Goal: Transaction & Acquisition: Purchase product/service

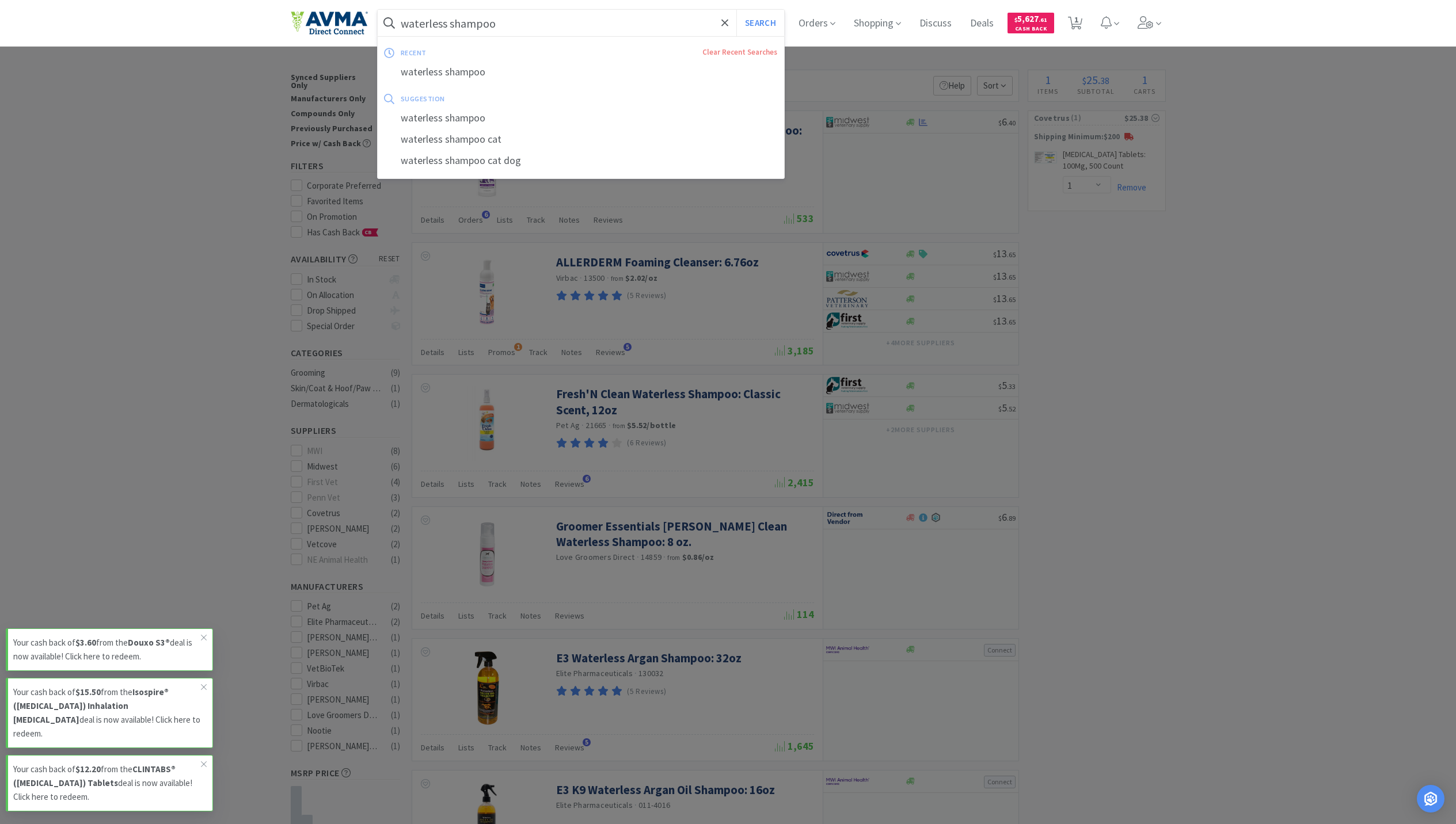
select select "1"
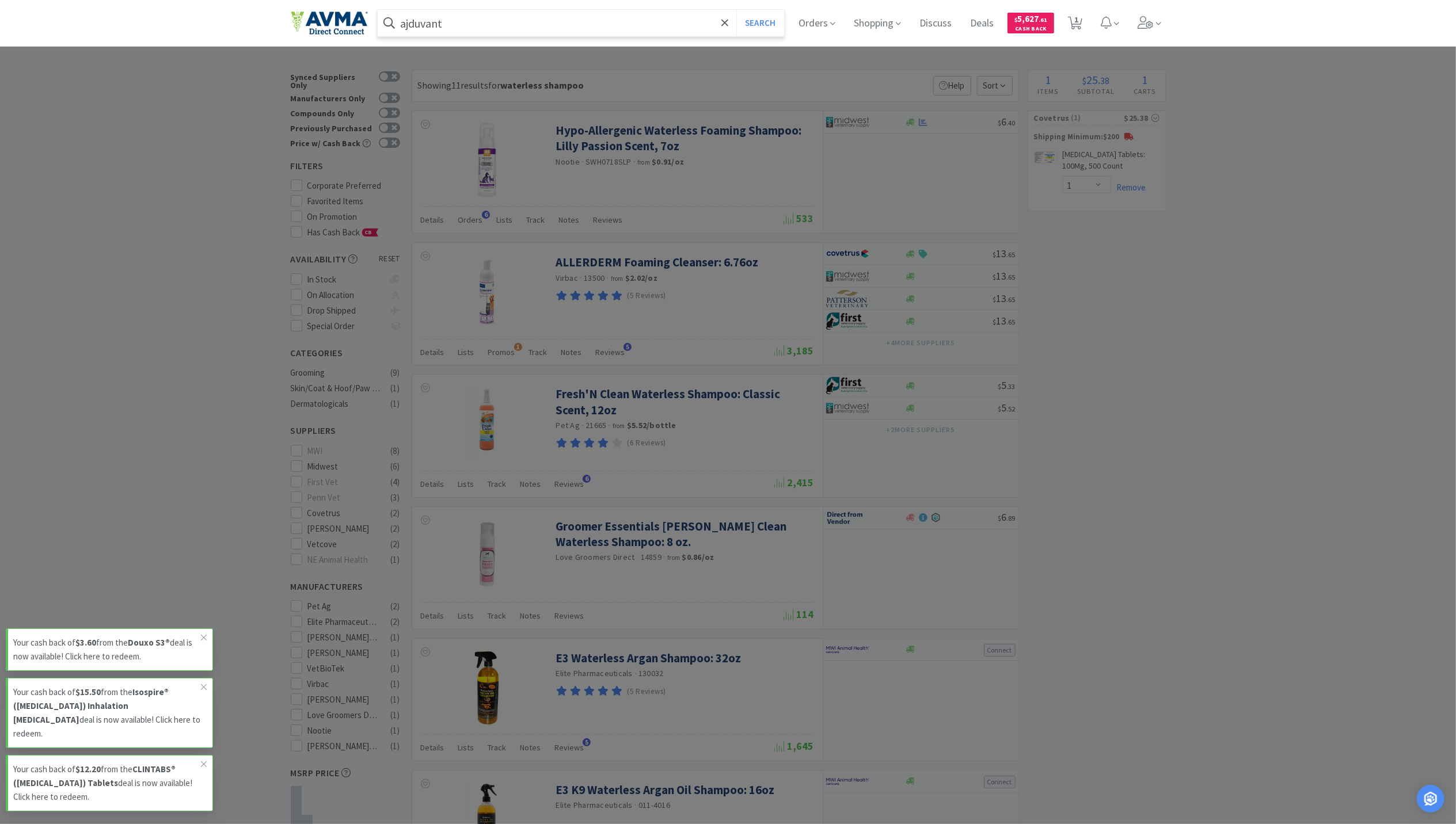
click at [737, 10] on button "Search" at bounding box center [761, 22] width 48 height 26
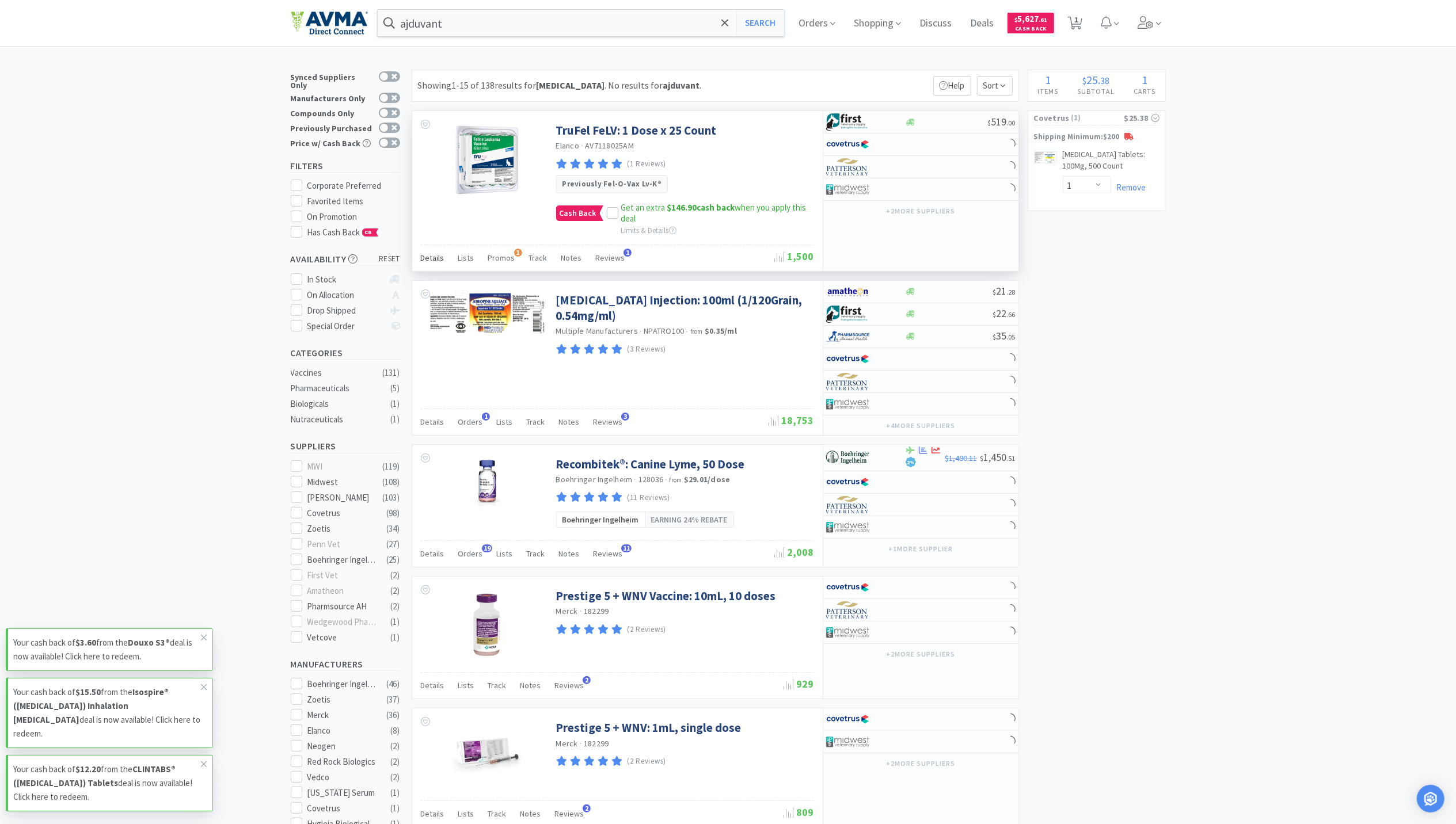
click at [433, 259] on span "Details" at bounding box center [433, 258] width 24 height 10
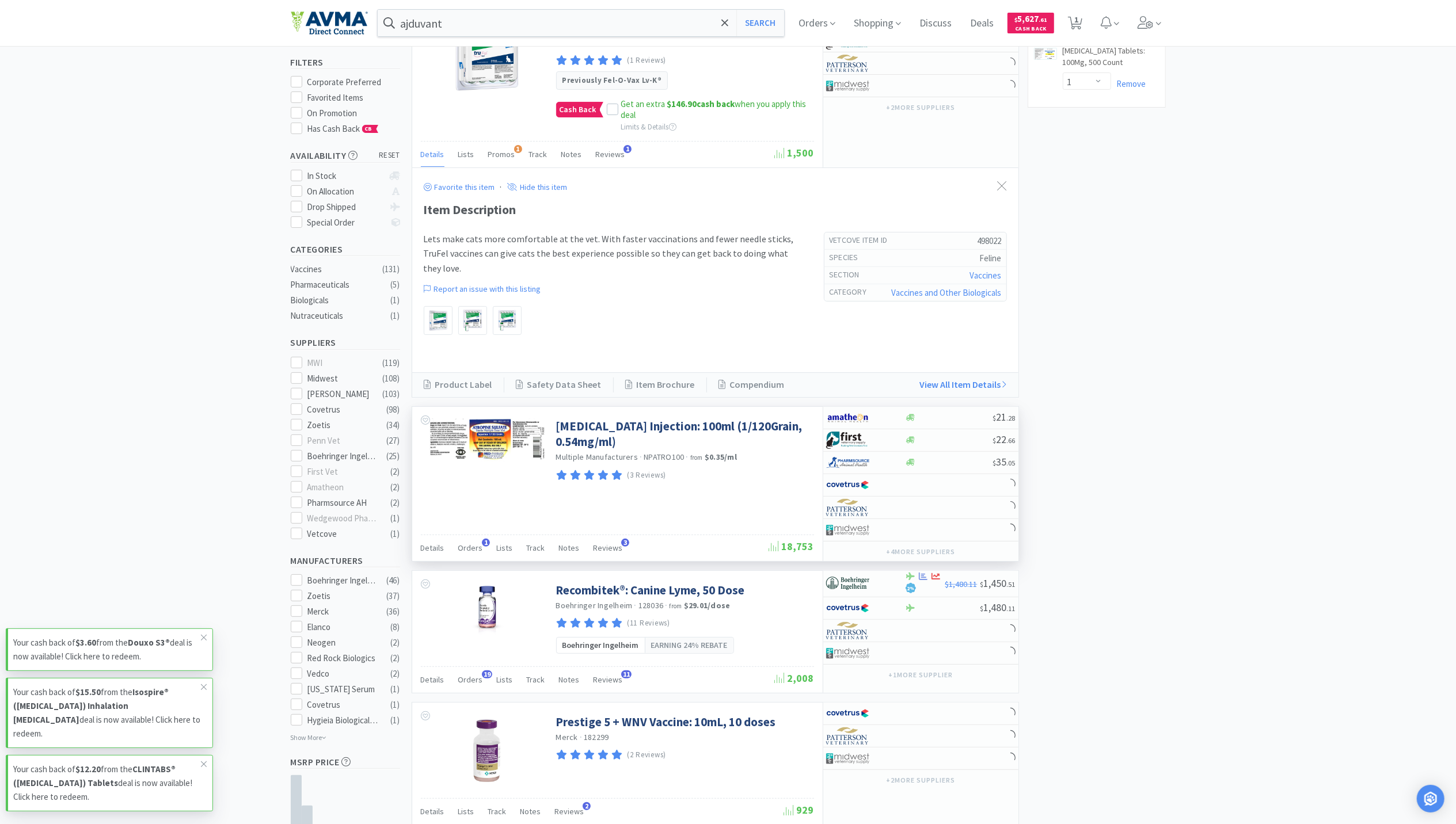
scroll to position [76, 0]
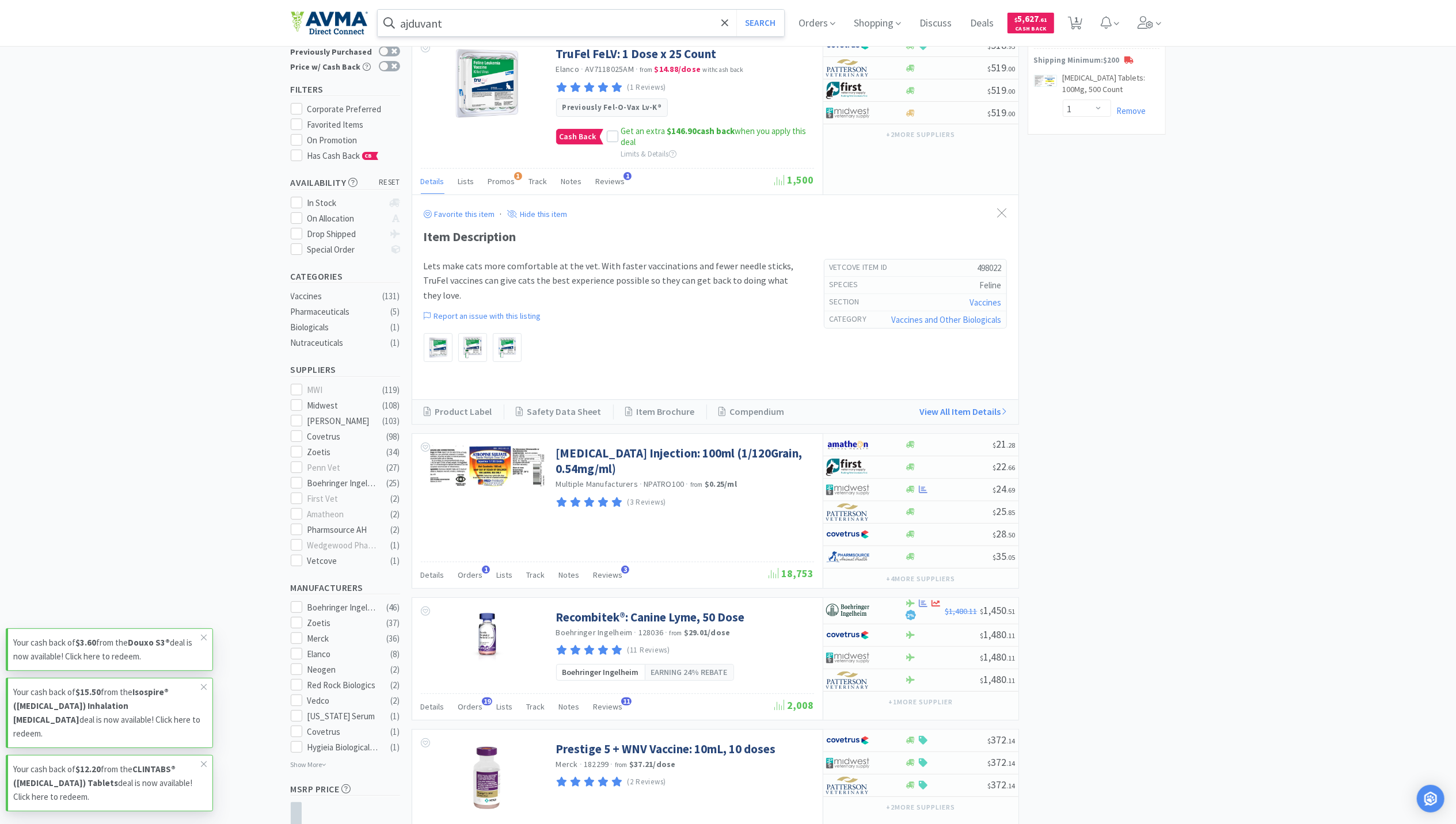
click at [464, 16] on input "ajduvant" at bounding box center [581, 22] width 407 height 26
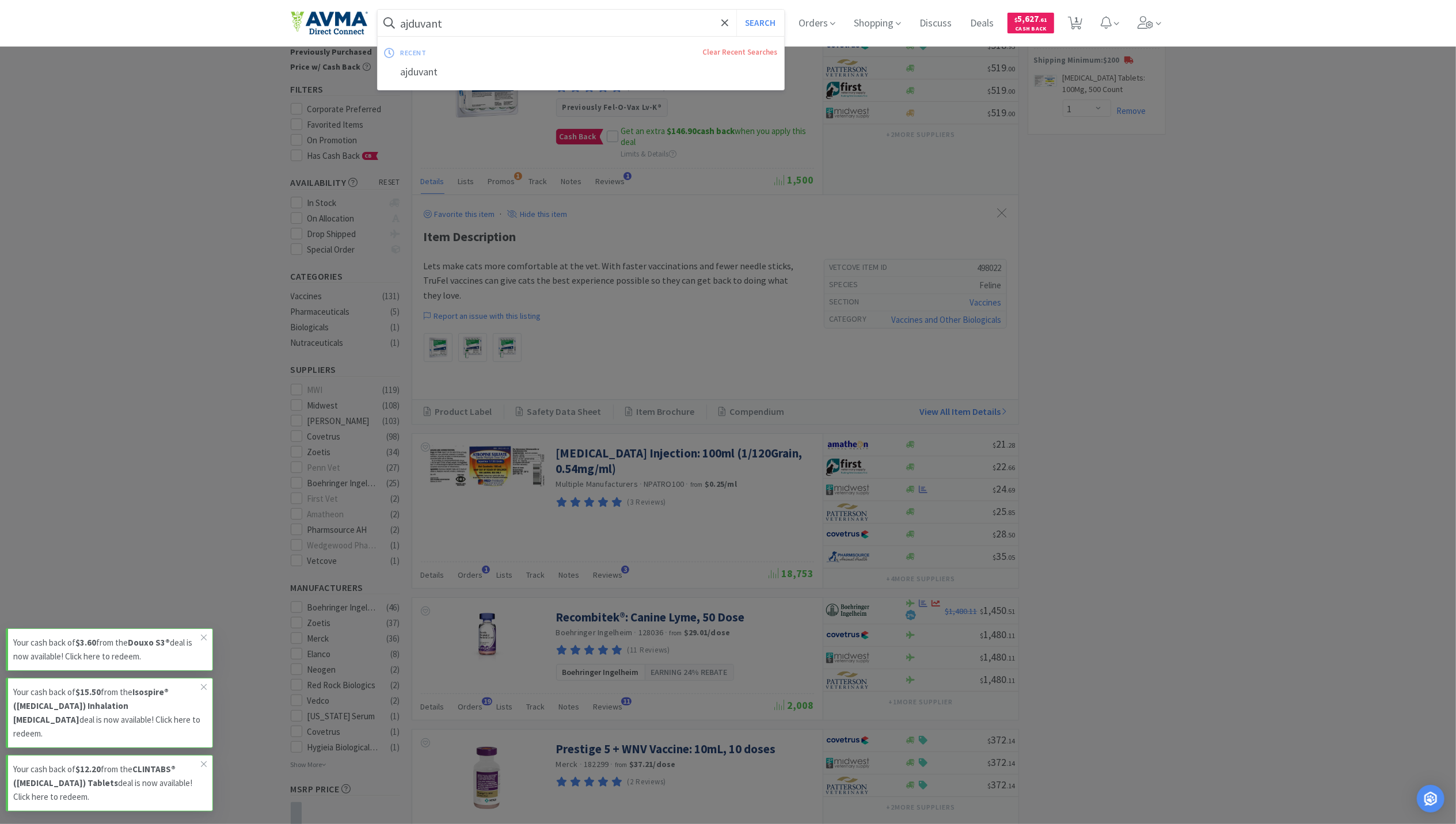
paste input "cpiv"
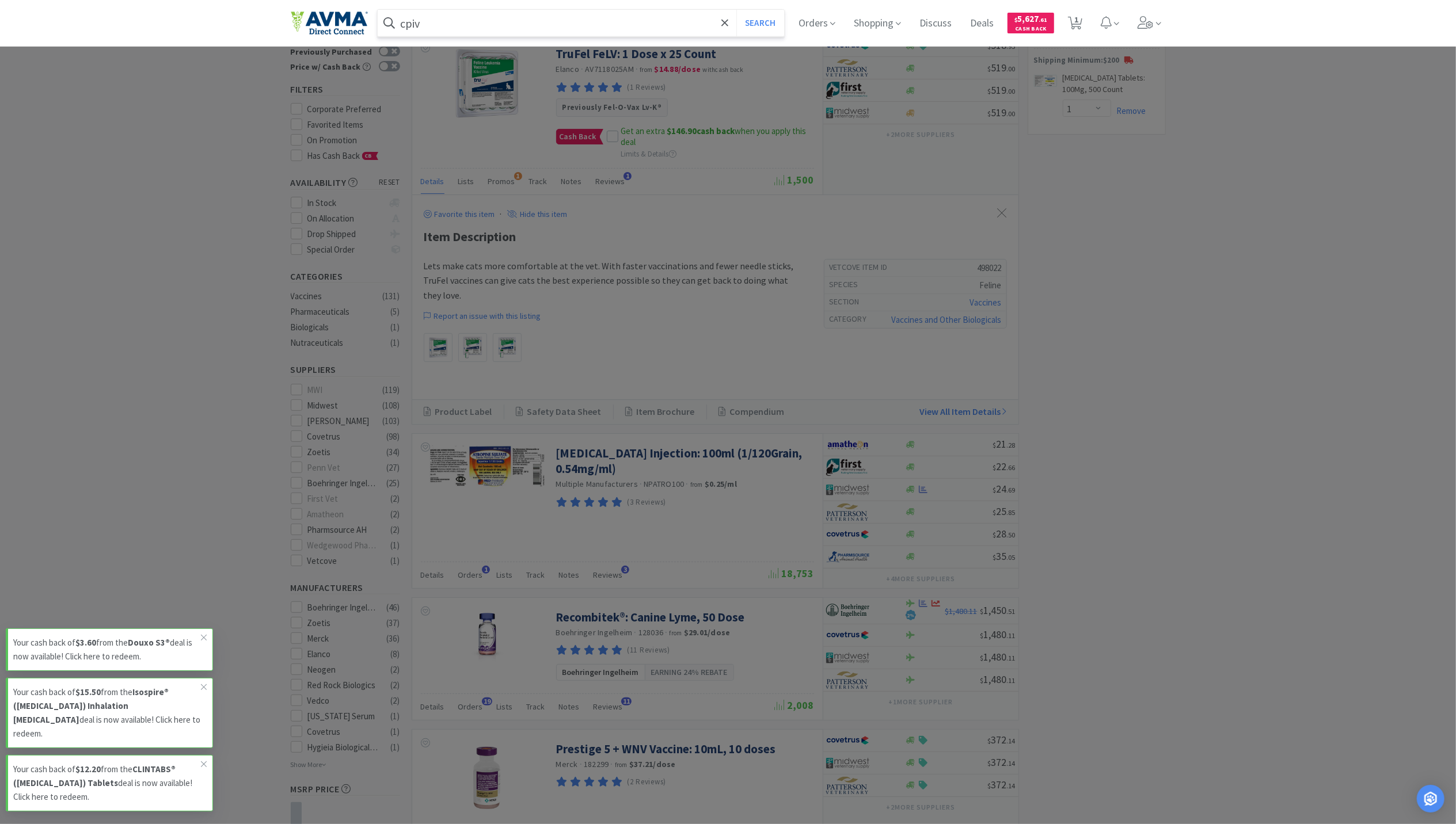
click at [737, 10] on button "Search" at bounding box center [761, 22] width 48 height 26
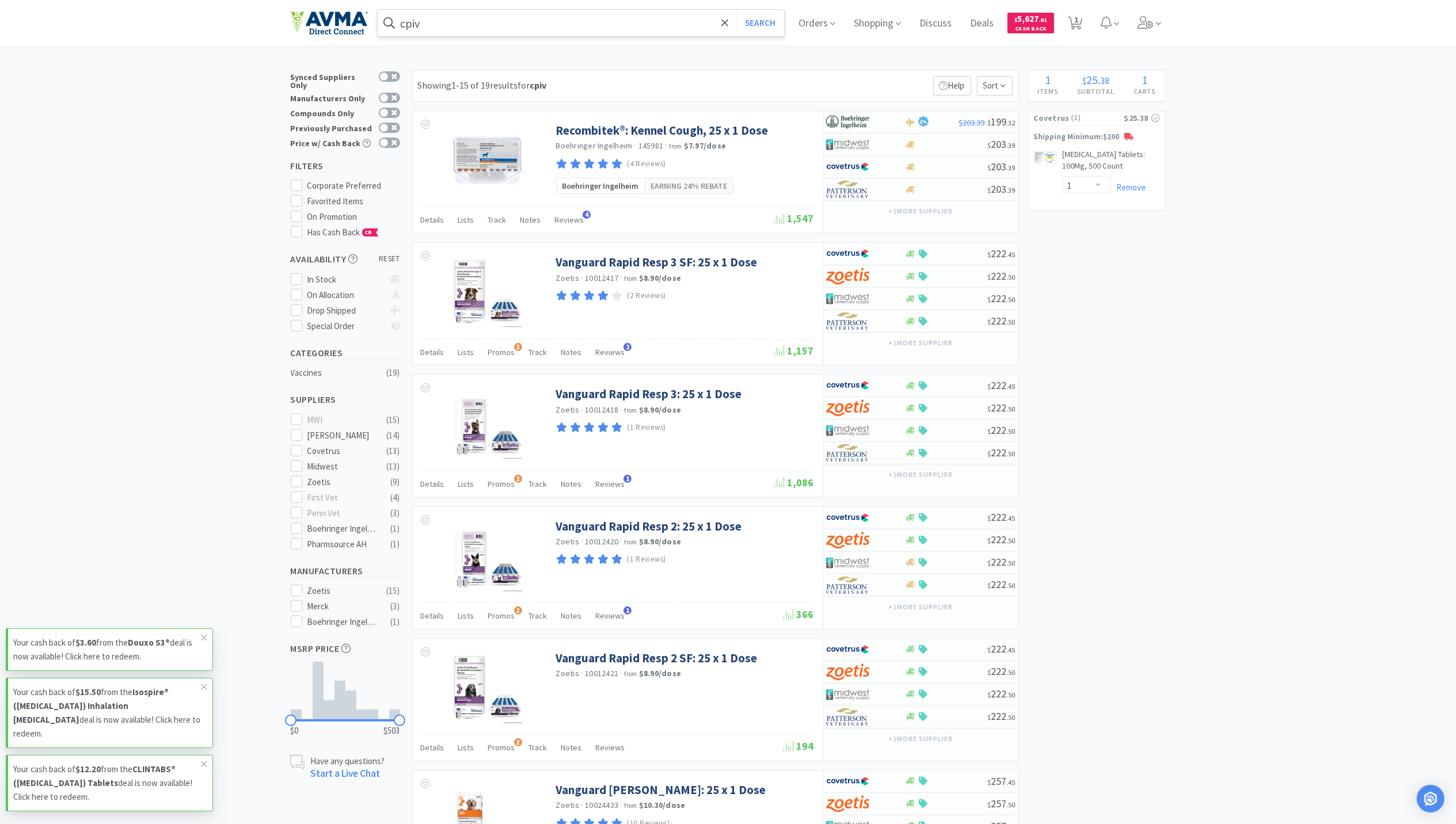
click at [527, 10] on input "cpiv" at bounding box center [581, 22] width 407 height 26
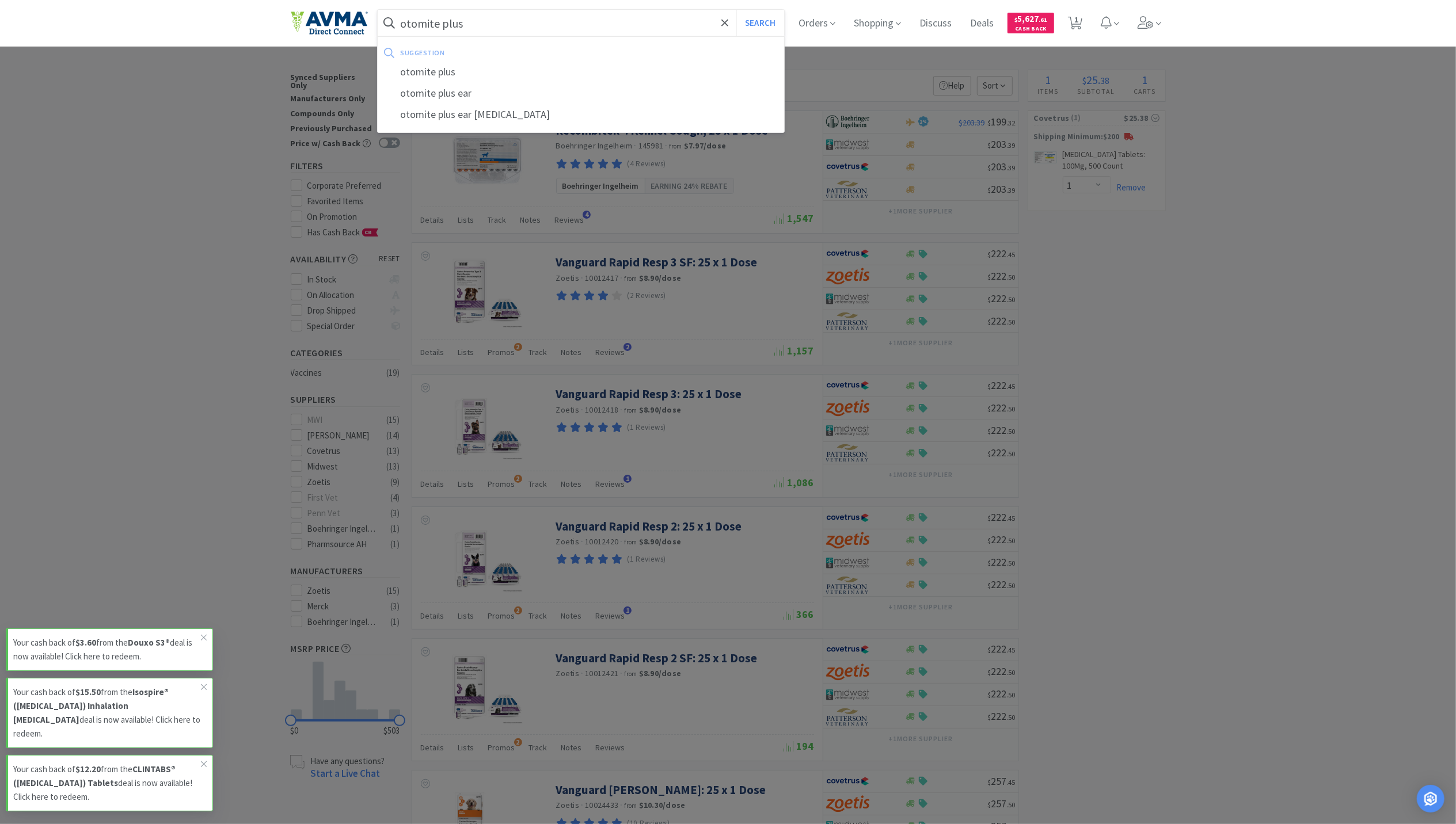
click at [737, 10] on button "Search" at bounding box center [761, 22] width 48 height 26
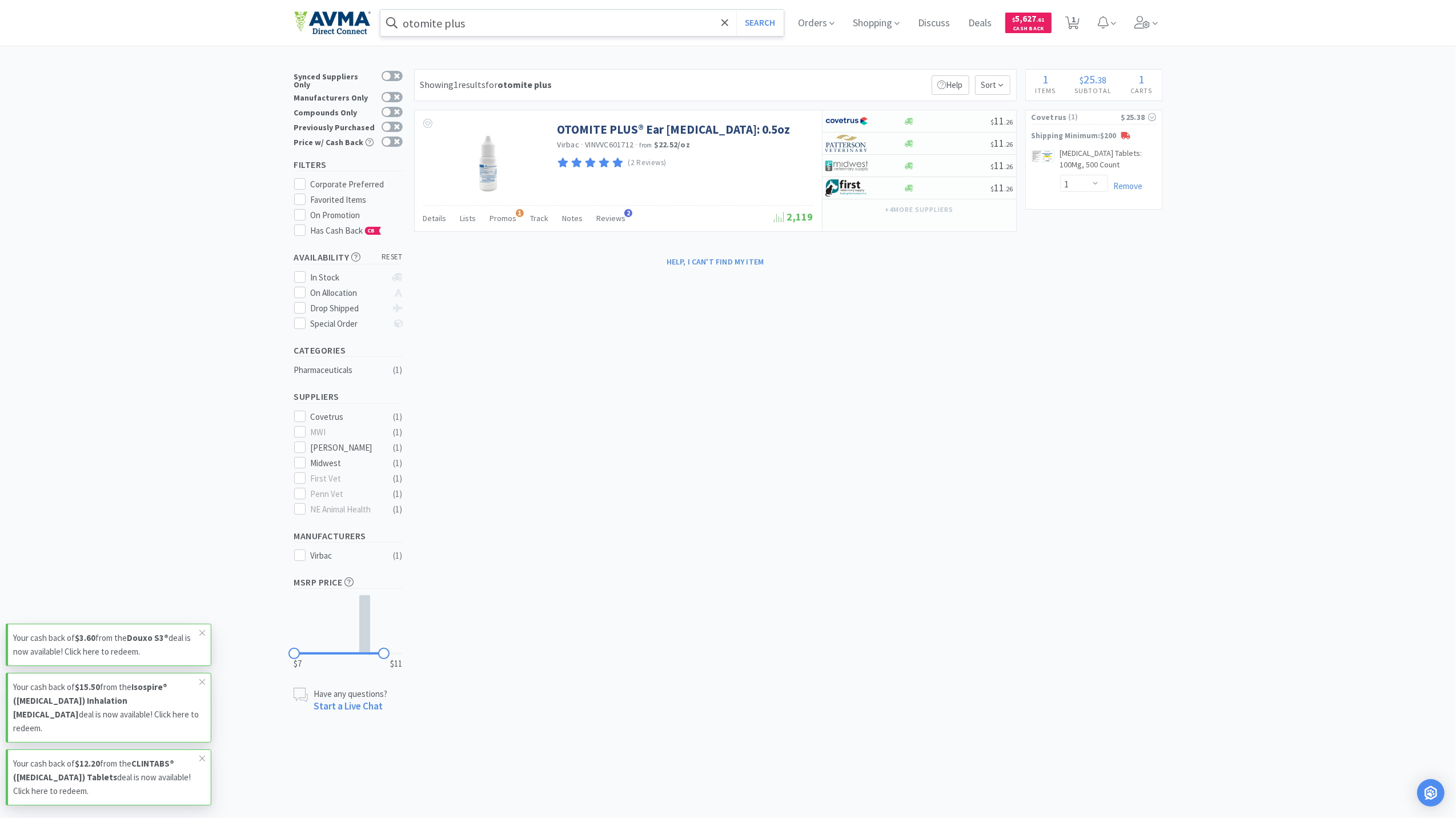
click at [473, 21] on input "otomite plus" at bounding box center [583, 22] width 404 height 26
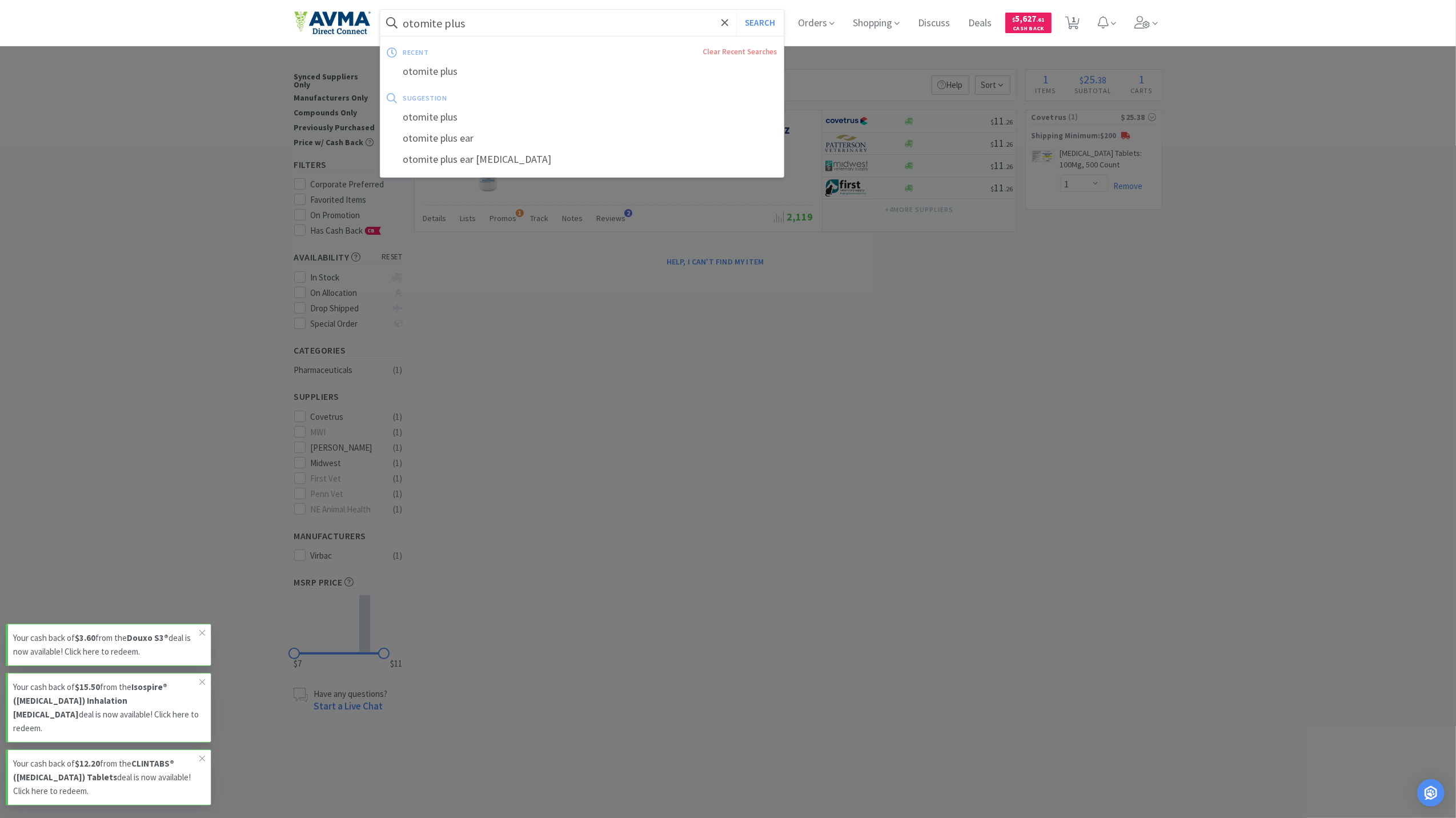
paste input "Duoxo Micellar Solution 4.2 oz"
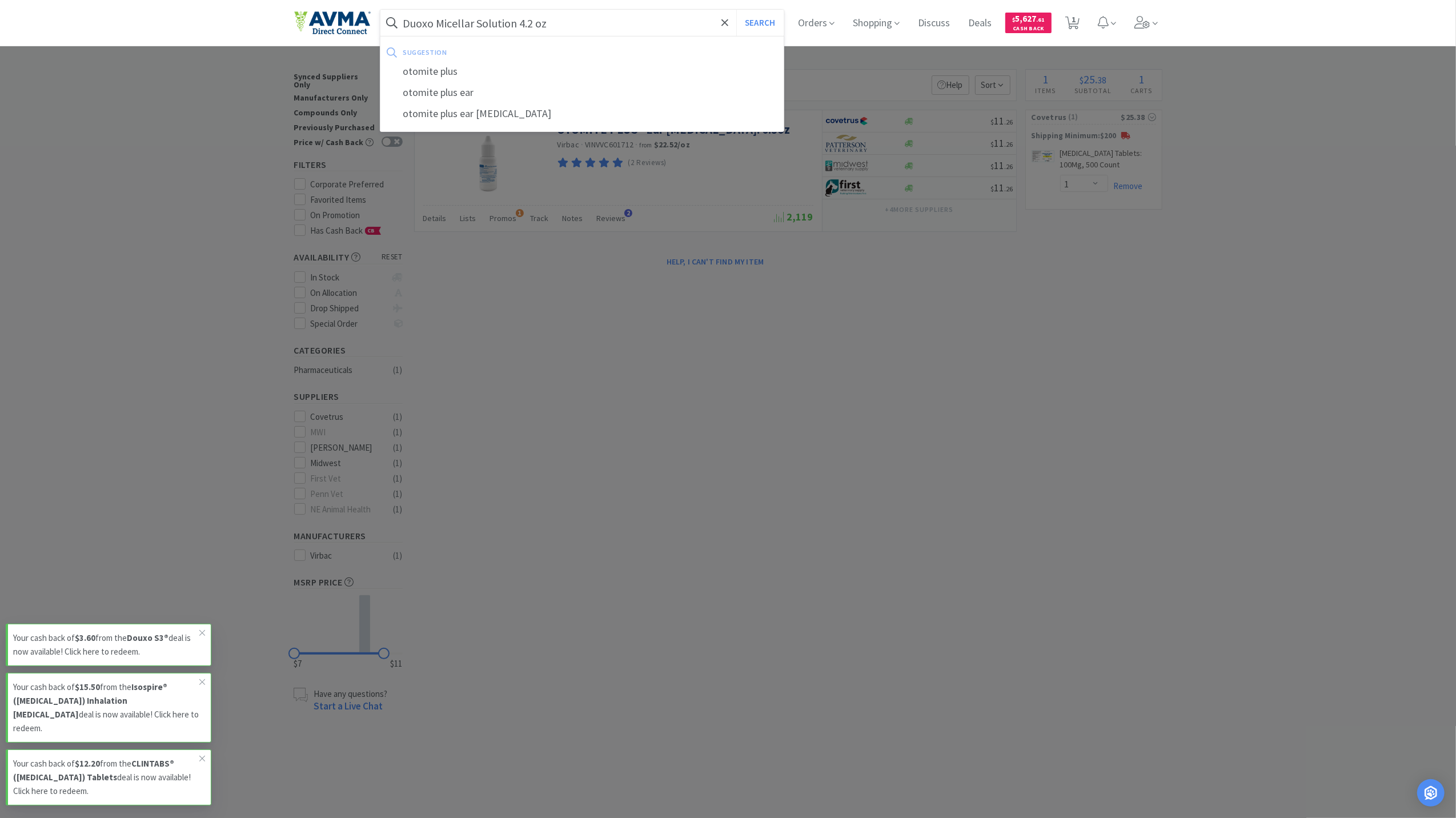
click at [736, 10] on button "Search" at bounding box center [760, 22] width 47 height 26
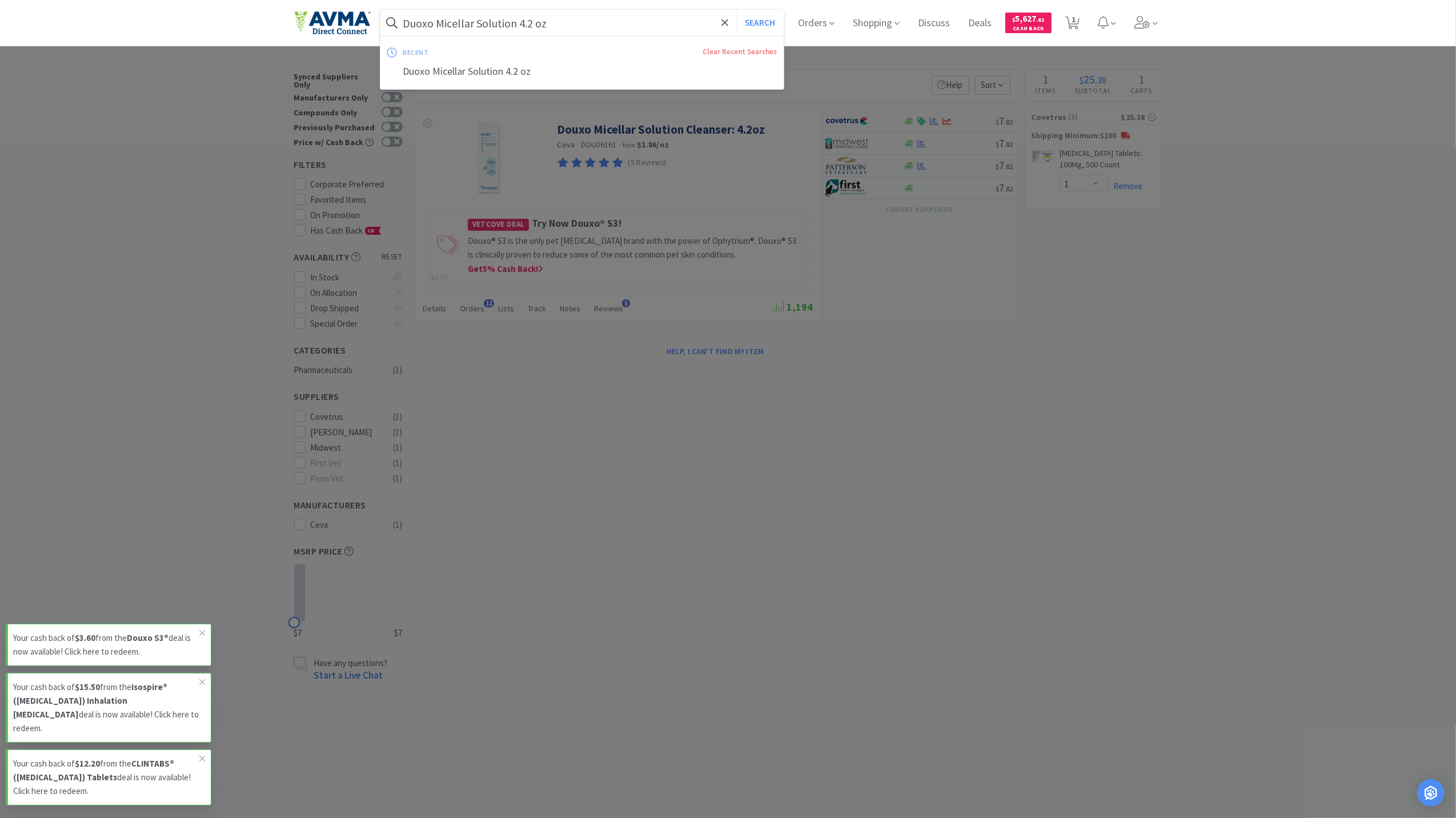
click at [605, 24] on input "Duoxo Micellar Solution 4.2 oz" at bounding box center [583, 22] width 404 height 26
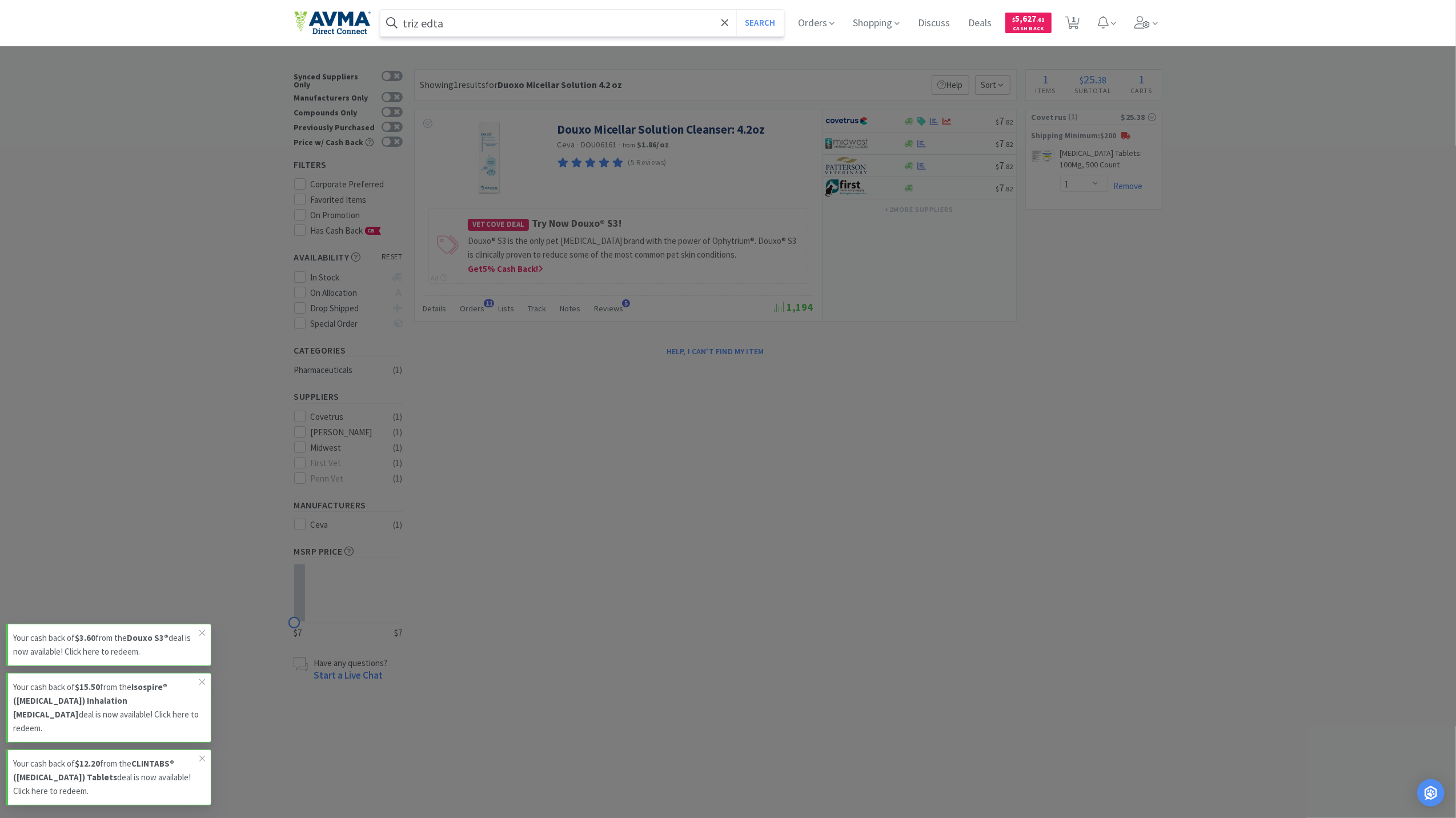
click at [736, 10] on button "Search" at bounding box center [760, 22] width 47 height 26
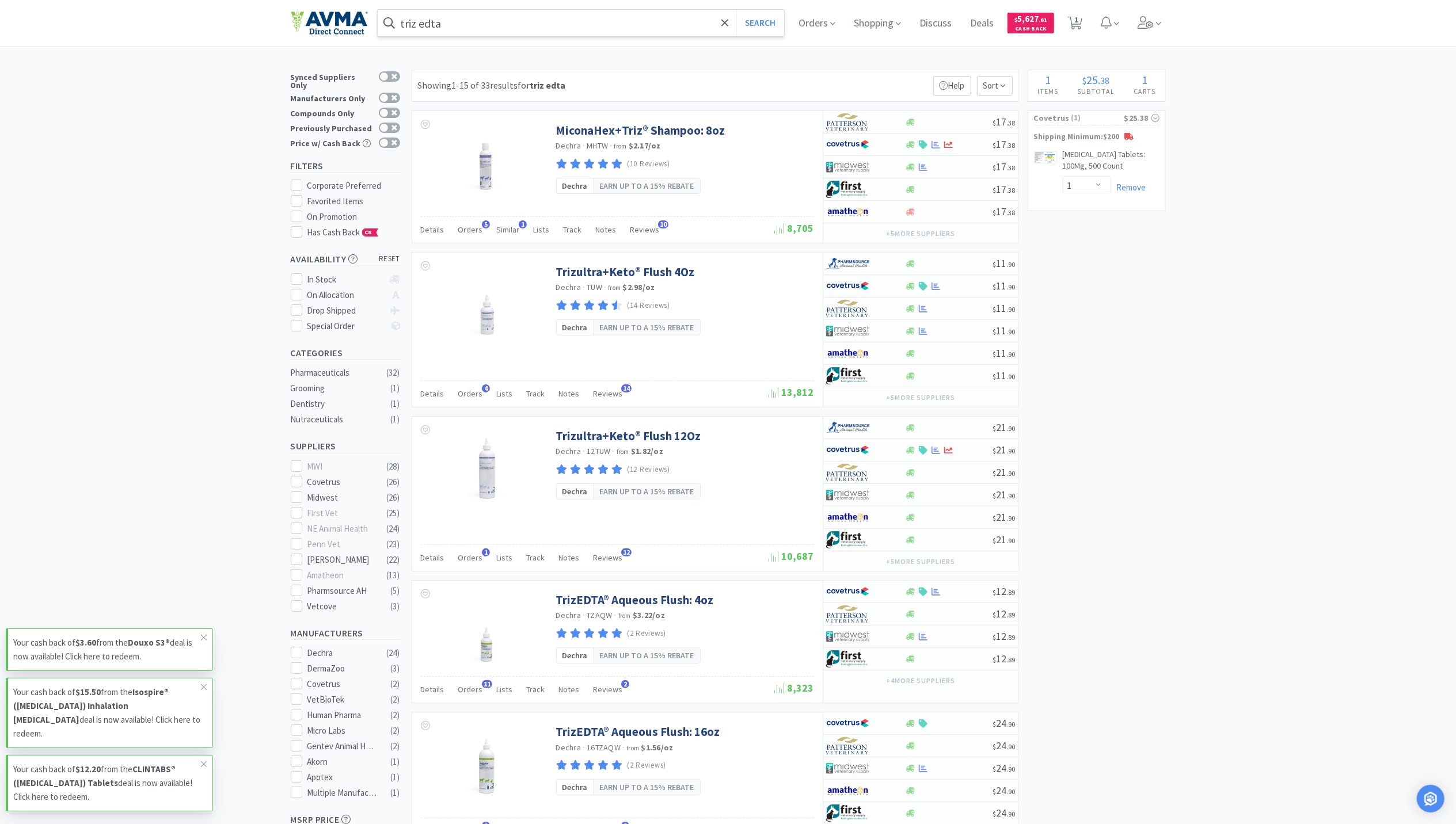
click at [500, 15] on input "triz edta" at bounding box center [581, 22] width 407 height 26
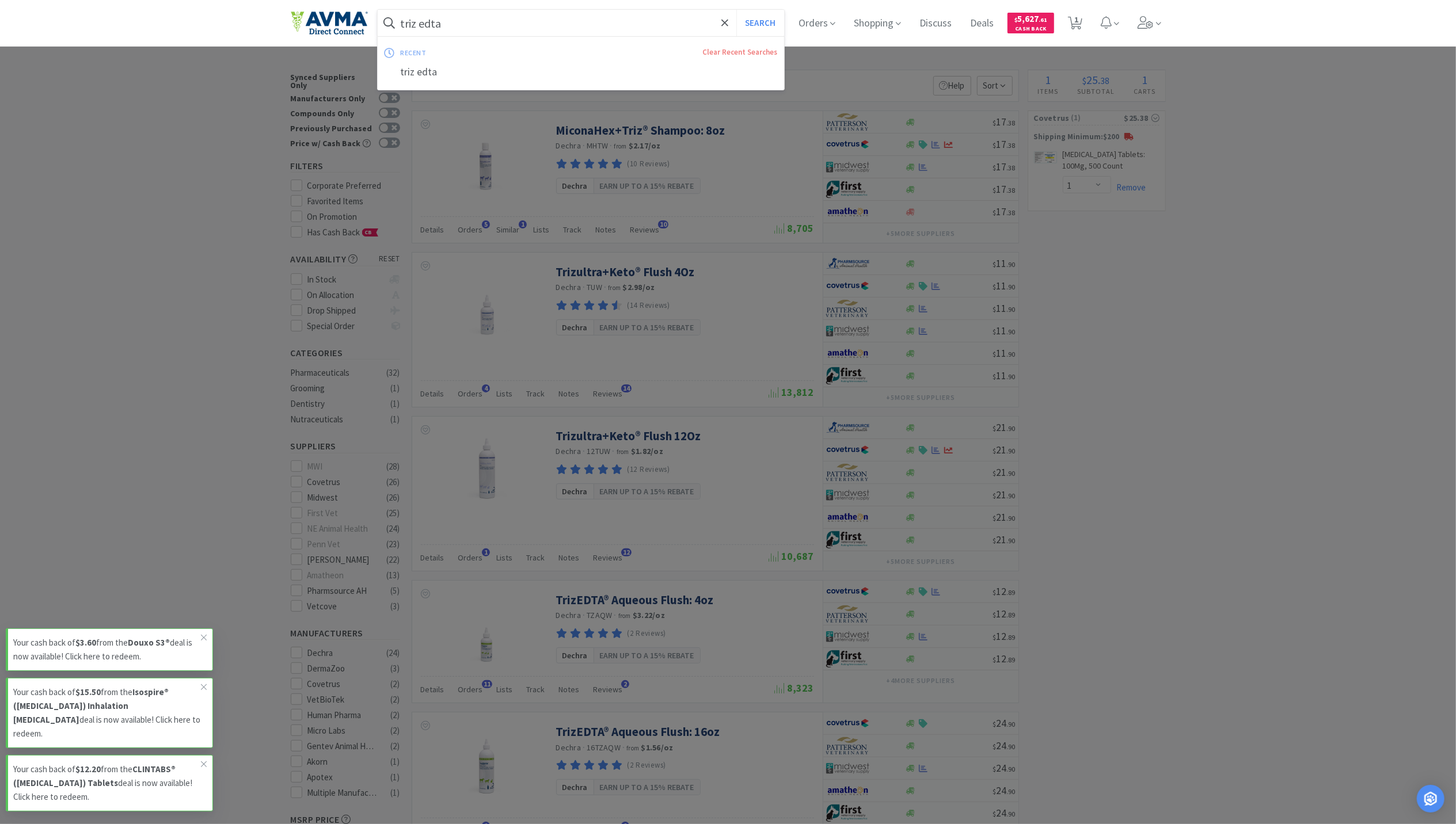
click at [470, 21] on input "triz edta" at bounding box center [581, 22] width 407 height 26
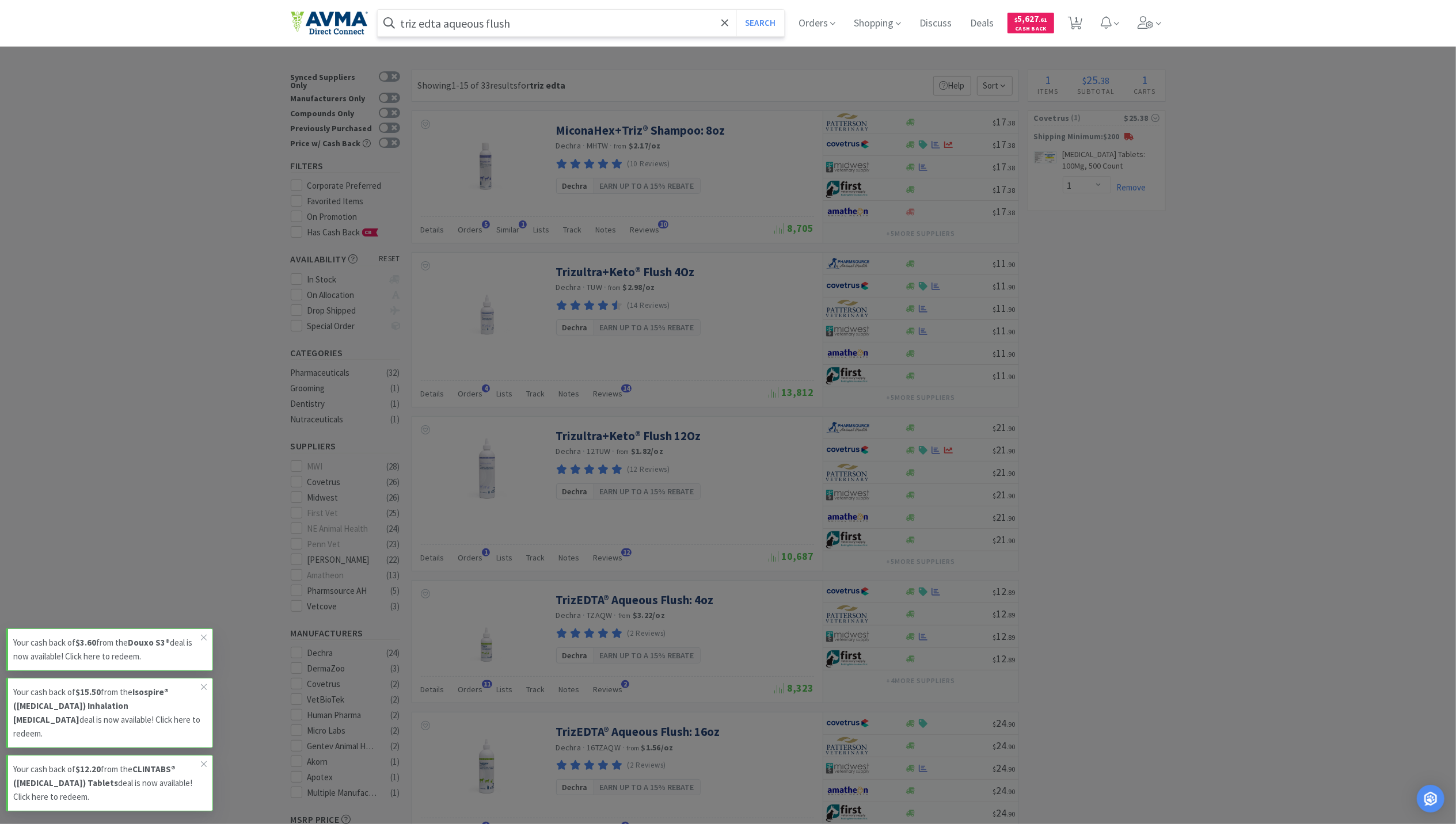
click at [737, 10] on button "Search" at bounding box center [761, 22] width 48 height 26
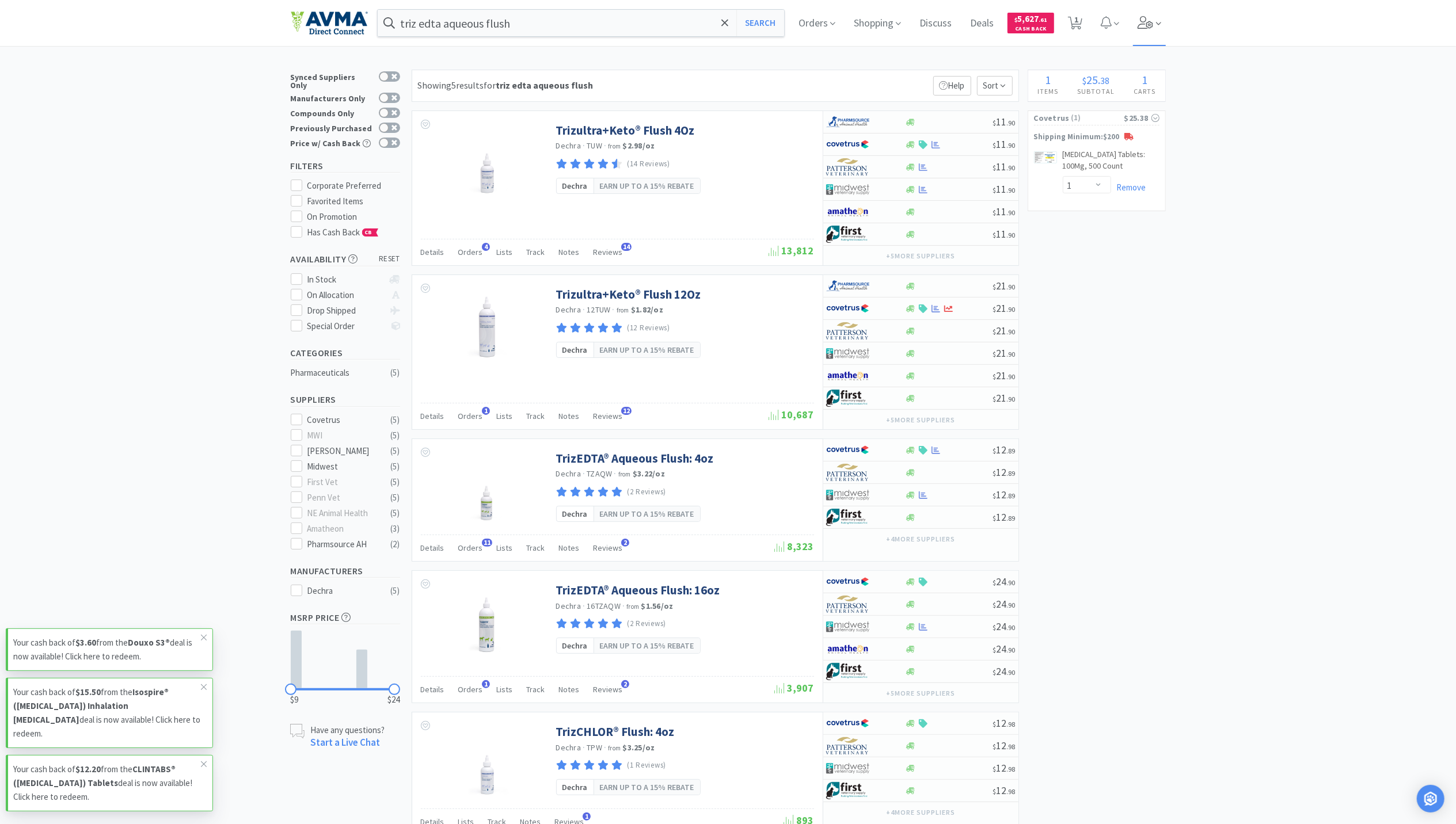
click at [1150, 21] on icon at bounding box center [1145, 22] width 16 height 13
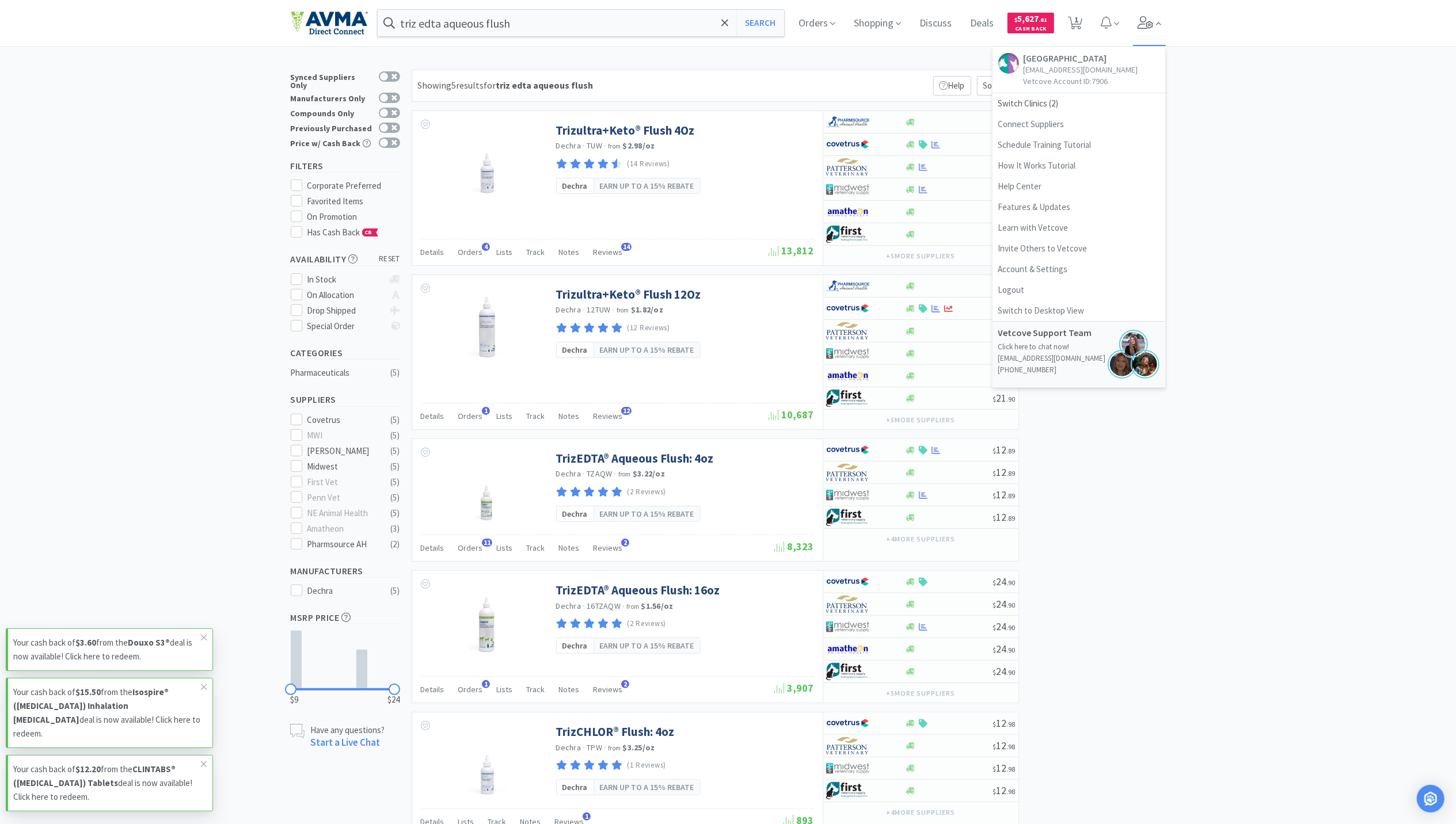
scroll to position [76, 0]
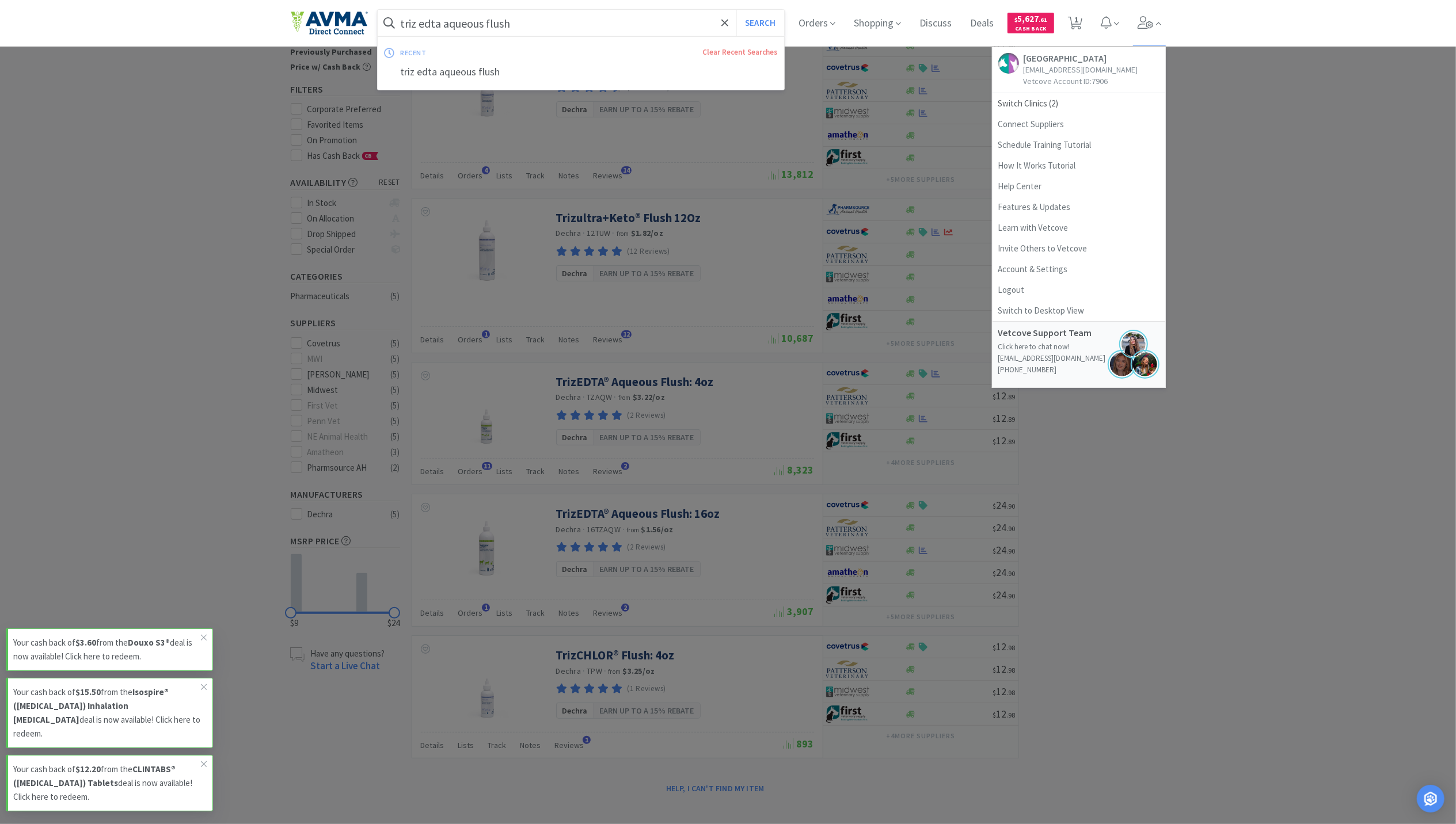
click at [627, 24] on input "triz edta aqueous flush" at bounding box center [581, 22] width 407 height 26
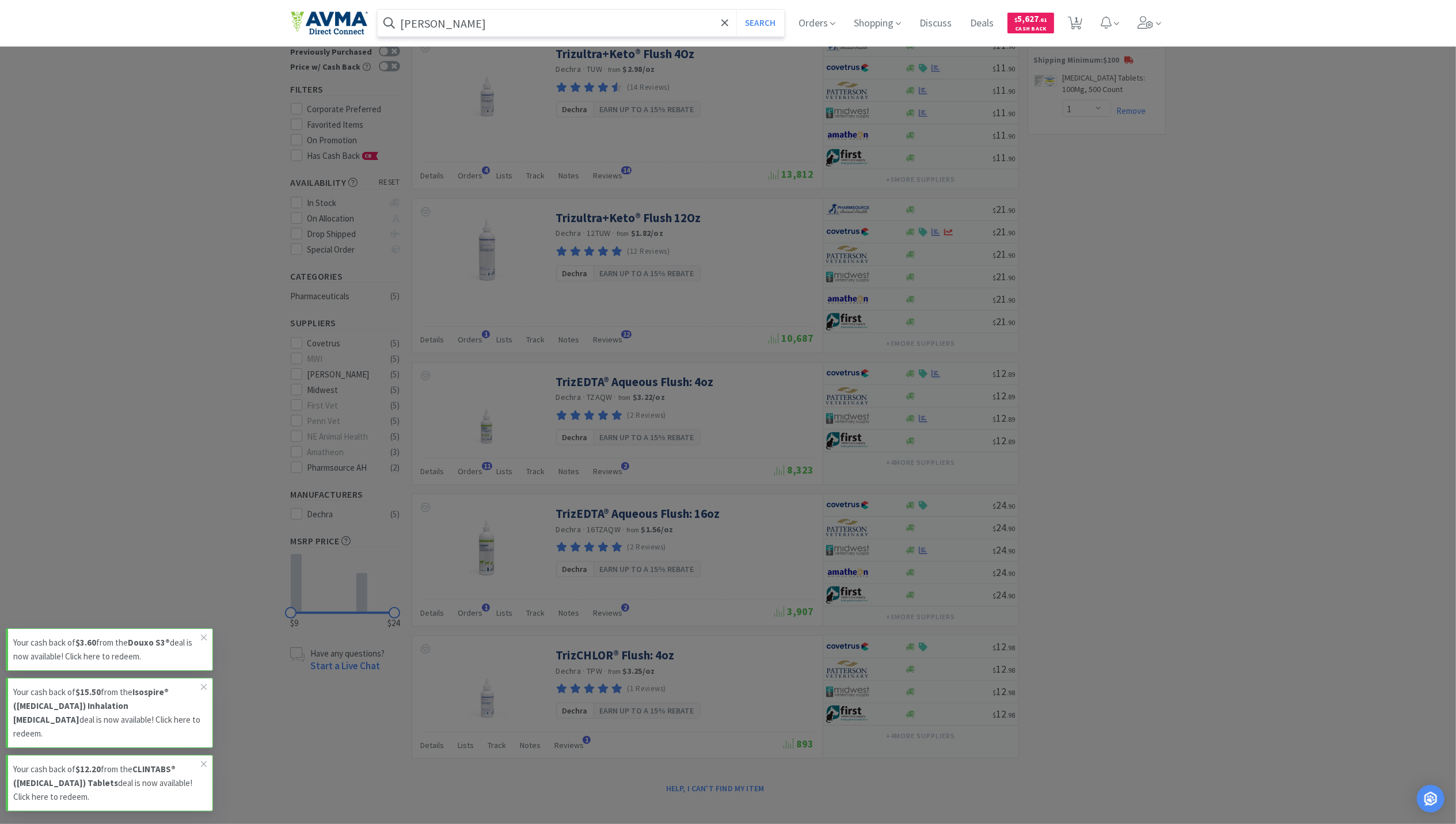
type input "[PERSON_NAME]"
click at [737, 10] on button "Search" at bounding box center [761, 22] width 48 height 26
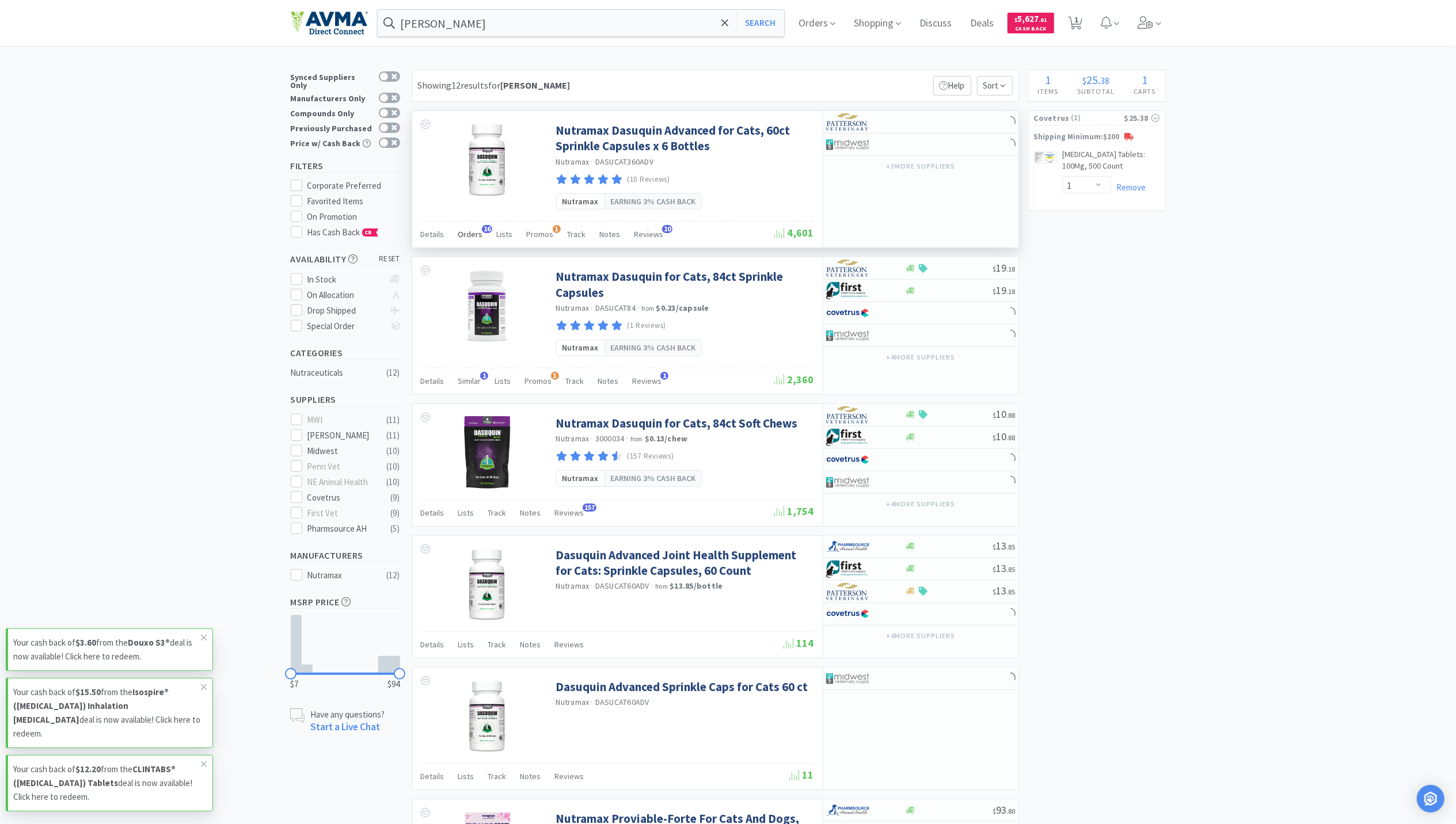
click at [476, 236] on span "Orders" at bounding box center [470, 234] width 25 height 10
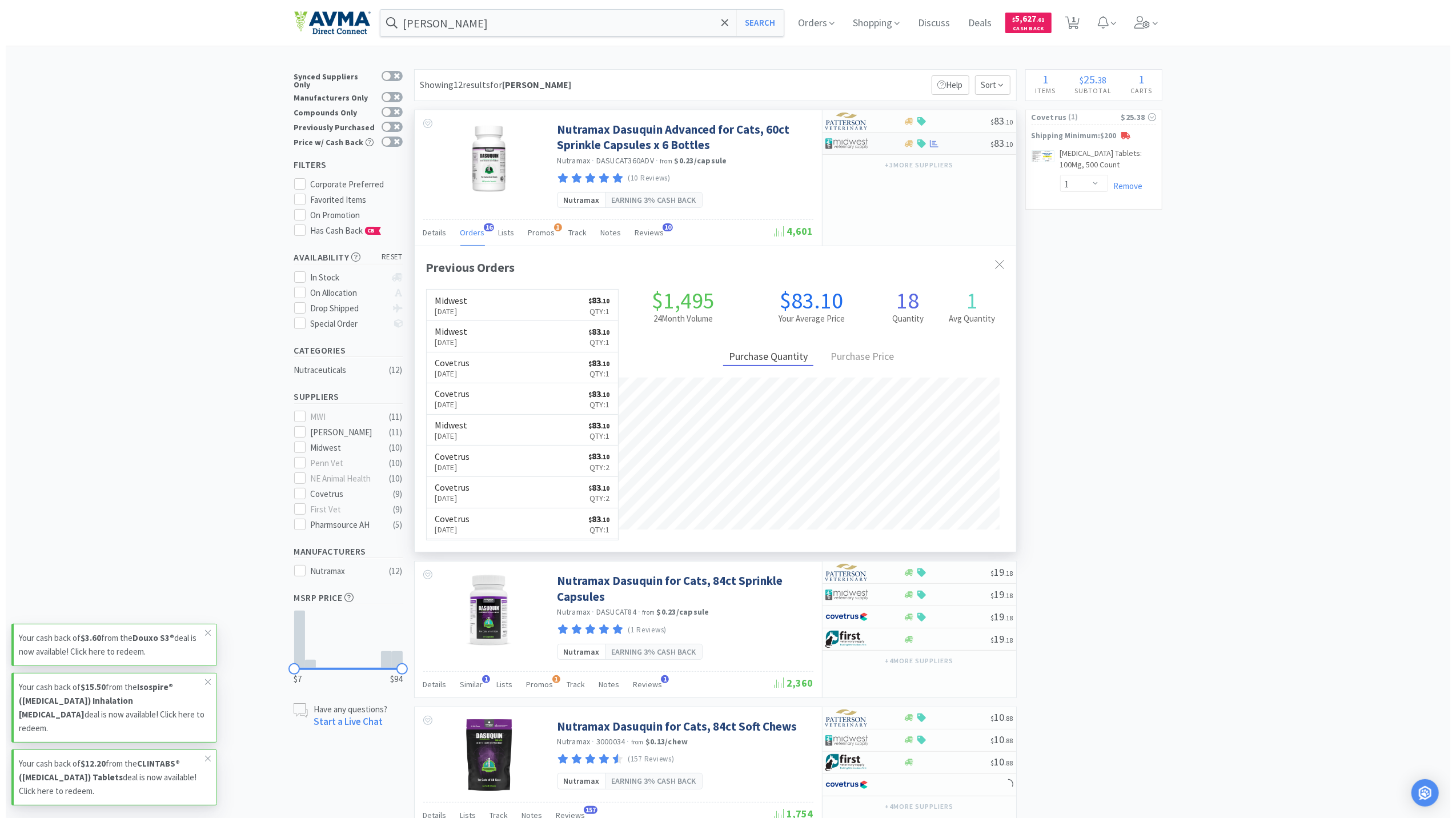
scroll to position [307, 602]
click at [925, 143] on icon at bounding box center [929, 144] width 9 height 9
select select "1"
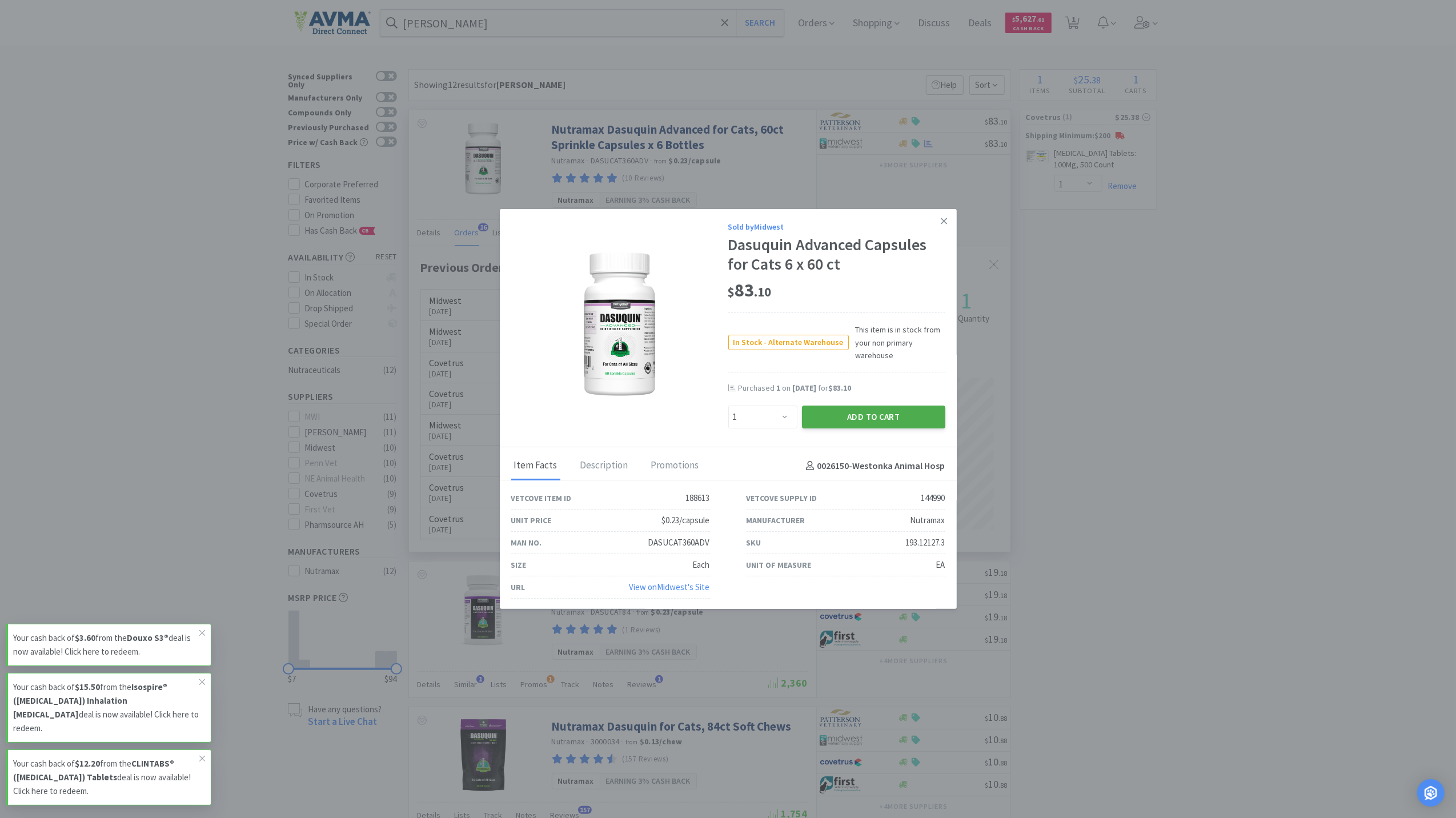
click at [866, 413] on button "Add to Cart" at bounding box center [873, 417] width 143 height 23
select select "1"
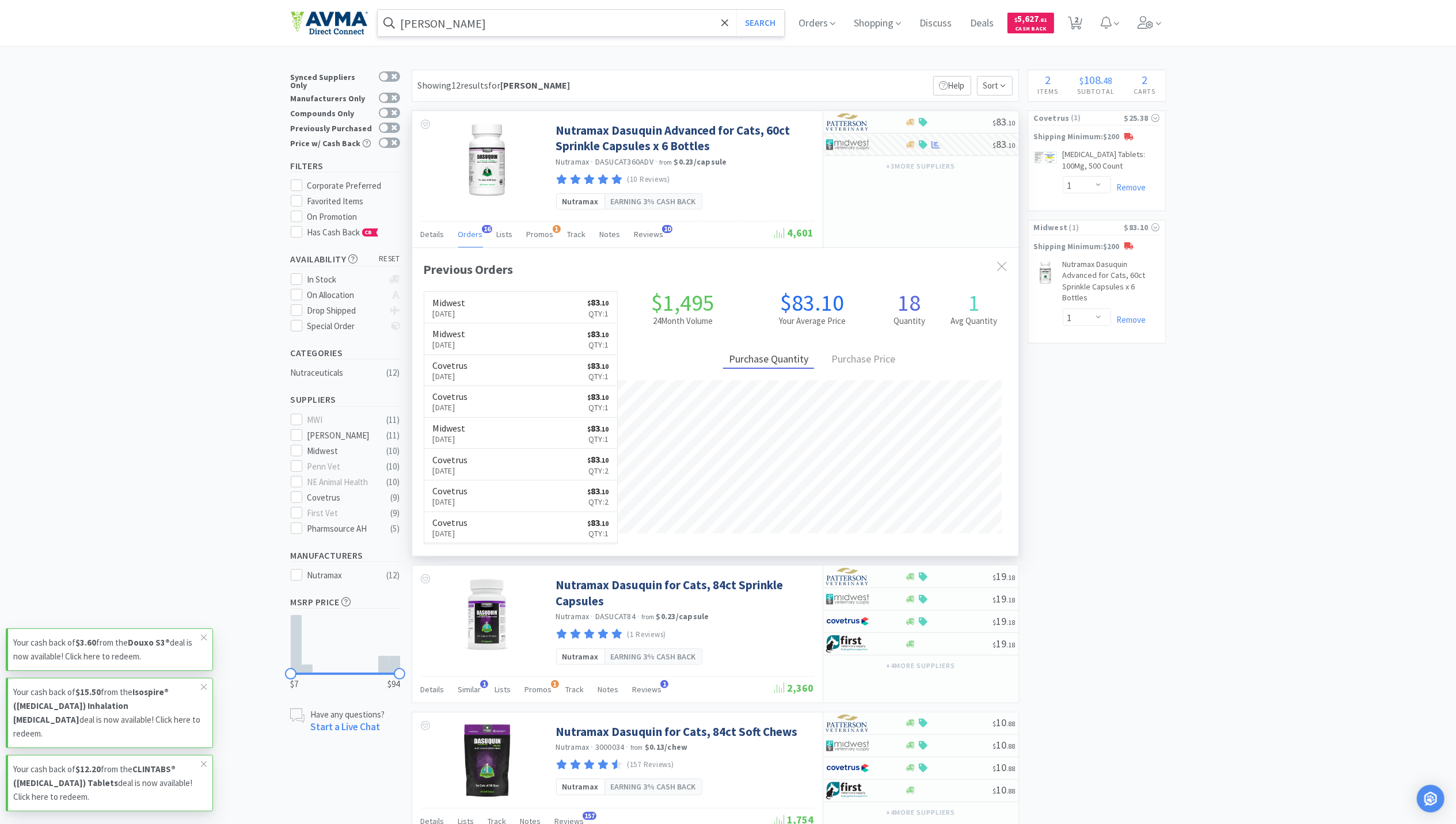
click at [514, 21] on input "[PERSON_NAME]" at bounding box center [581, 22] width 407 height 26
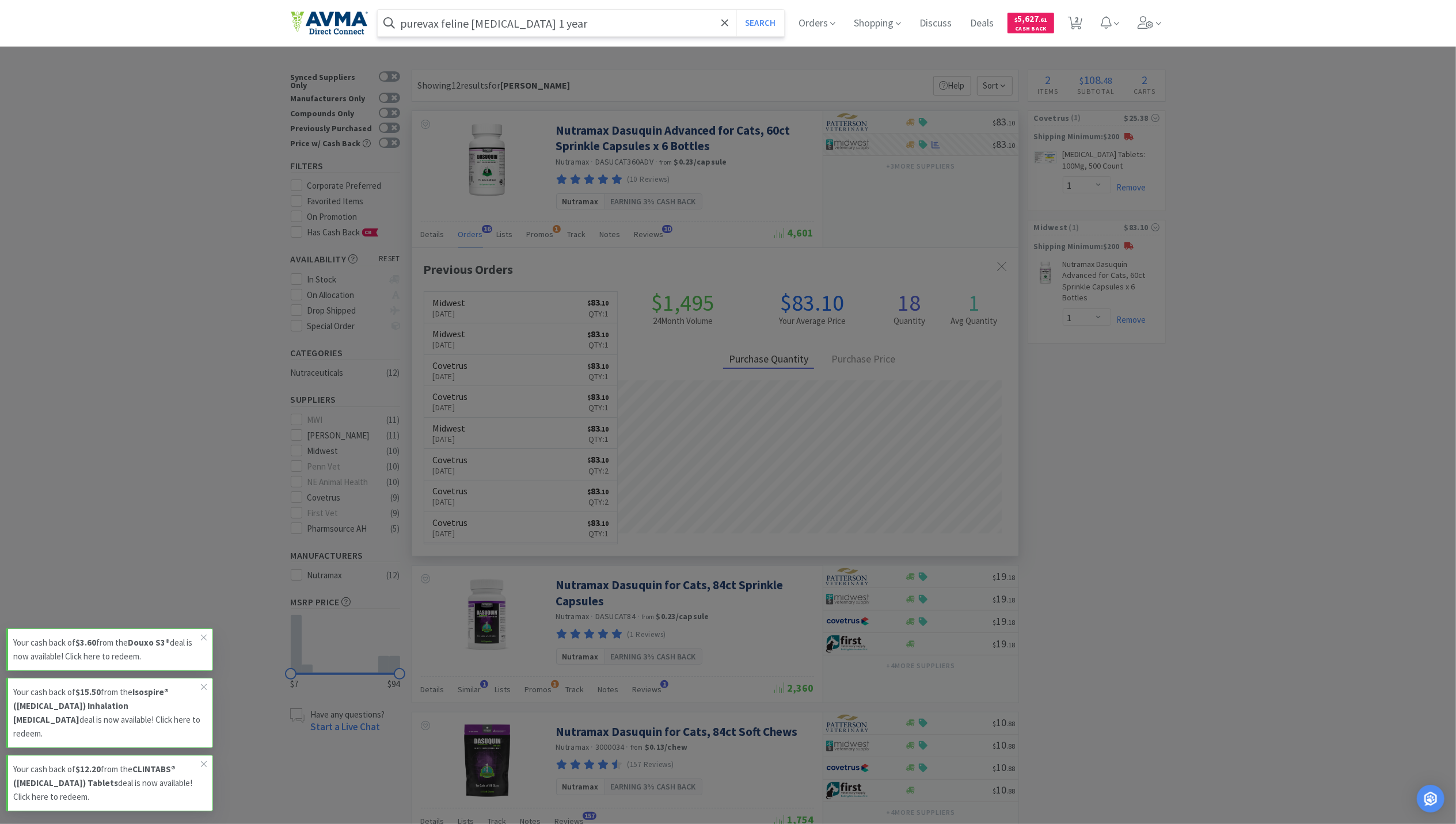
click at [737, 10] on button "Search" at bounding box center [761, 22] width 48 height 26
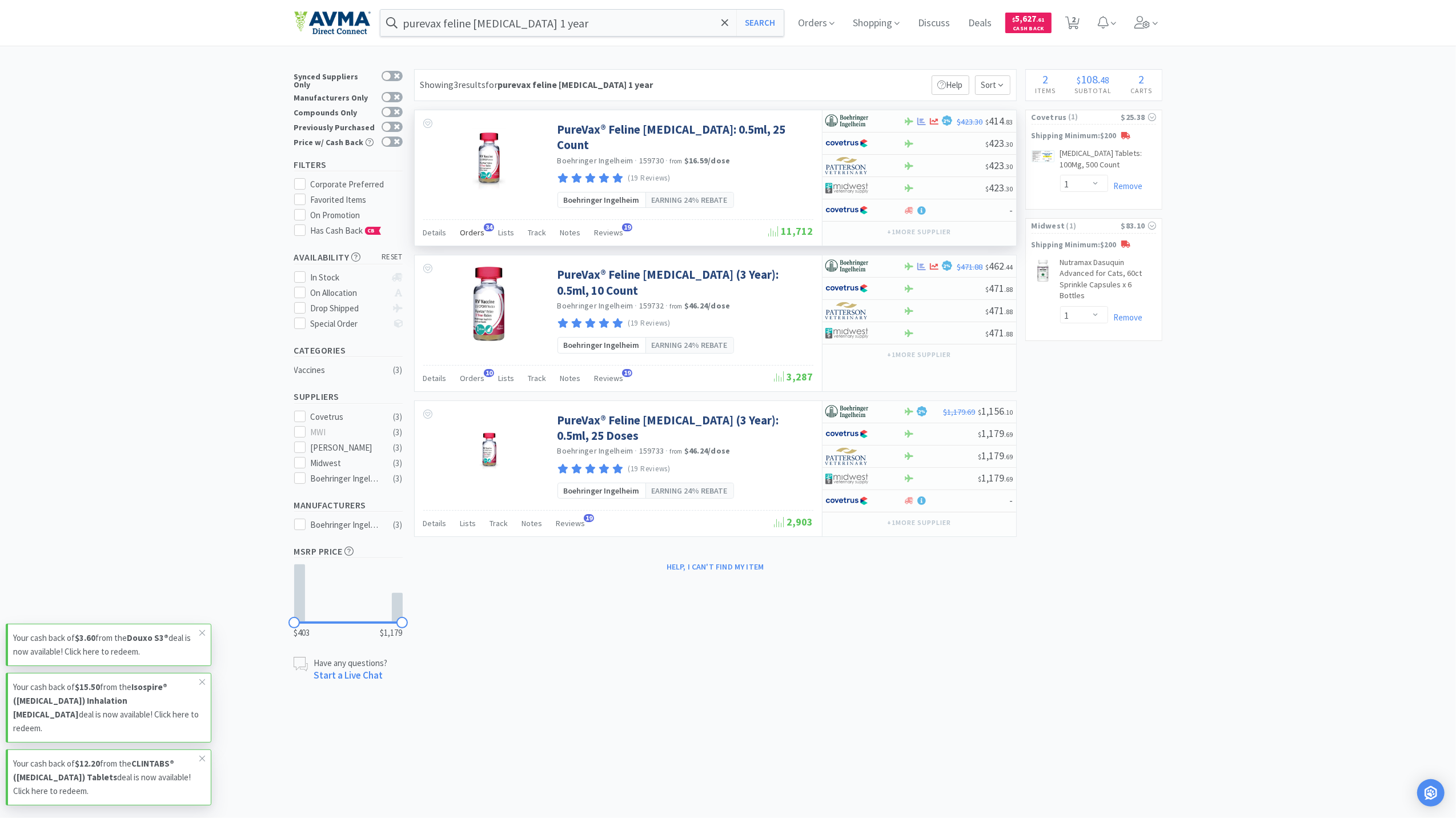
click at [473, 227] on span "Orders" at bounding box center [473, 232] width 24 height 10
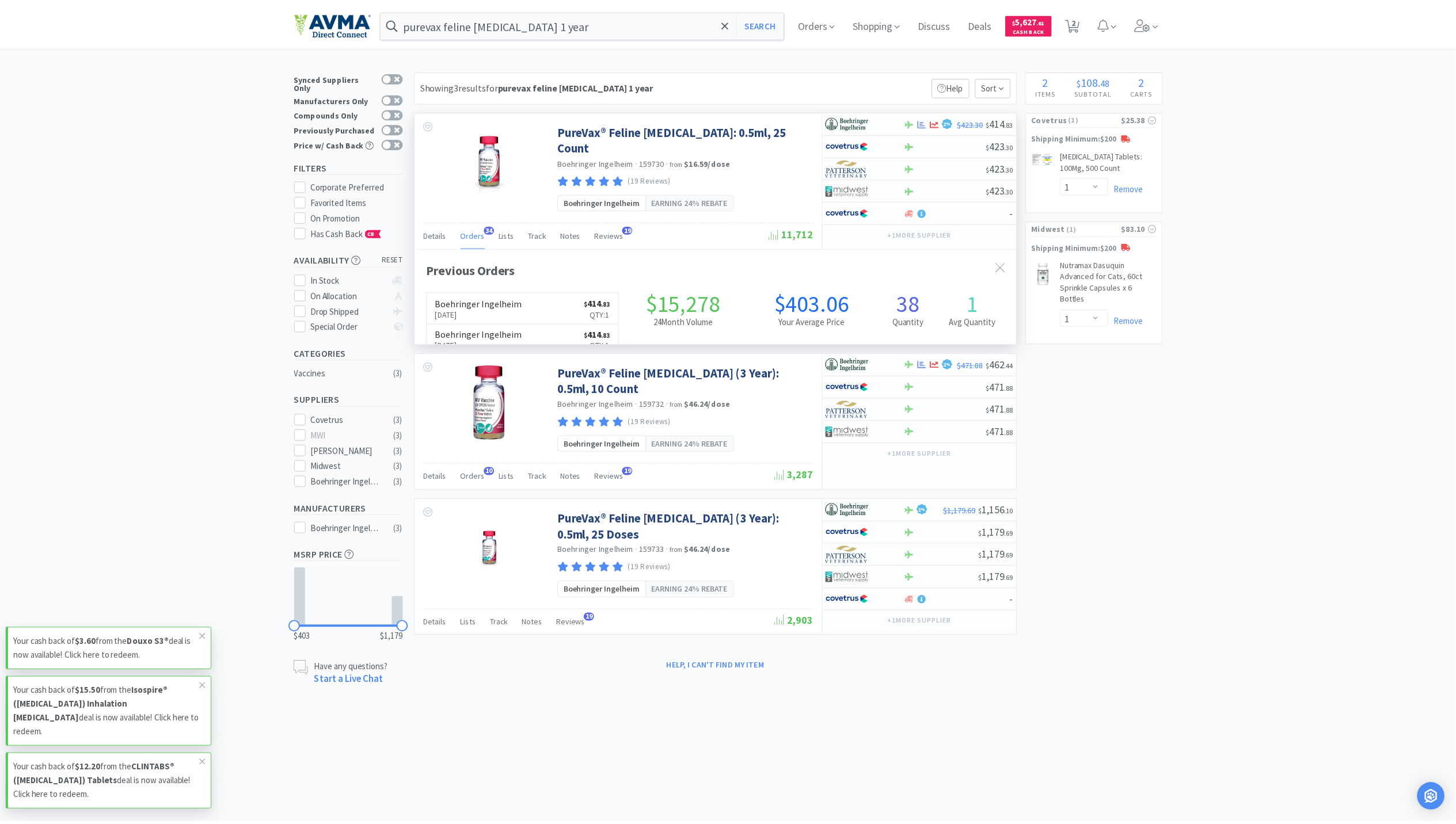
scroll to position [309, 606]
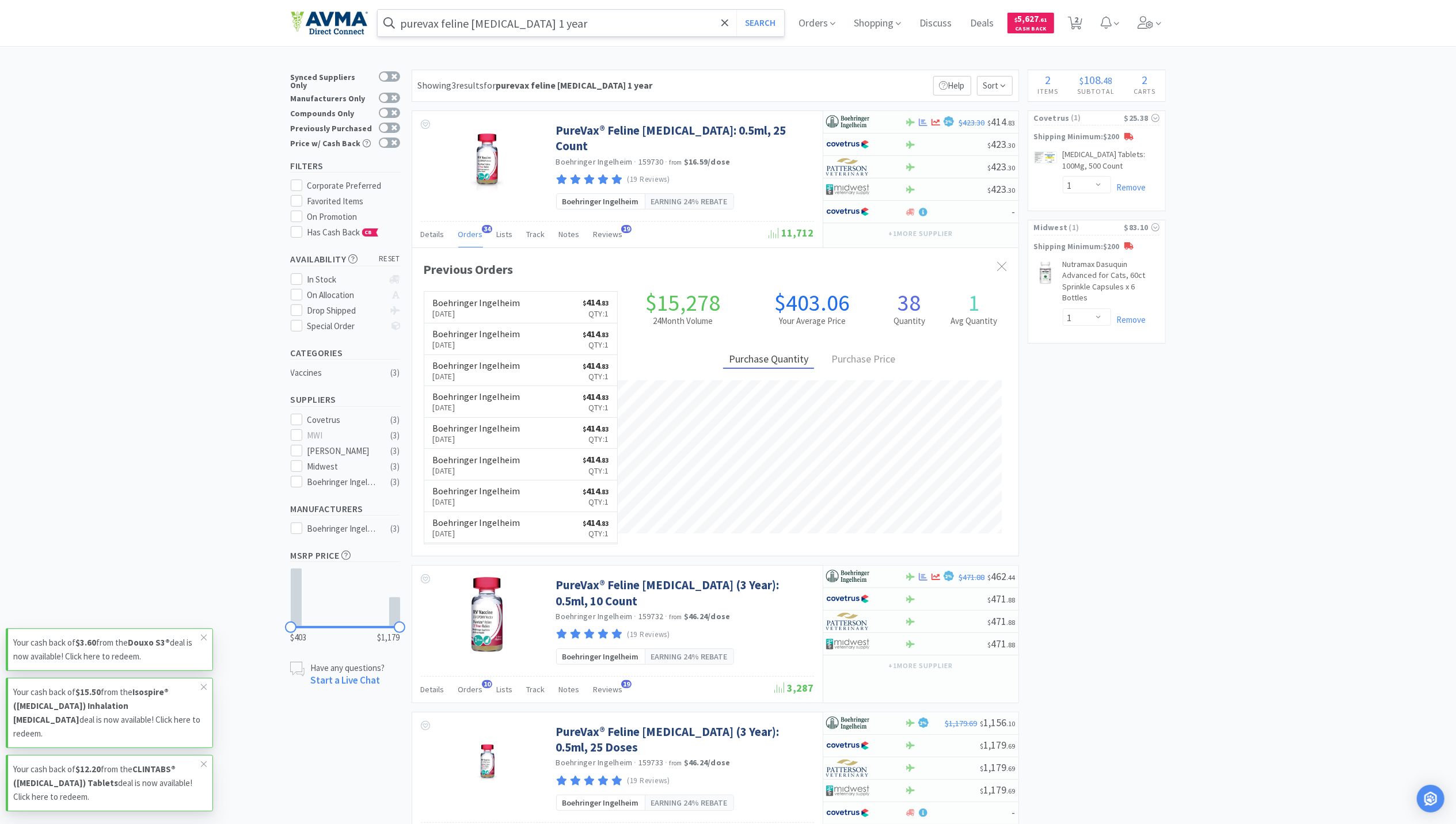
click at [606, 26] on input "purevax feline [MEDICAL_DATA] 1 year" at bounding box center [581, 22] width 407 height 26
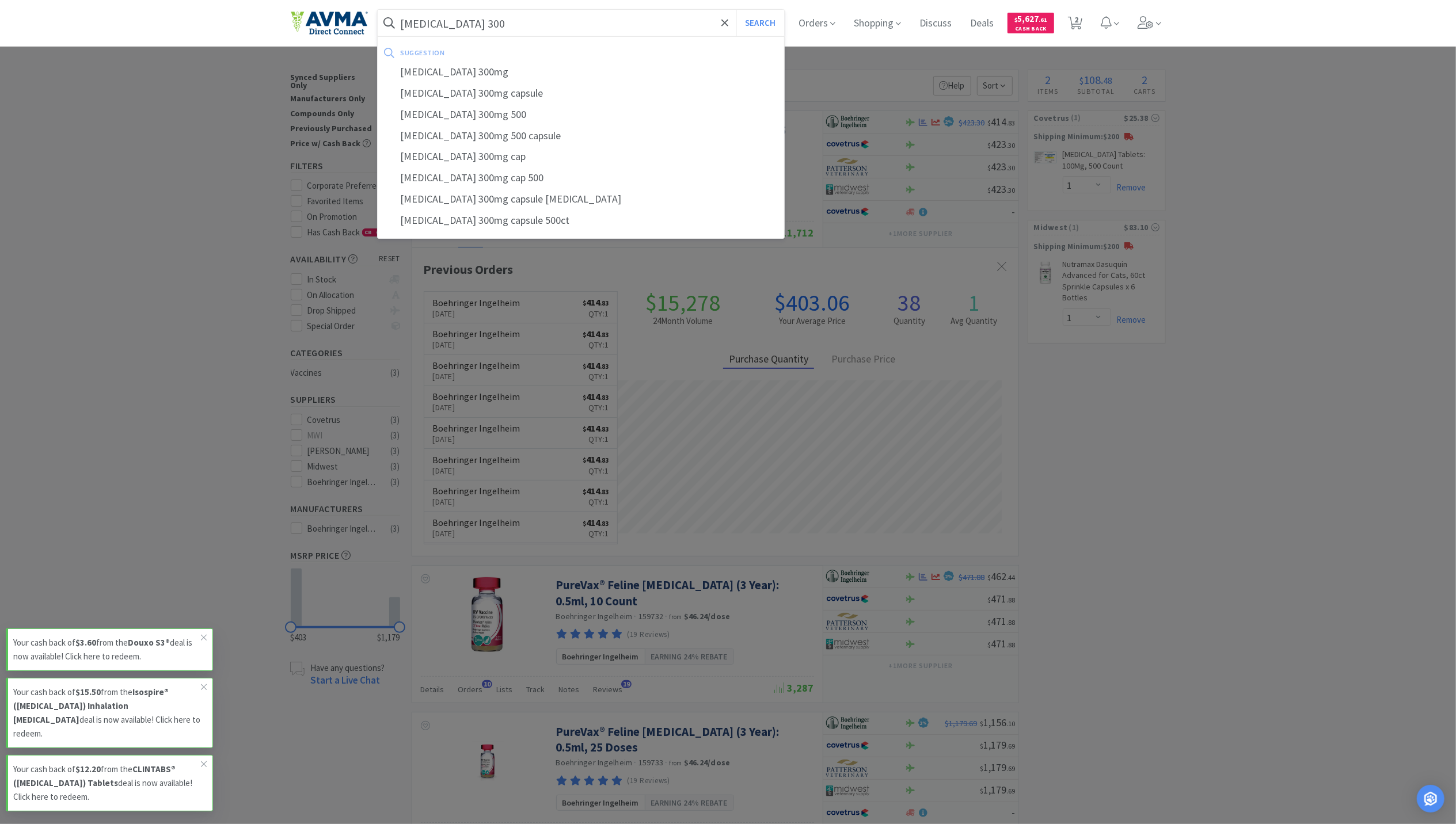
type input "[MEDICAL_DATA] 300"
click at [737, 10] on button "Search" at bounding box center [761, 22] width 48 height 26
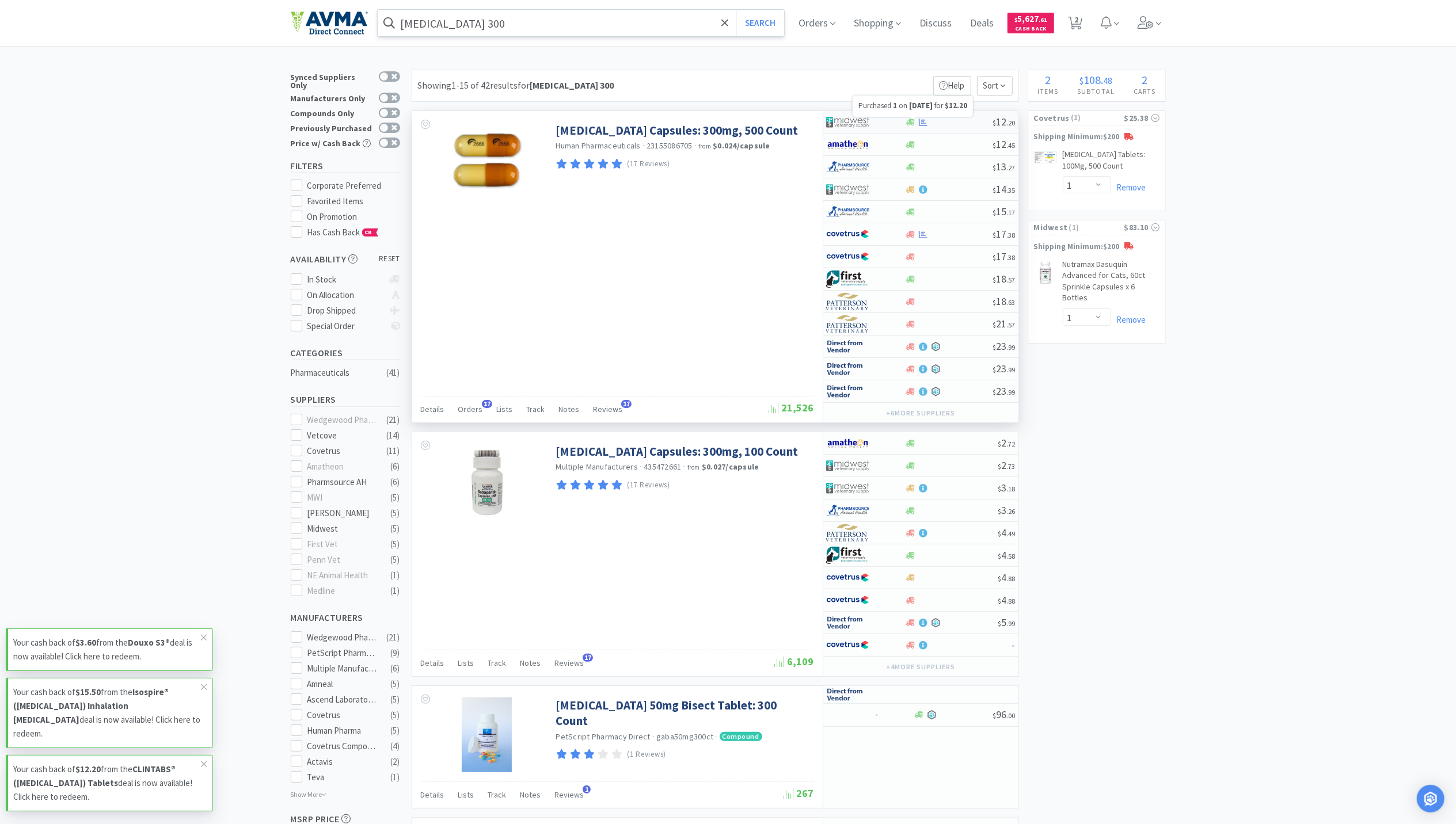
click at [927, 125] on icon at bounding box center [924, 123] width 9 height 9
select select "1"
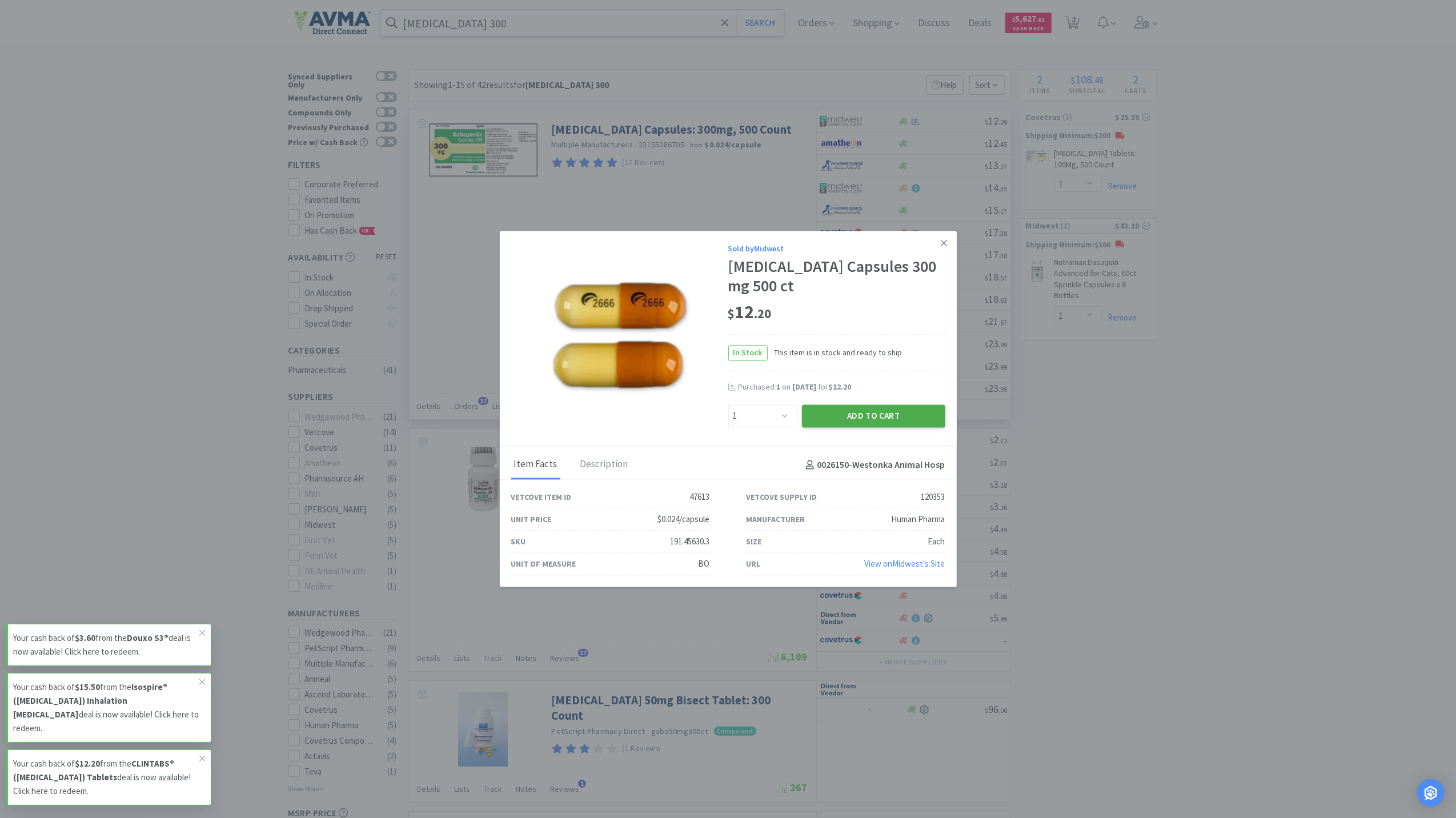
click at [890, 408] on button "Add to Cart" at bounding box center [873, 416] width 143 height 23
select select "1"
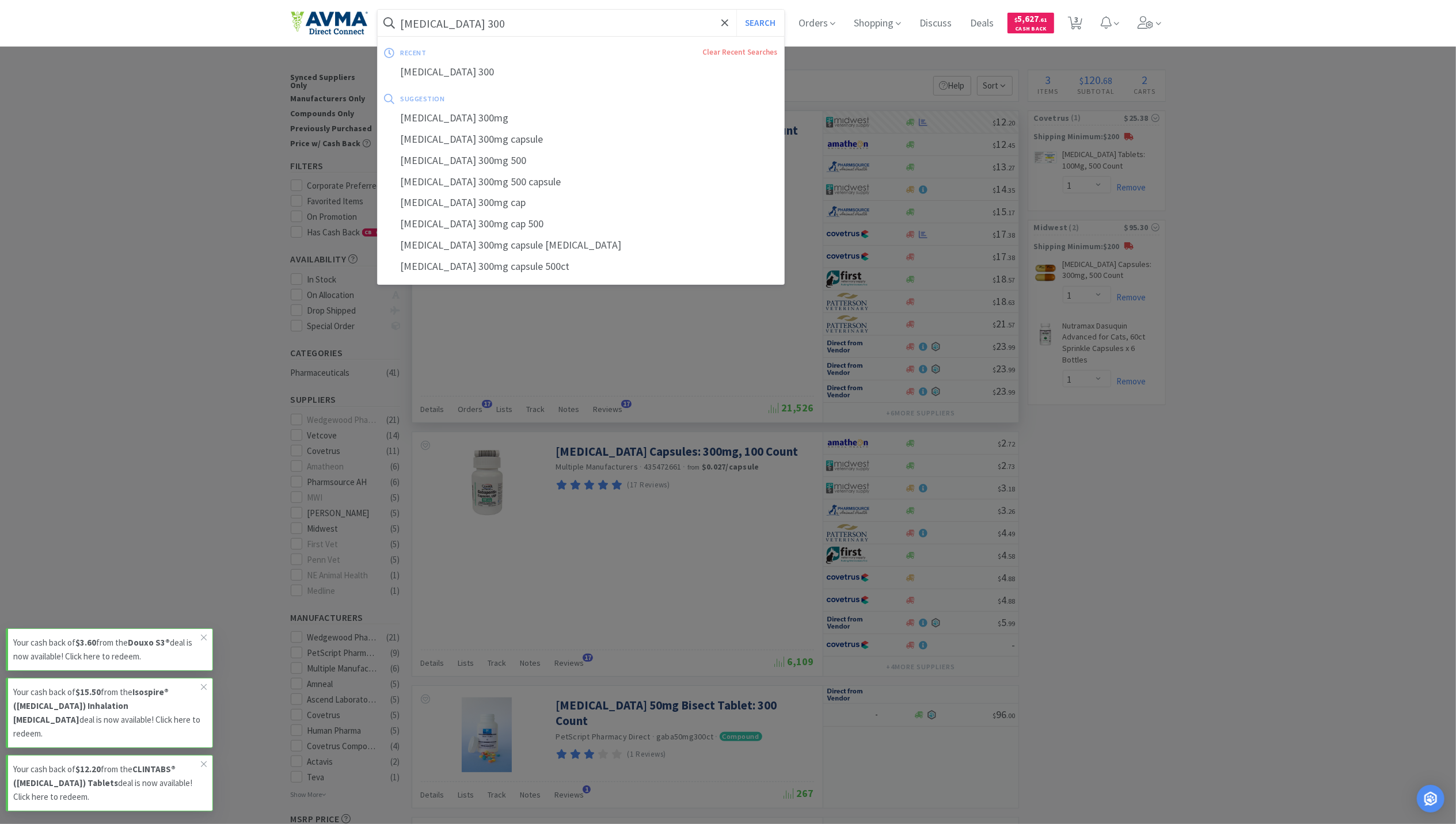
click at [498, 24] on input "[MEDICAL_DATA] 300" at bounding box center [581, 22] width 407 height 26
click at [464, 92] on div "[MEDICAL_DATA] hcl" at bounding box center [581, 93] width 407 height 21
type input "[MEDICAL_DATA] hcl"
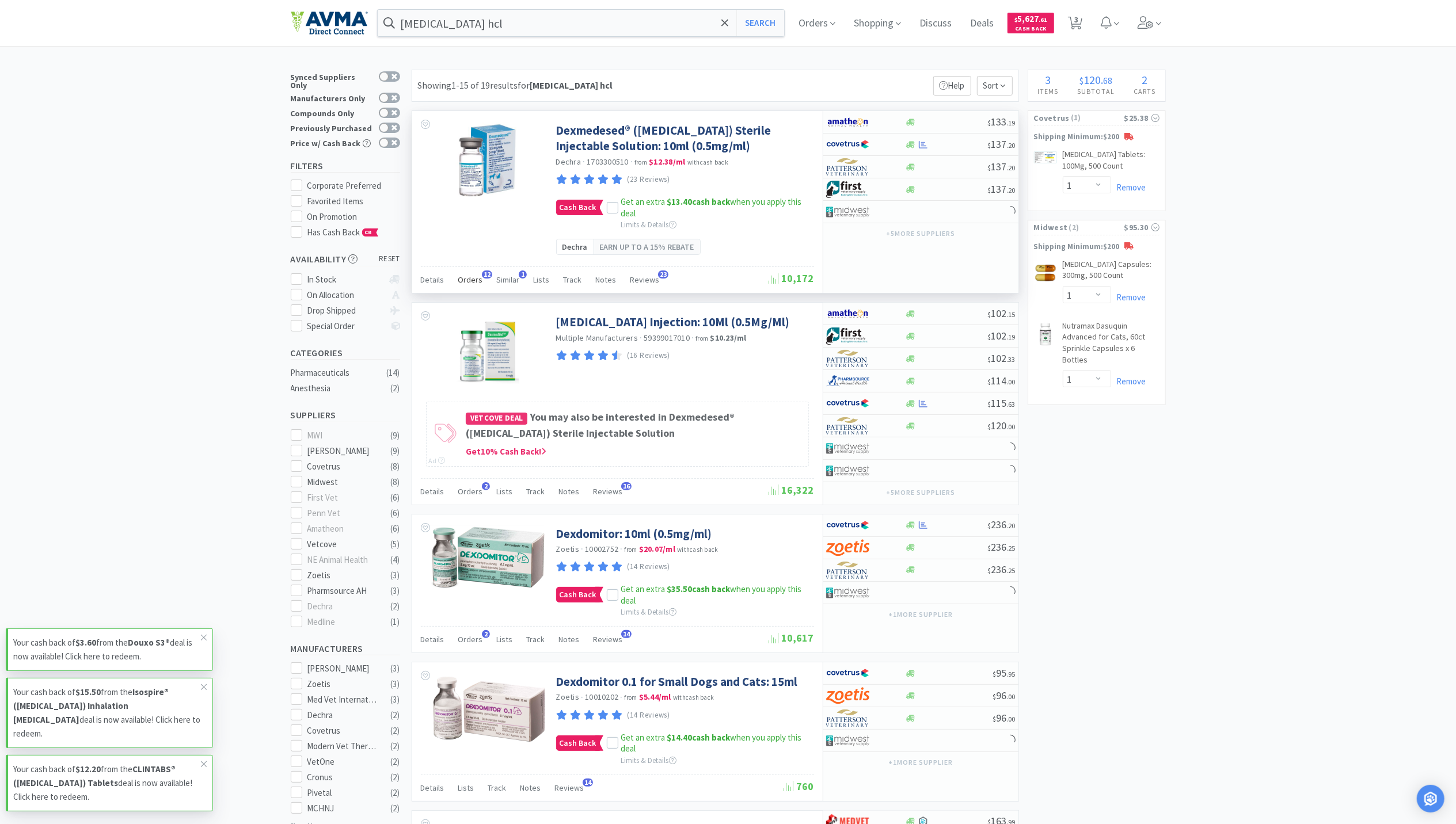
click at [465, 289] on div "Orders 12" at bounding box center [470, 281] width 25 height 22
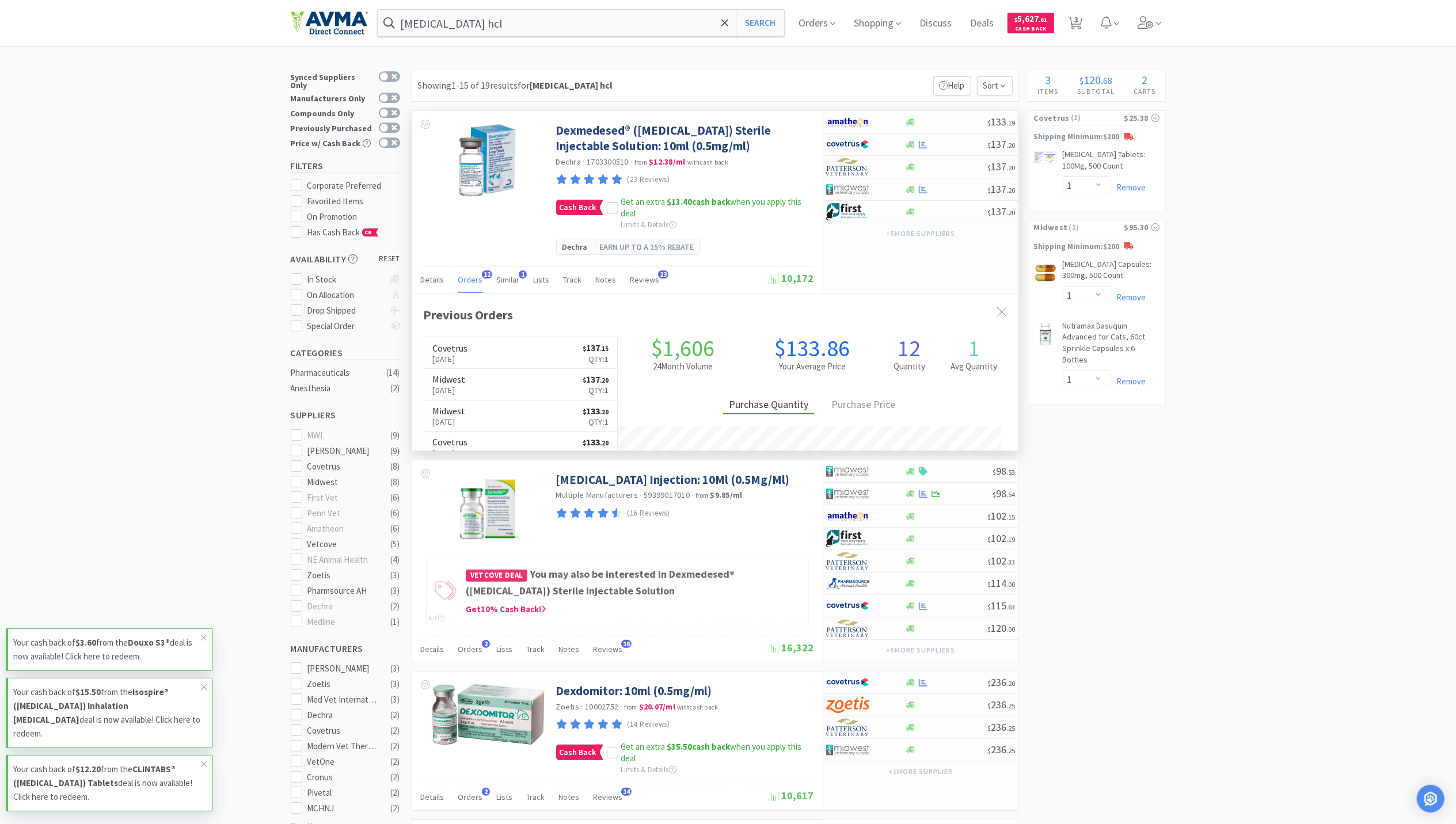
scroll to position [309, 606]
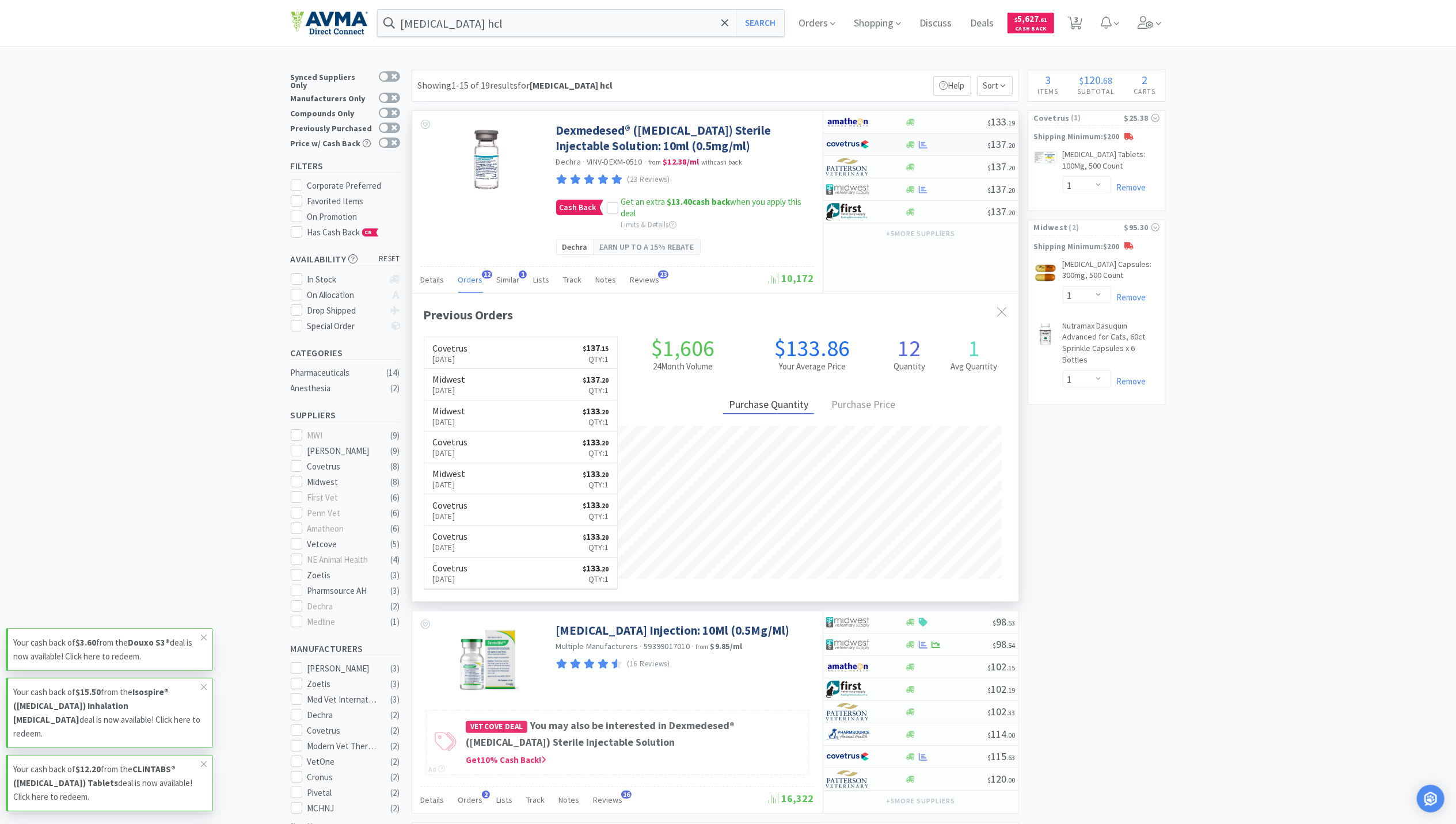
click at [922, 150] on div "$ 137 . 20" at bounding box center [921, 145] width 195 height 22
select select "1"
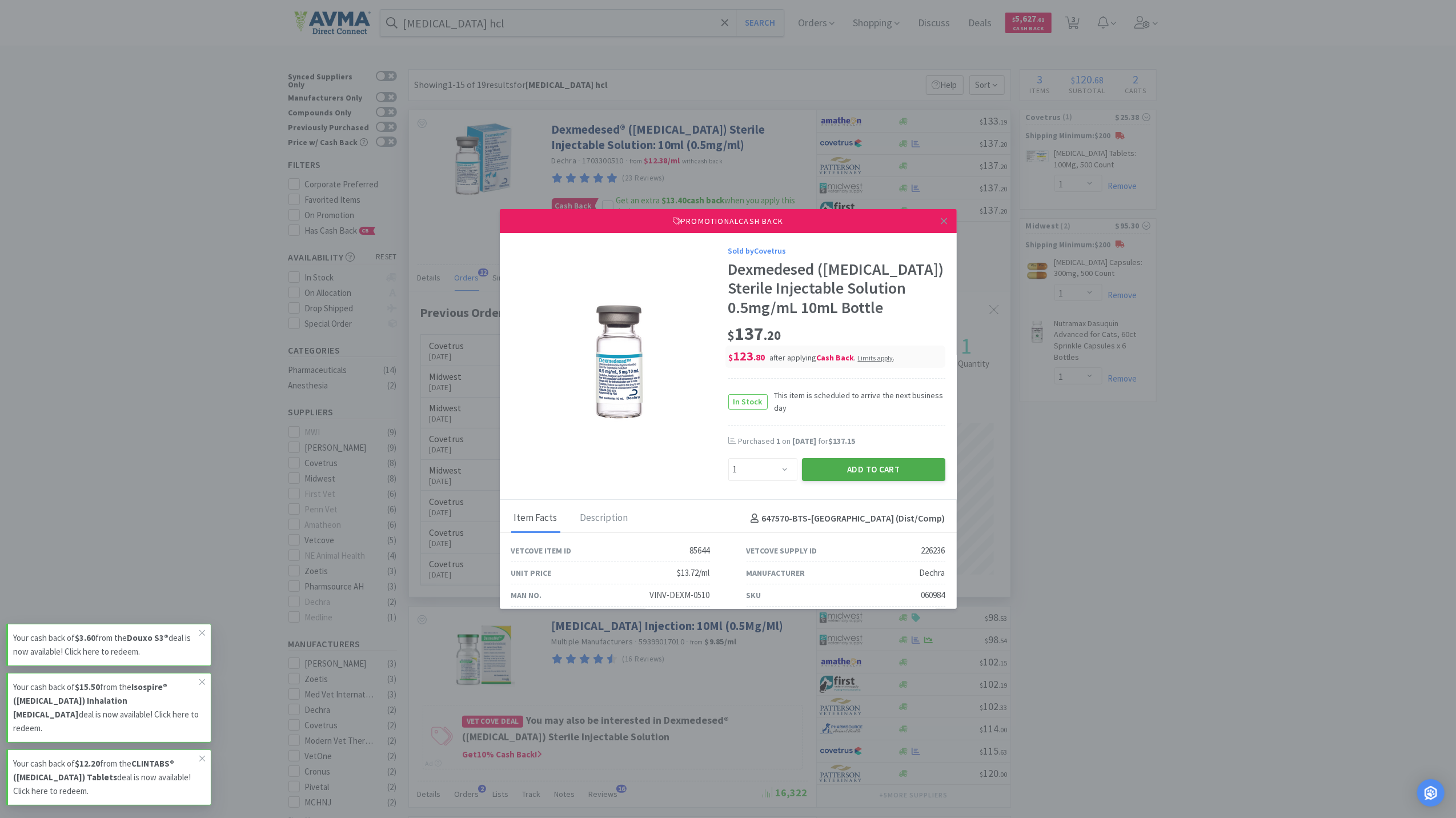
click at [856, 481] on button "Add to Cart" at bounding box center [873, 469] width 143 height 23
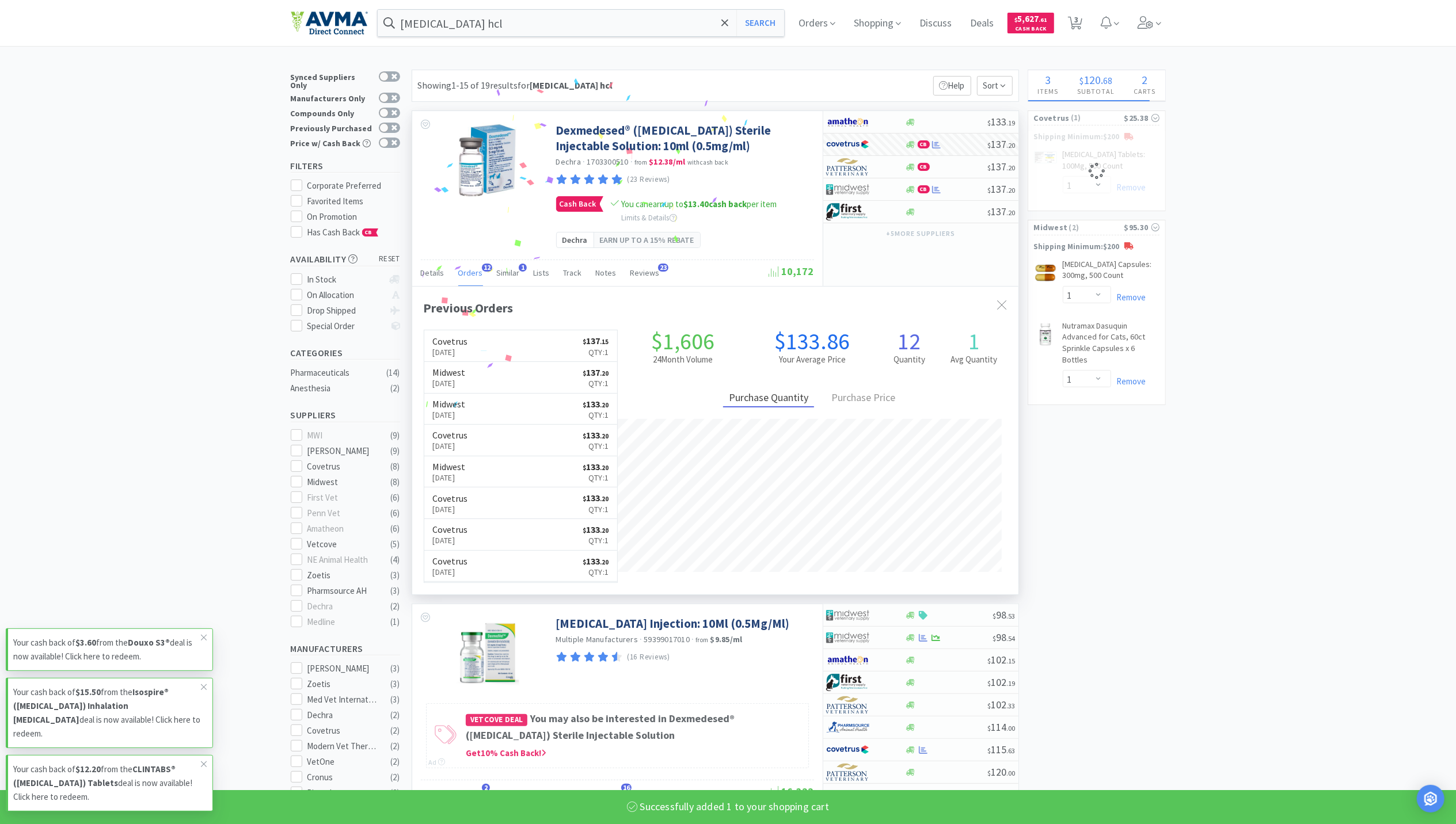
select select "1"
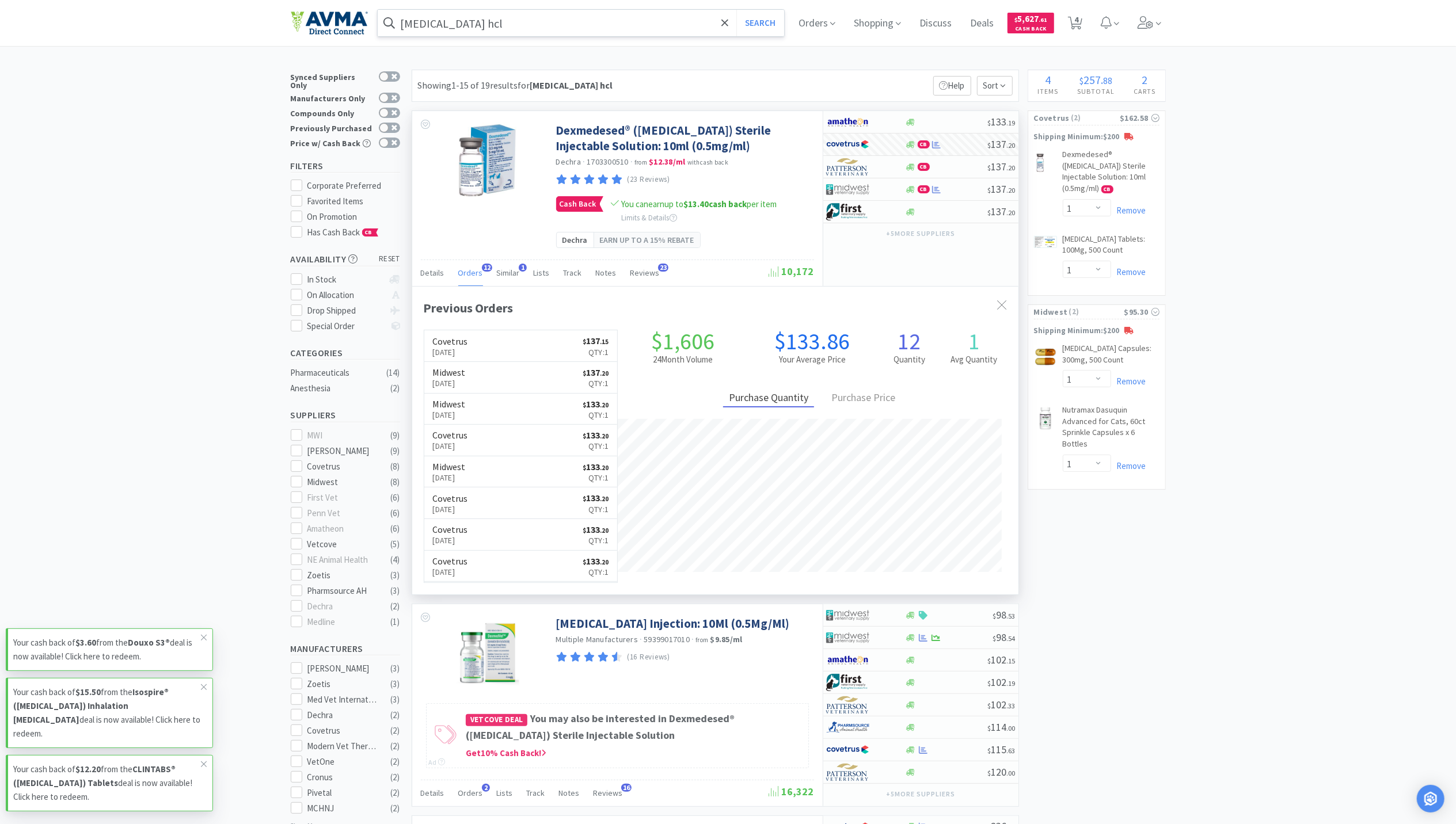
click at [586, 25] on input "[MEDICAL_DATA] hcl" at bounding box center [581, 22] width 407 height 26
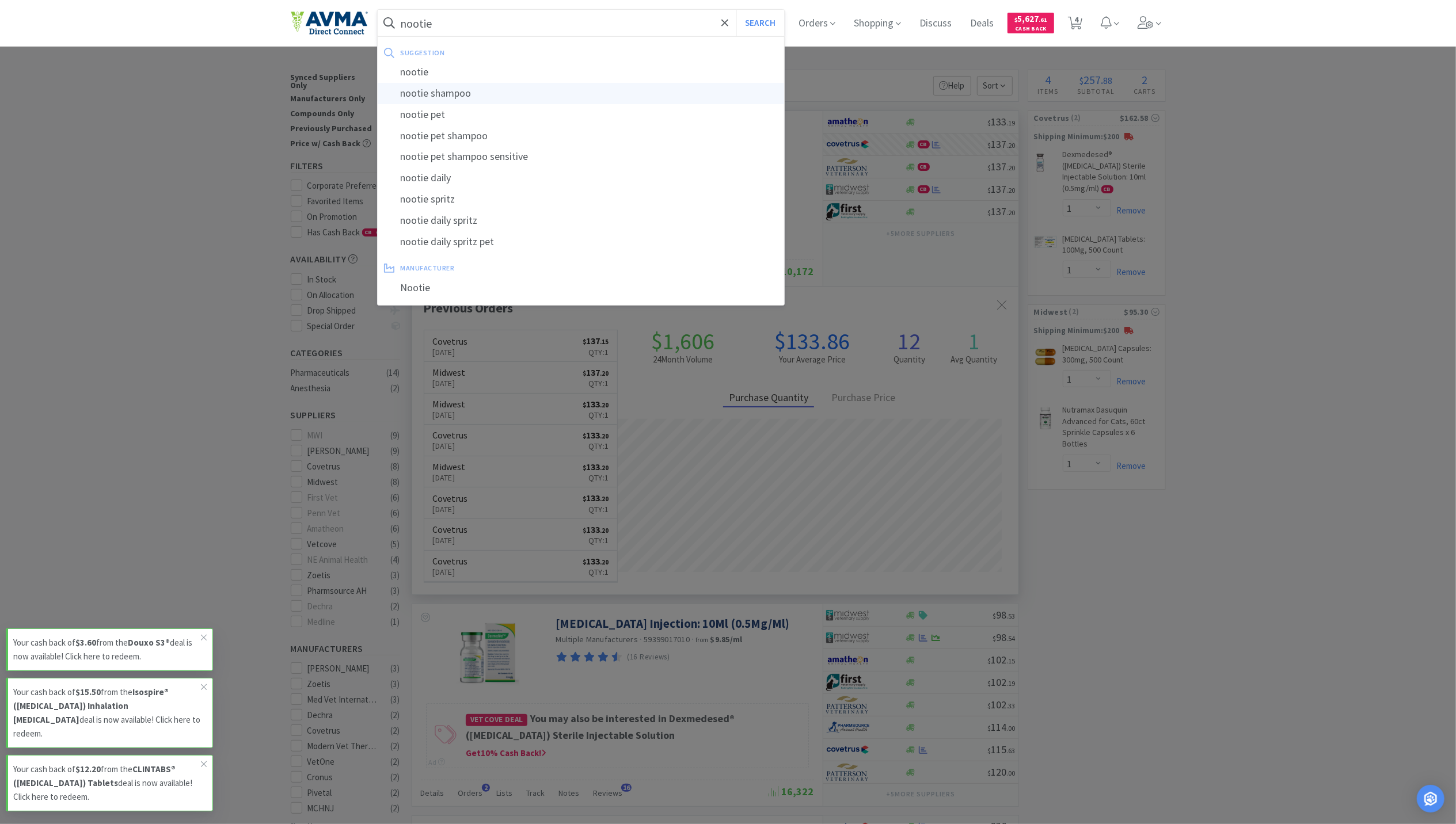
click at [485, 99] on div "nootie shampoo" at bounding box center [581, 93] width 407 height 21
type input "nootie shampoo"
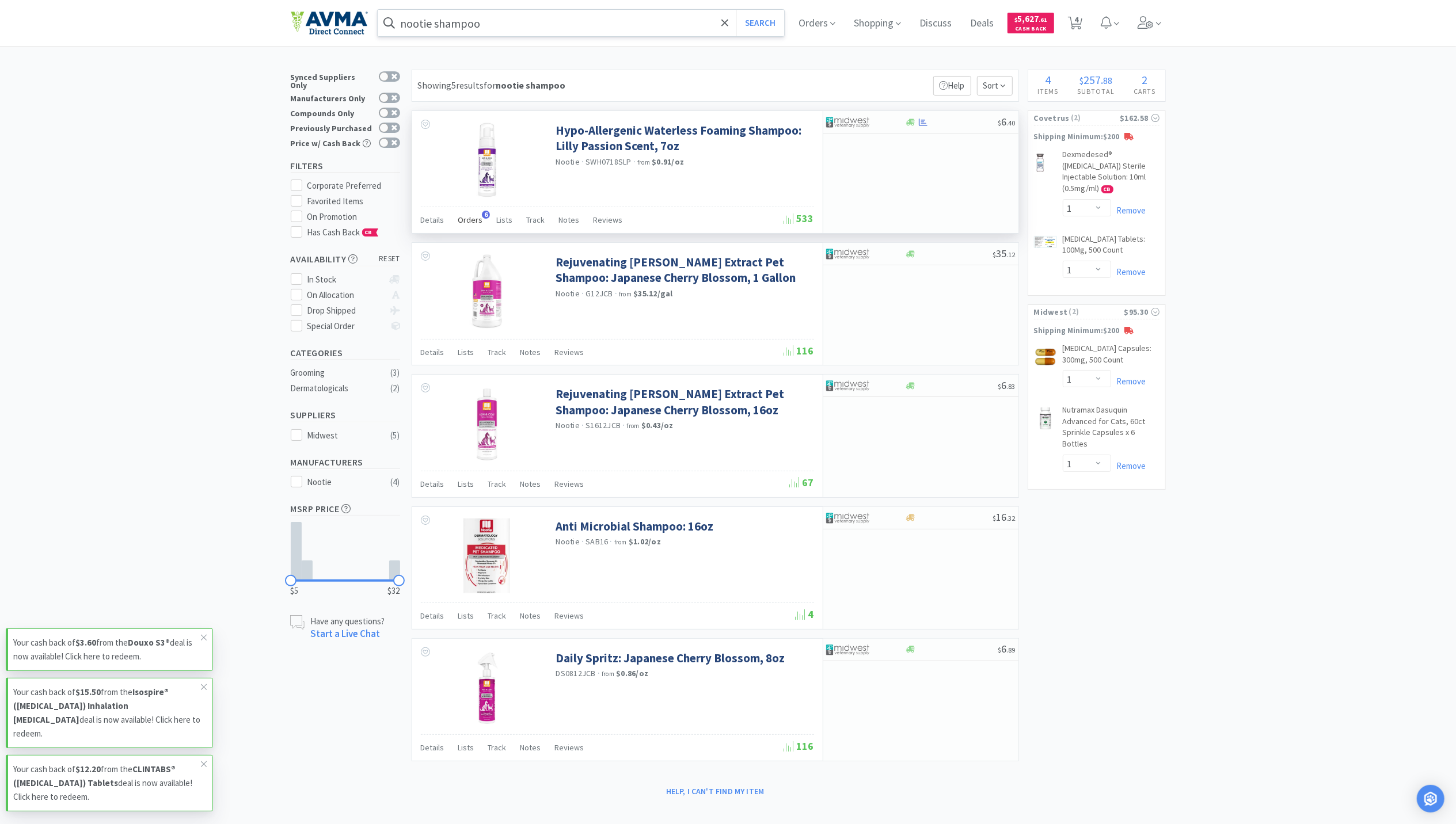
click at [461, 221] on span "Orders" at bounding box center [470, 220] width 25 height 10
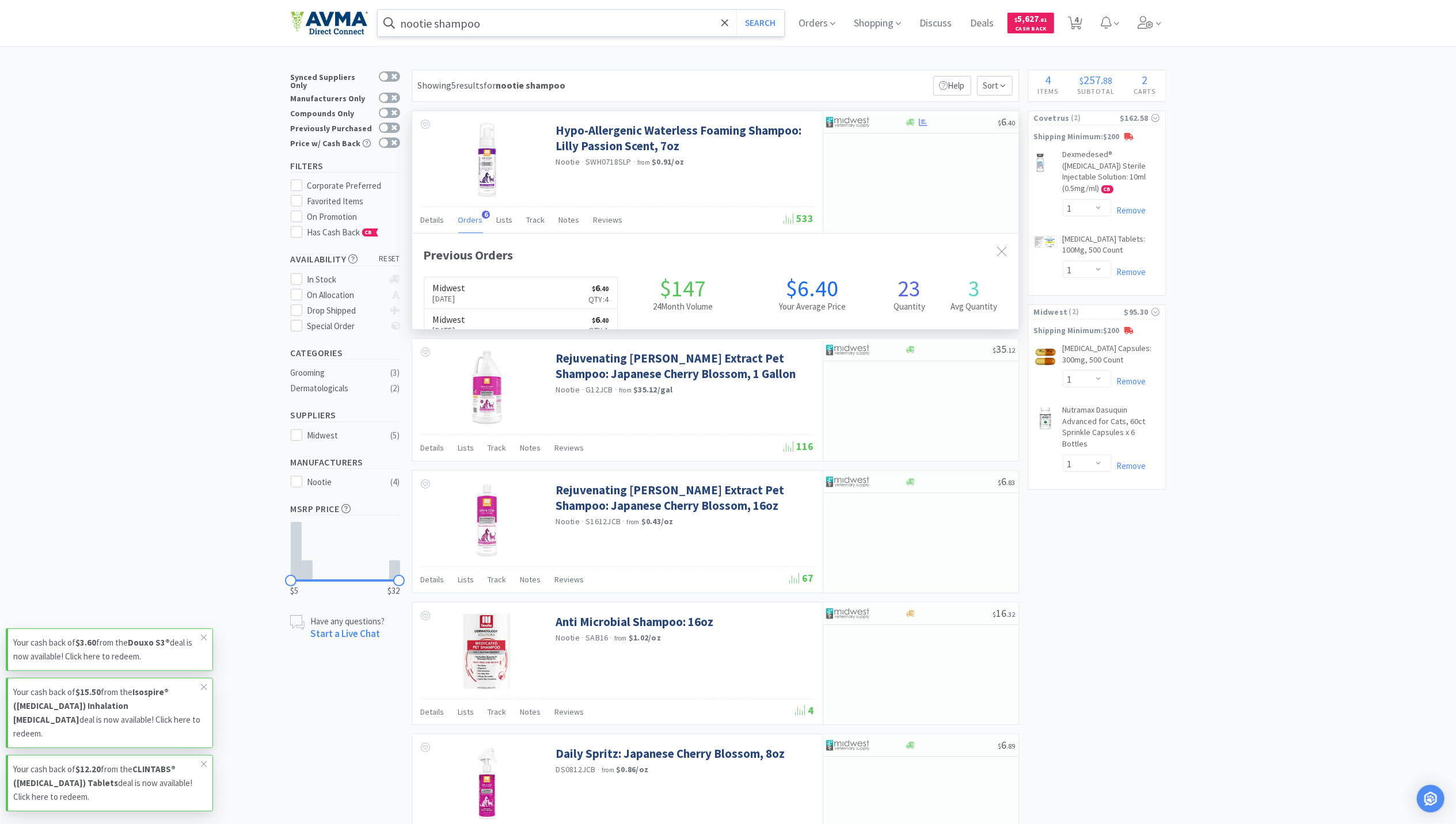
scroll to position [298, 606]
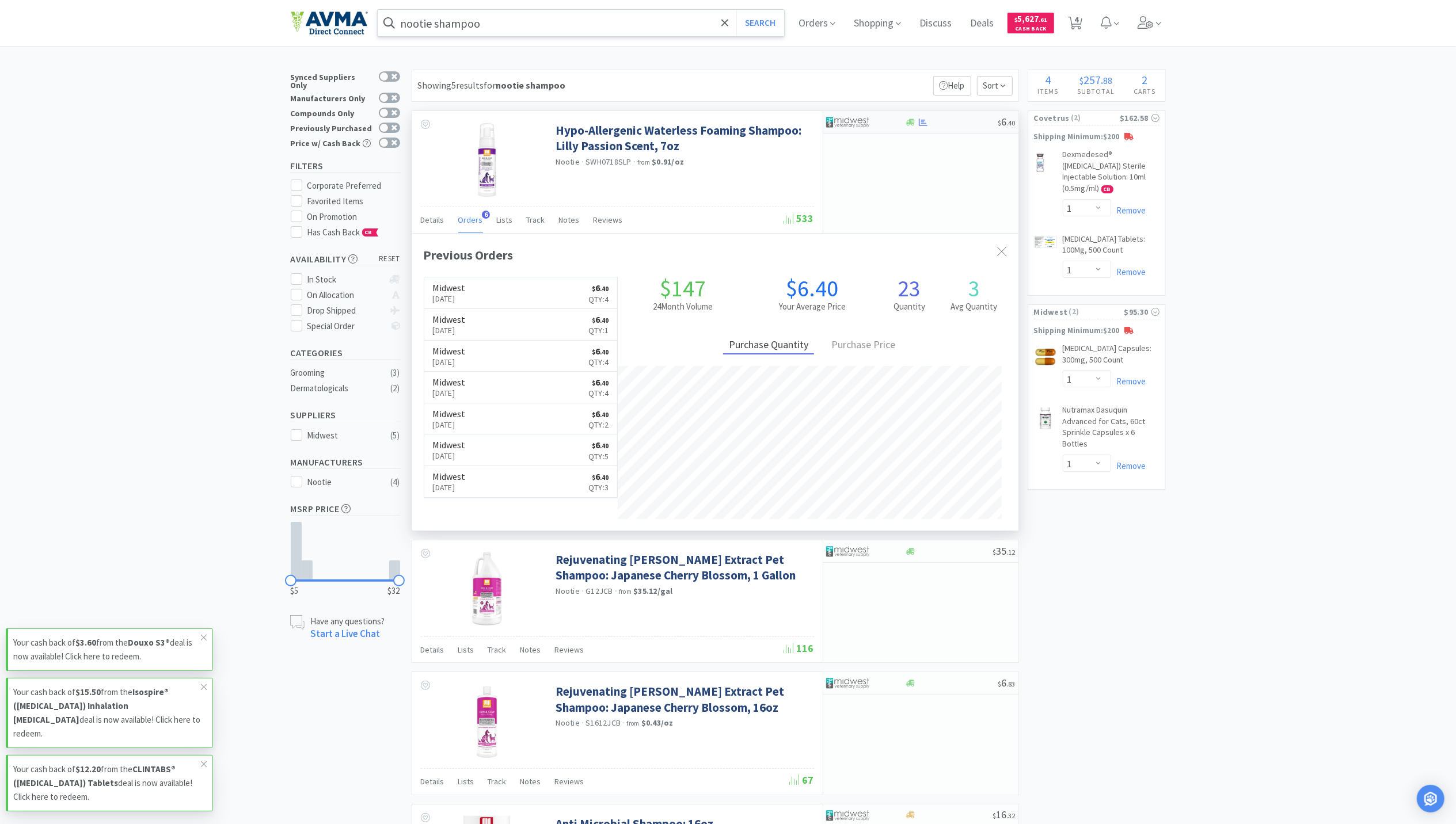
click at [924, 127] on div "$ 6 . 40" at bounding box center [921, 123] width 195 height 22
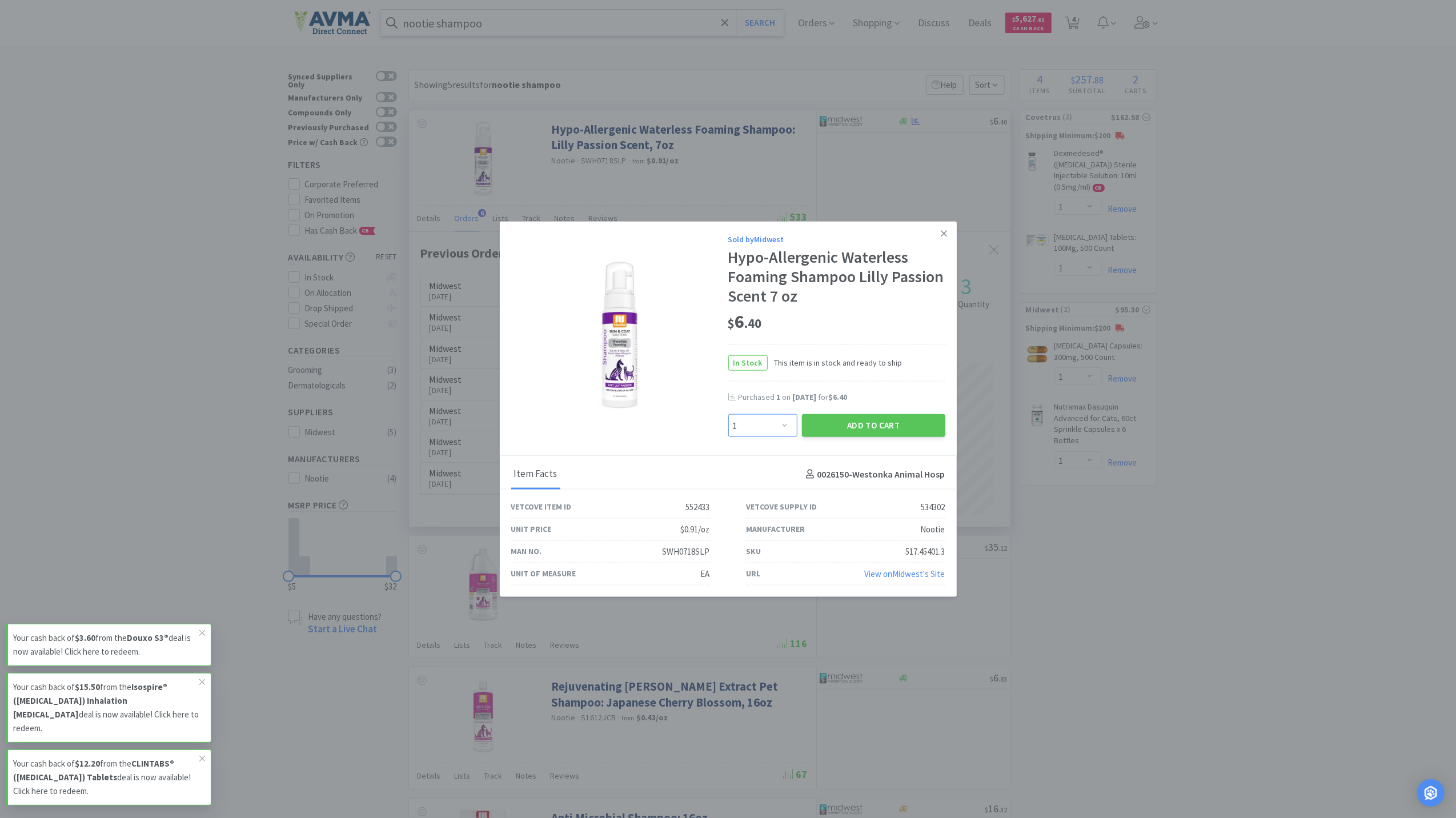
click at [789, 423] on select "Enter Quantity 1 2 3 4 5 6 7 8 9 10 11 12 13 14 15 16 17 18 19 20 Enter Quantity" at bounding box center [763, 425] width 69 height 23
select select "4"
click at [729, 414] on select "Enter Quantity 1 2 3 4 5 6 7 8 9 10 11 12 13 14 15 16 17 18 19 20 Enter Quantity" at bounding box center [763, 425] width 69 height 23
click at [908, 431] on button "Add to Cart" at bounding box center [873, 425] width 143 height 23
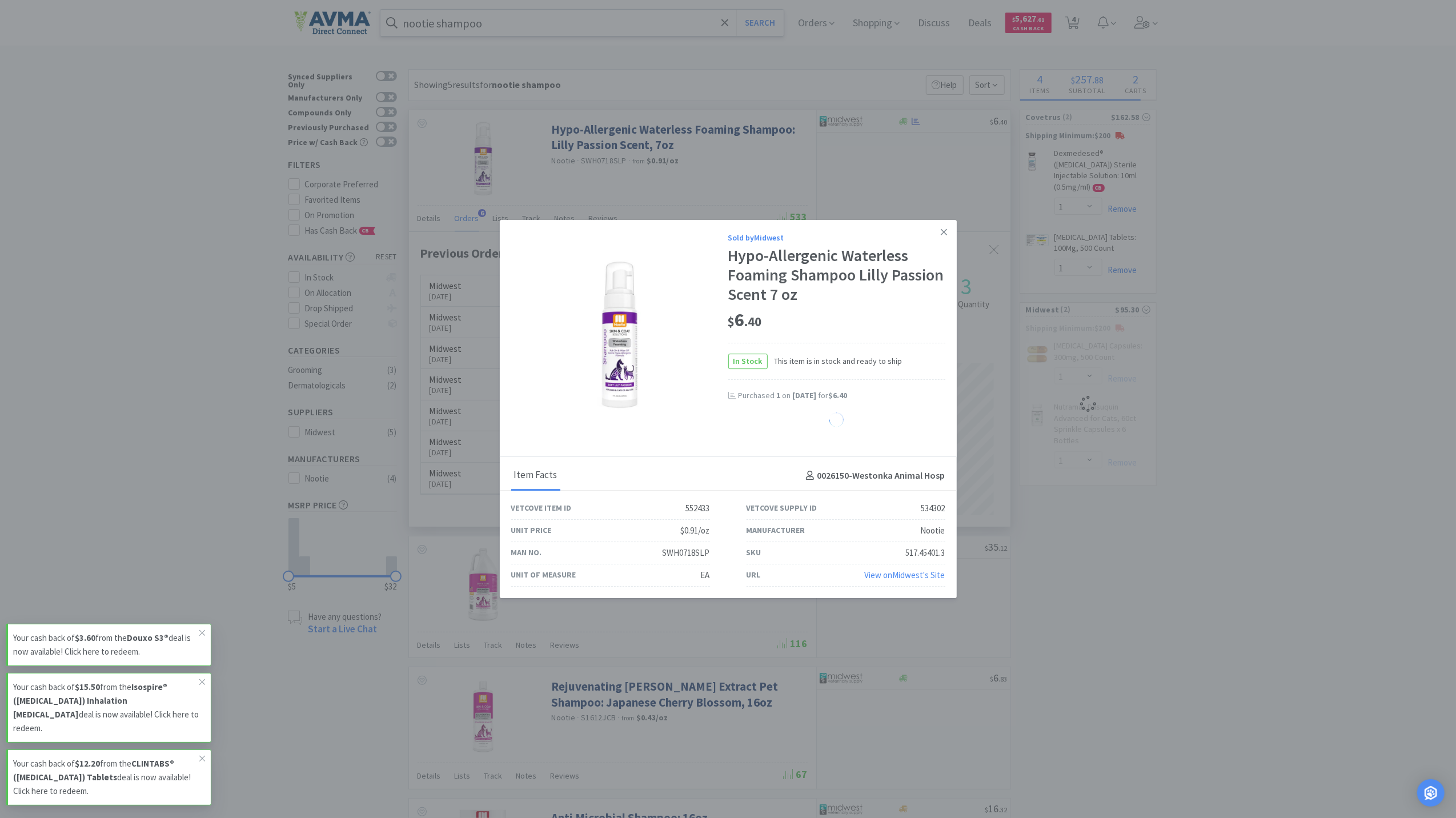
select select "4"
select select "1"
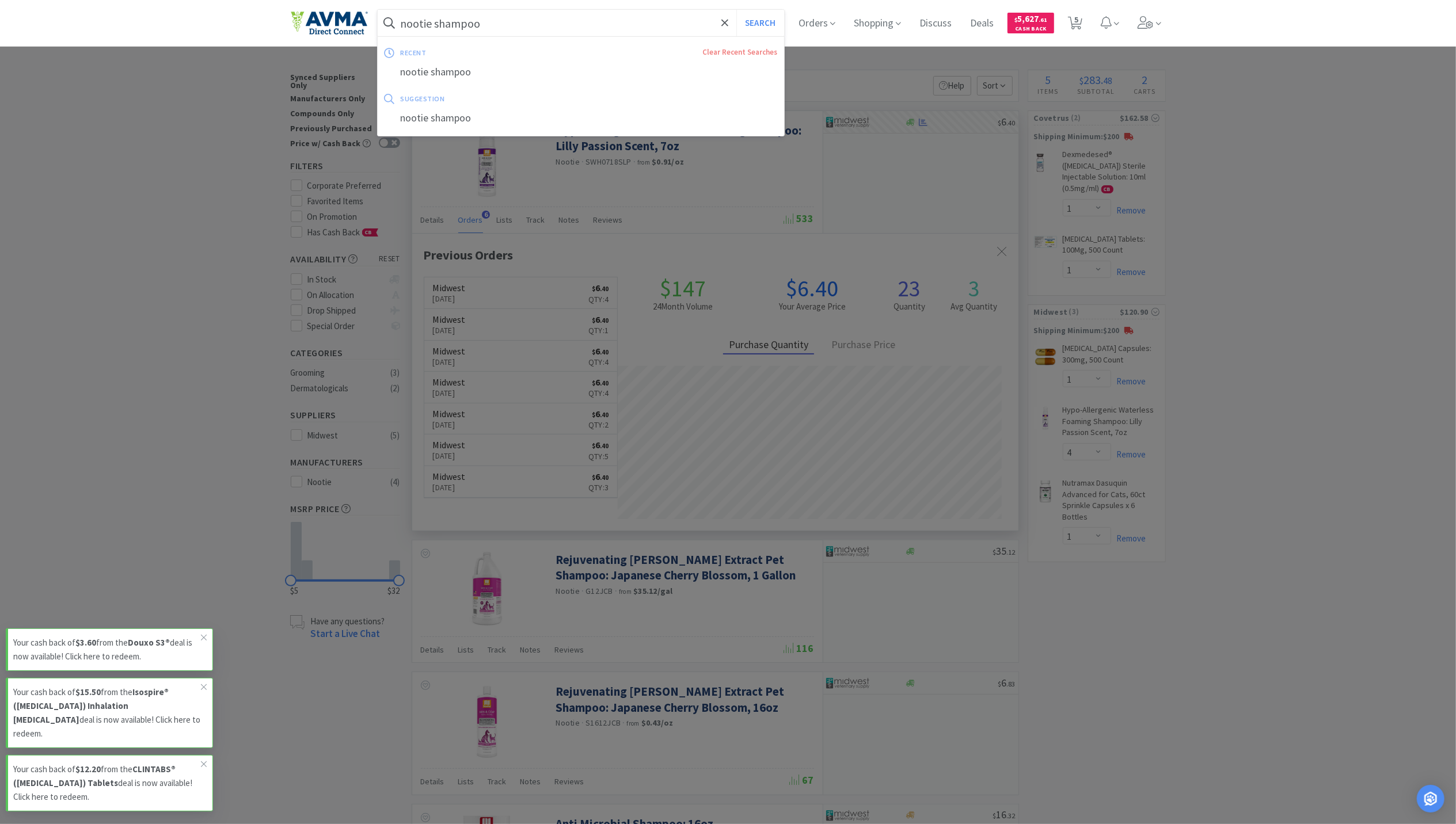
click at [506, 14] on input "nootie shampoo" at bounding box center [581, 22] width 407 height 26
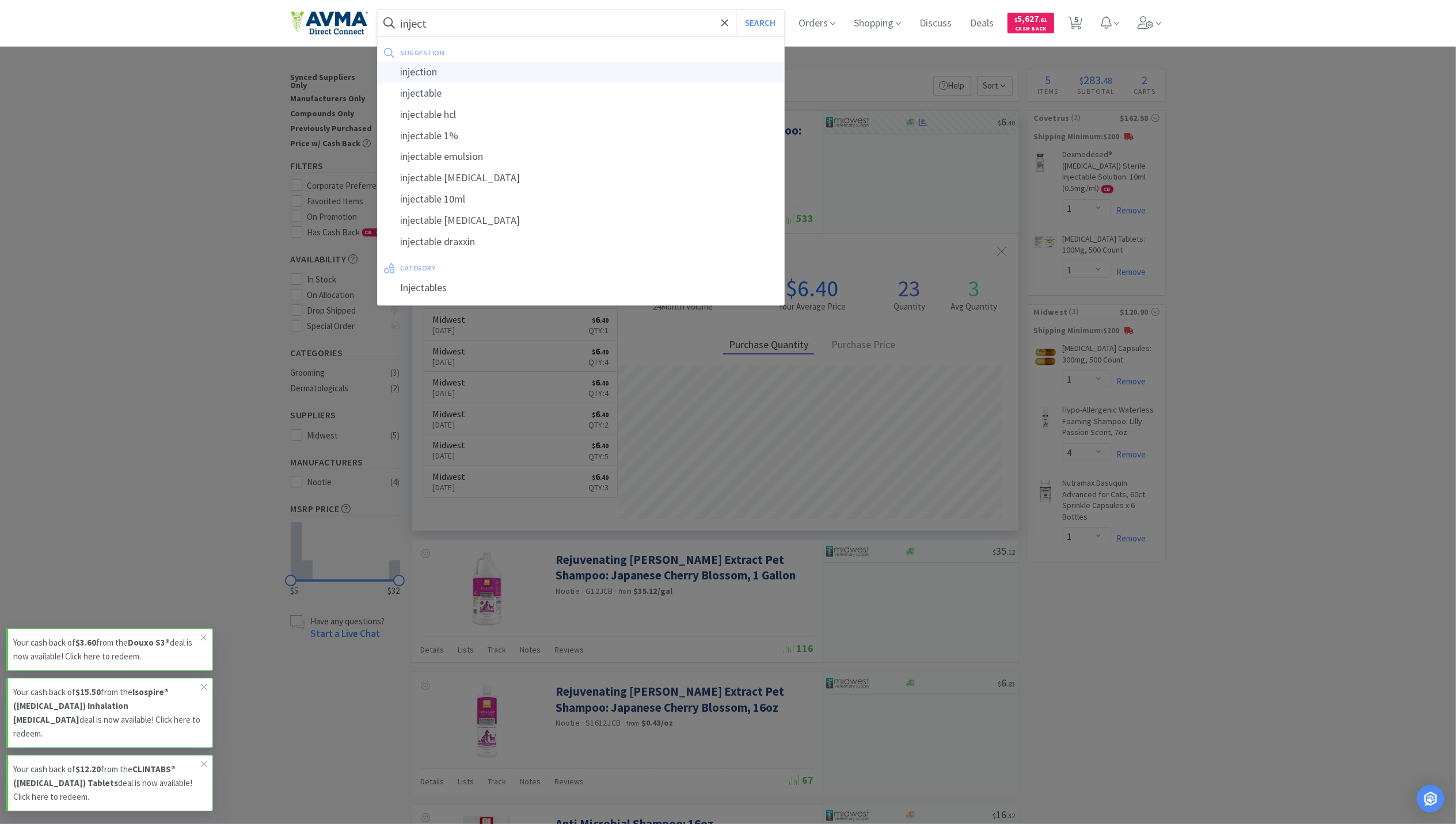
click at [449, 72] on div "injection" at bounding box center [581, 72] width 407 height 21
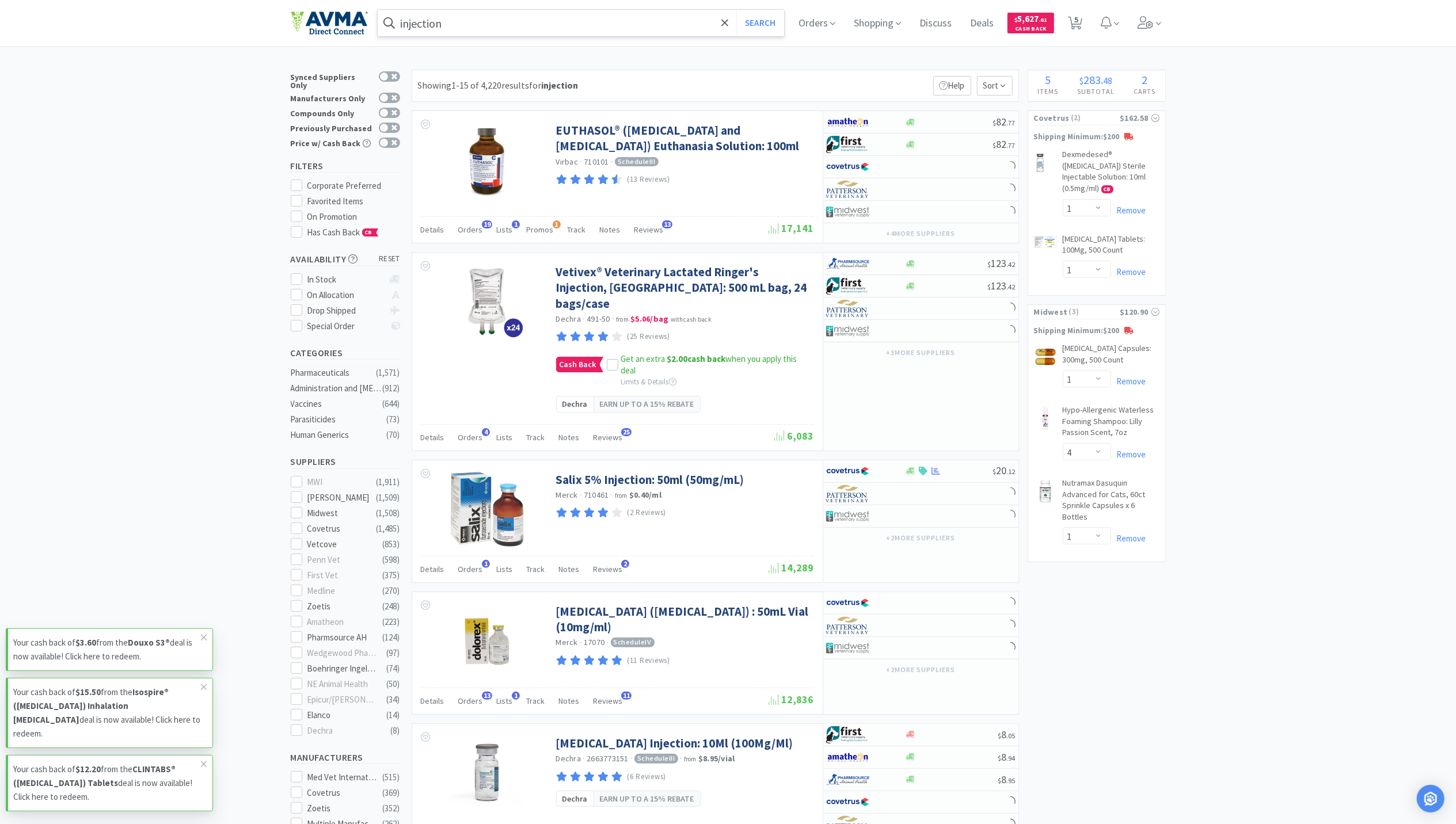
click at [450, 21] on input "injection" at bounding box center [581, 22] width 407 height 26
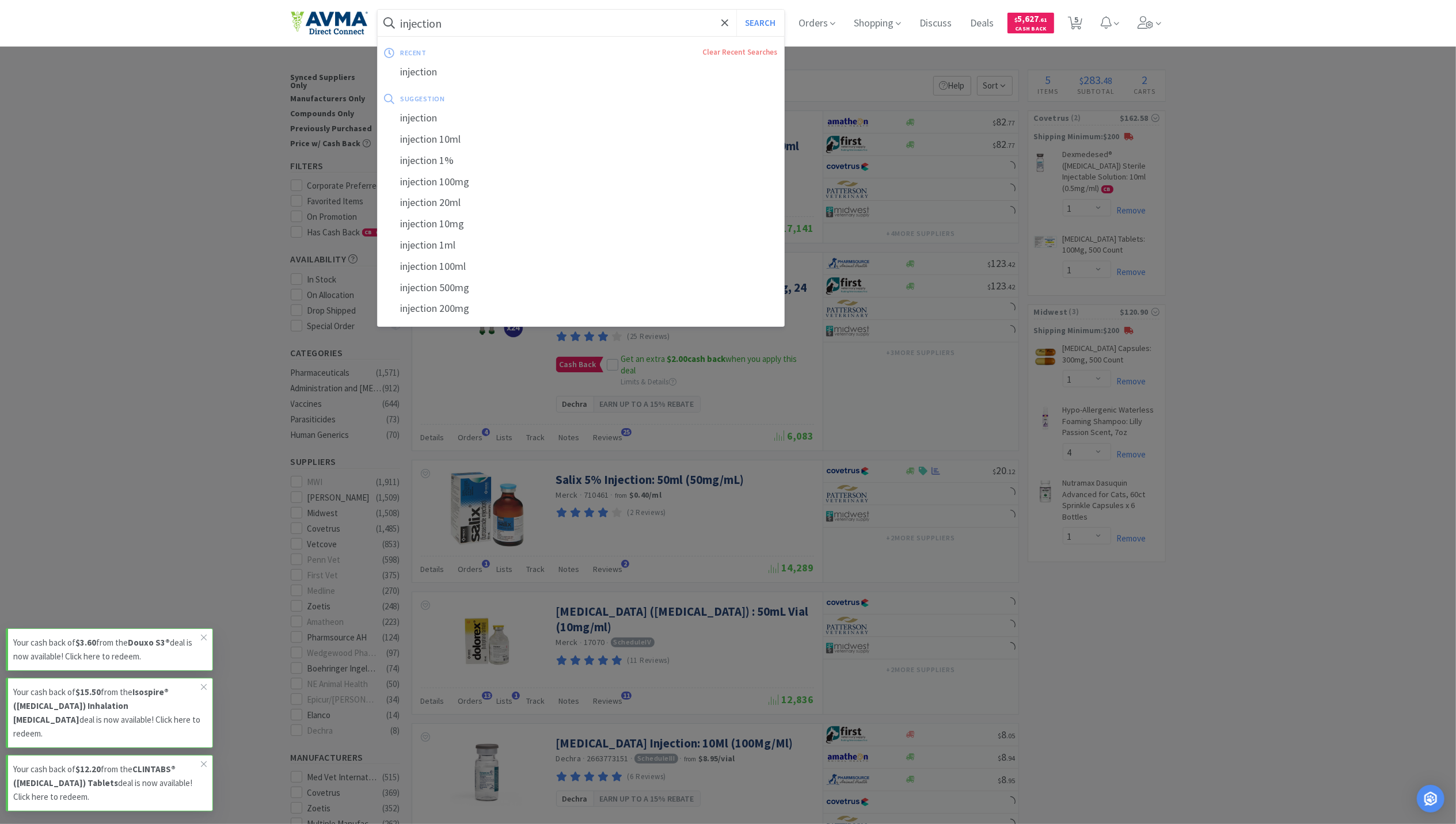
click at [449, 23] on input "injection" at bounding box center [581, 22] width 407 height 26
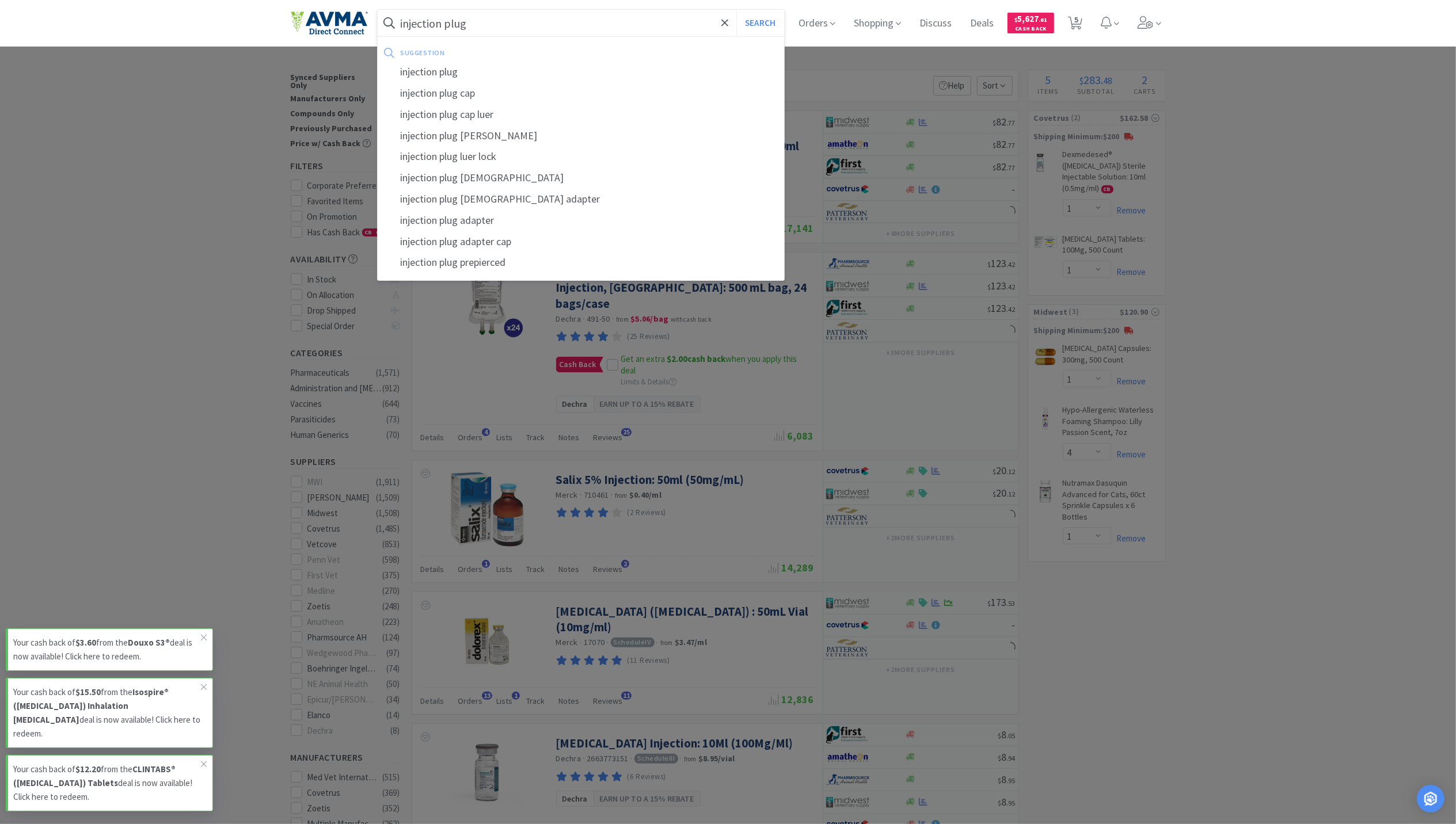
type input "injection plug"
click at [737, 10] on button "Search" at bounding box center [761, 22] width 48 height 26
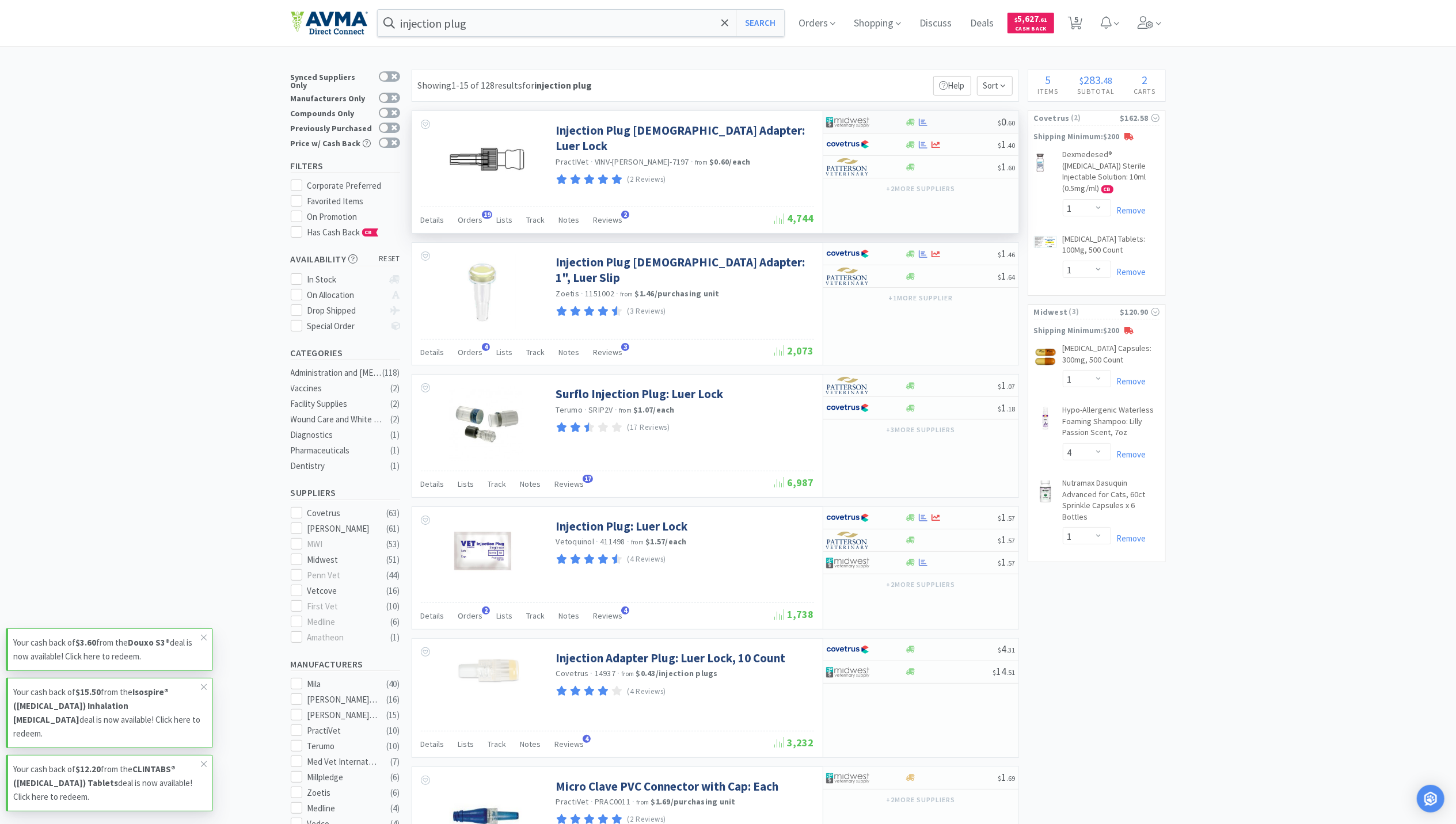
click at [918, 122] on div at bounding box center [923, 123] width 11 height 9
select select "1"
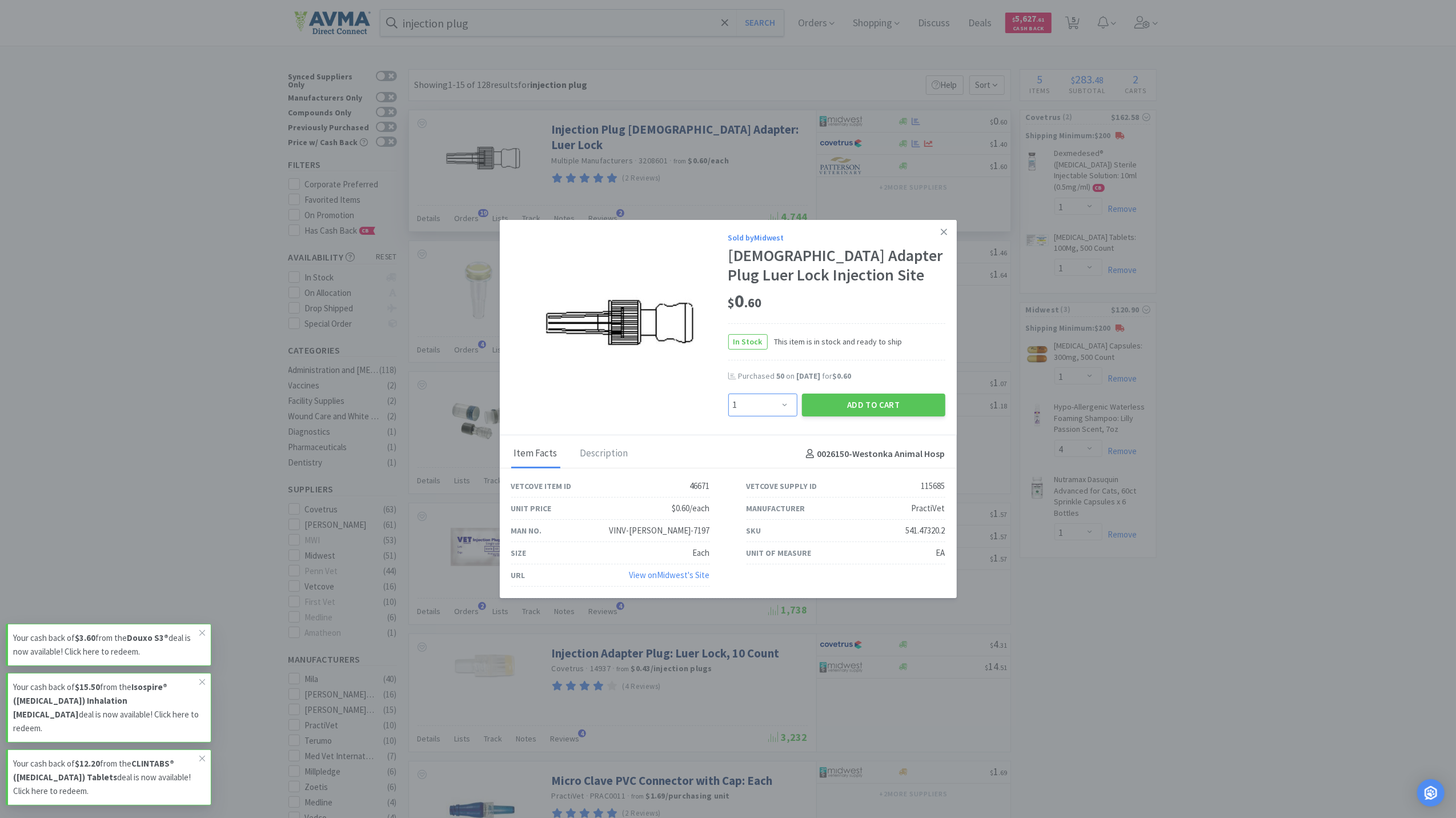
click at [771, 404] on select "Enter Quantity 1 2 3 4 5 6 7 8 9 10 11 12 13 14 15 16 17 18 19 20 Enter Quantity" at bounding box center [763, 405] width 69 height 23
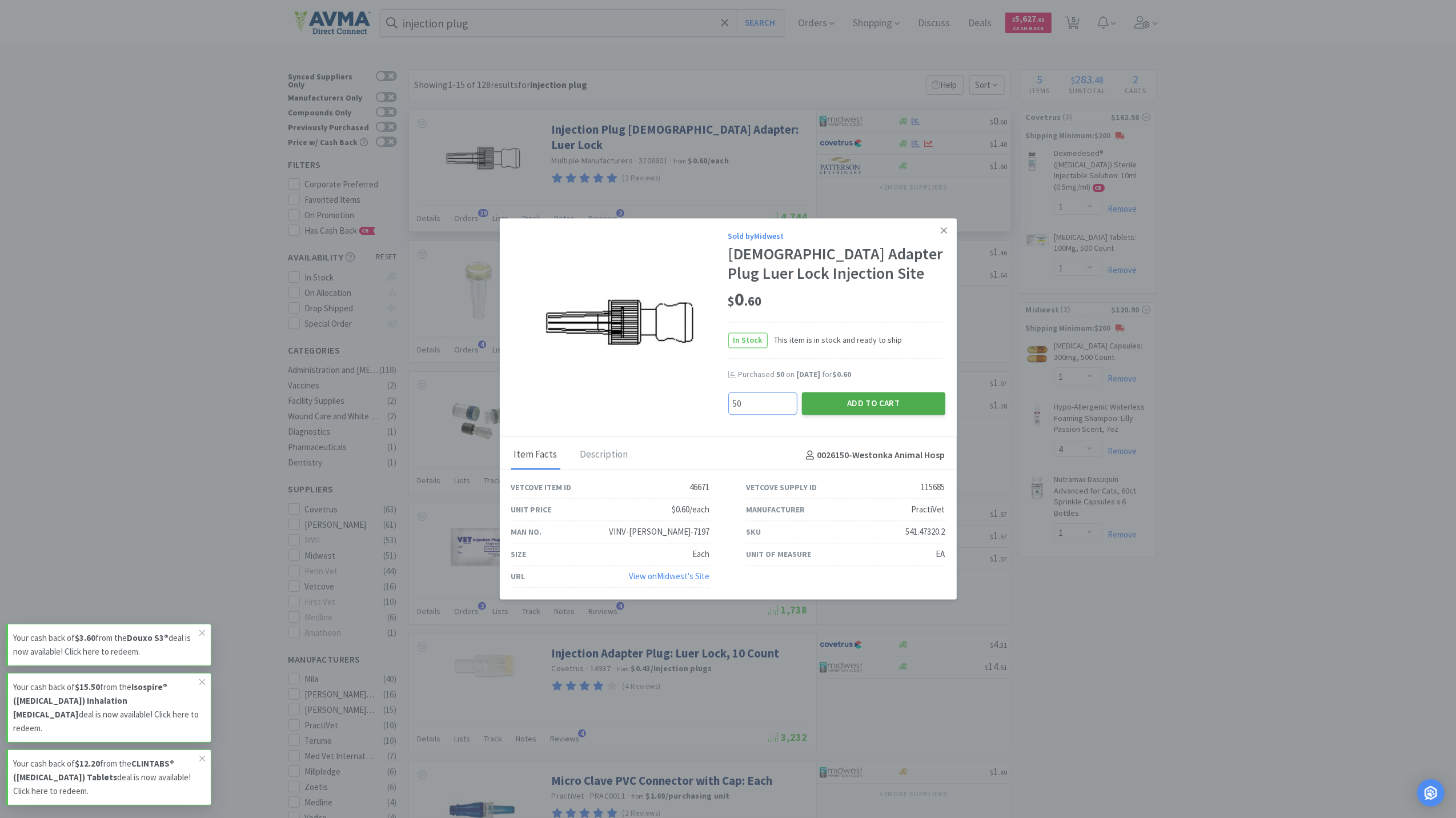
type input "50"
click at [870, 399] on button "Add to Cart" at bounding box center [873, 403] width 143 height 23
select select "50"
select select "1"
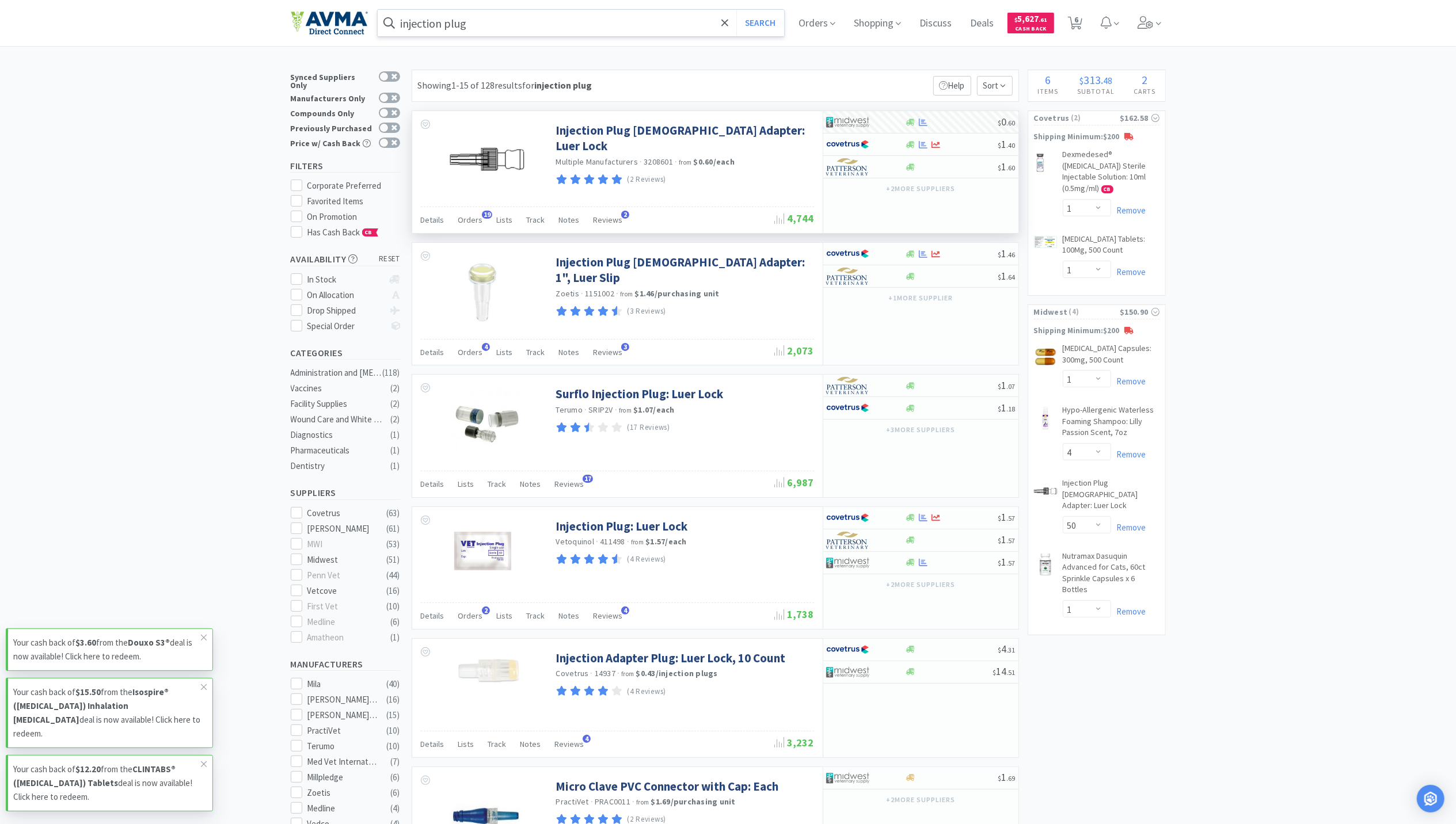
click at [630, 19] on input "injection plug" at bounding box center [581, 22] width 407 height 26
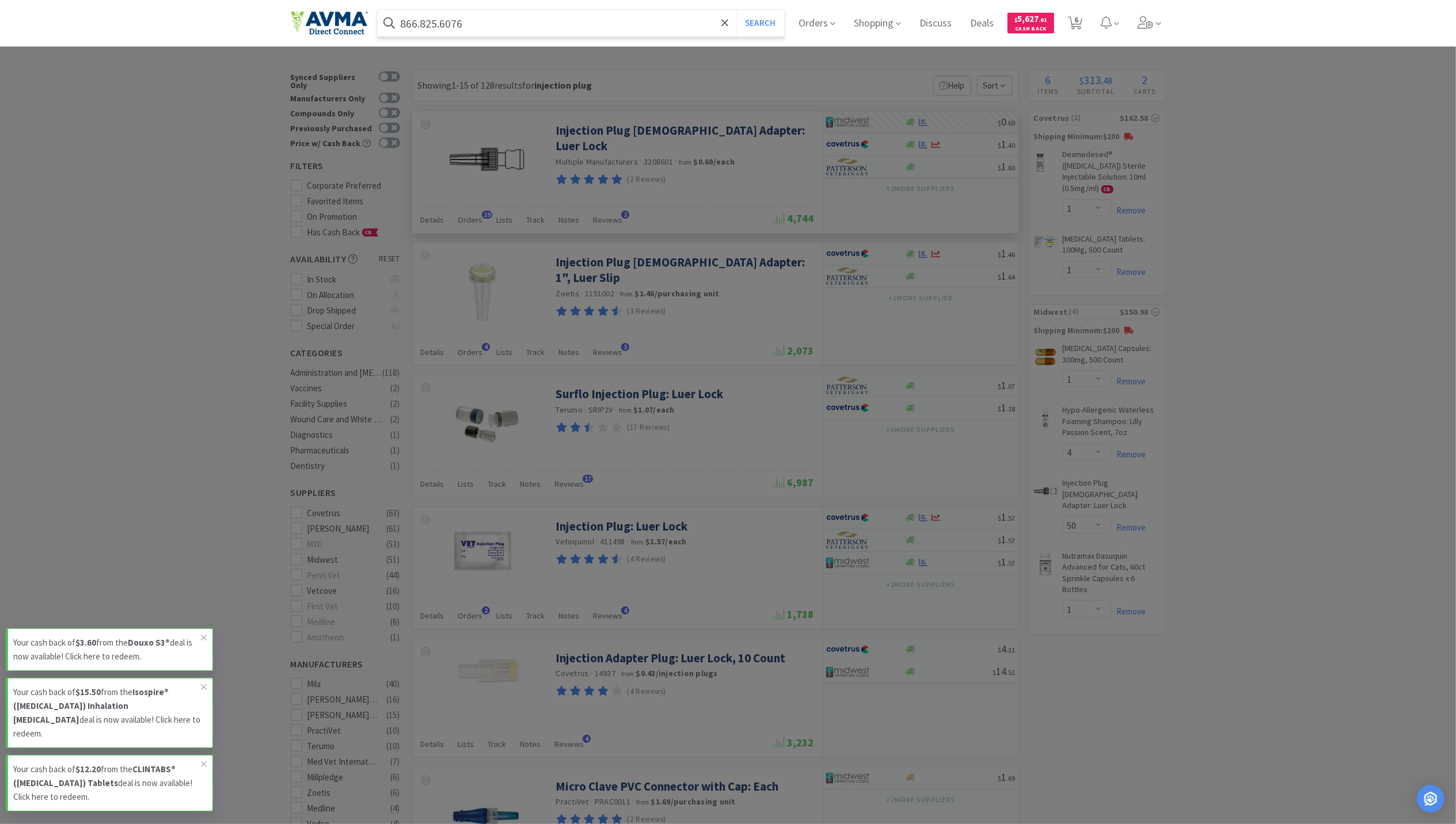
click at [737, 10] on button "Search" at bounding box center [761, 22] width 48 height 26
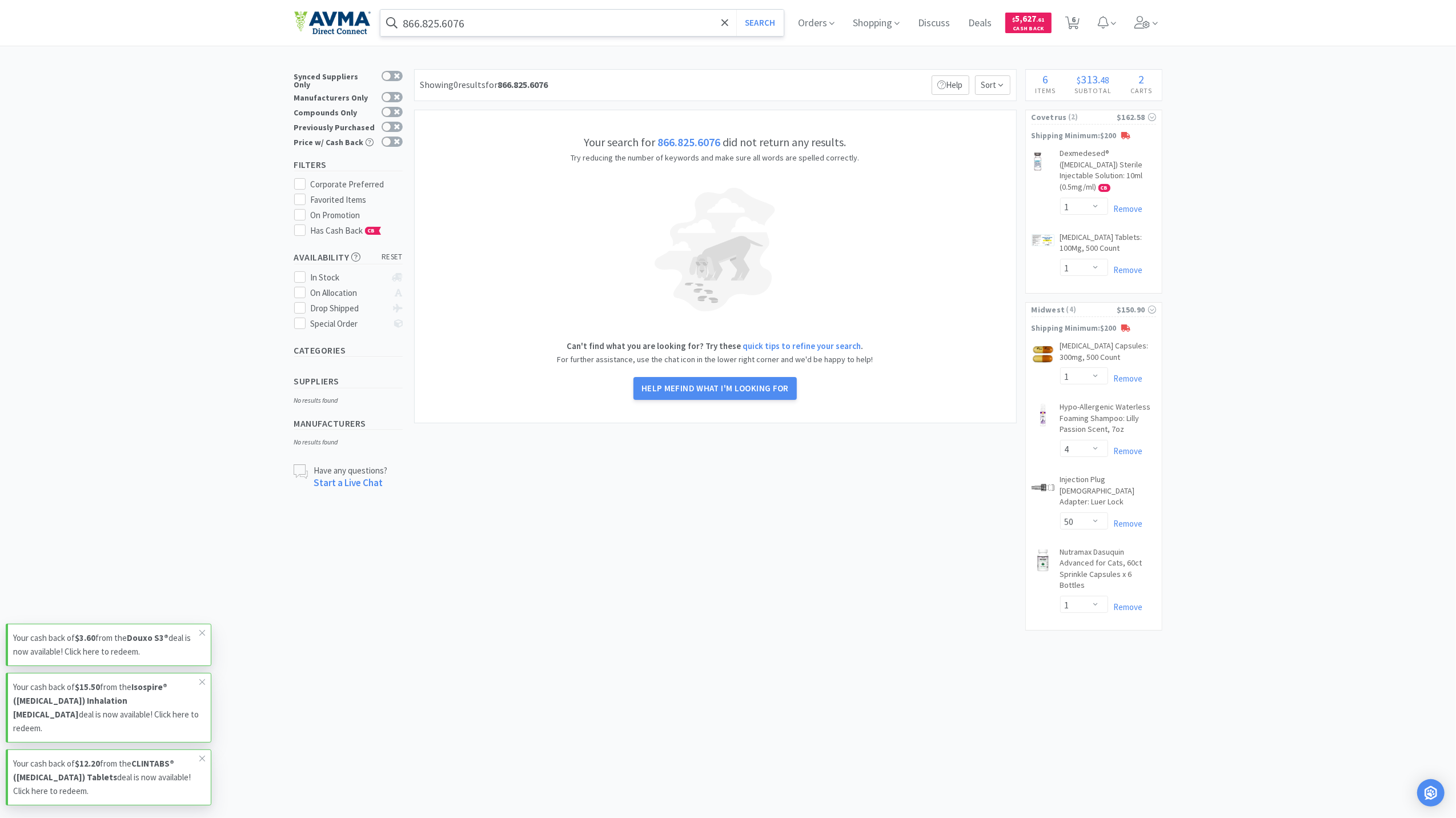
click at [528, 34] on input "866.825.6076" at bounding box center [583, 22] width 404 height 26
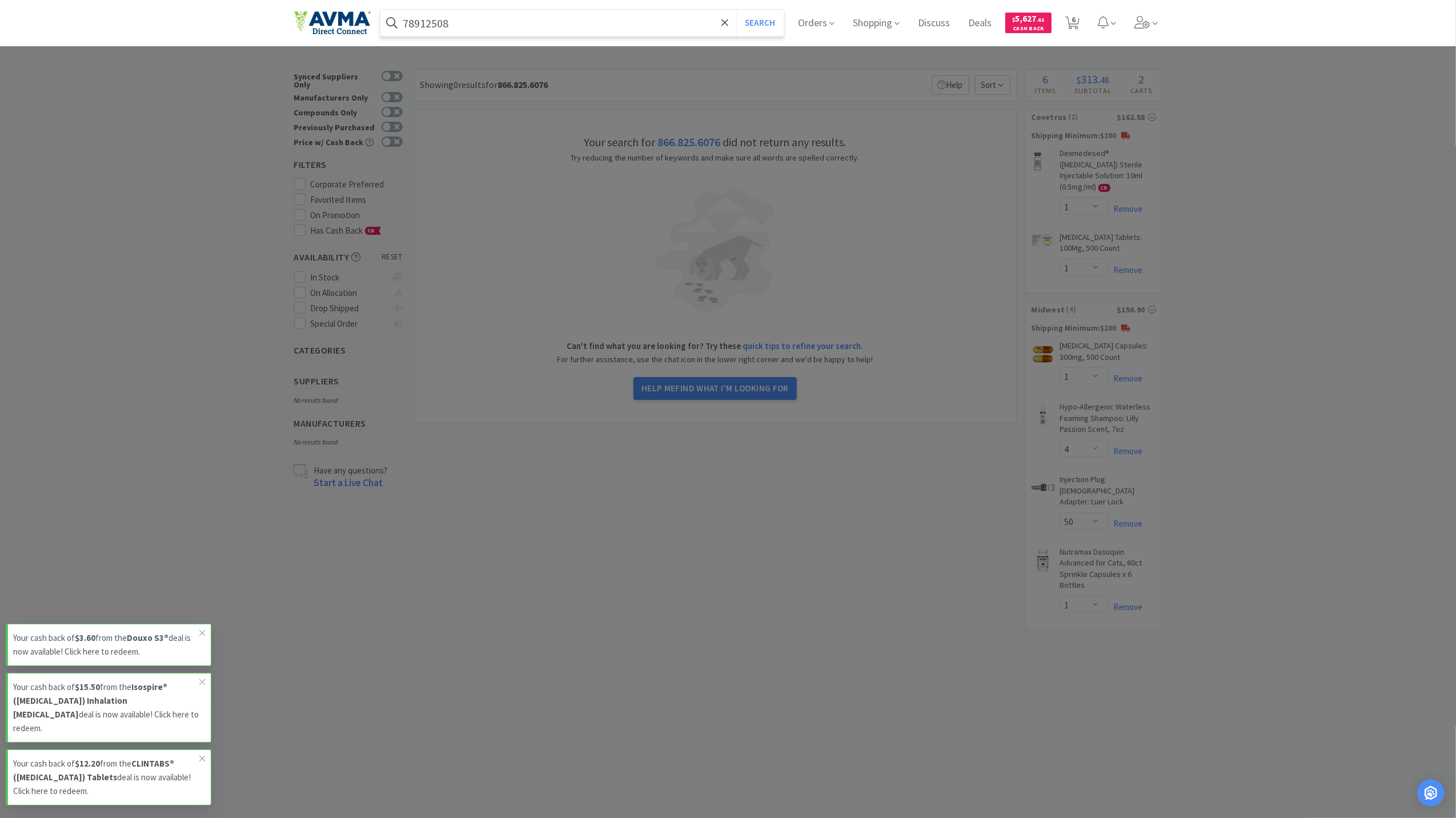
type input "78912508"
click at [736, 10] on button "Search" at bounding box center [760, 22] width 47 height 26
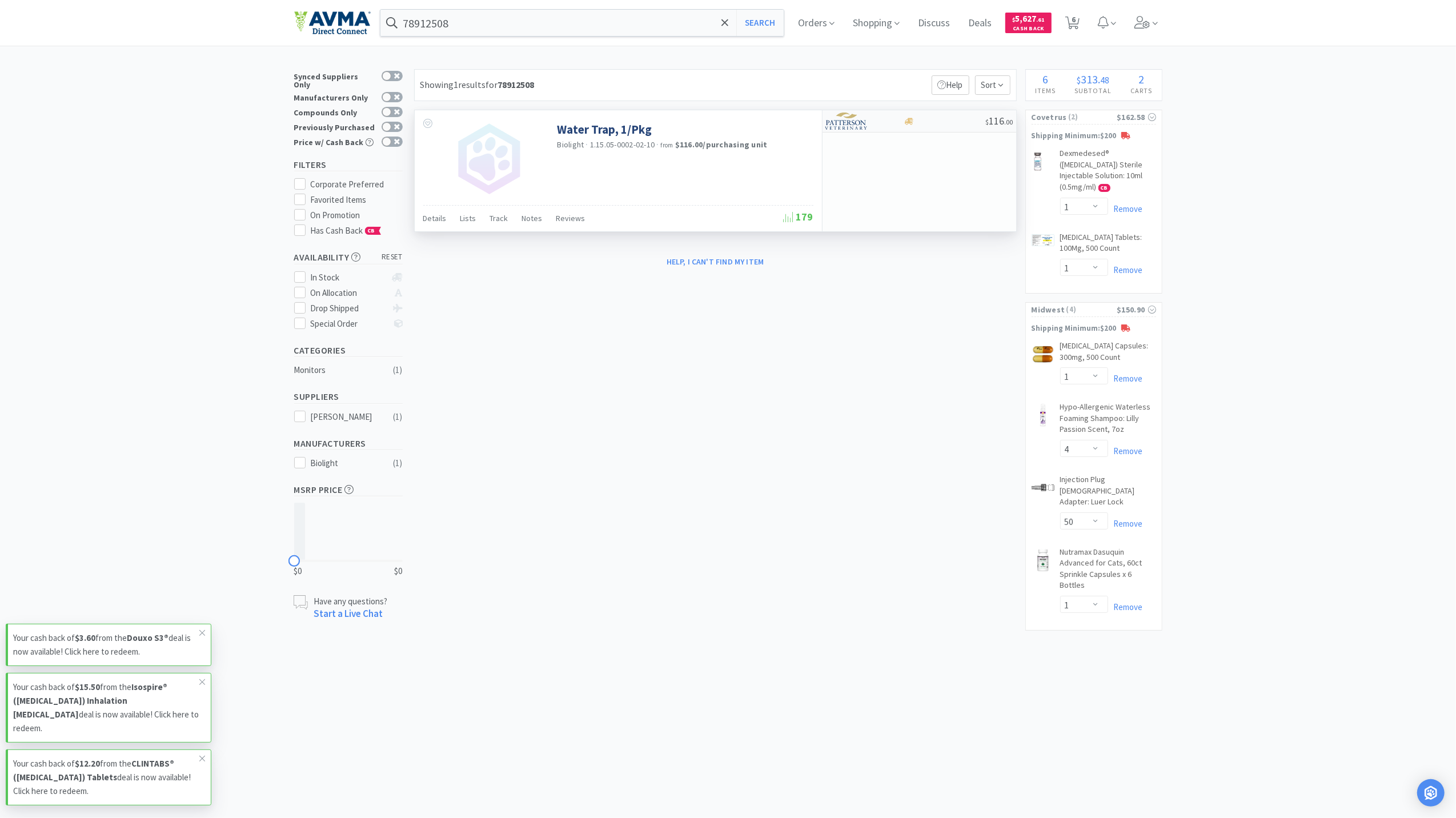
click at [905, 126] on div "$ 116 . 00" at bounding box center [919, 122] width 194 height 22
select select "1"
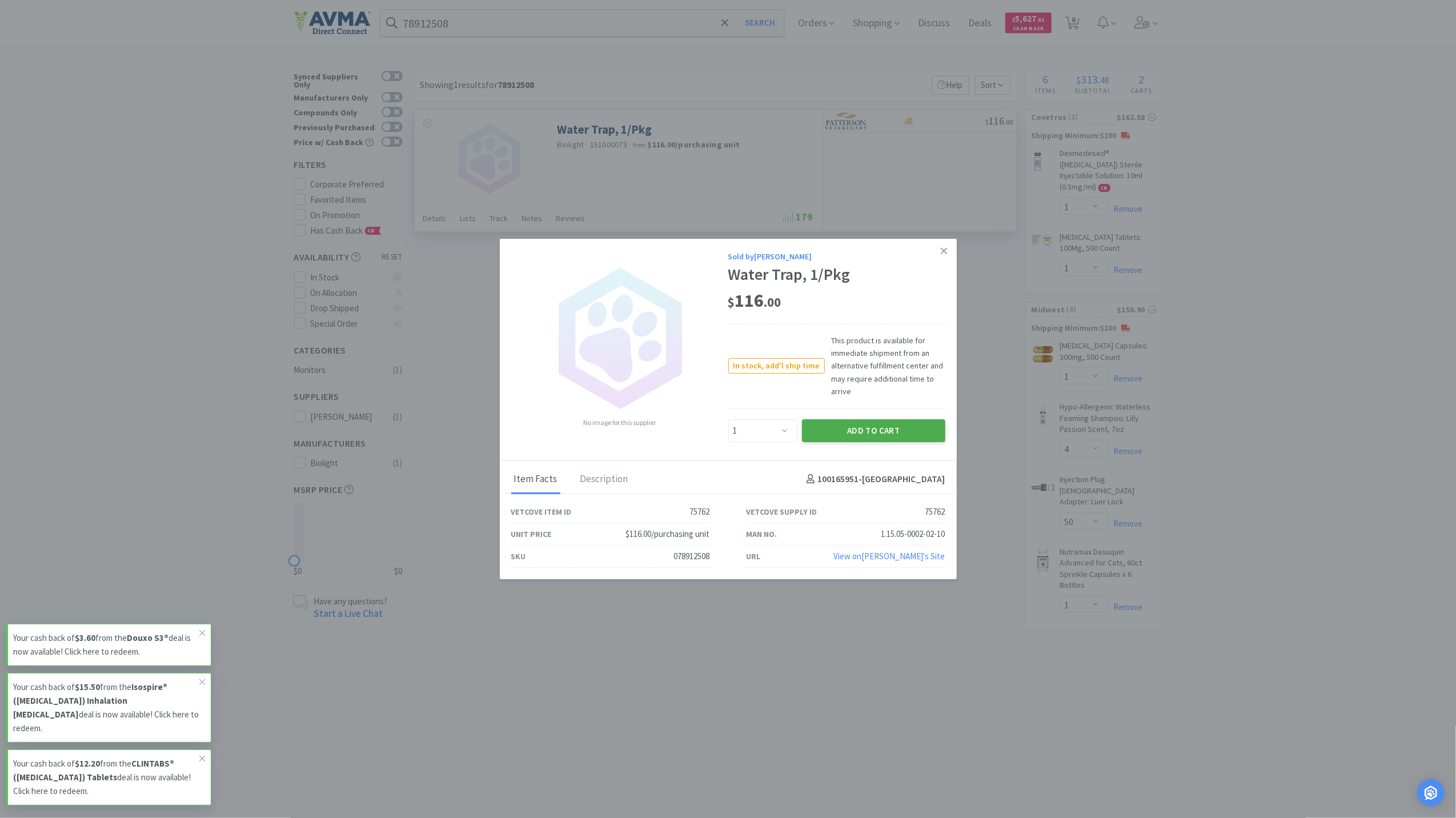
click at [888, 425] on button "Add to Cart" at bounding box center [873, 431] width 143 height 23
select select "1"
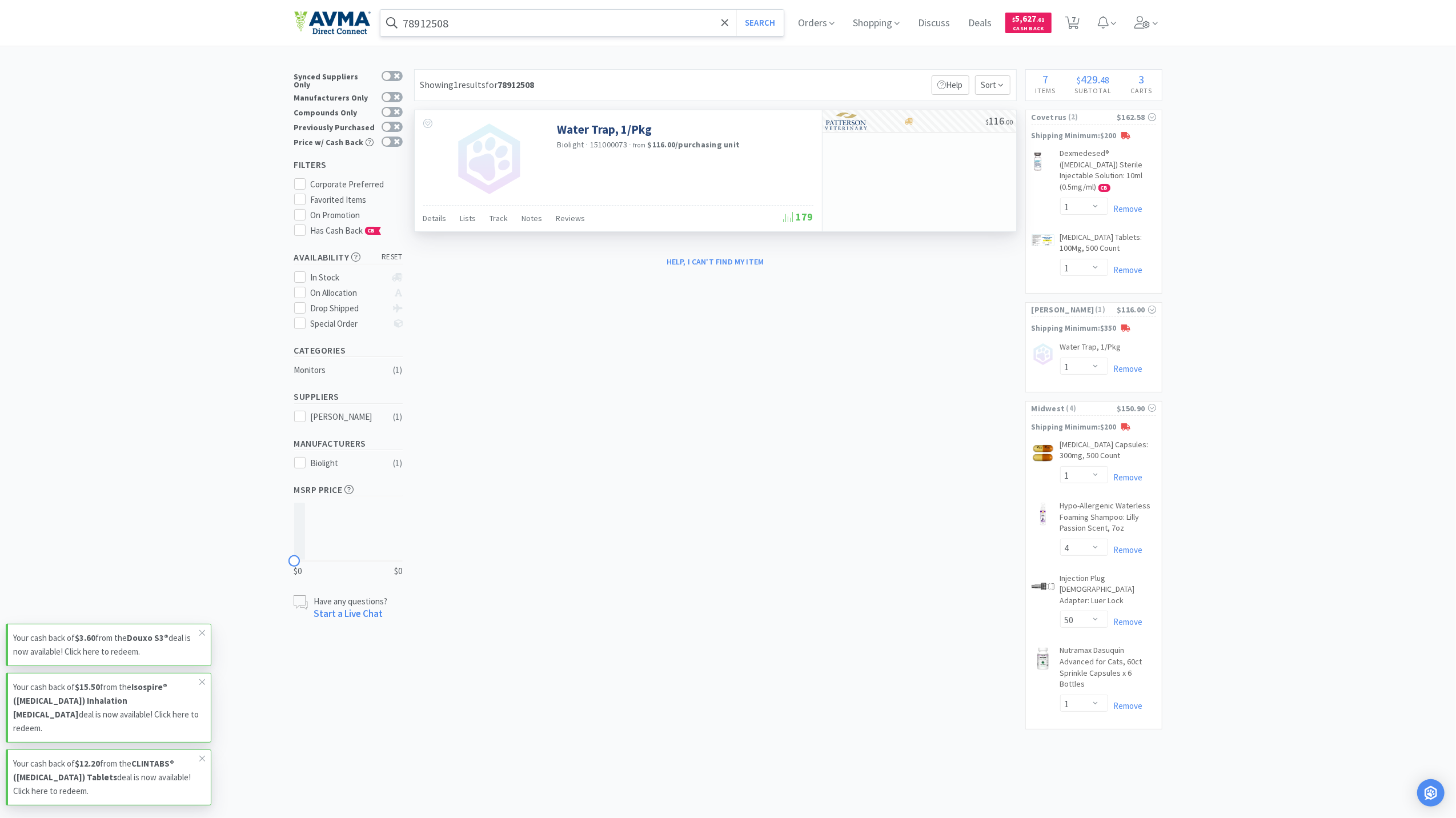
click at [497, 19] on input "78912508" at bounding box center [583, 22] width 404 height 26
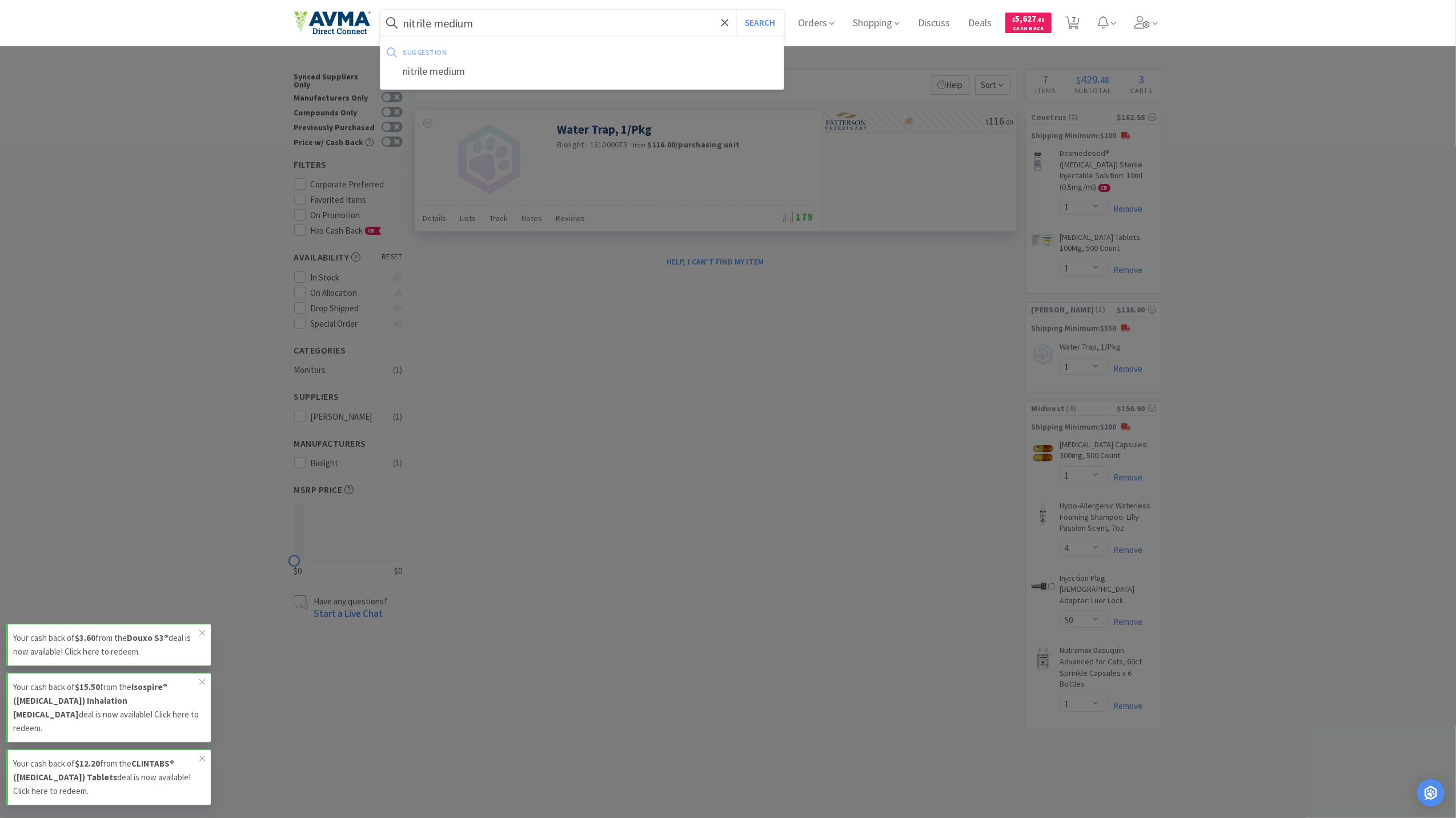
type input "nitrile medium"
click at [736, 10] on button "Search" at bounding box center [760, 22] width 47 height 26
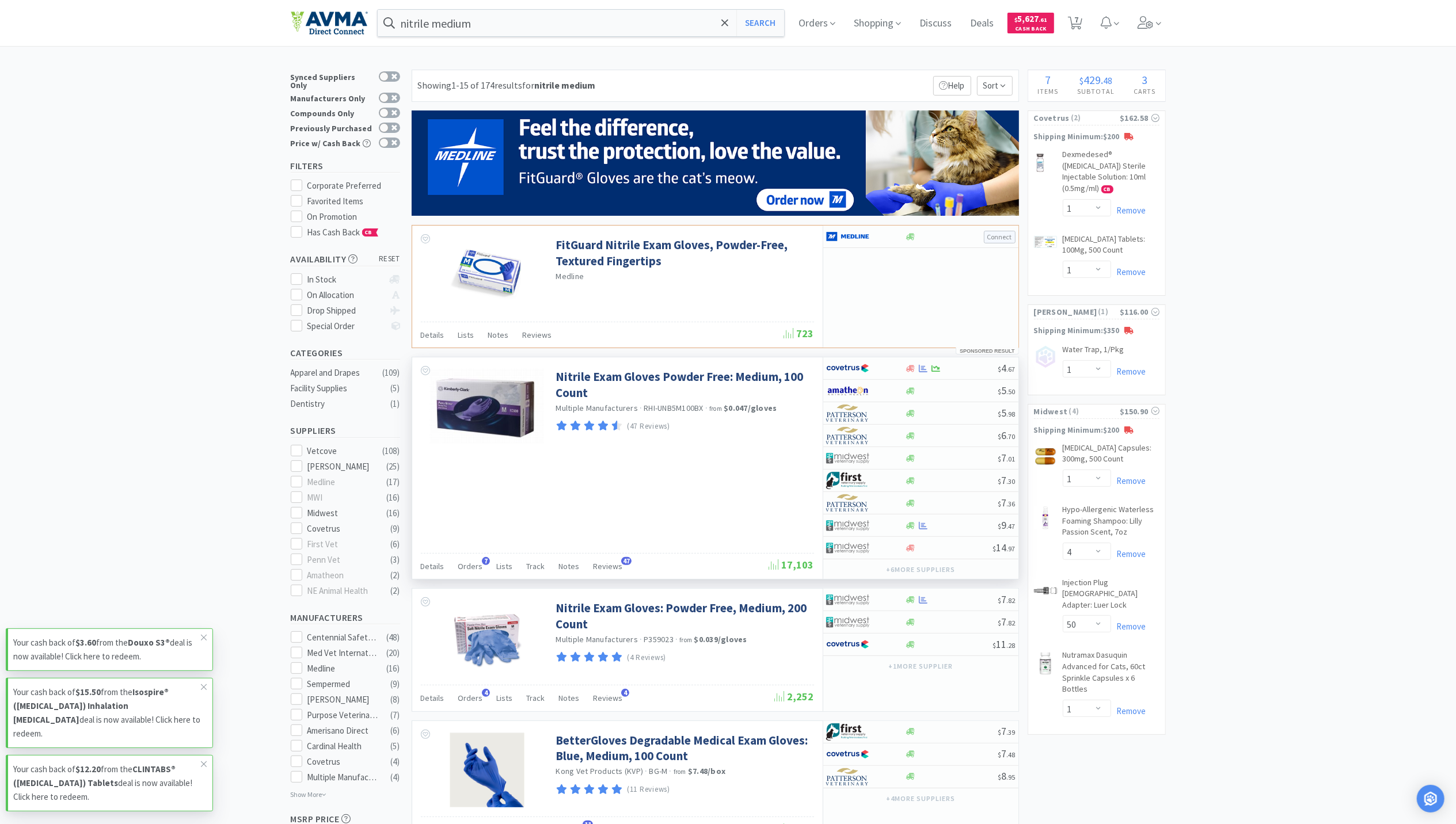
scroll to position [76, 0]
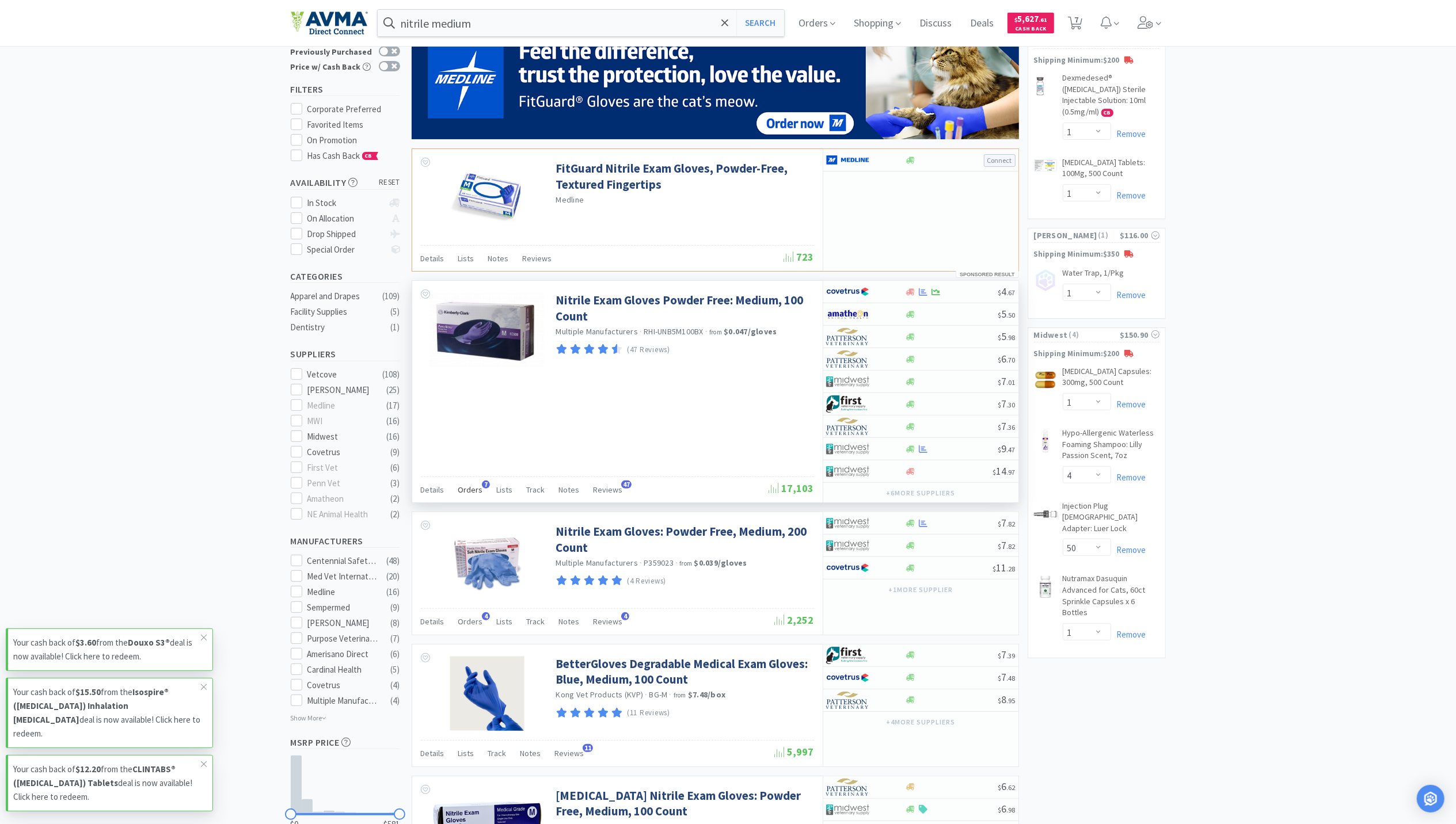
click at [476, 493] on span "Orders" at bounding box center [470, 490] width 25 height 10
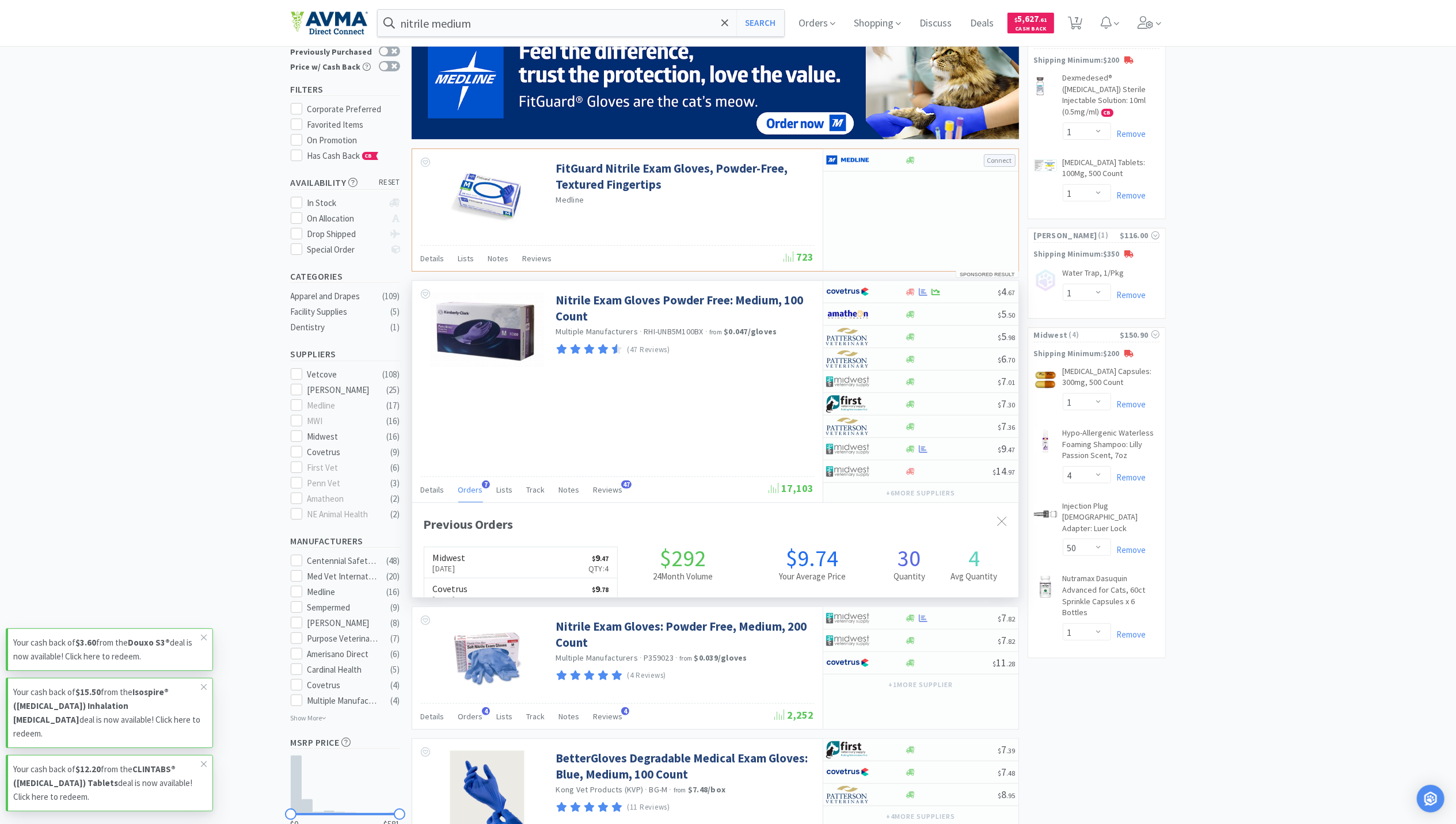
scroll to position [298, 606]
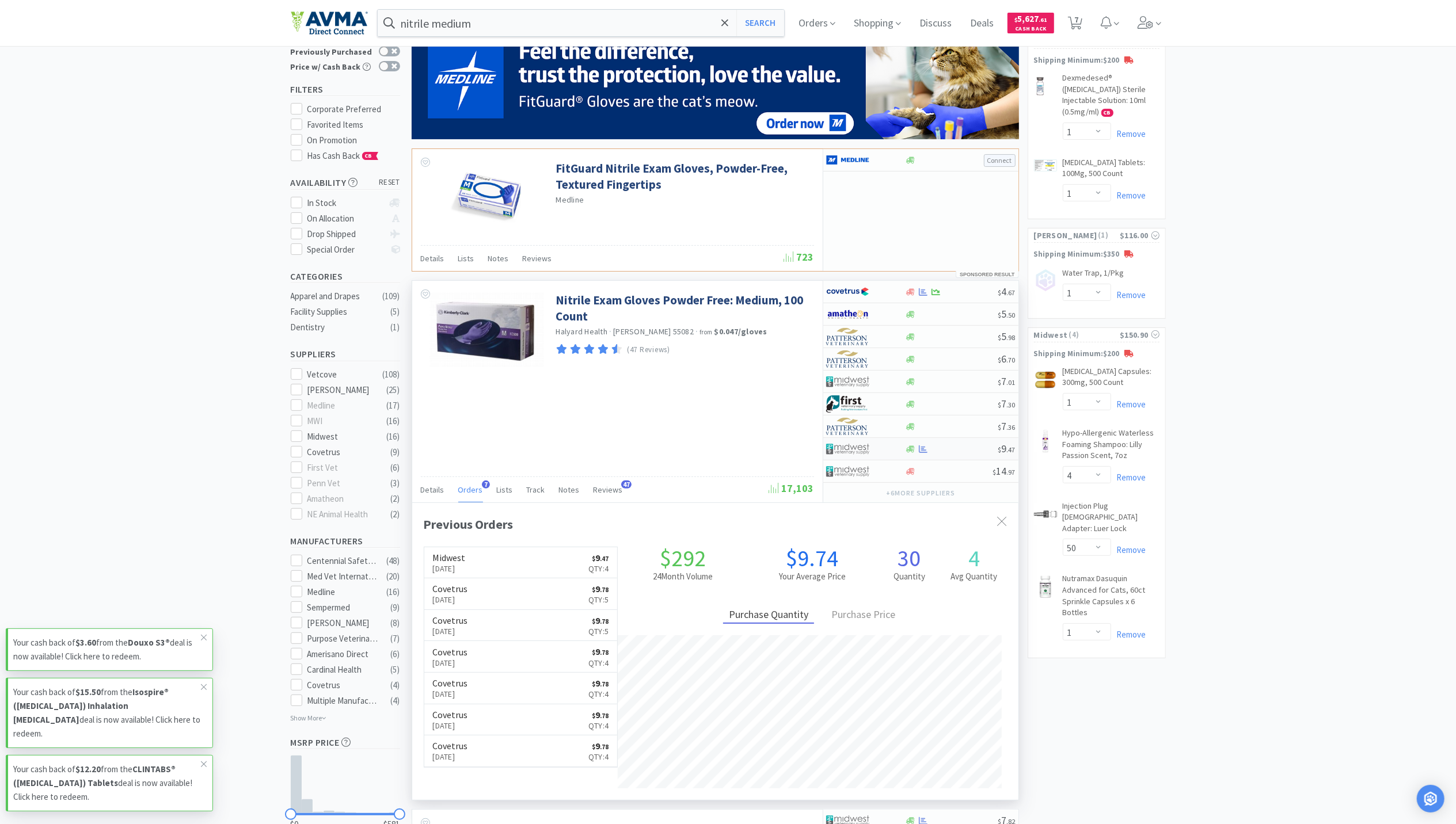
click at [924, 459] on div "$ 9 . 47" at bounding box center [921, 449] width 195 height 22
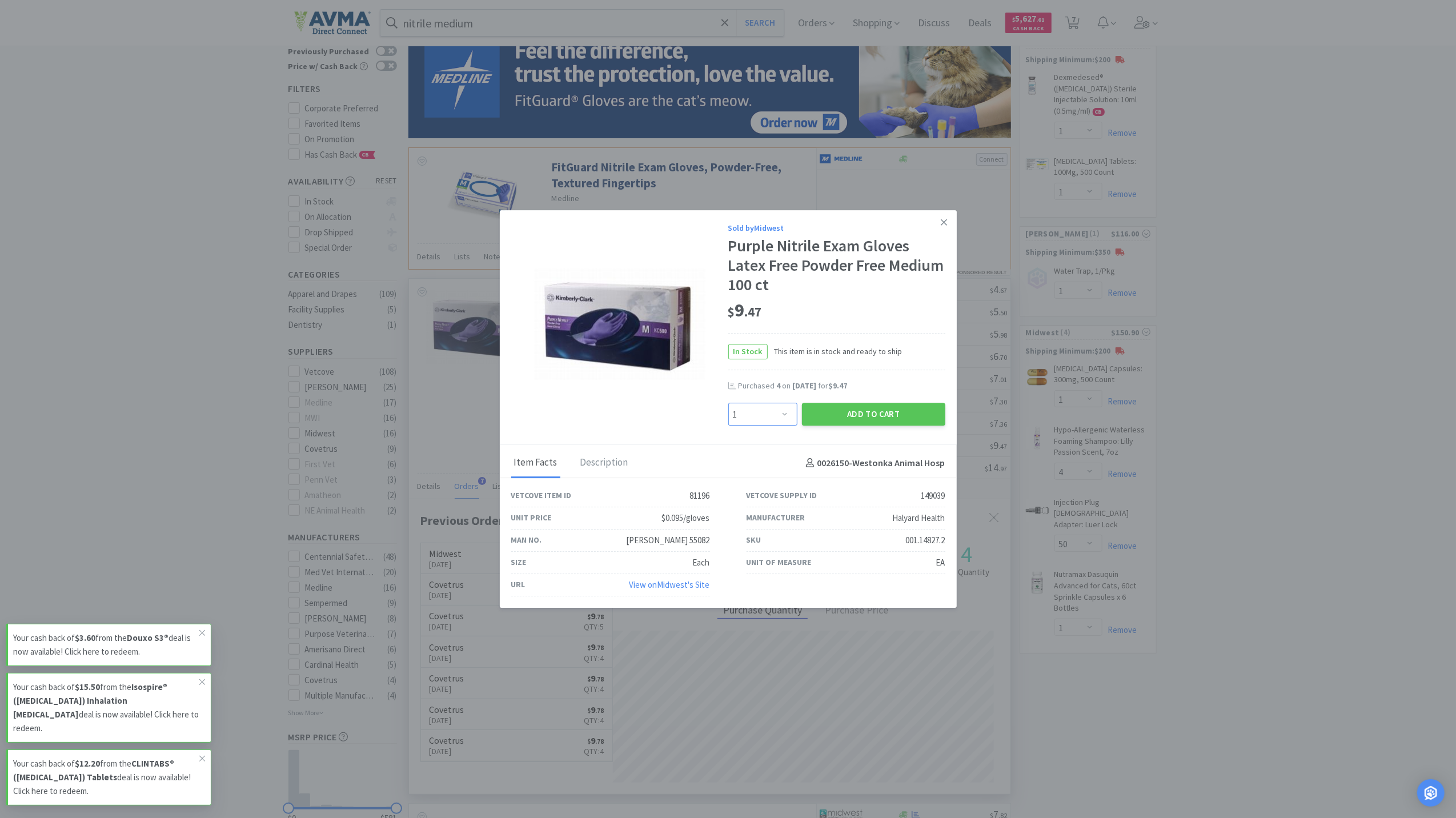
drag, startPoint x: 771, startPoint y: 414, endPoint x: 770, endPoint y: 422, distance: 8.1
click at [771, 414] on select "Enter Quantity 1 2 3 4 5 6 7 8 9 10 11 12 13 14 15 16 17 18 19 20 Enter Quantity" at bounding box center [763, 415] width 69 height 23
select select "4"
click at [729, 404] on select "Enter Quantity 1 2 3 4 5 6 7 8 9 10 11 12 13 14 15 16 17 18 19 20 Enter Quantity" at bounding box center [763, 415] width 69 height 23
click at [888, 414] on button "Add to Cart" at bounding box center [873, 415] width 143 height 23
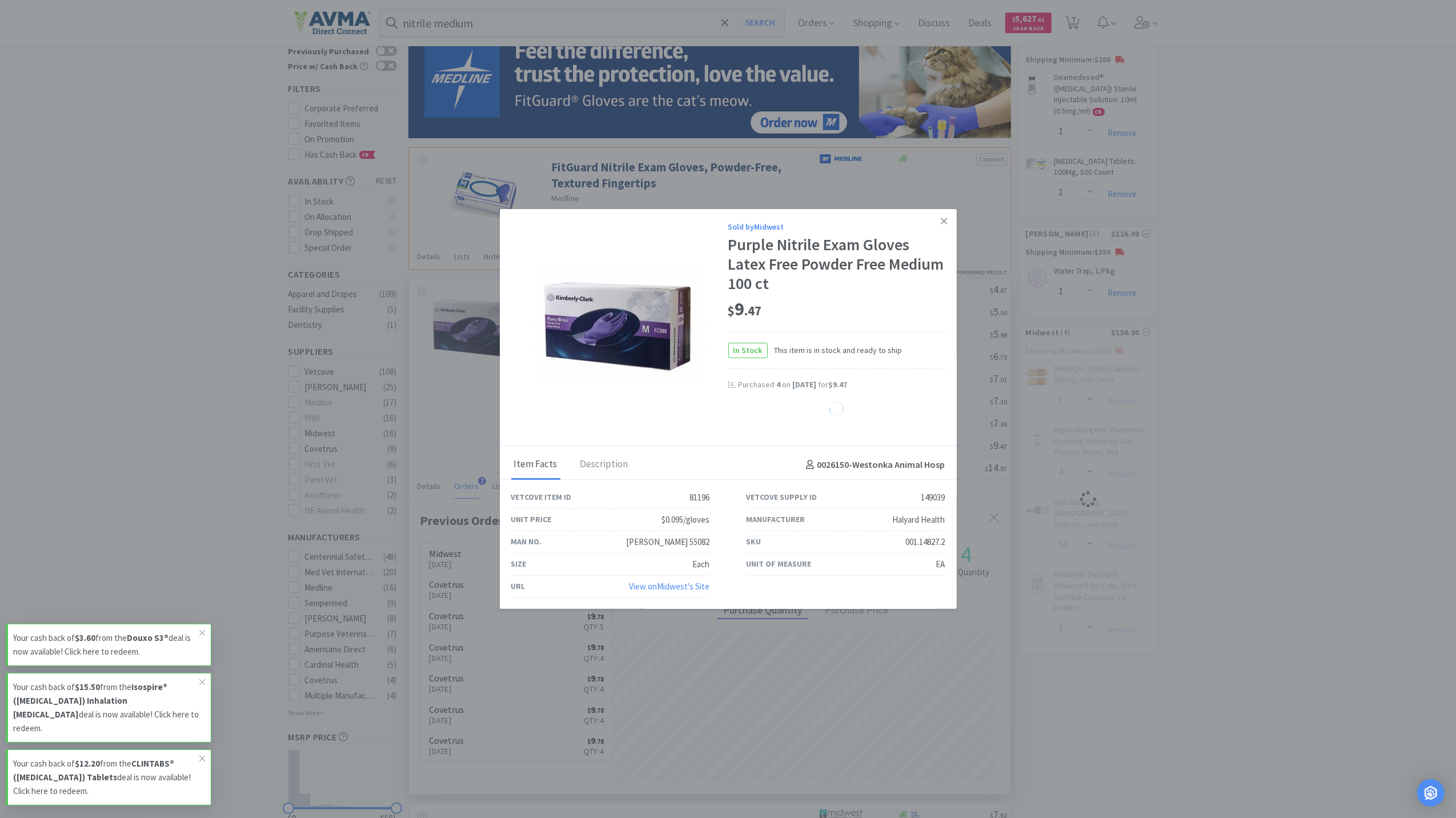
select select "4"
select select "1"
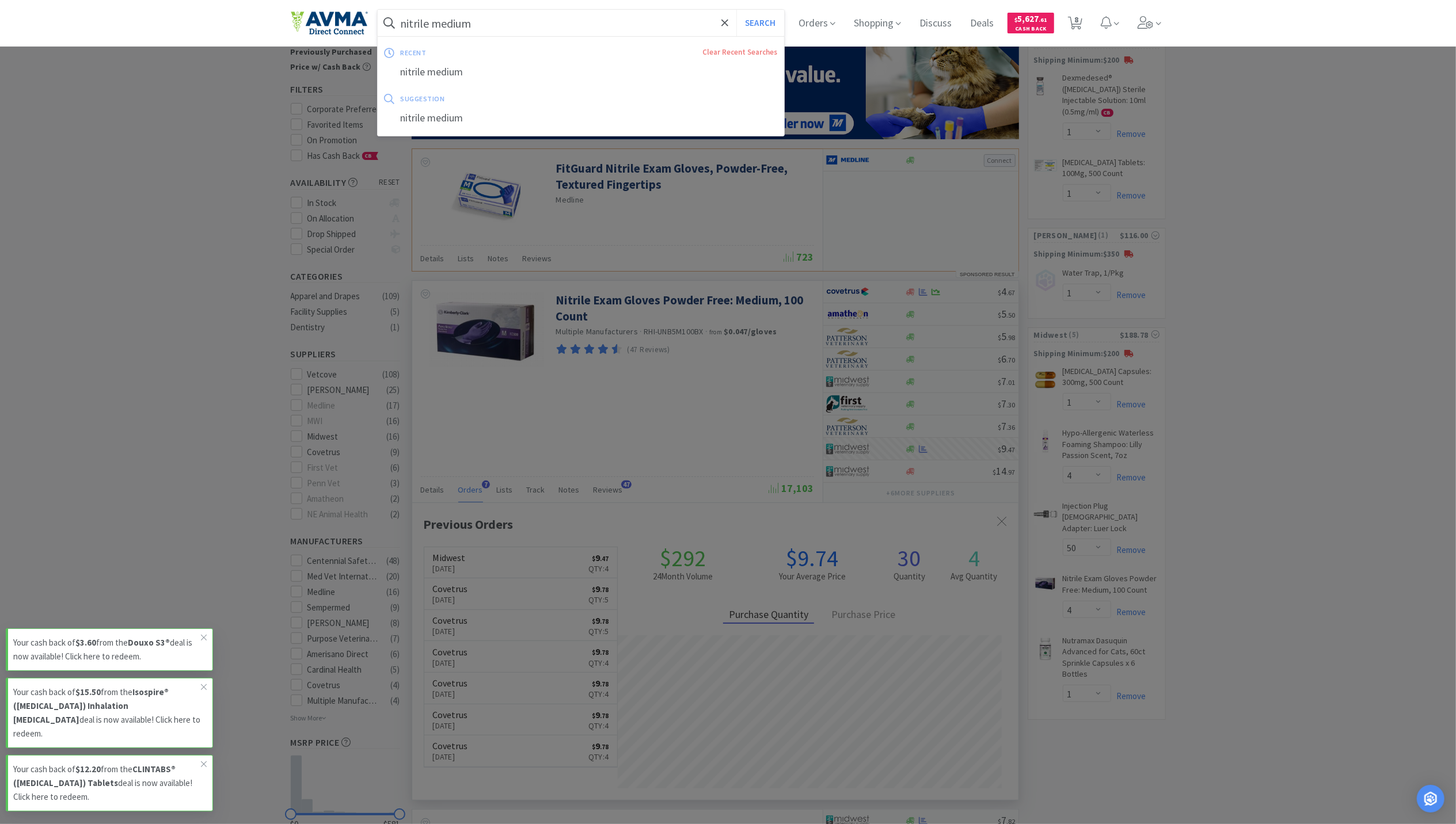
click at [562, 22] on input "nitrile medium" at bounding box center [581, 22] width 407 height 26
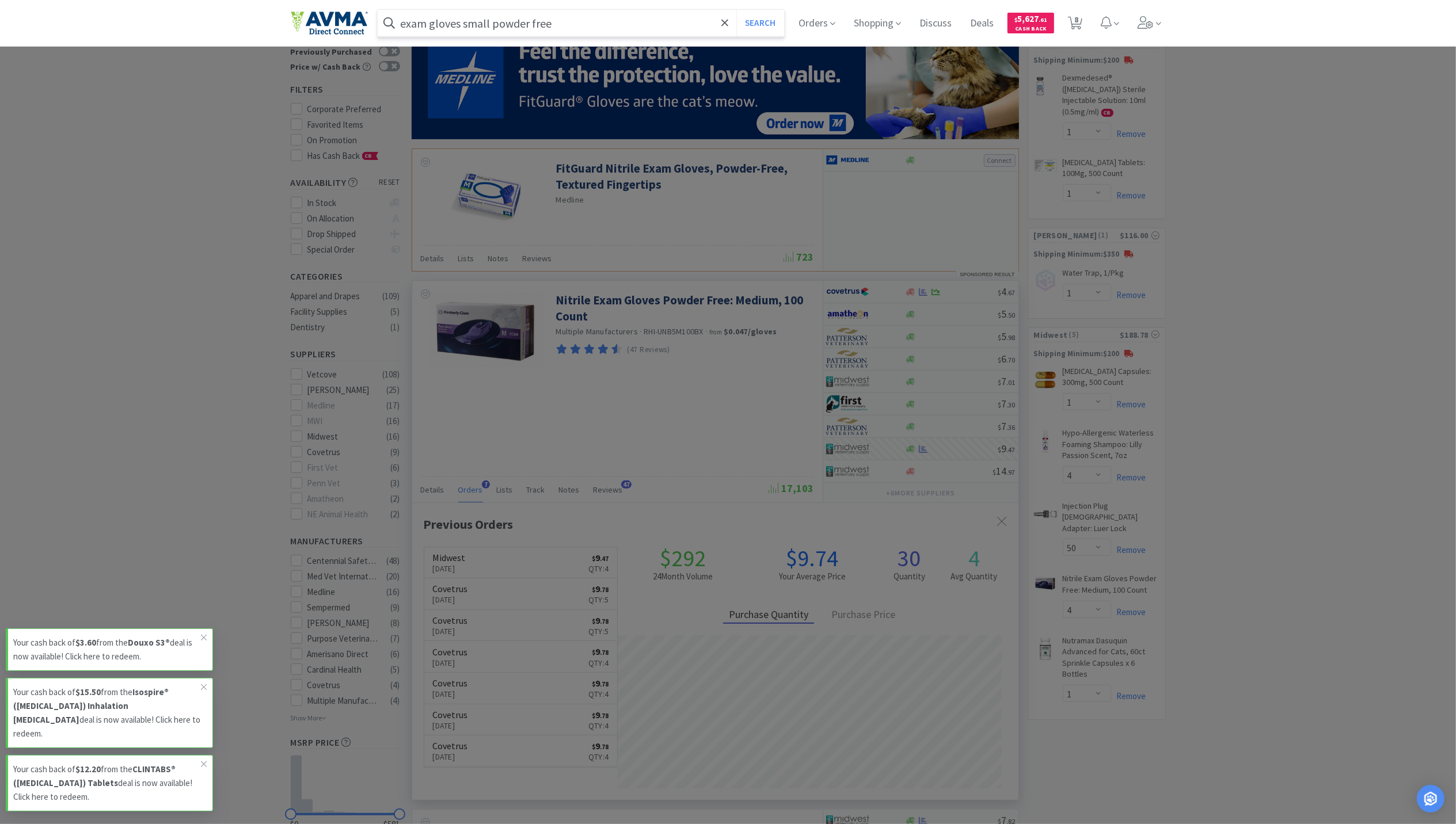
type input "exam gloves small powder free"
click at [737, 10] on button "Search" at bounding box center [761, 22] width 48 height 26
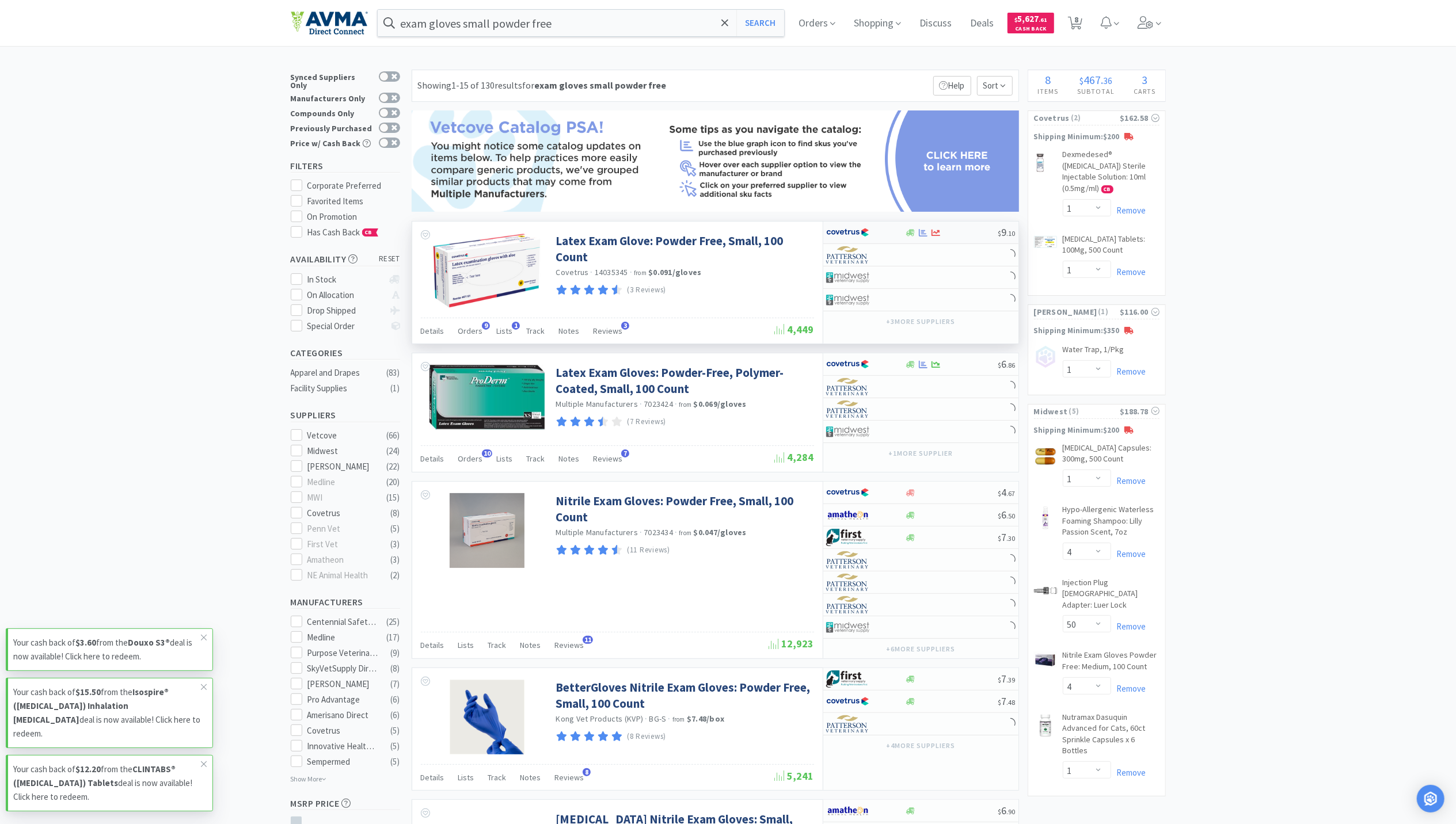
click at [922, 243] on div "$ 9 . 10" at bounding box center [921, 233] width 195 height 22
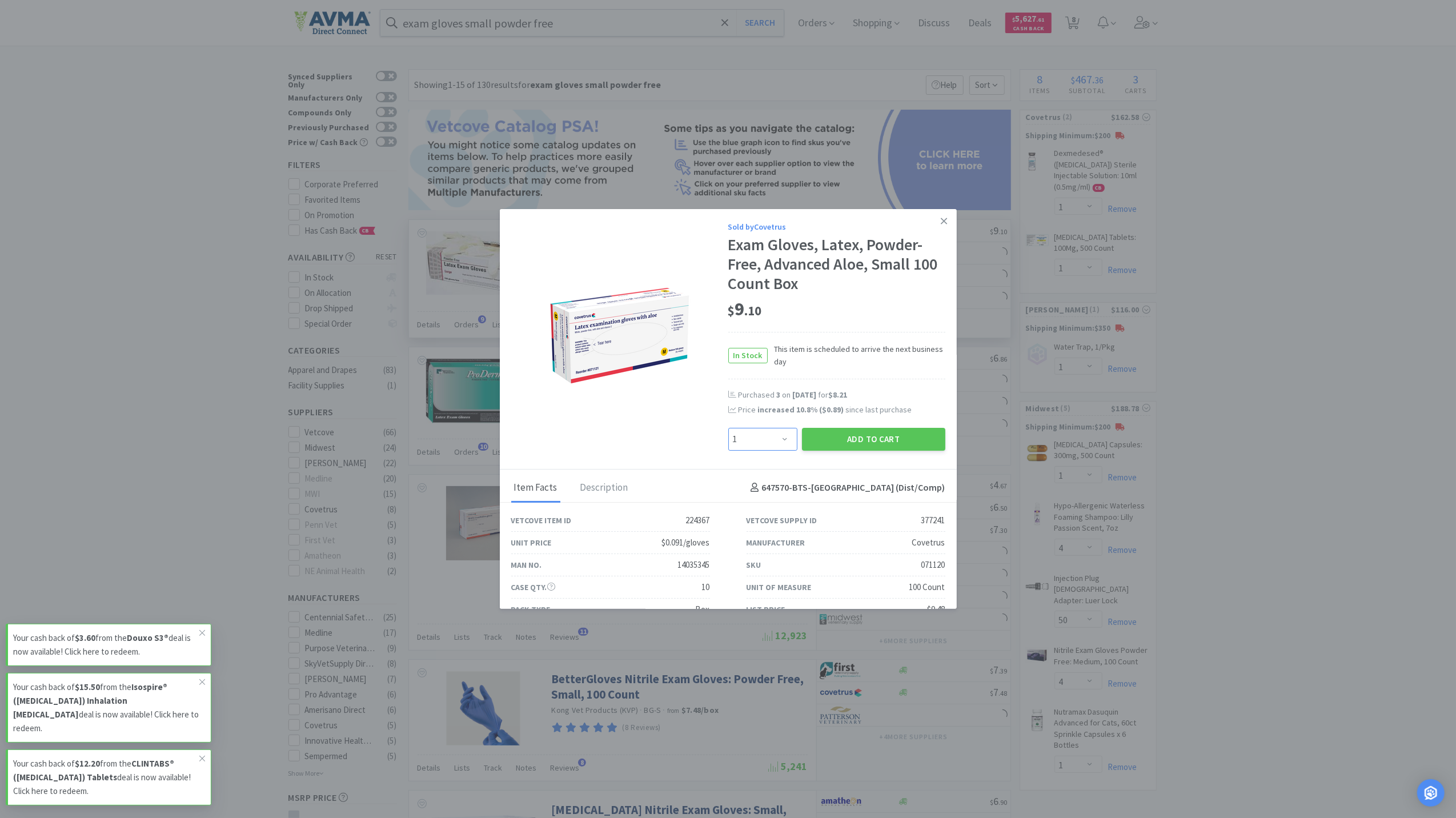
drag, startPoint x: 773, startPoint y: 444, endPoint x: 775, endPoint y: 483, distance: 39.1
click at [773, 444] on select "Enter Quantity 1 2 3 4 5 6 7 8 9 10 11 12 13 14 15 16 17 18 19 20 Enter Quantity" at bounding box center [763, 439] width 69 height 23
select select "3"
click at [729, 428] on select "Enter Quantity 1 2 3 4 5 6 7 8 9 10 11 12 13 14 15 16 17 18 19 20 Enter Quantity" at bounding box center [763, 439] width 69 height 23
click at [871, 443] on button "Add to Cart" at bounding box center [873, 439] width 143 height 23
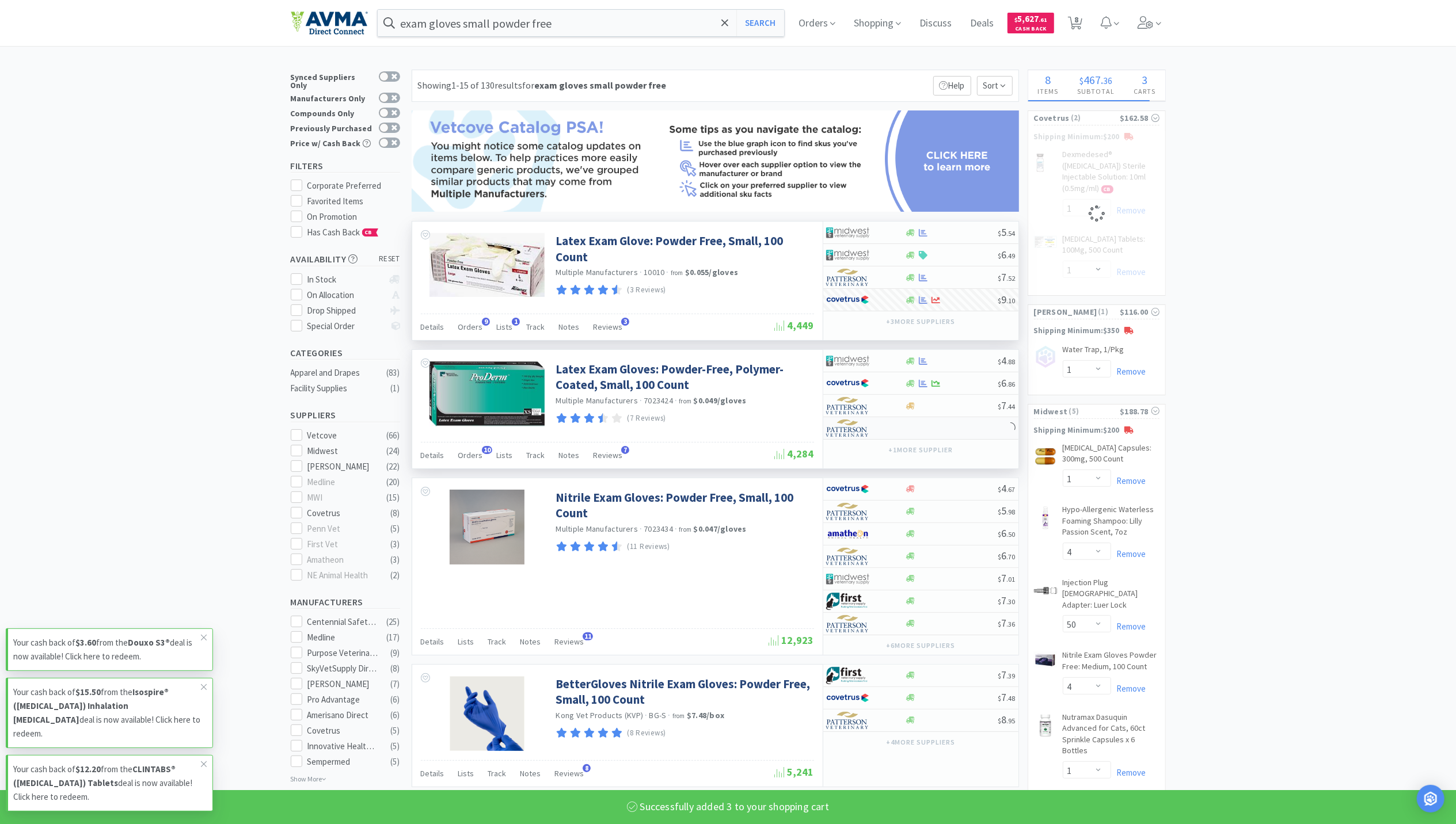
select select "3"
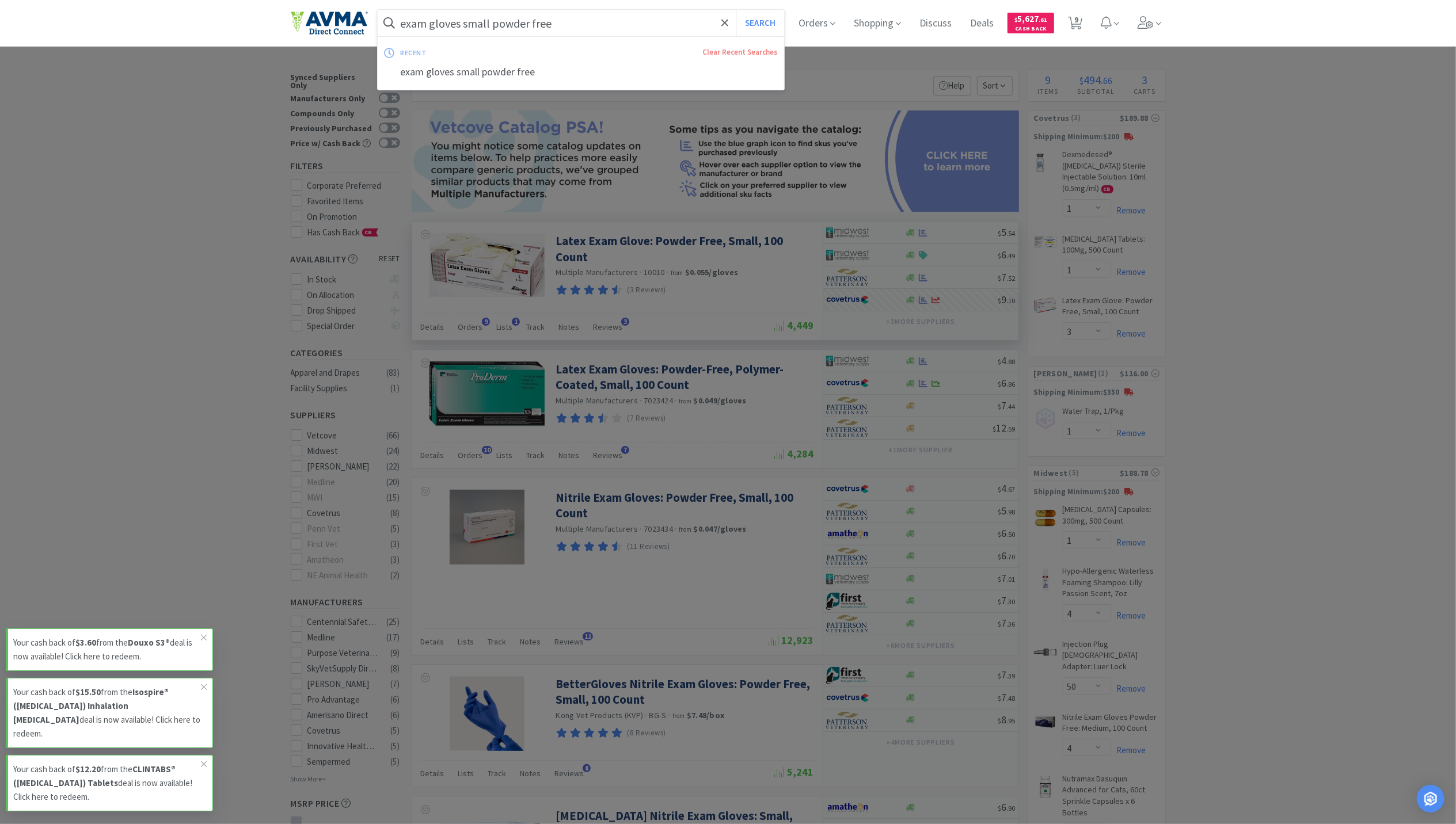
click at [567, 32] on input "exam gloves small powder free" at bounding box center [581, 22] width 407 height 26
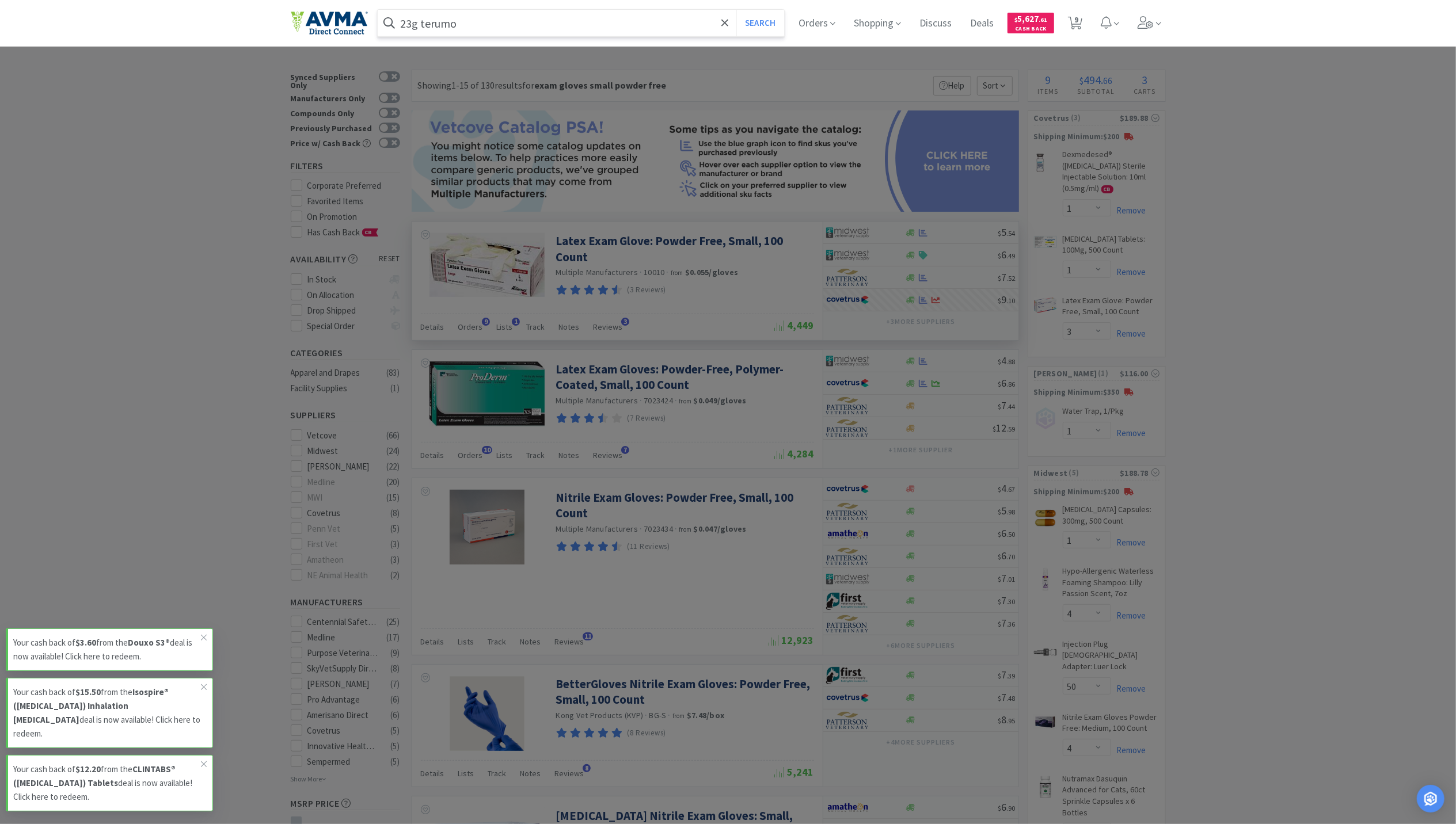
type input "23g terumo"
click at [737, 10] on button "Search" at bounding box center [761, 22] width 48 height 26
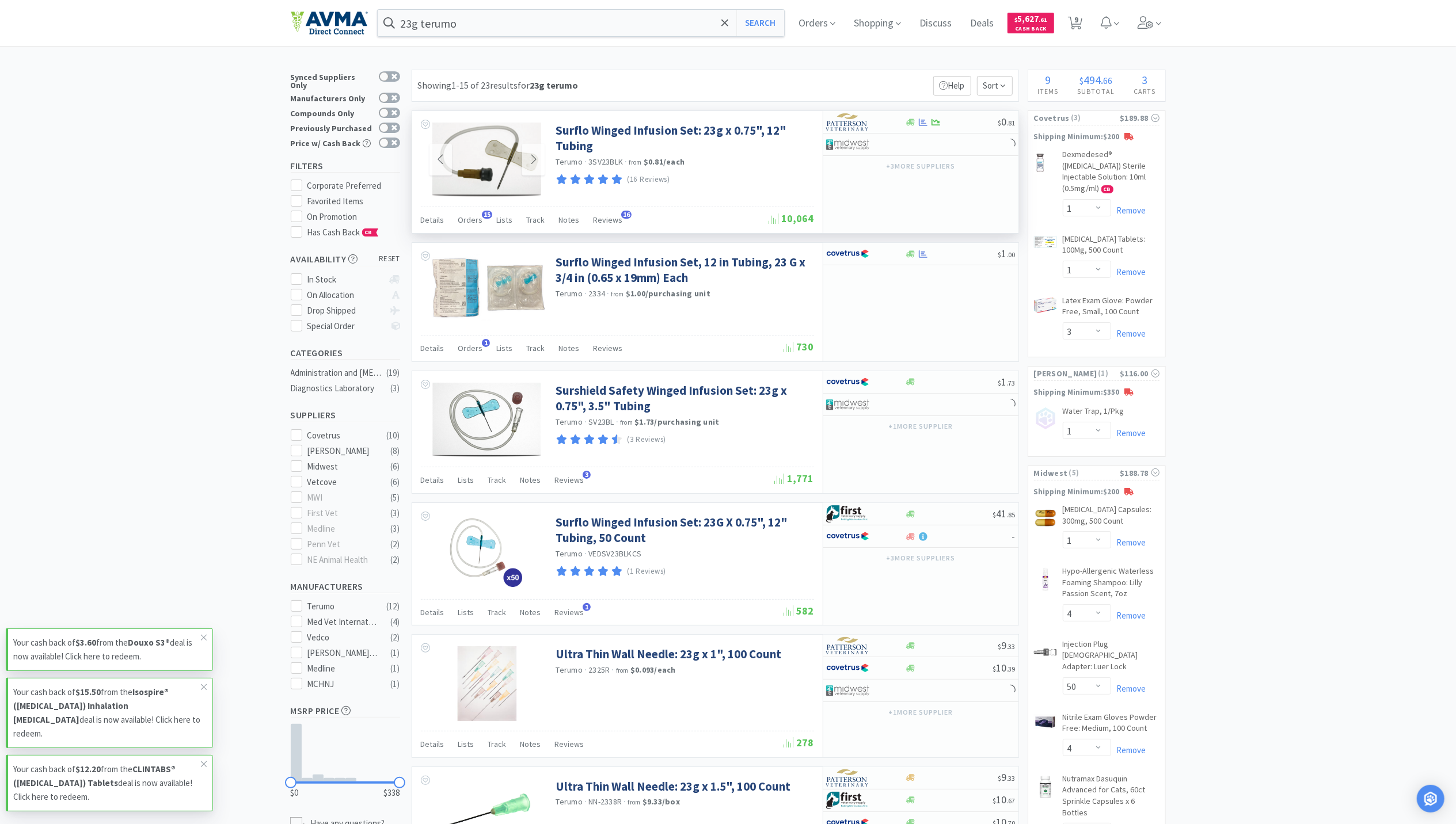
click at [507, 176] on img at bounding box center [486, 160] width 108 height 75
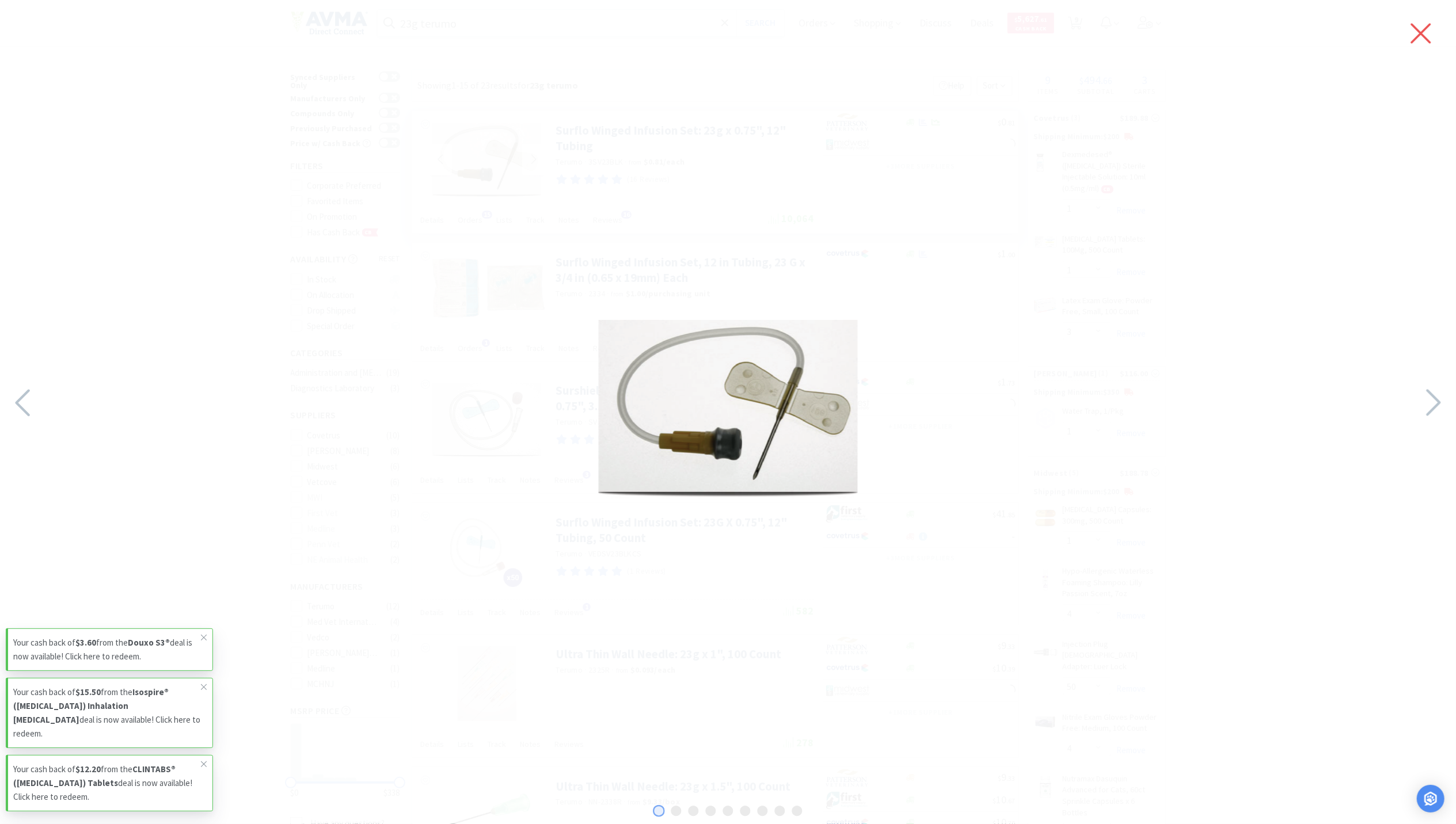
click at [1428, 42] on icon at bounding box center [1421, 34] width 20 height 20
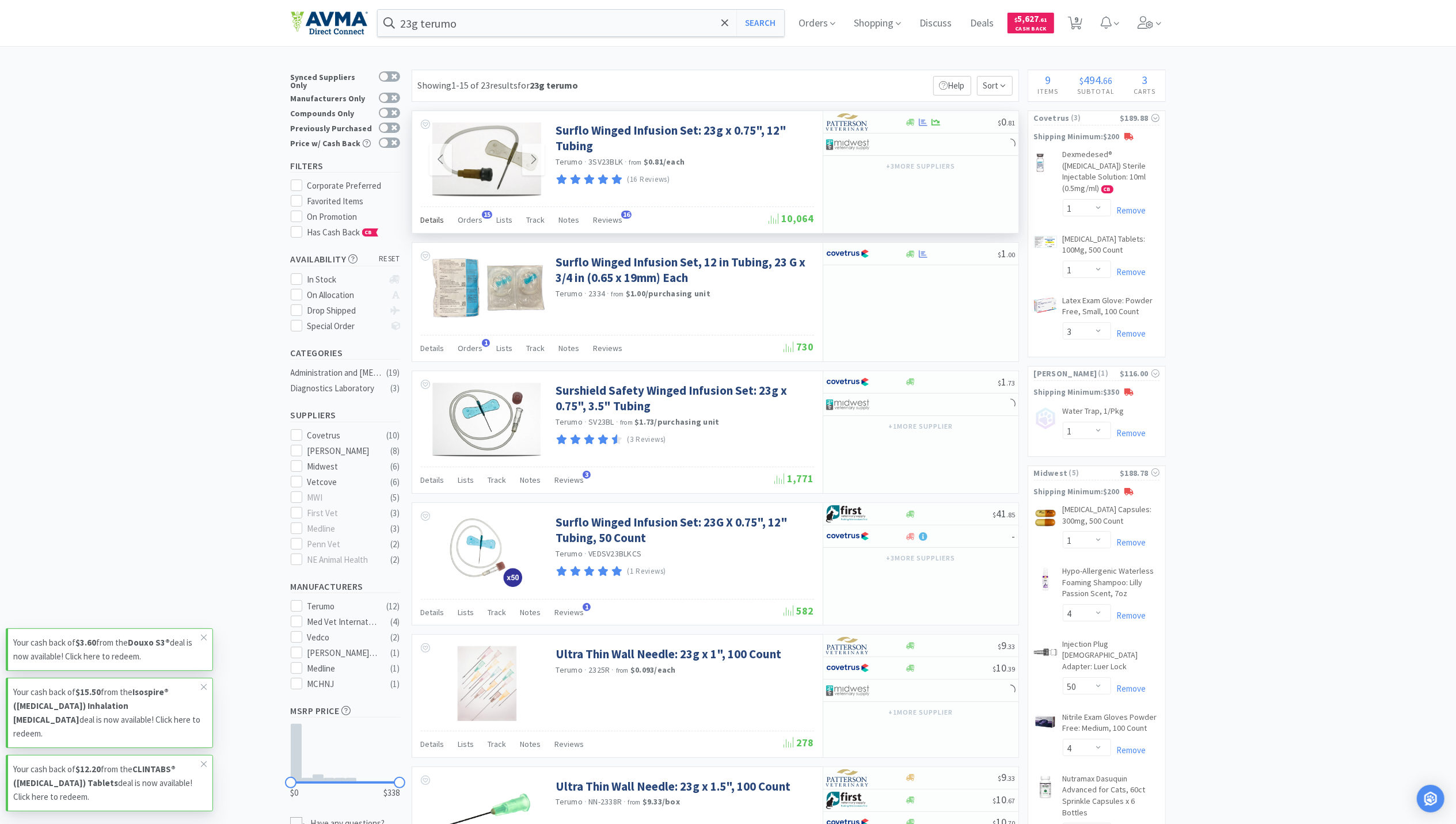
click at [429, 221] on span "Details" at bounding box center [433, 220] width 24 height 10
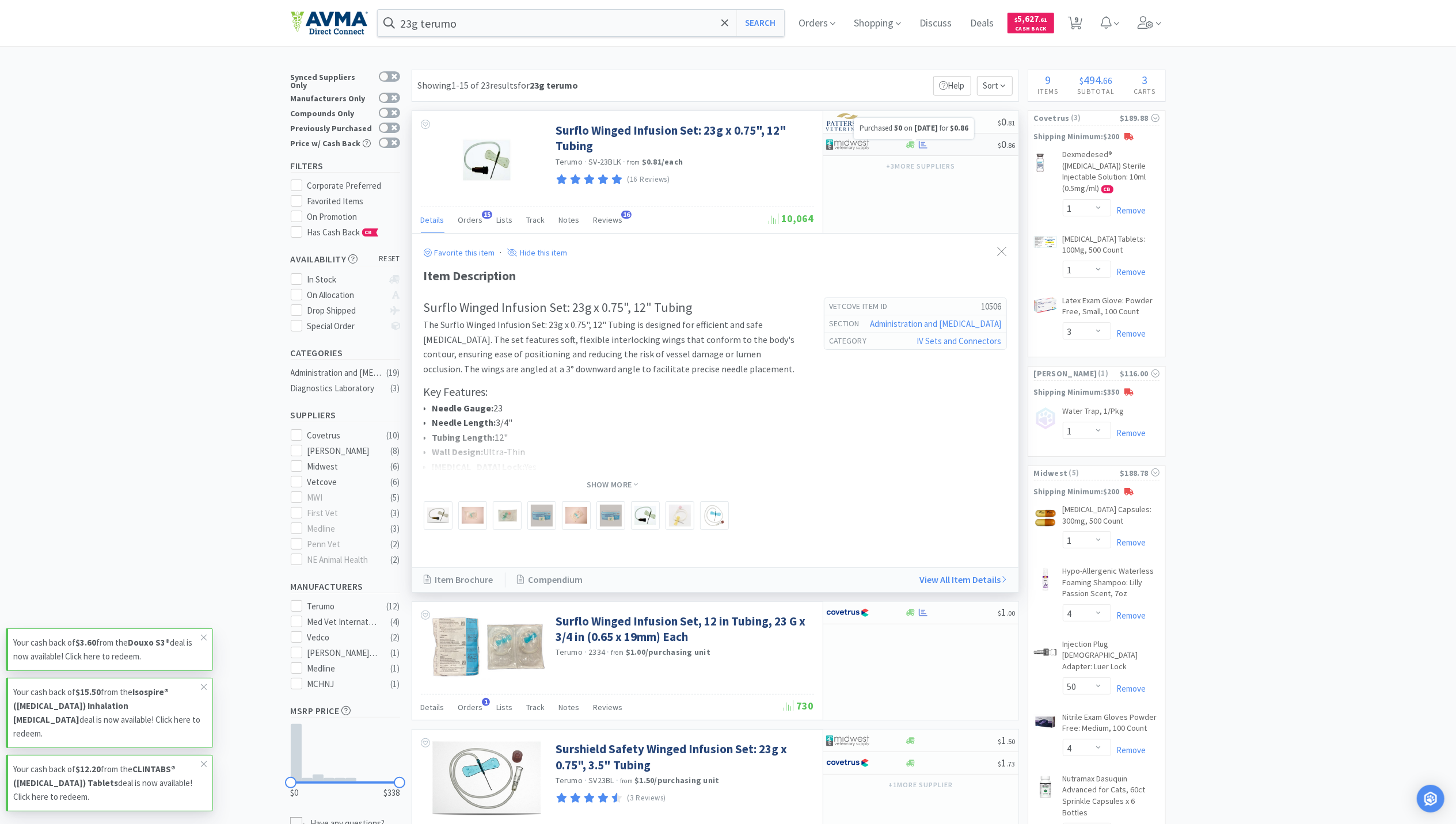
click at [920, 147] on icon at bounding box center [924, 144] width 9 height 7
select select "1"
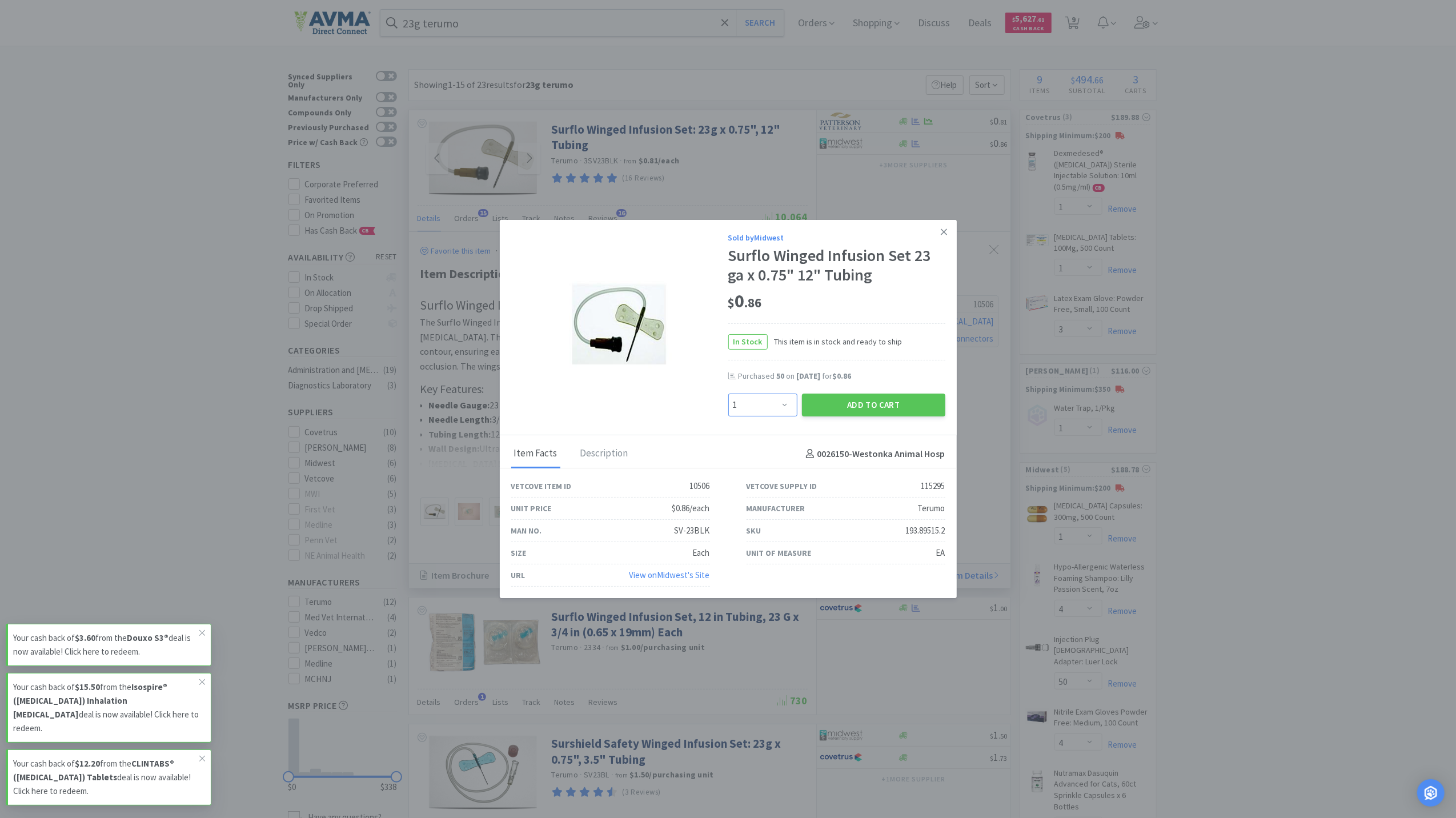
click at [781, 412] on select "Enter Quantity 1 2 3 4 5 6 7 8 9 10 11 12 13 14 15 16 17 18 19 20 Enter Quantity" at bounding box center [763, 405] width 69 height 23
type input "50"
click at [908, 408] on button "Add to Cart" at bounding box center [873, 403] width 143 height 23
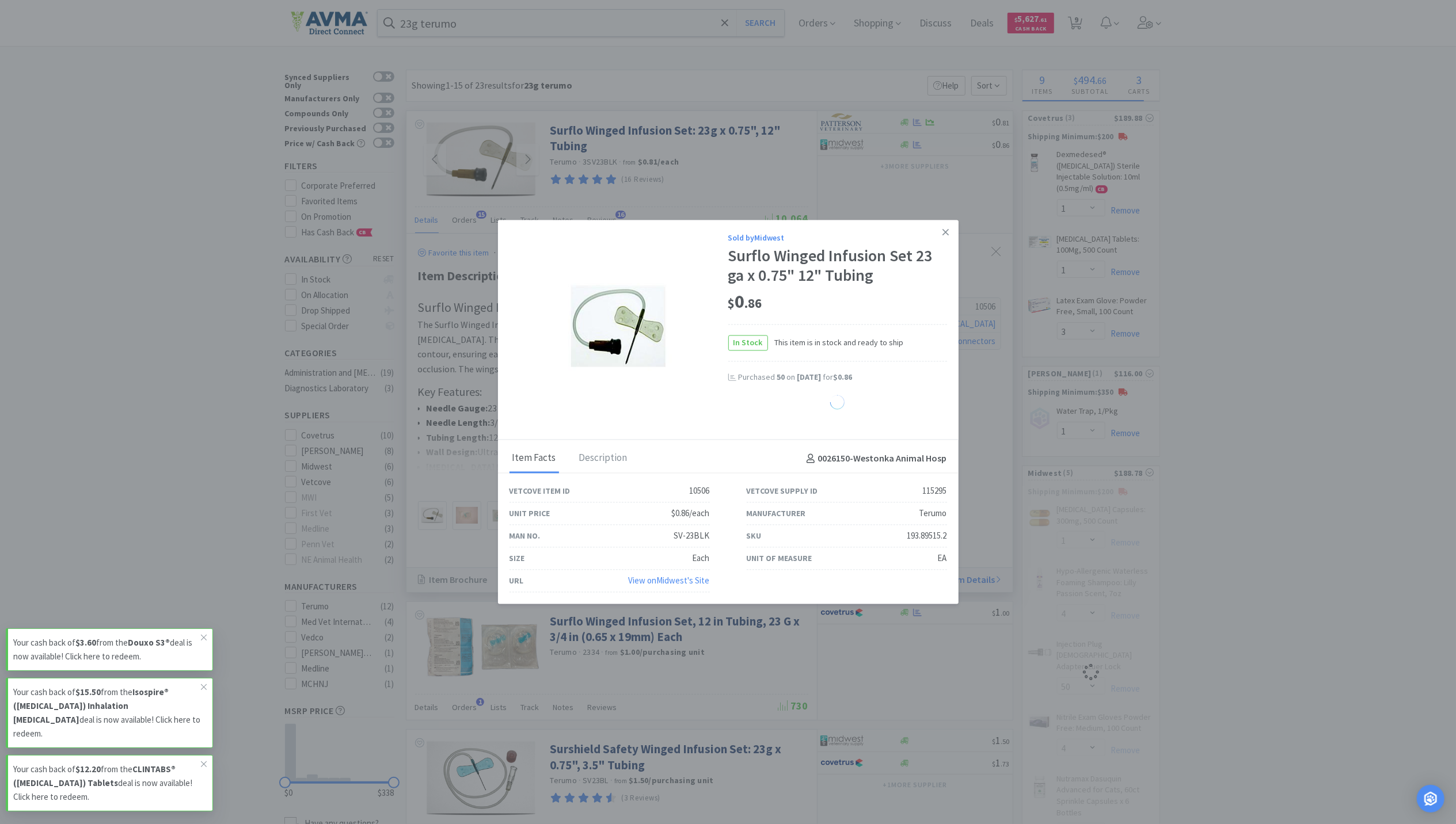
select select "50"
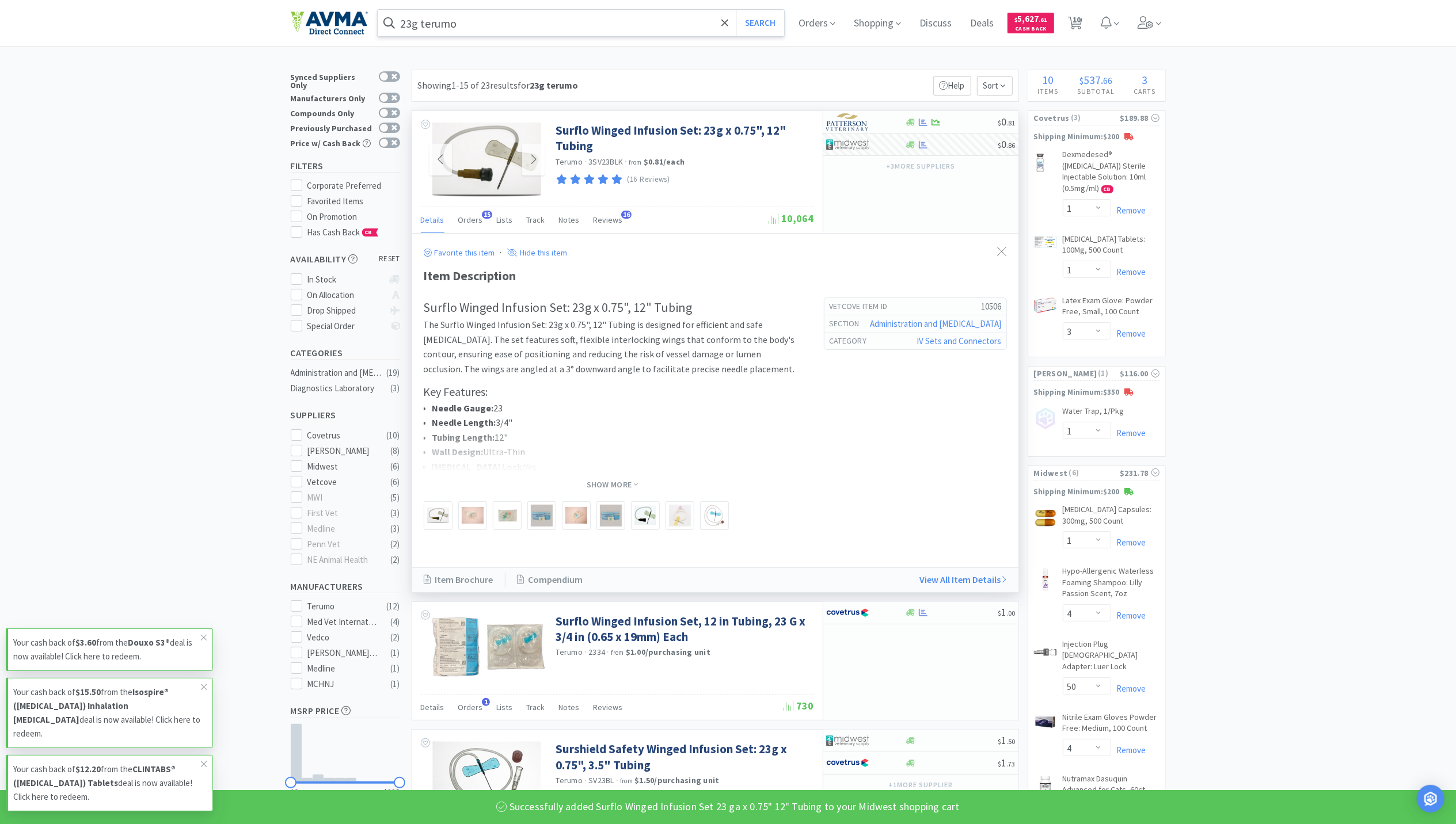
click at [553, 28] on input "23g terumo" at bounding box center [581, 22] width 407 height 26
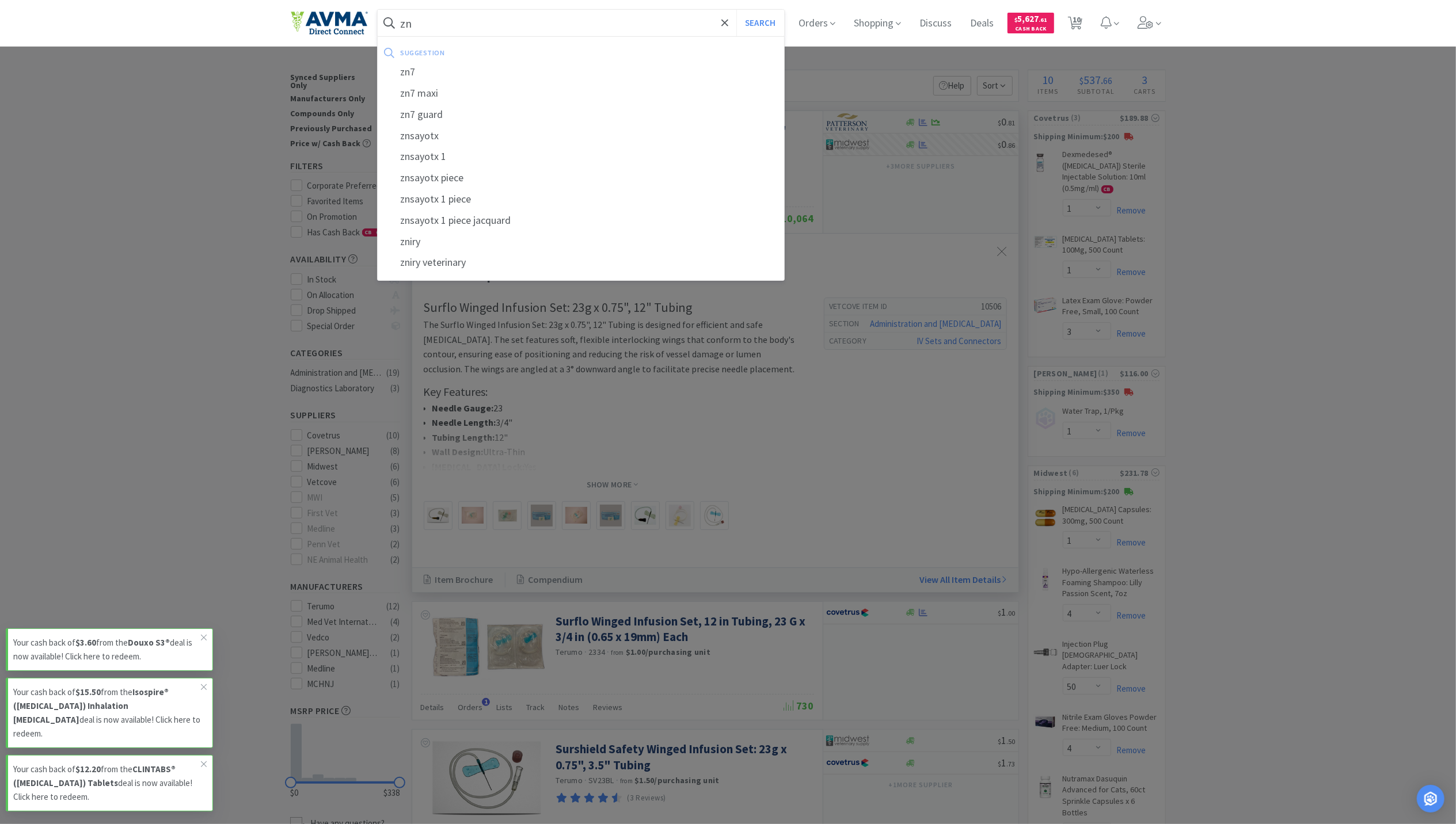
type input "z"
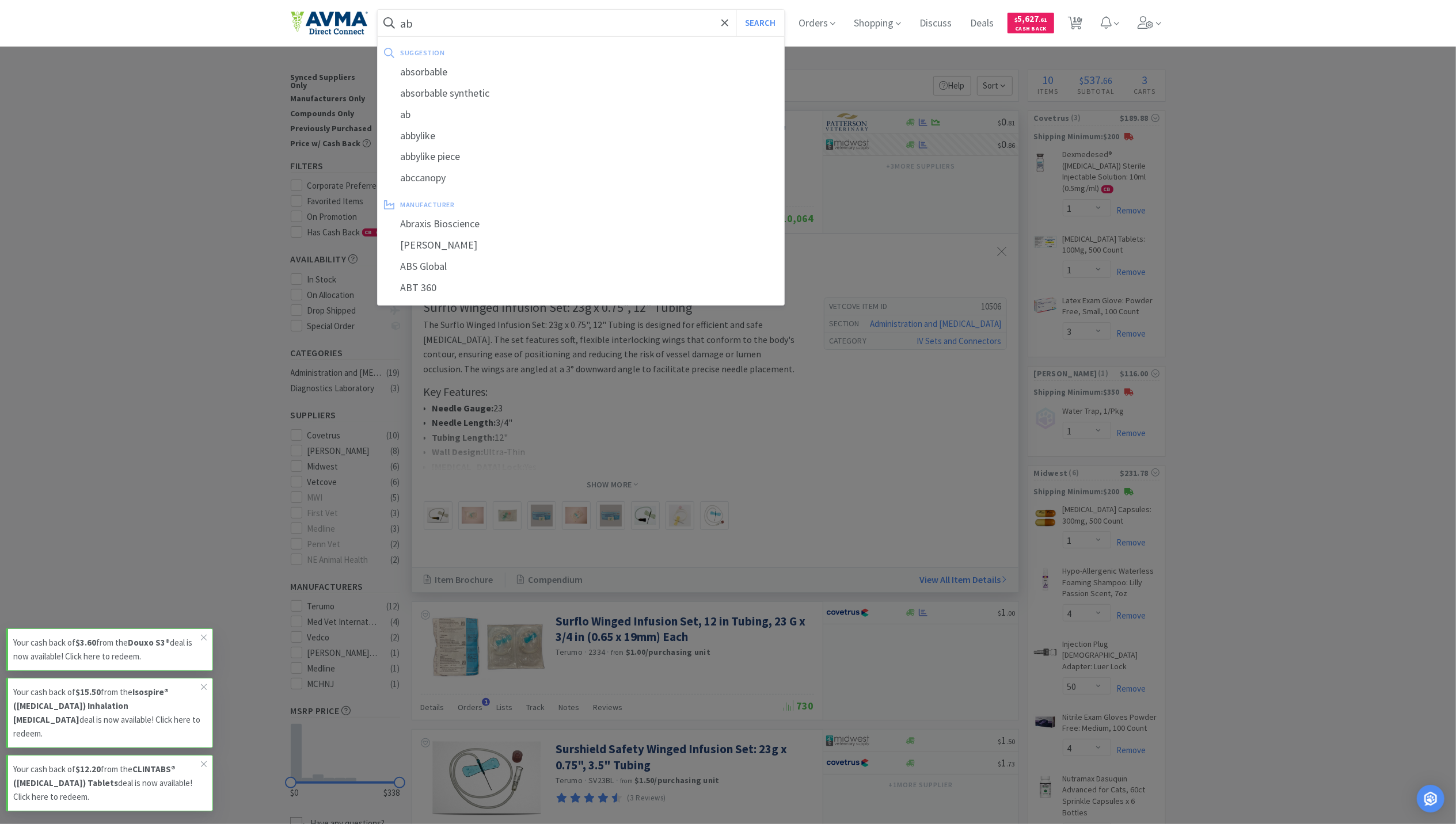
type input "a"
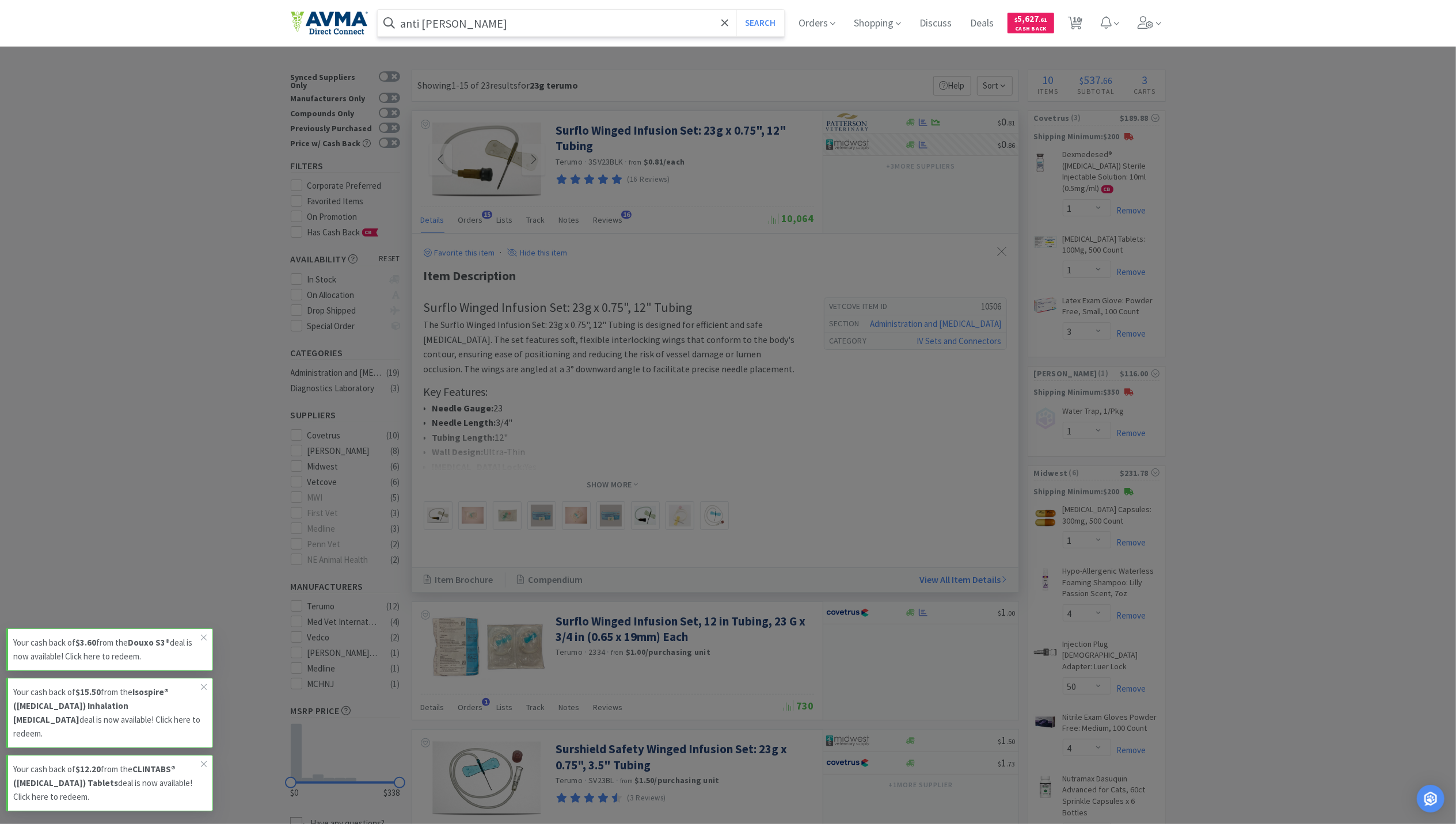
type input "anti [PERSON_NAME]"
click at [737, 10] on button "Search" at bounding box center [761, 22] width 48 height 26
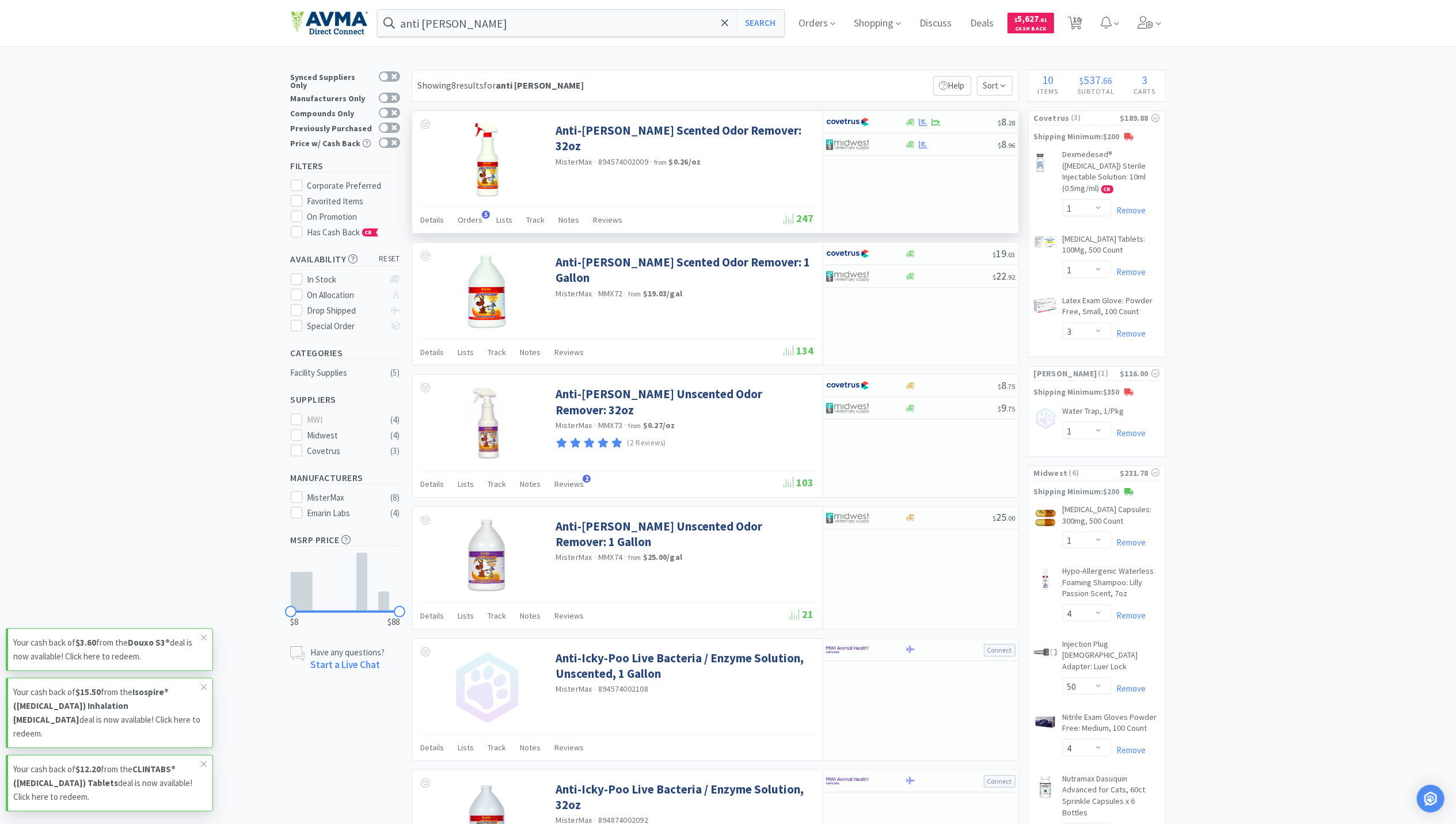
click at [456, 224] on div "Details Orders 5 Lists Track Notes Reviews" at bounding box center [603, 221] width 363 height 22
click at [473, 221] on span "Orders" at bounding box center [470, 220] width 25 height 10
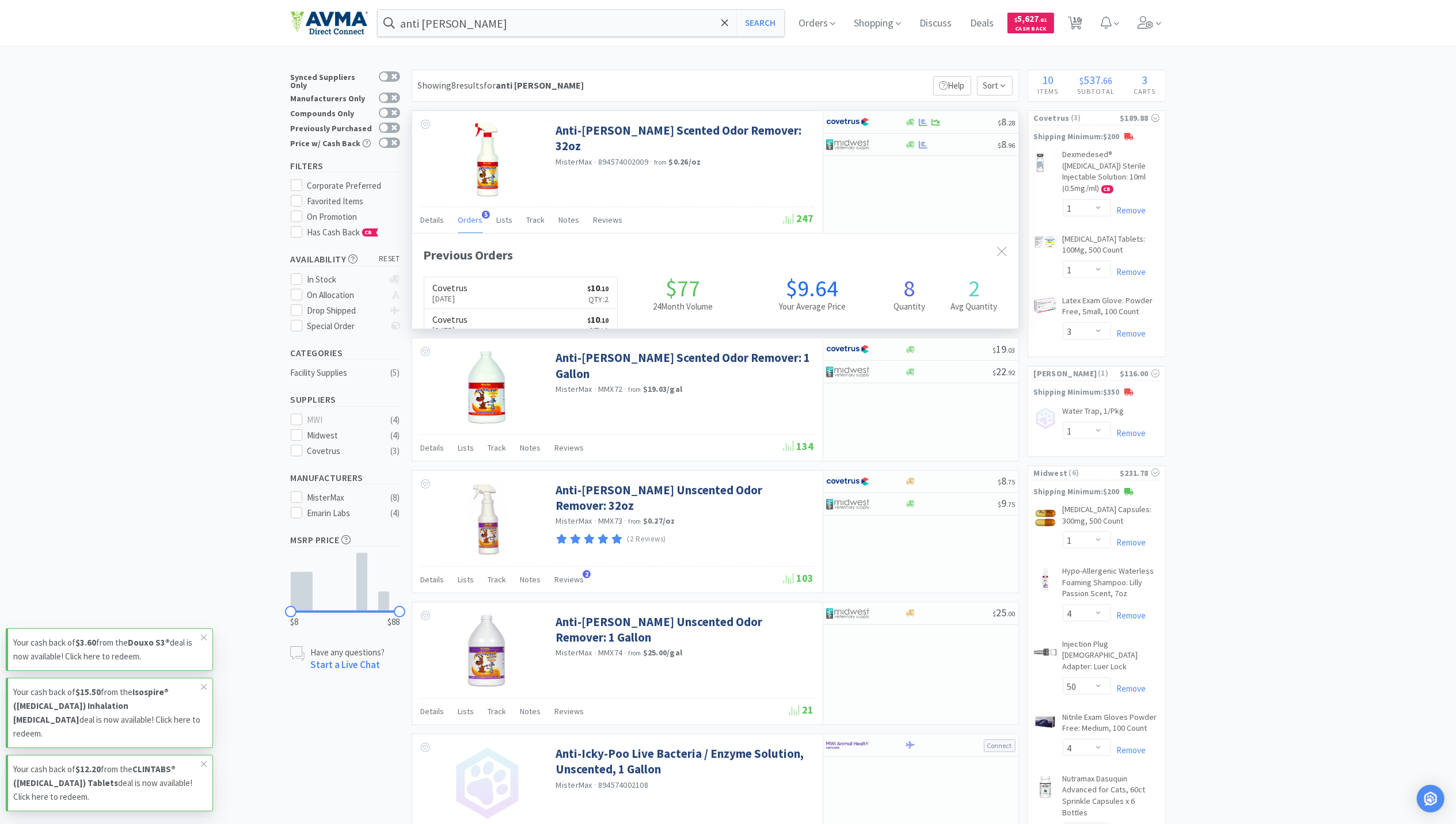
scroll to position [298, 606]
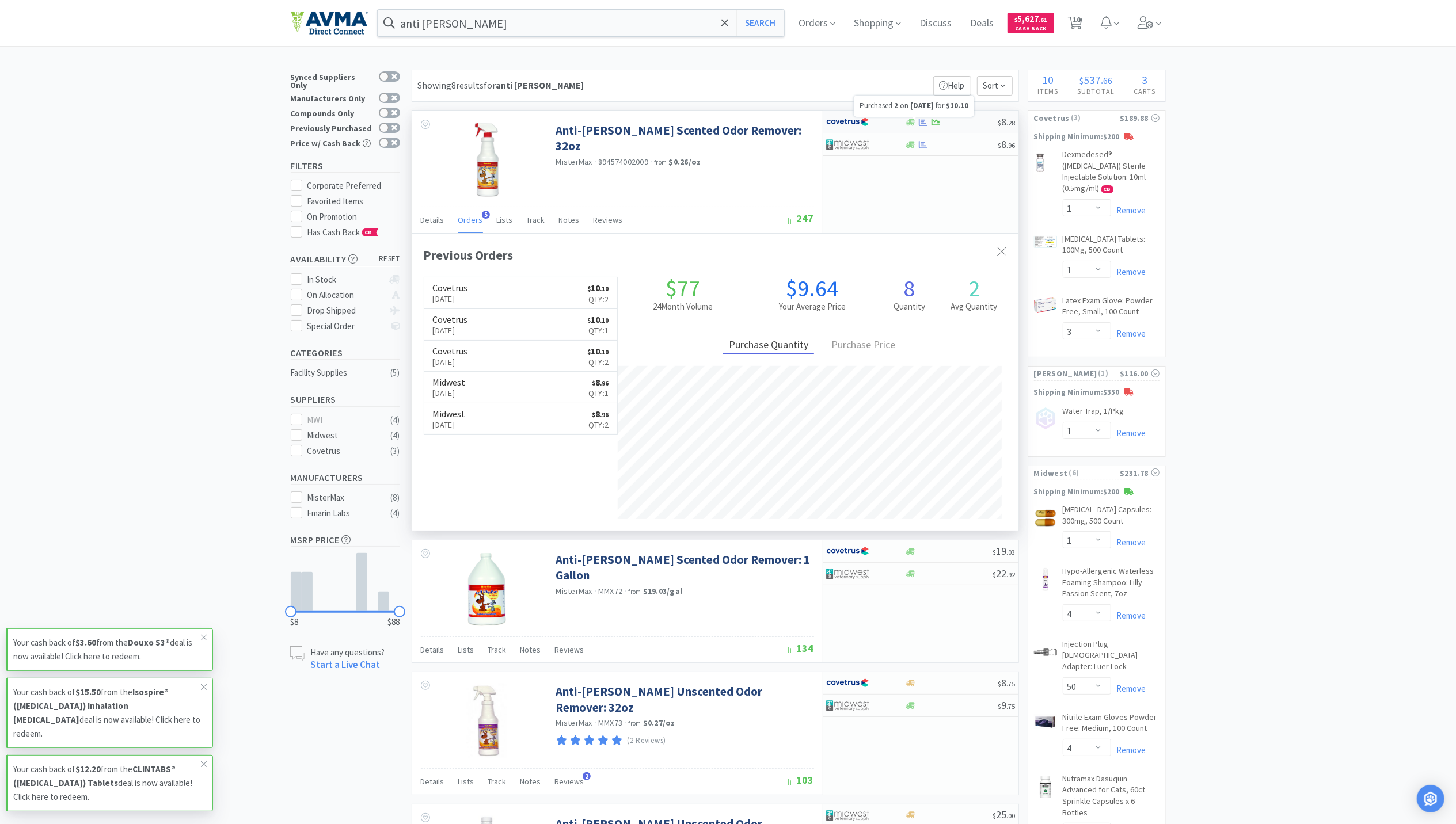
click at [922, 121] on icon at bounding box center [924, 122] width 9 height 7
select select "1"
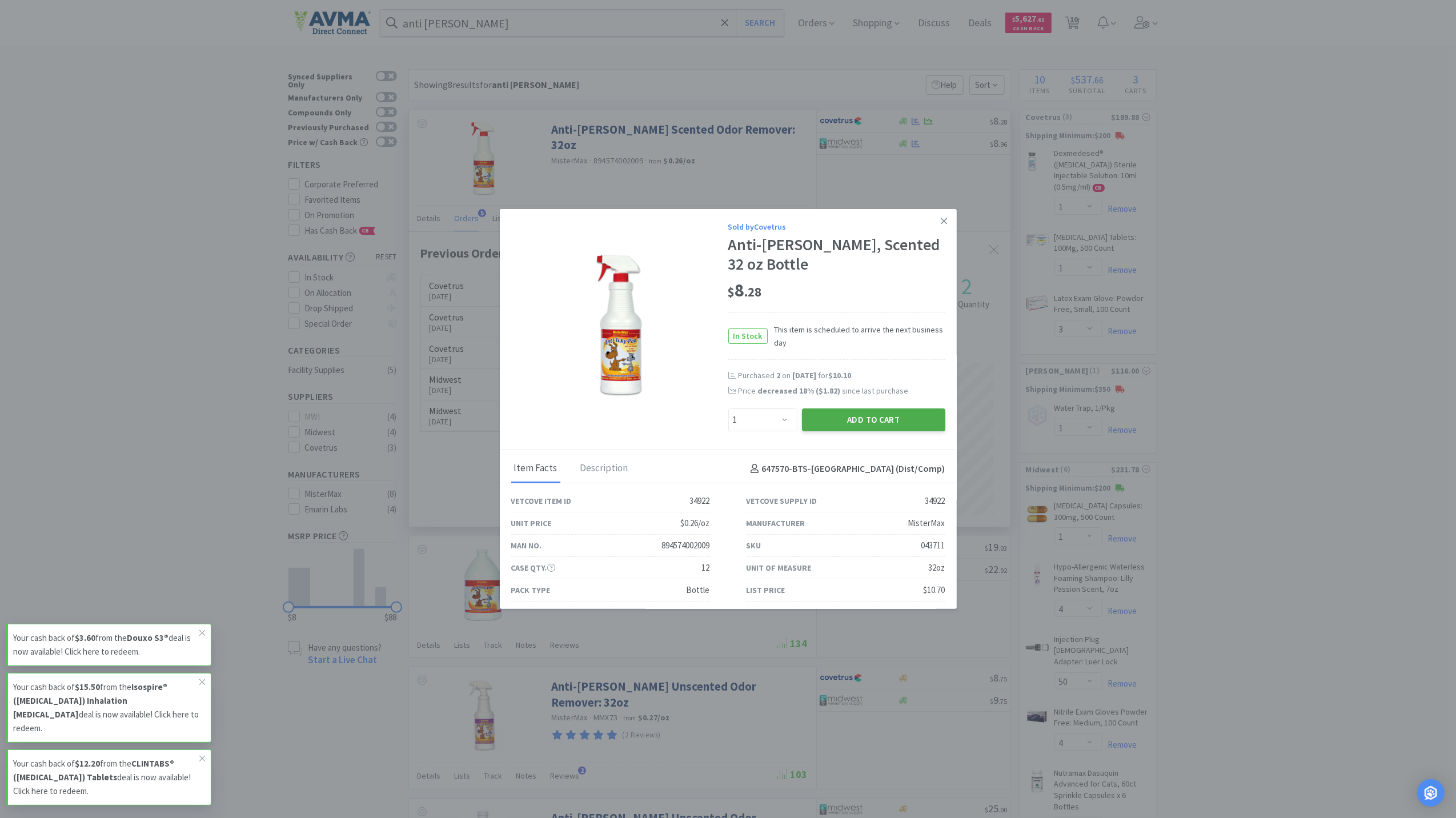
click at [848, 413] on button "Add to Cart" at bounding box center [873, 419] width 143 height 23
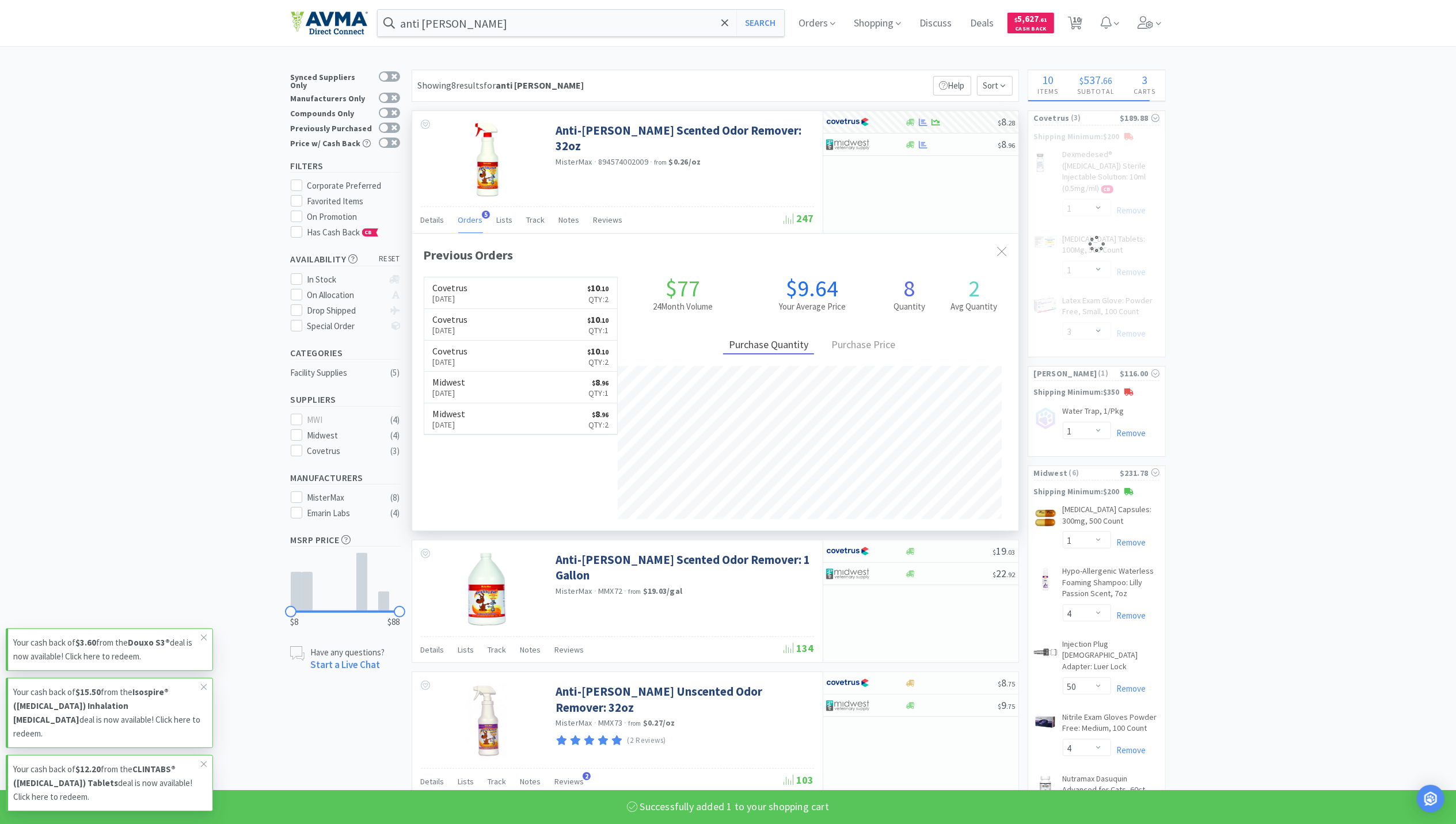
select select "1"
select select "3"
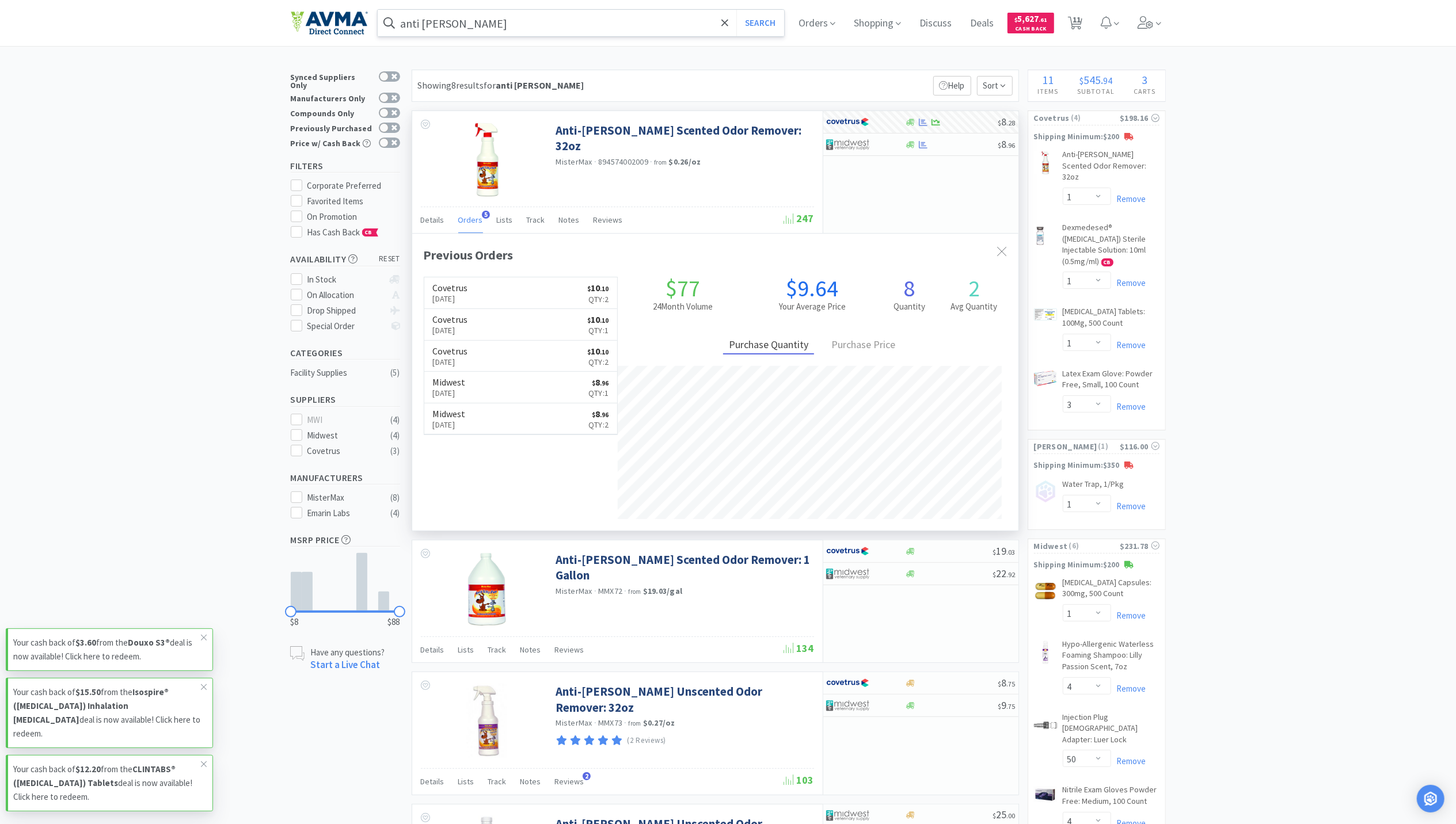
click at [469, 12] on input "anti [PERSON_NAME]" at bounding box center [581, 22] width 407 height 26
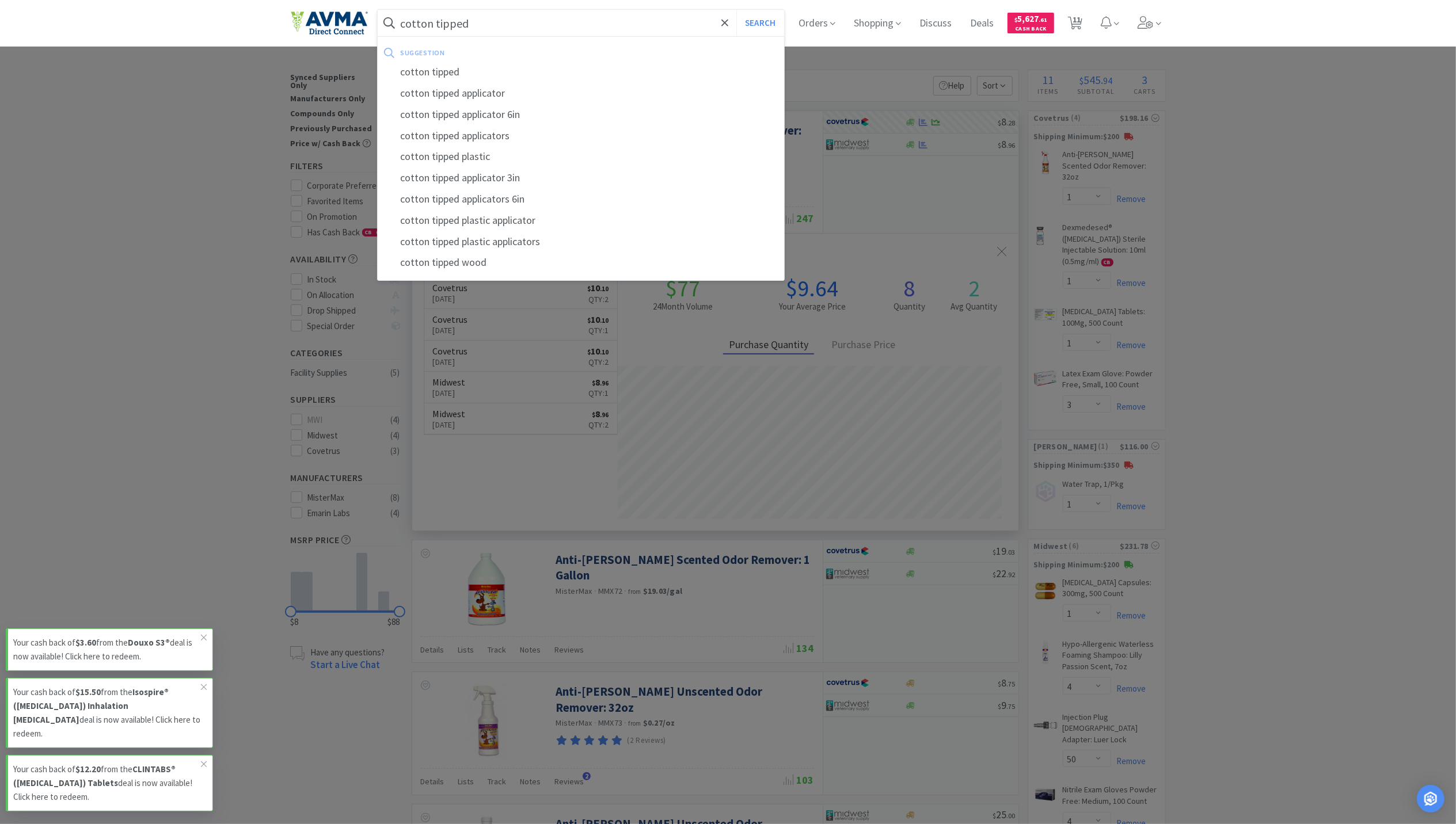
click at [500, 83] on div "cotton tipped applicator" at bounding box center [581, 93] width 407 height 21
type input "cotton tipped applicator"
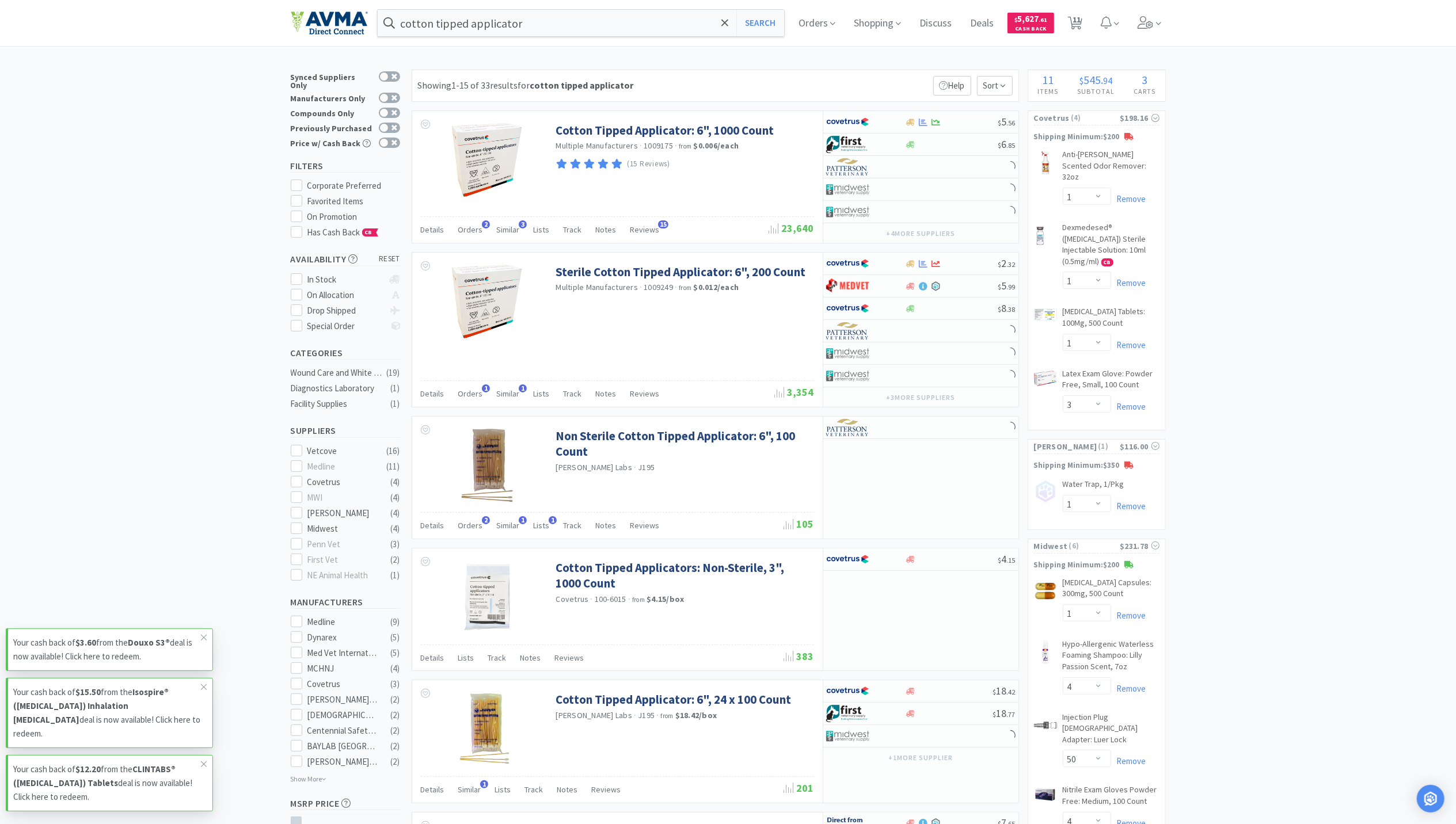
click at [919, 268] on icon at bounding box center [924, 264] width 9 height 9
select select "1"
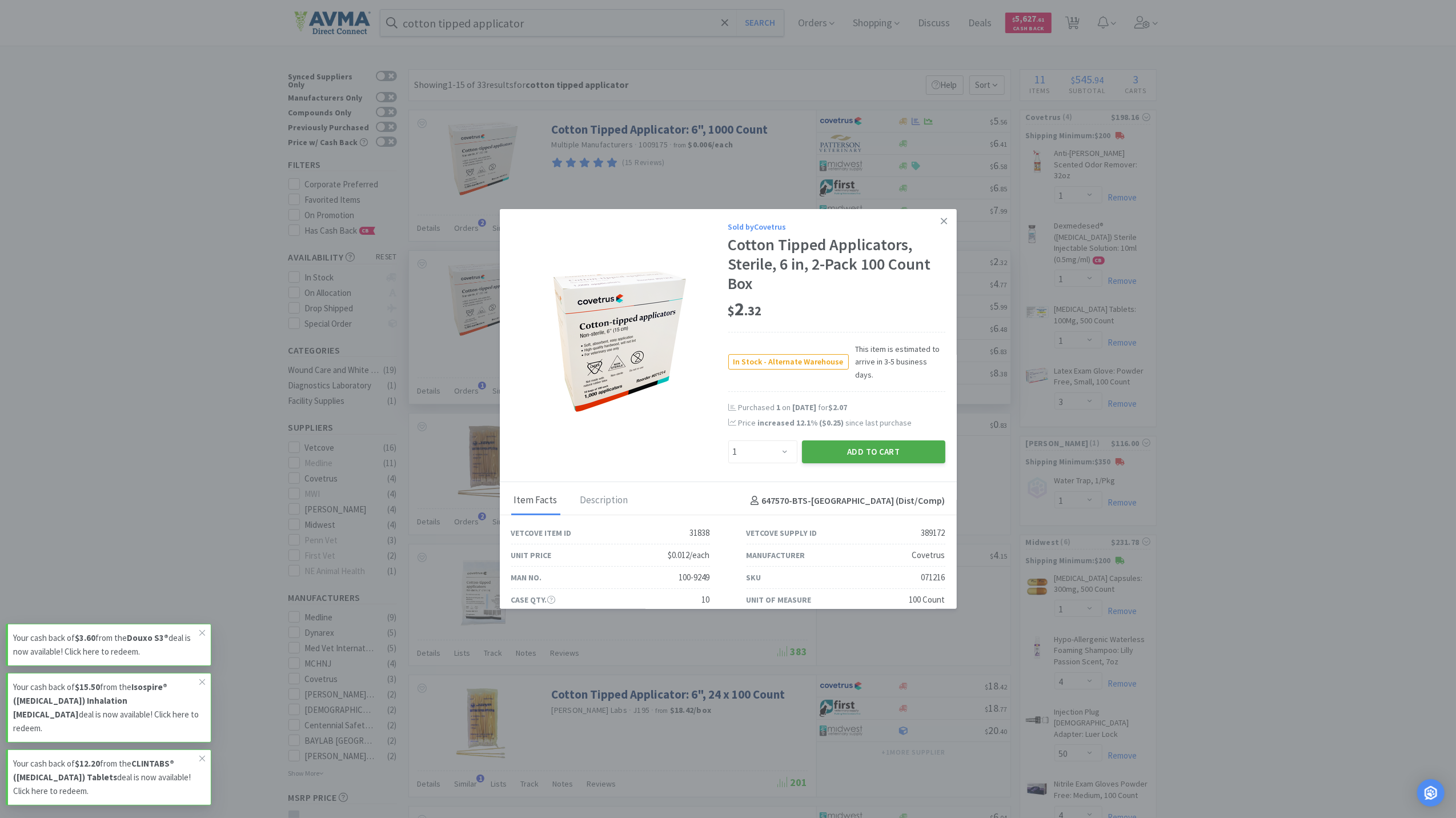
click at [870, 441] on button "Add to Cart" at bounding box center [873, 452] width 143 height 23
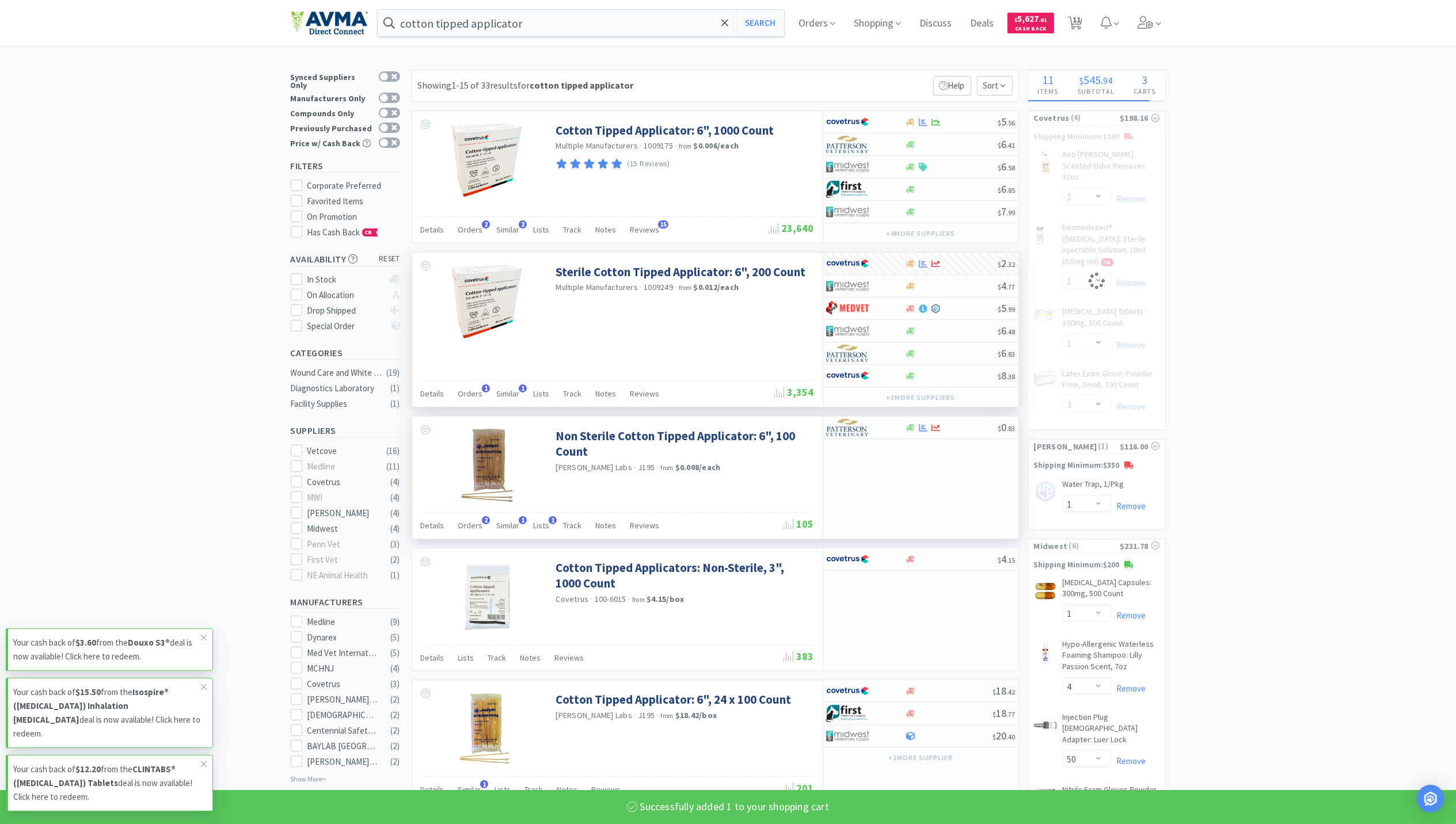
select select "1"
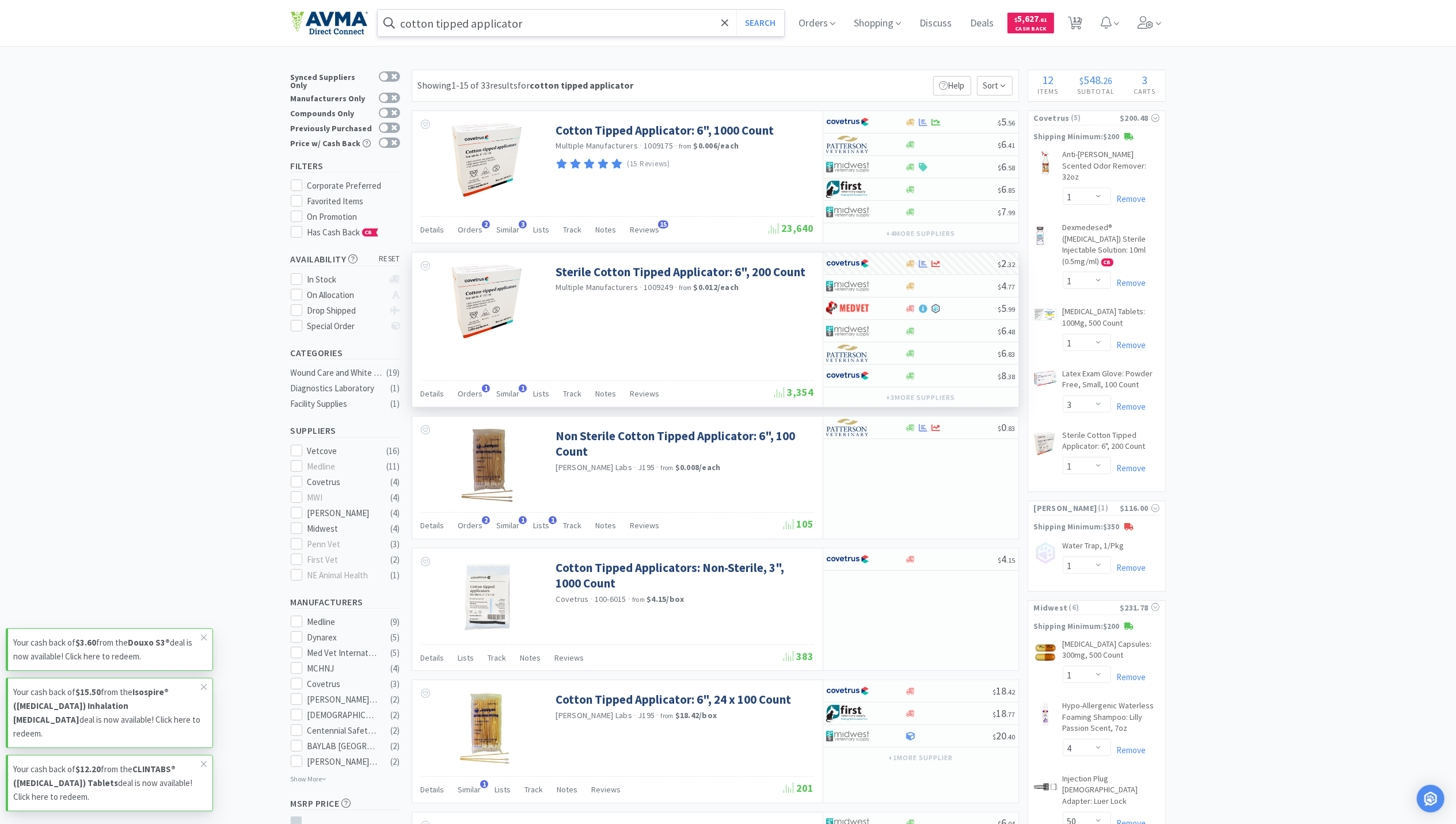
click at [629, 19] on input "cotton tipped applicator" at bounding box center [581, 22] width 407 height 26
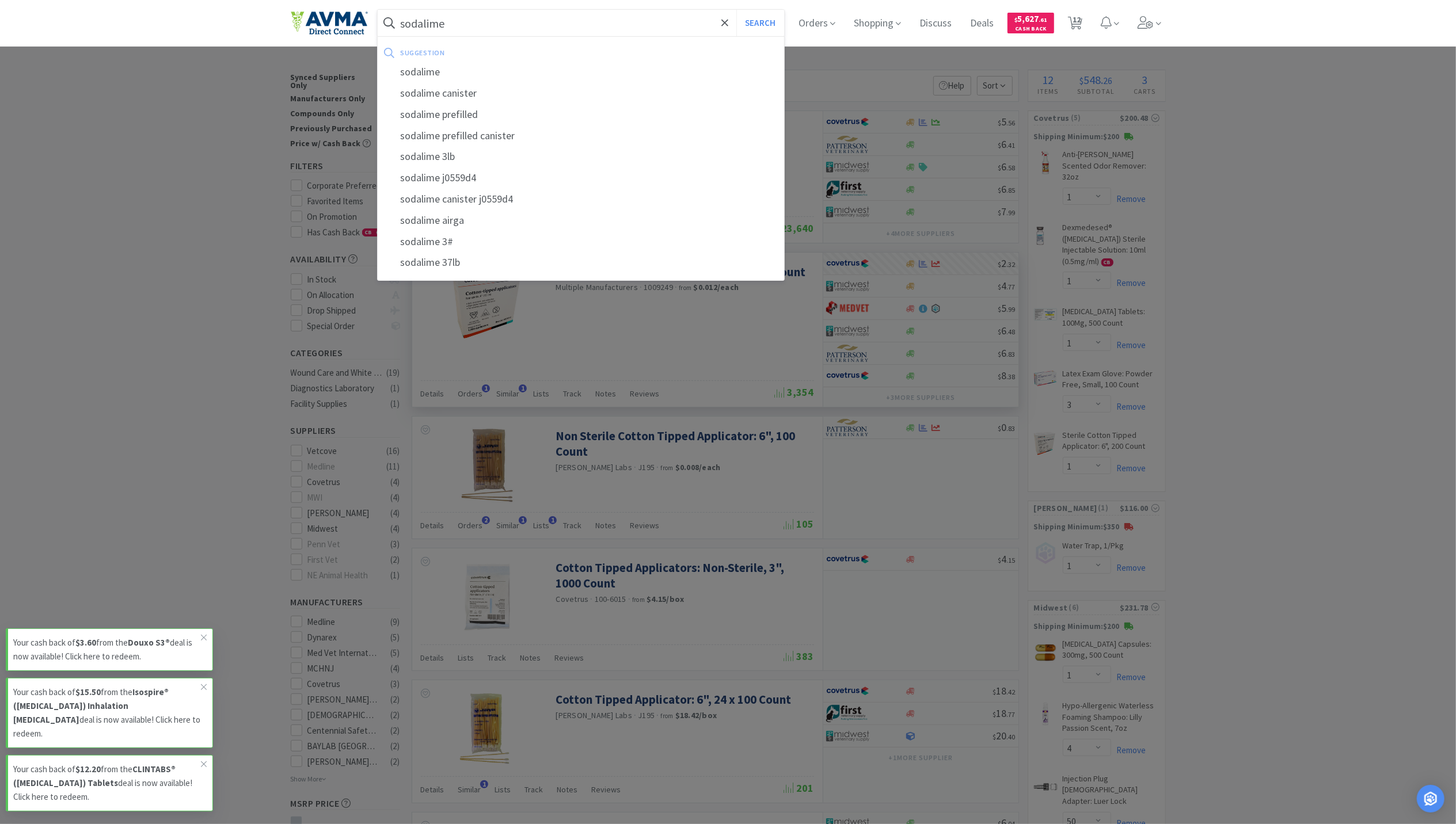
type input "sodalime"
click at [737, 10] on button "Search" at bounding box center [761, 22] width 48 height 26
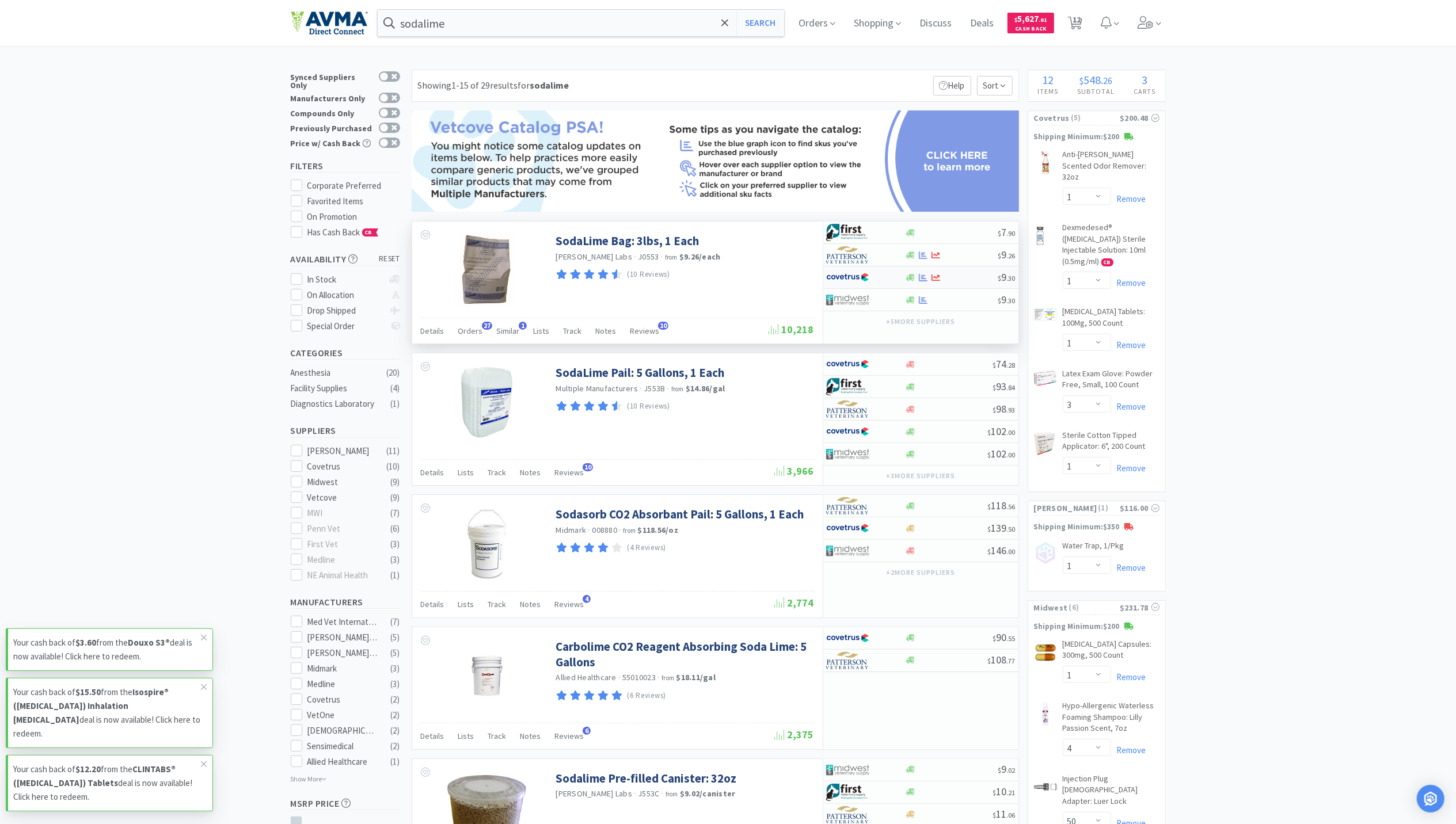
click at [926, 286] on div "$ 9 . 30" at bounding box center [921, 277] width 195 height 22
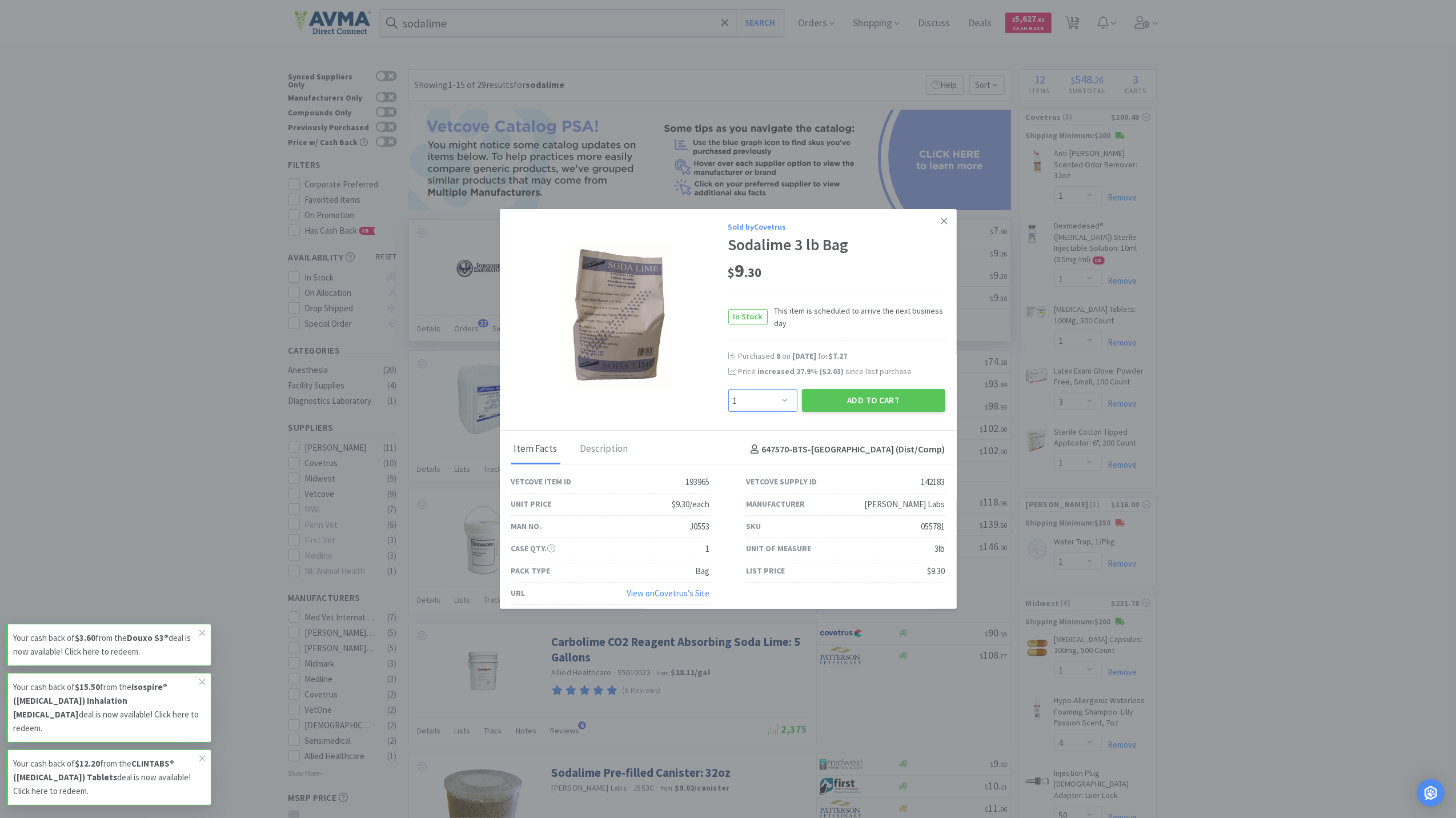
click at [768, 401] on select "Enter Quantity 1 2 3 4 5 6 7 8 9 10 11 12 13 14 15 16 17 18 19 20 Enter Quantity" at bounding box center [763, 400] width 69 height 23
select select "8"
click at [729, 390] on select "Enter Quantity 1 2 3 4 5 6 7 8 9 10 11 12 13 14 15 16 17 18 19 20 Enter Quantity" at bounding box center [763, 400] width 69 height 23
click at [880, 405] on button "Add to Cart" at bounding box center [873, 400] width 143 height 23
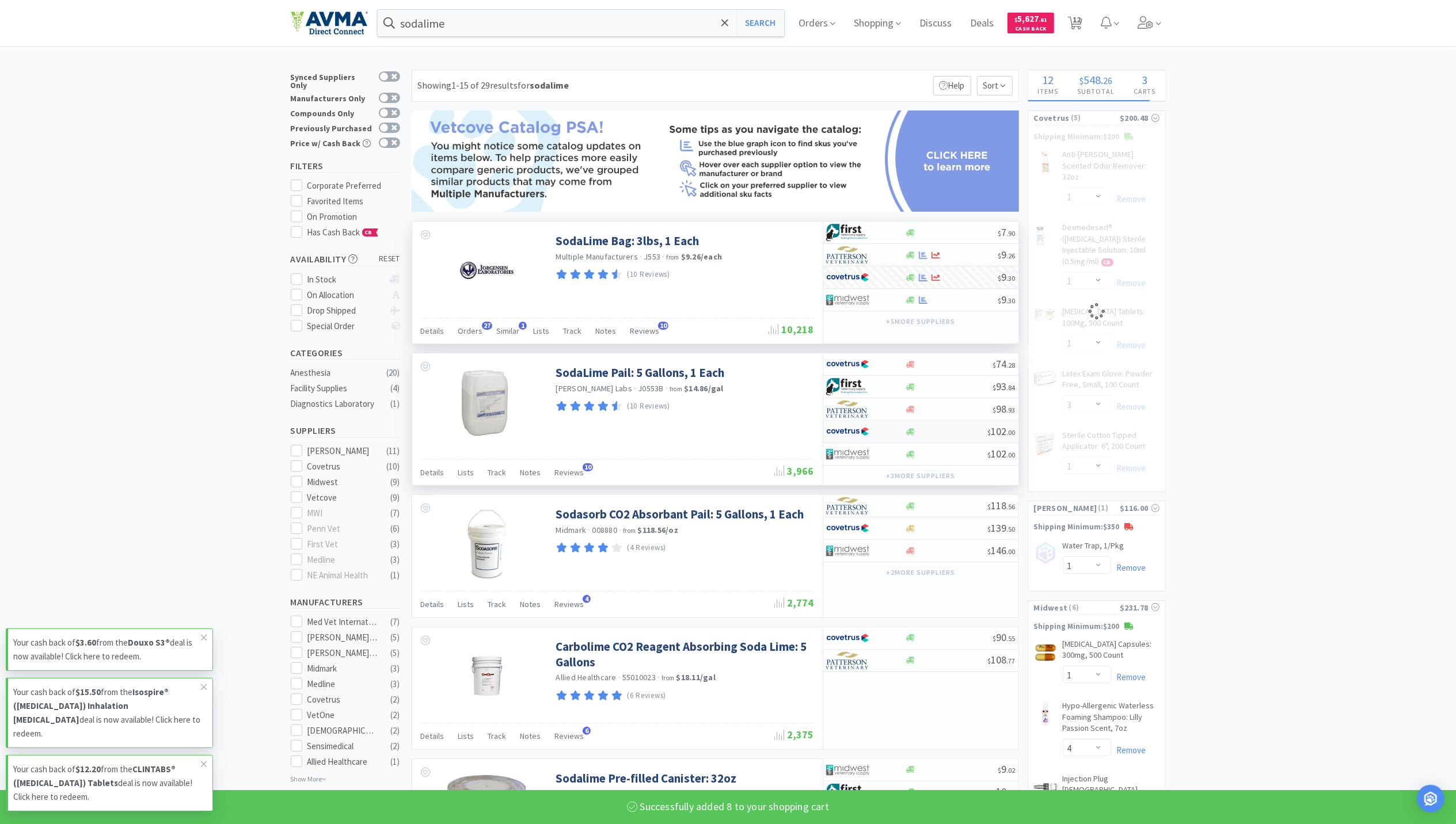
select select "8"
select select "1"
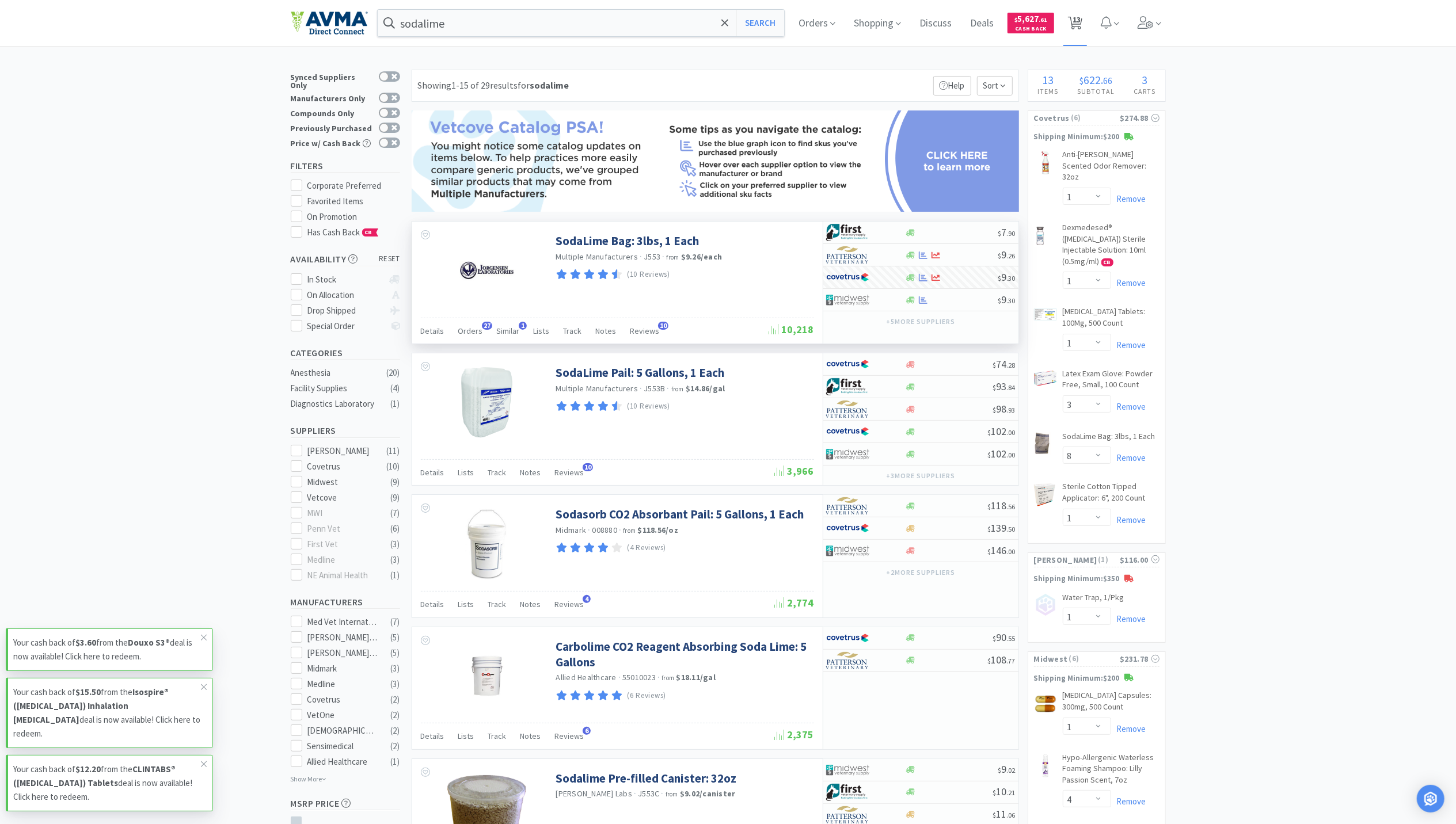
click at [1081, 22] on span "13" at bounding box center [1076, 19] width 8 height 46
select select "1"
select select "3"
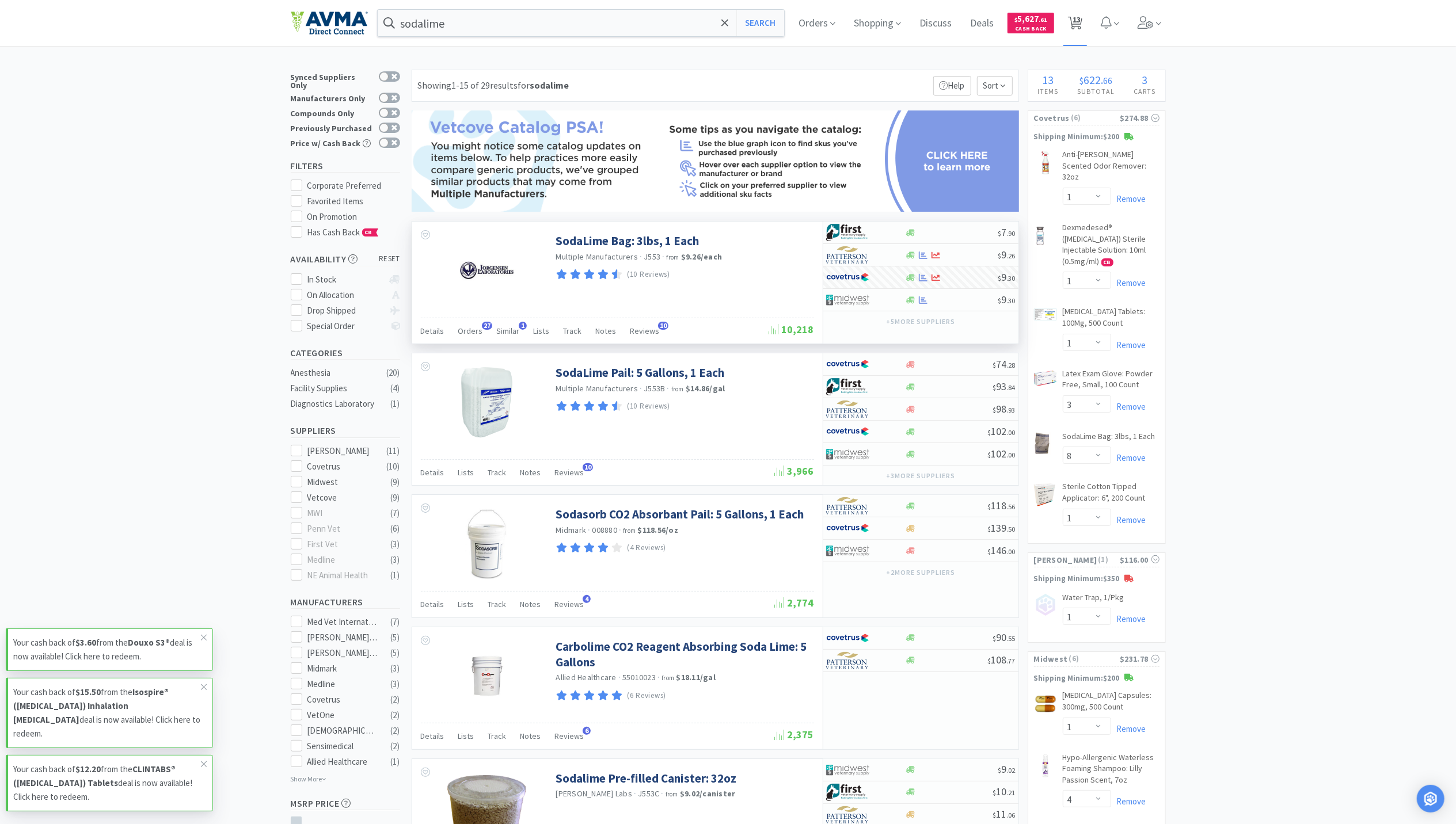
select select "8"
select select "1"
select select "4"
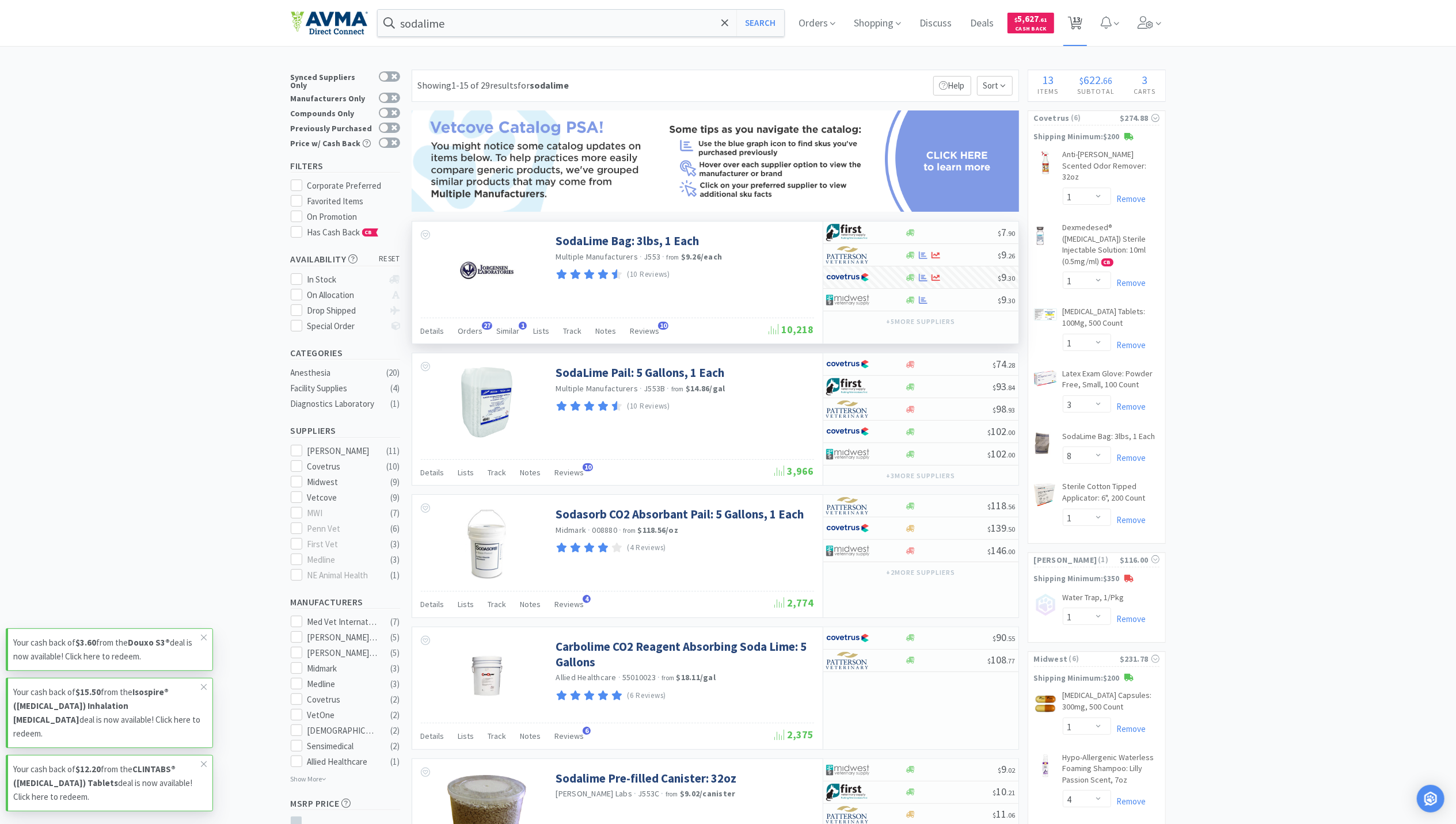
select select "50"
select select "4"
select select "1"
select select "50"
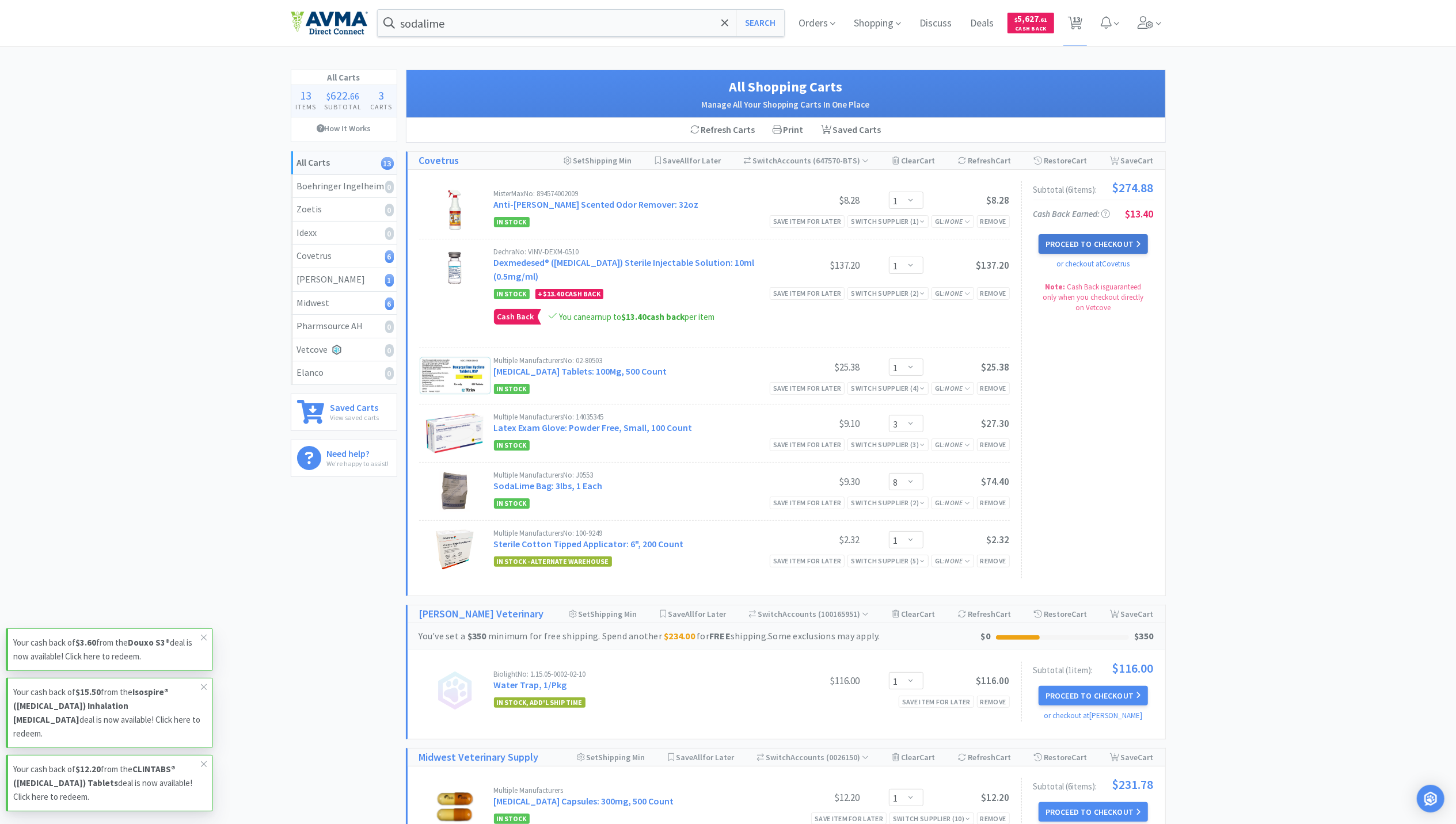
click at [1117, 254] on button "Proceed to Checkout" at bounding box center [1093, 244] width 109 height 19
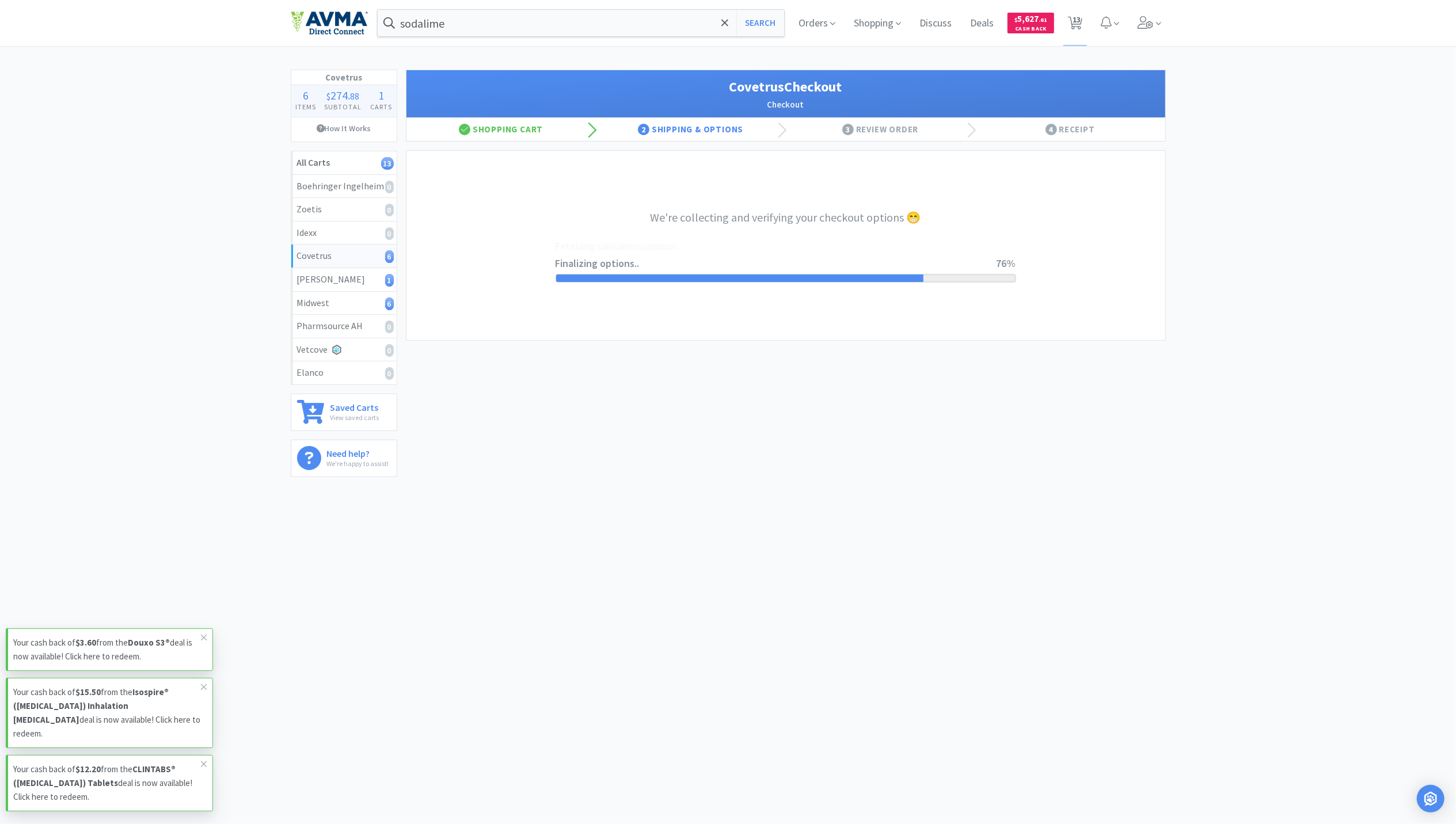
select select "ACCOUNT"
select select "cvt-standard-net"
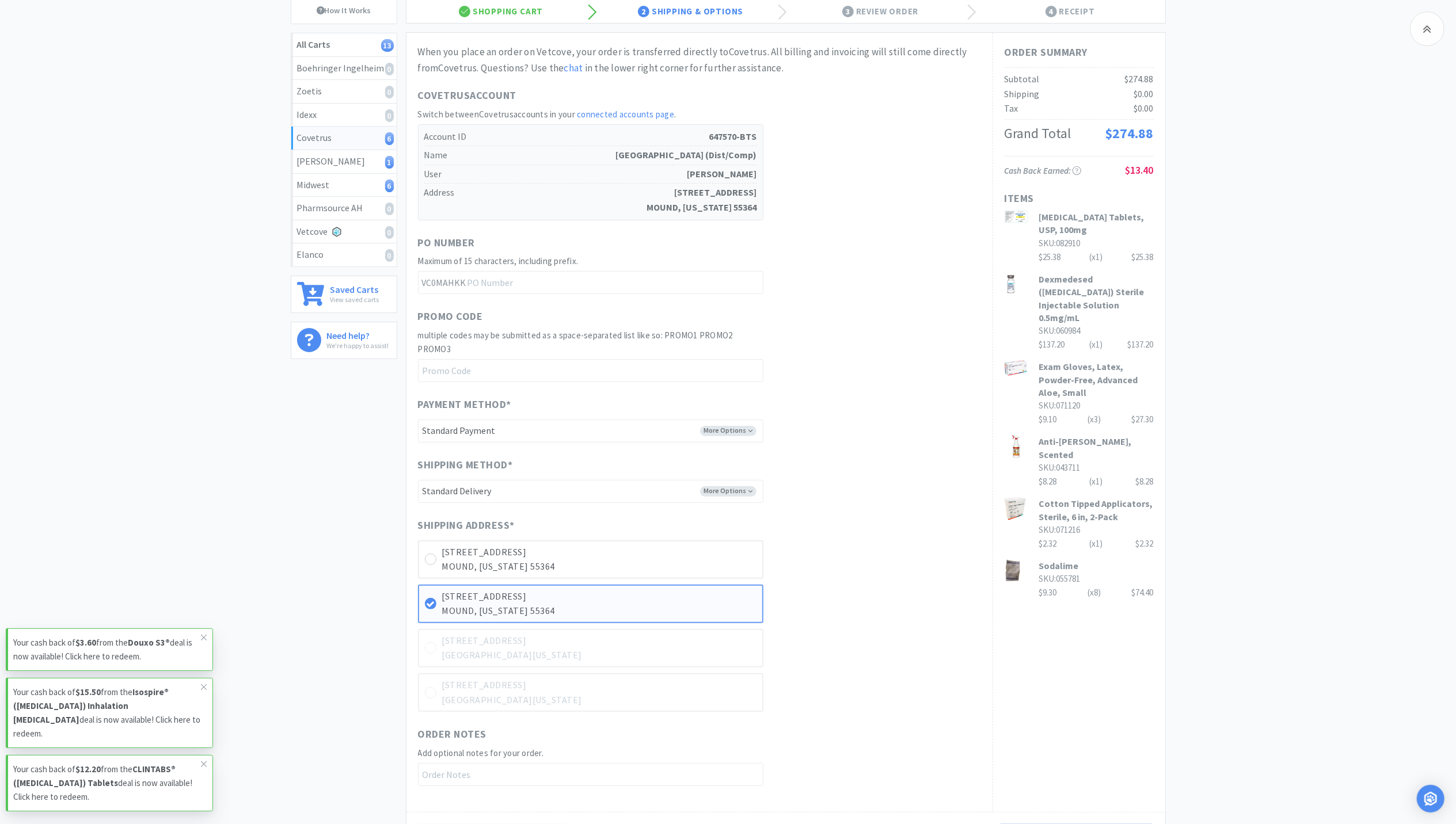
scroll to position [230, 0]
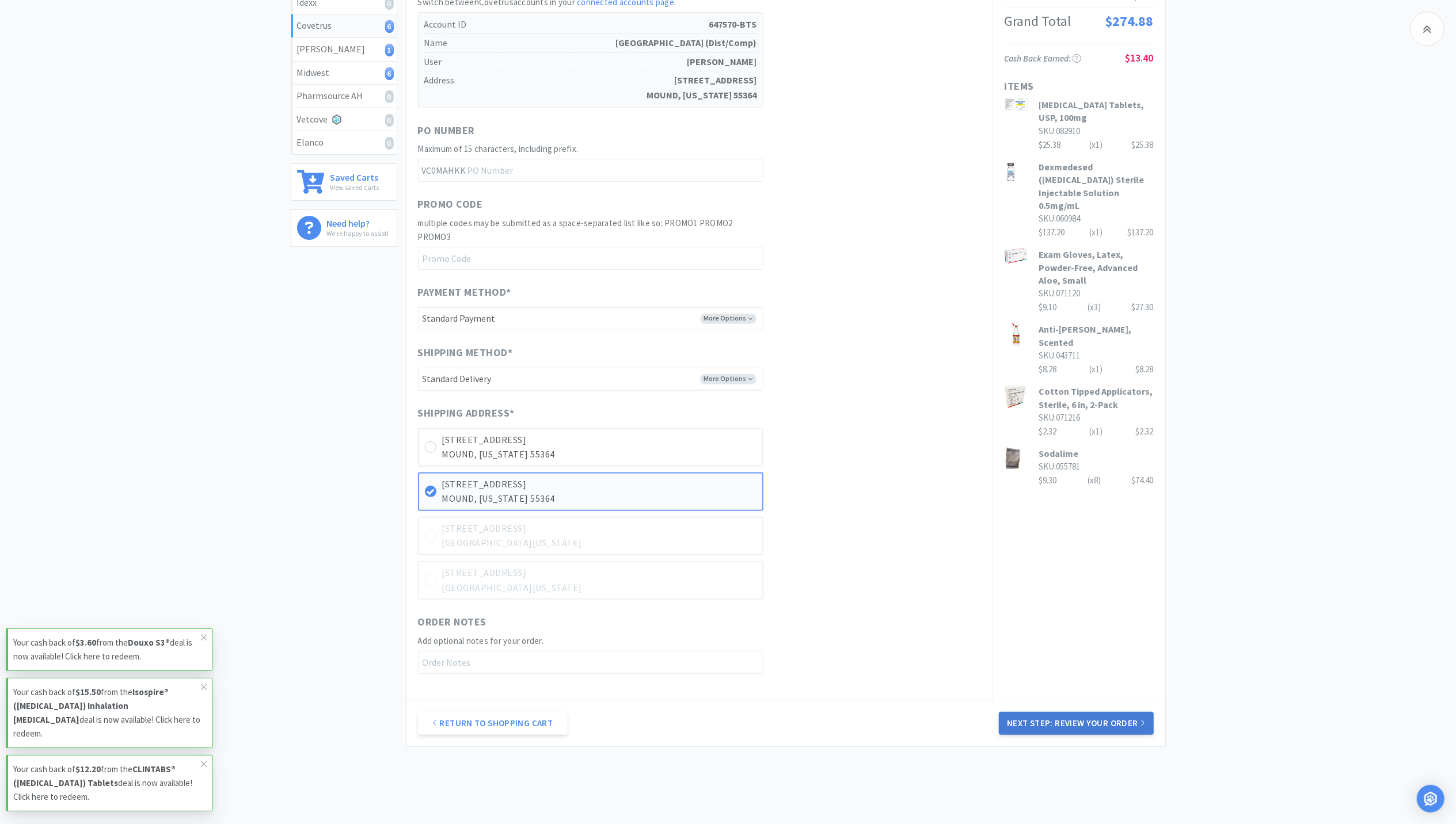
click at [1047, 714] on button "Next Step: Review Your Order" at bounding box center [1076, 723] width 154 height 23
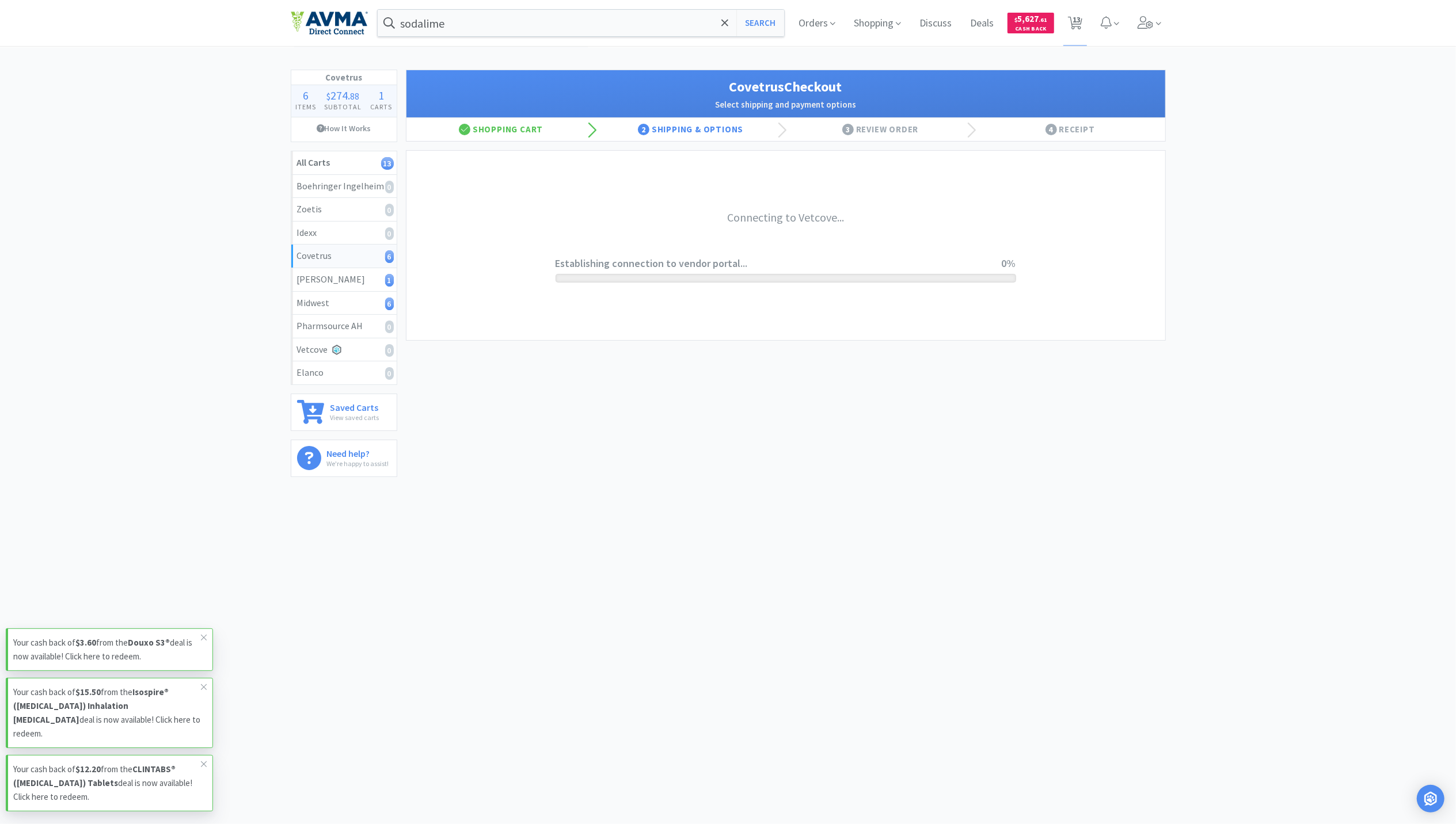
scroll to position [0, 0]
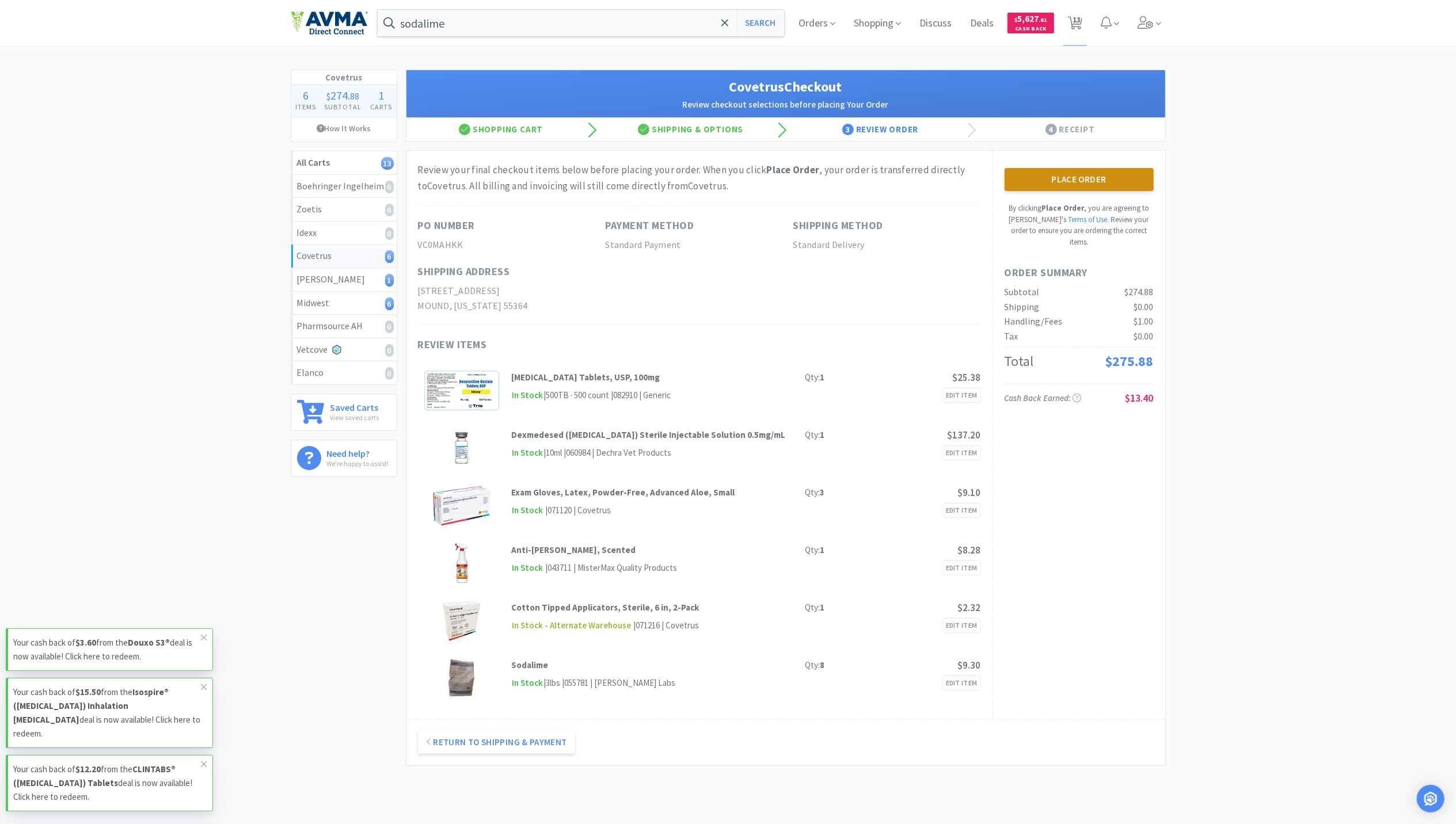
click at [1080, 183] on button "Place Order" at bounding box center [1078, 179] width 149 height 23
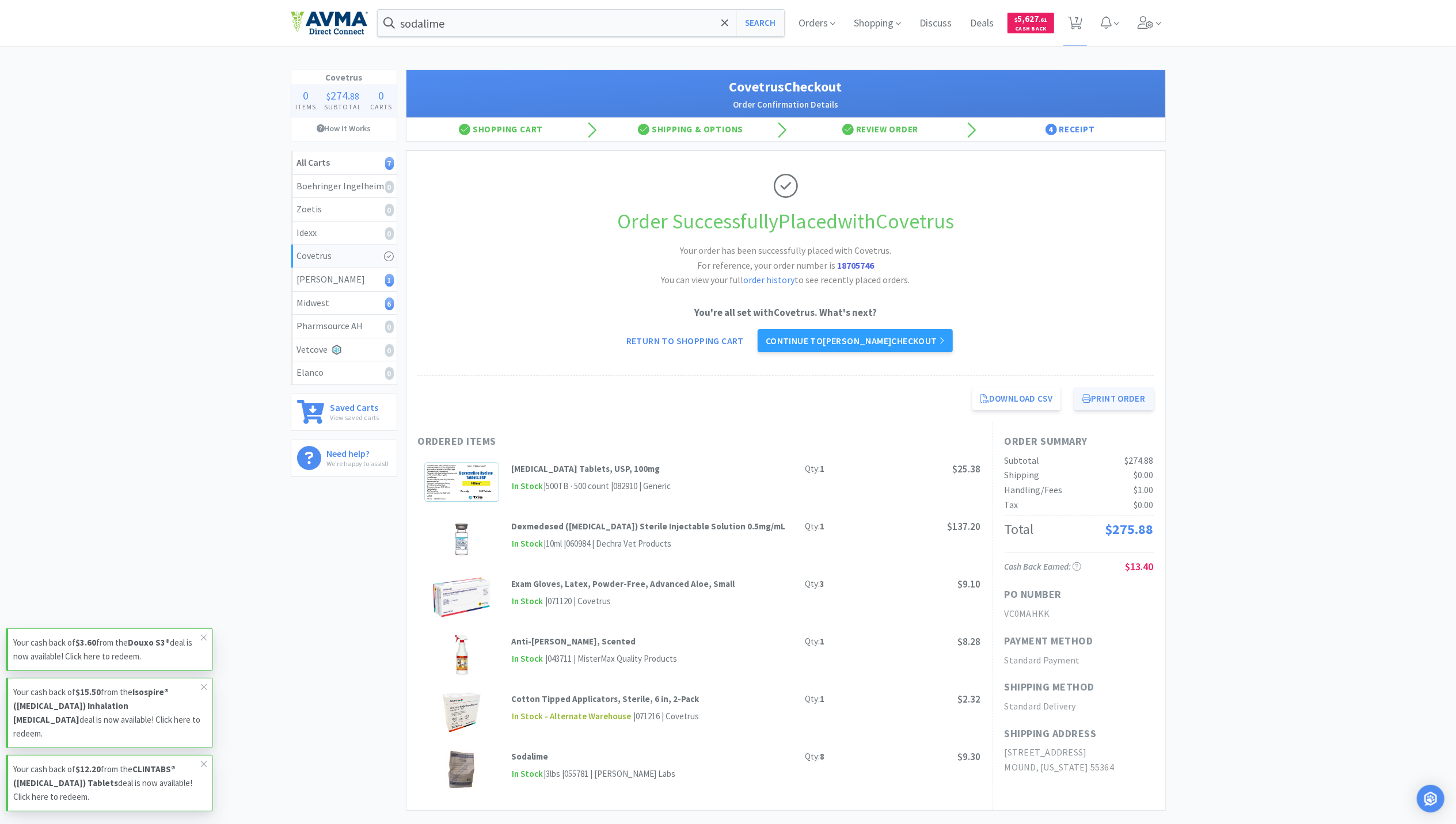
click at [1097, 402] on button "Print Order" at bounding box center [1113, 399] width 79 height 23
click at [1071, 21] on icon at bounding box center [1075, 22] width 14 height 13
select select "1"
select select "4"
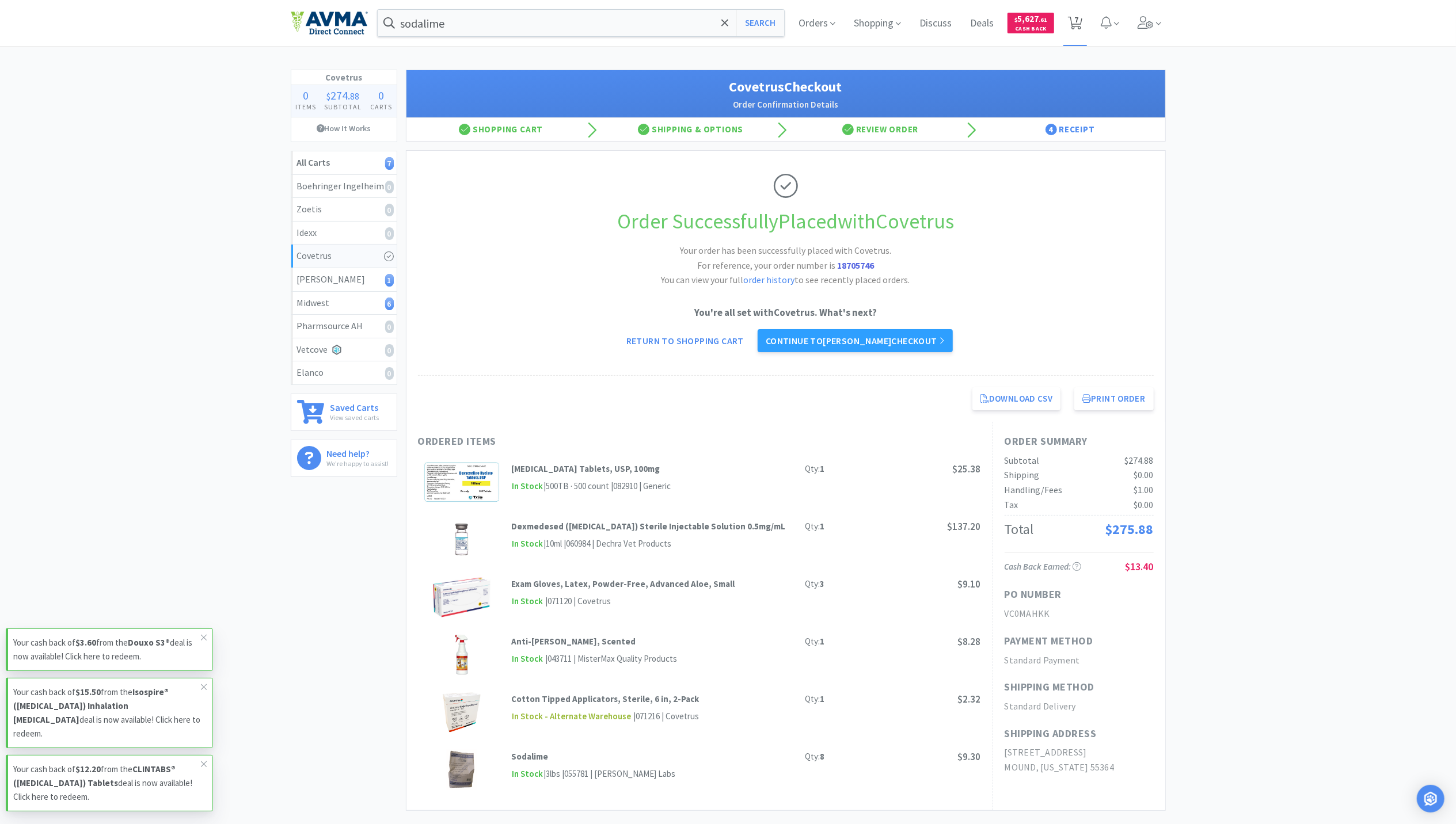
select select "50"
select select "4"
select select "1"
select select "50"
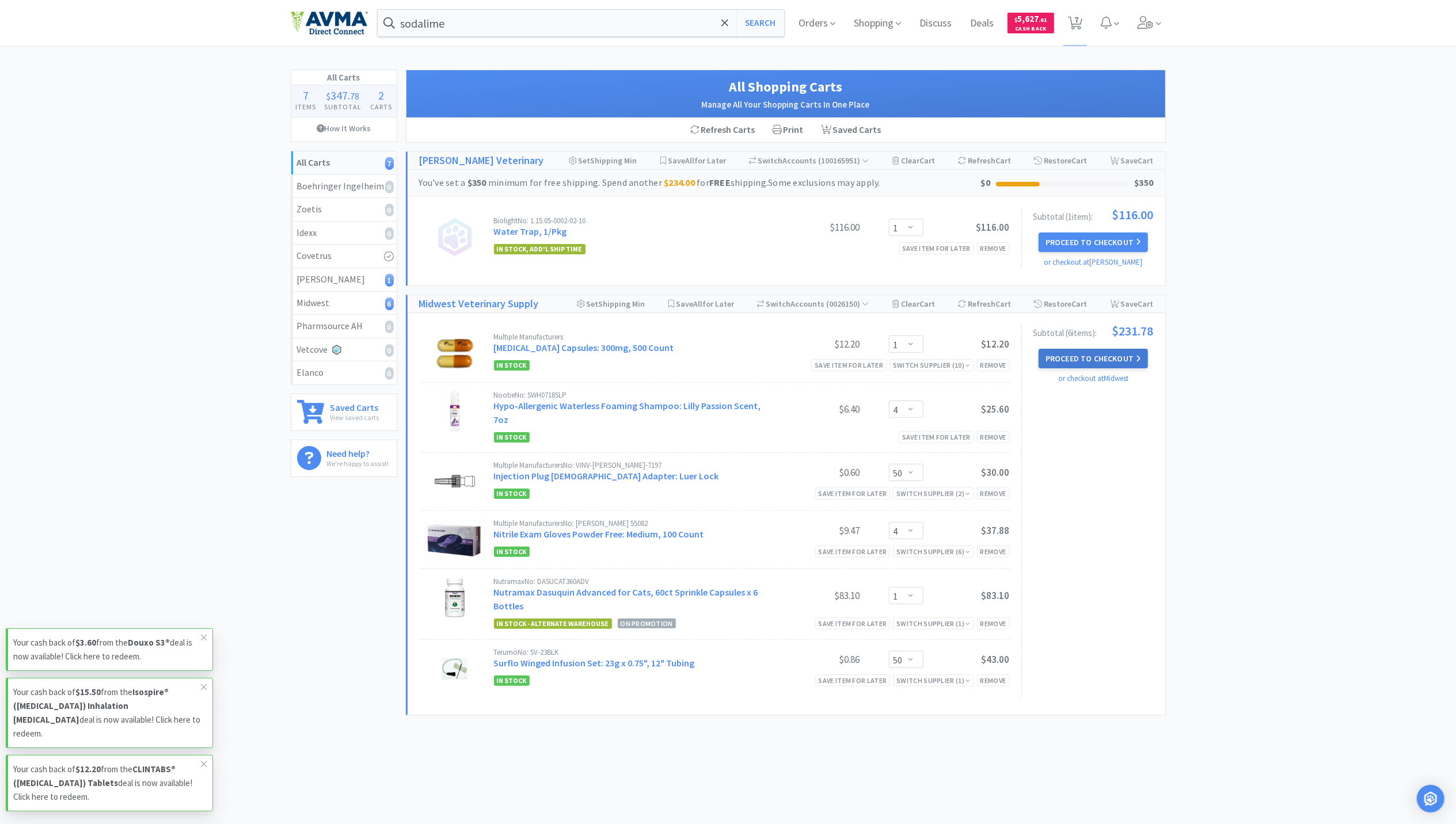
click at [1063, 365] on button "Proceed to Checkout" at bounding box center [1093, 359] width 109 height 19
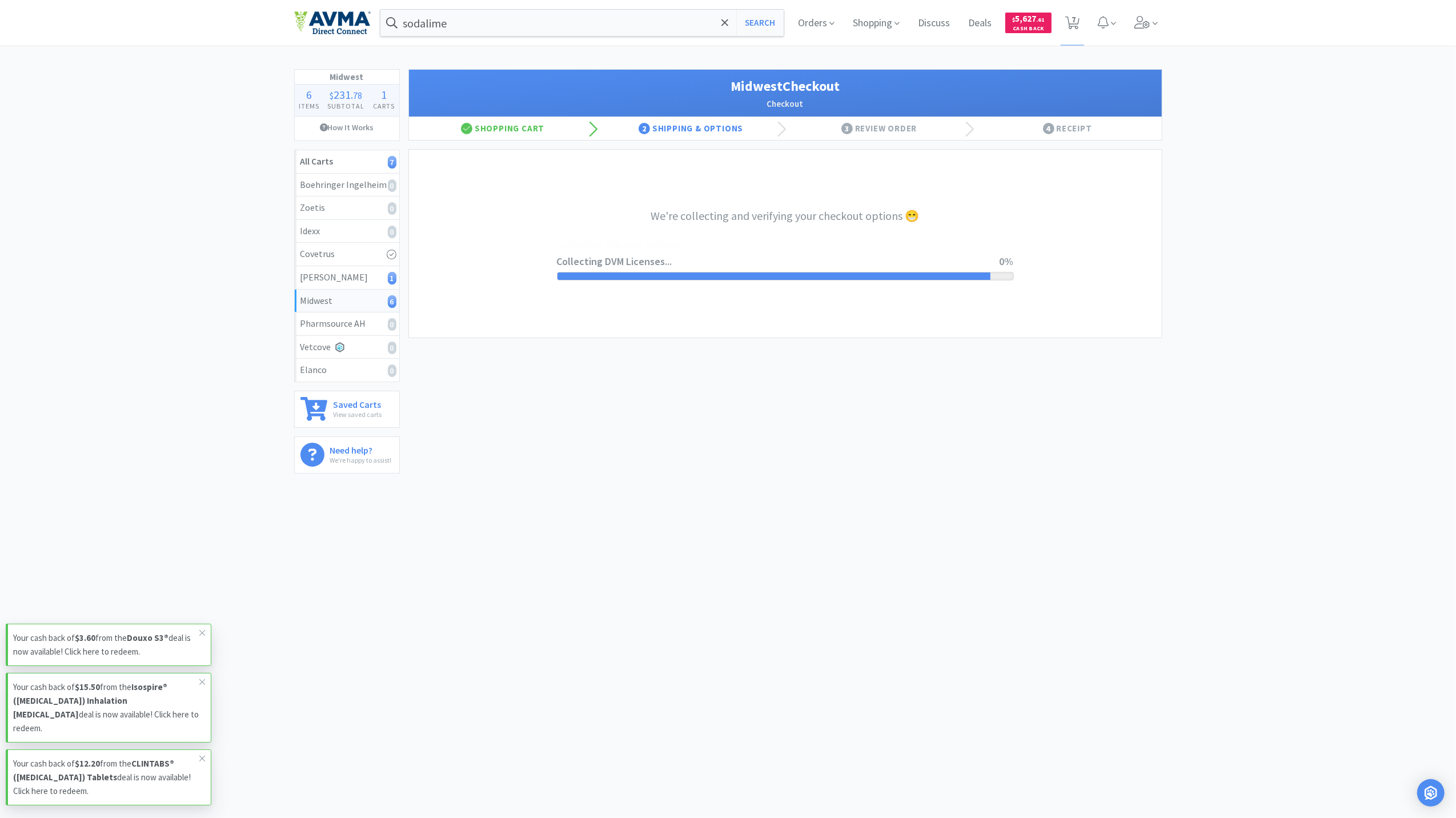
select select "3"
select select "0"
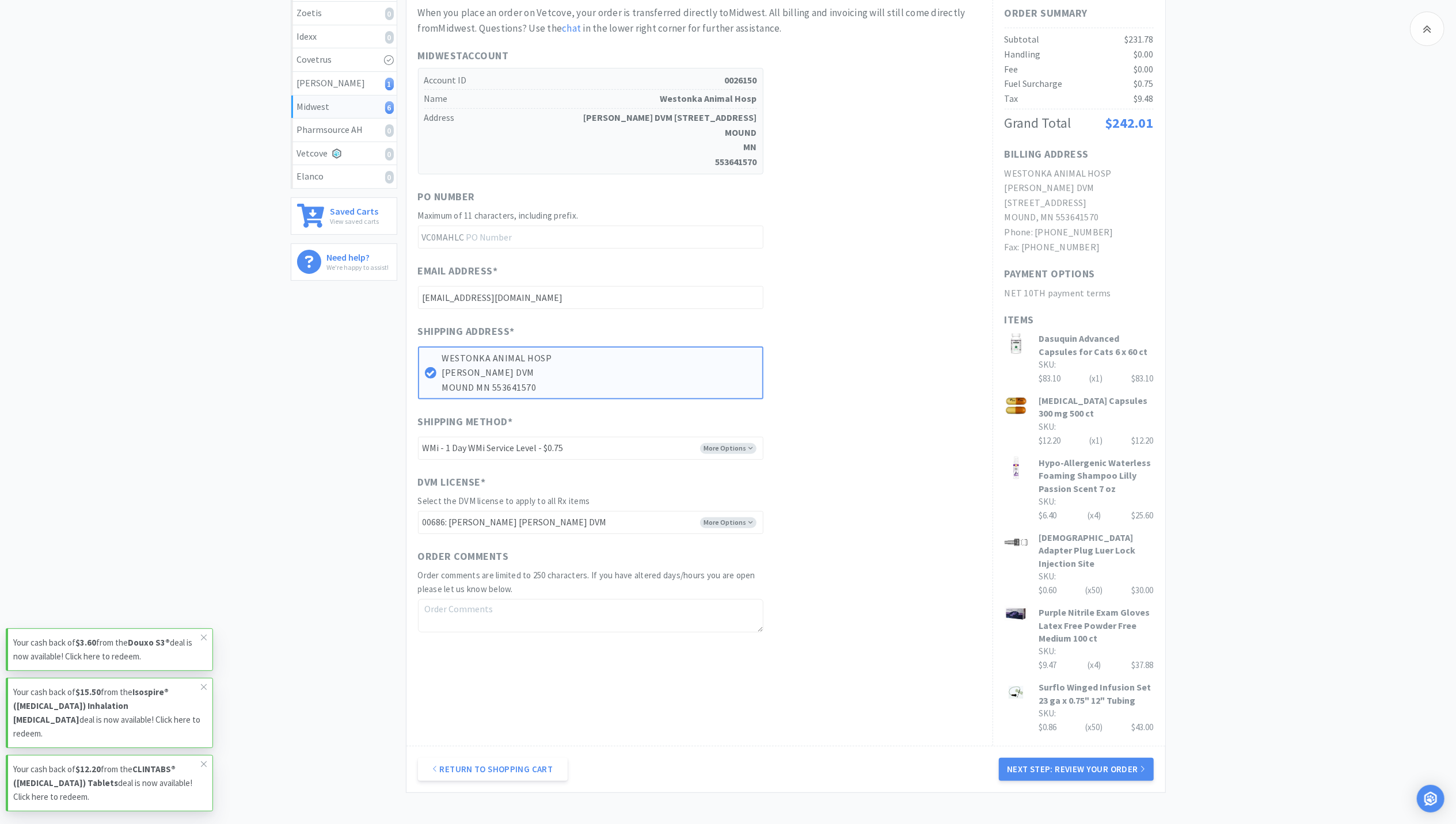
scroll to position [275, 0]
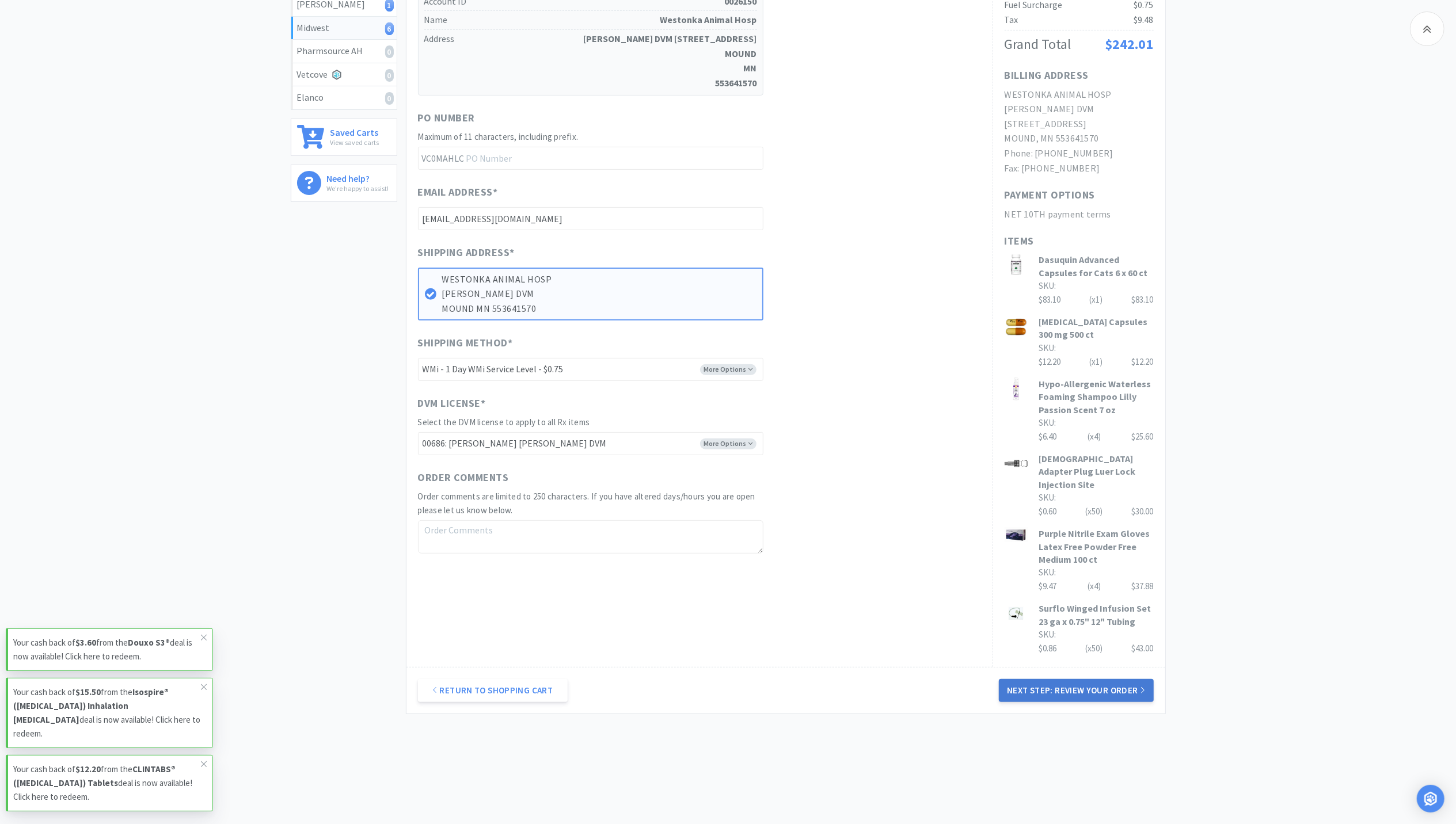
click at [1087, 682] on button "Next Step: Review Your Order" at bounding box center [1076, 690] width 154 height 23
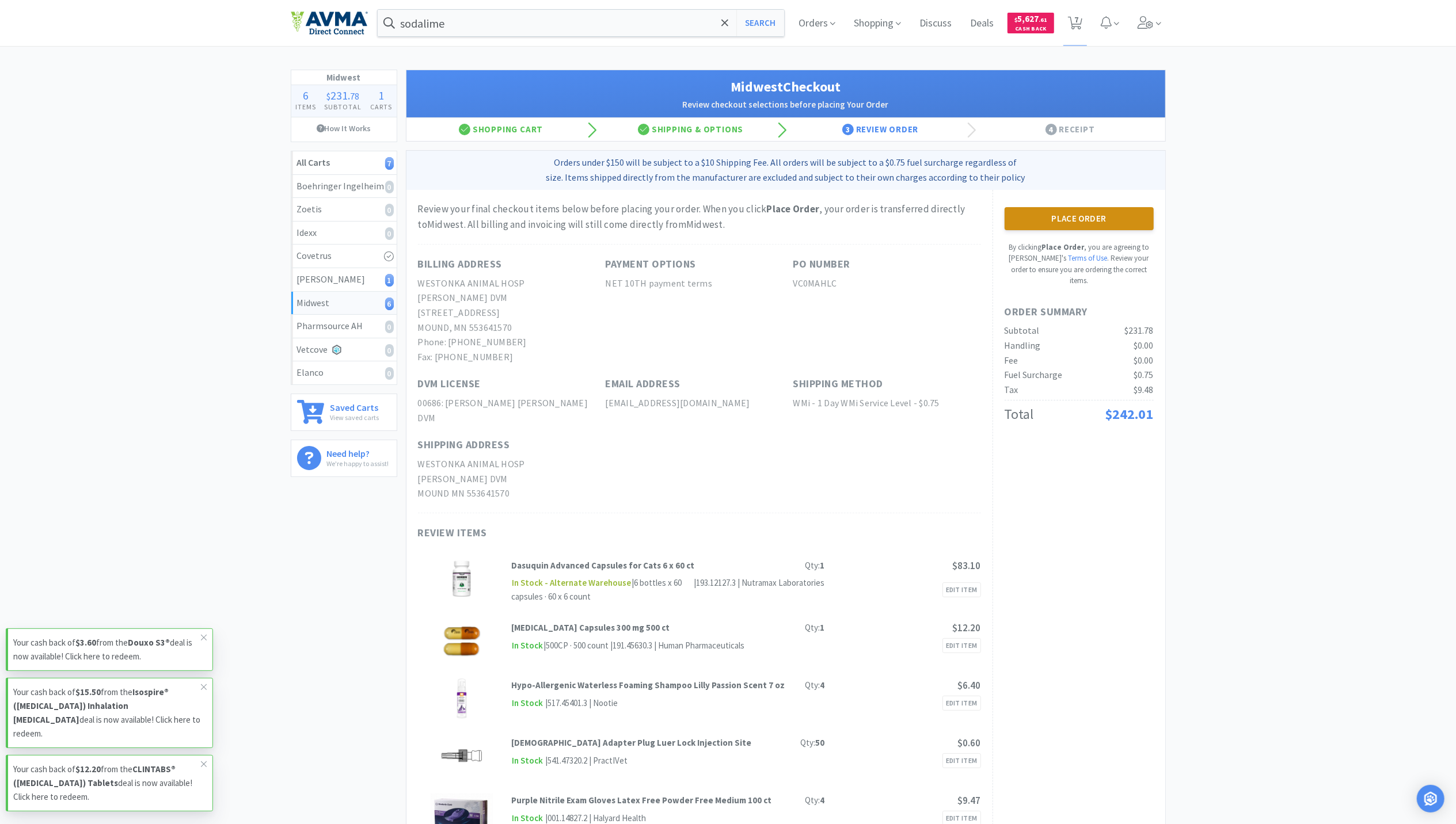
click at [1136, 211] on button "Place Order" at bounding box center [1078, 218] width 149 height 23
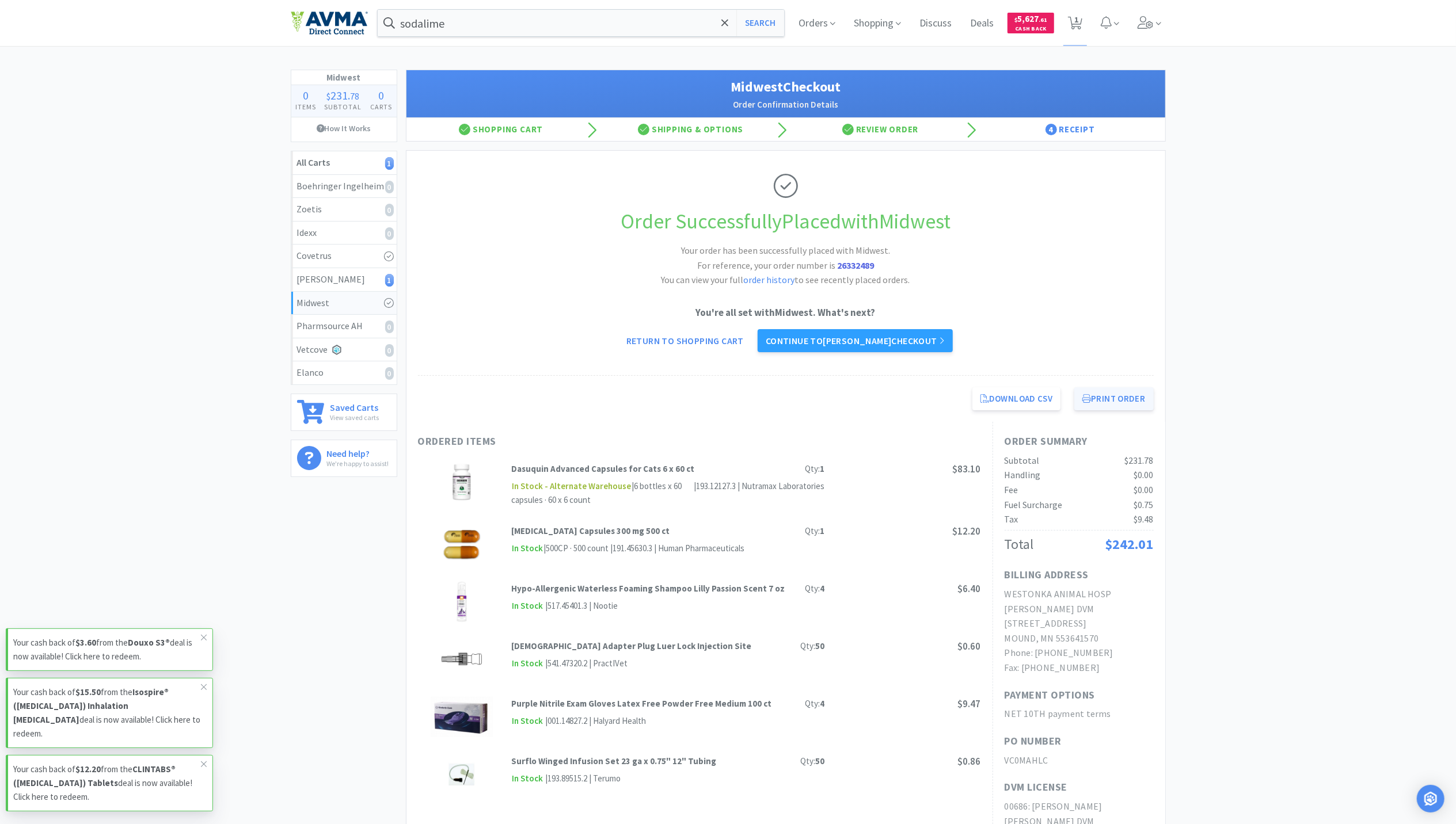
click at [1092, 401] on button "Print Order" at bounding box center [1113, 399] width 79 height 23
click at [1075, 25] on span "1" at bounding box center [1076, 19] width 4 height 46
select select "1"
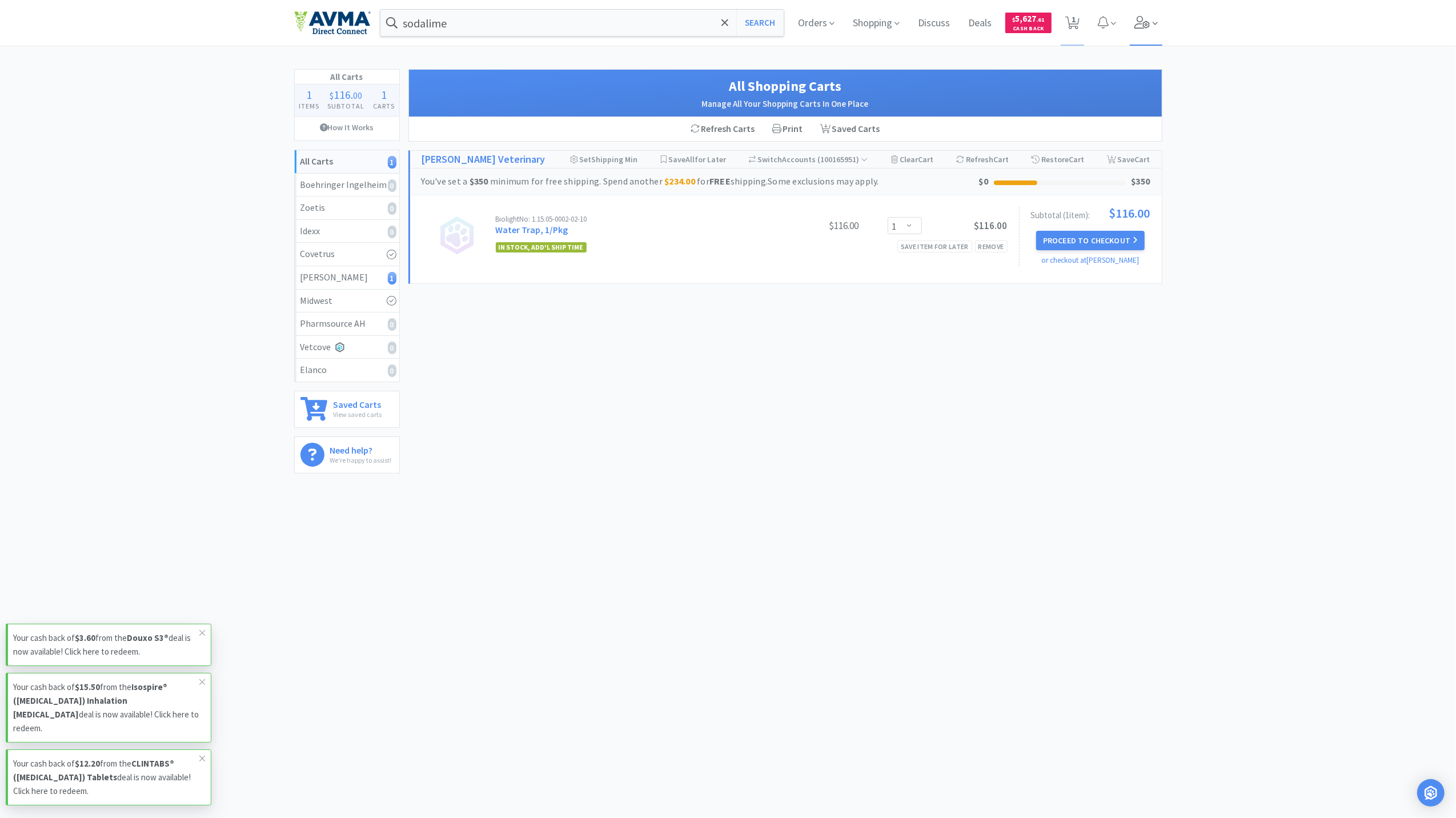
click at [1148, 30] on span at bounding box center [1147, 23] width 33 height 46
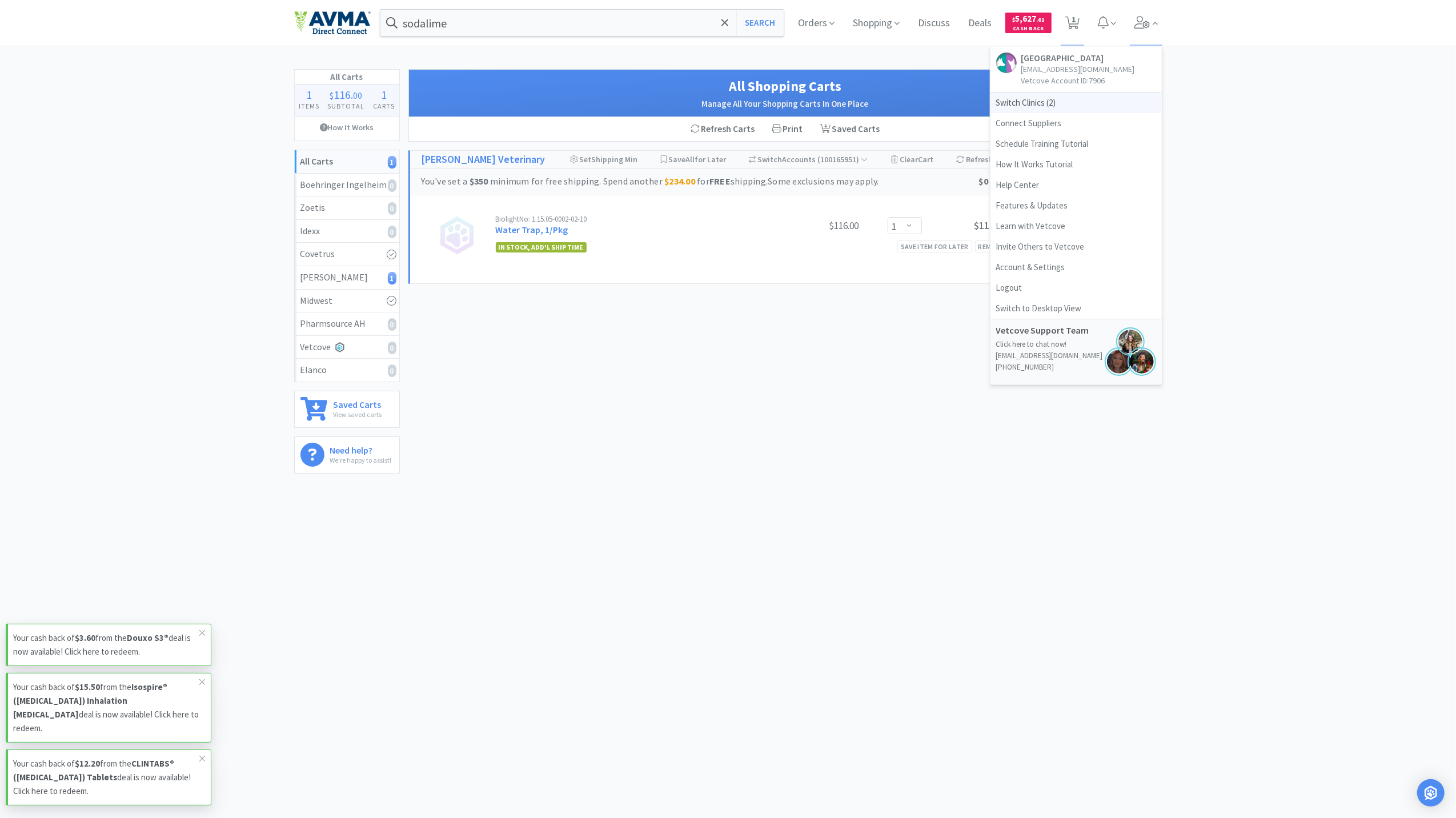
click at [1004, 103] on span "Switch Clinics ( 2 )" at bounding box center [1076, 103] width 171 height 21
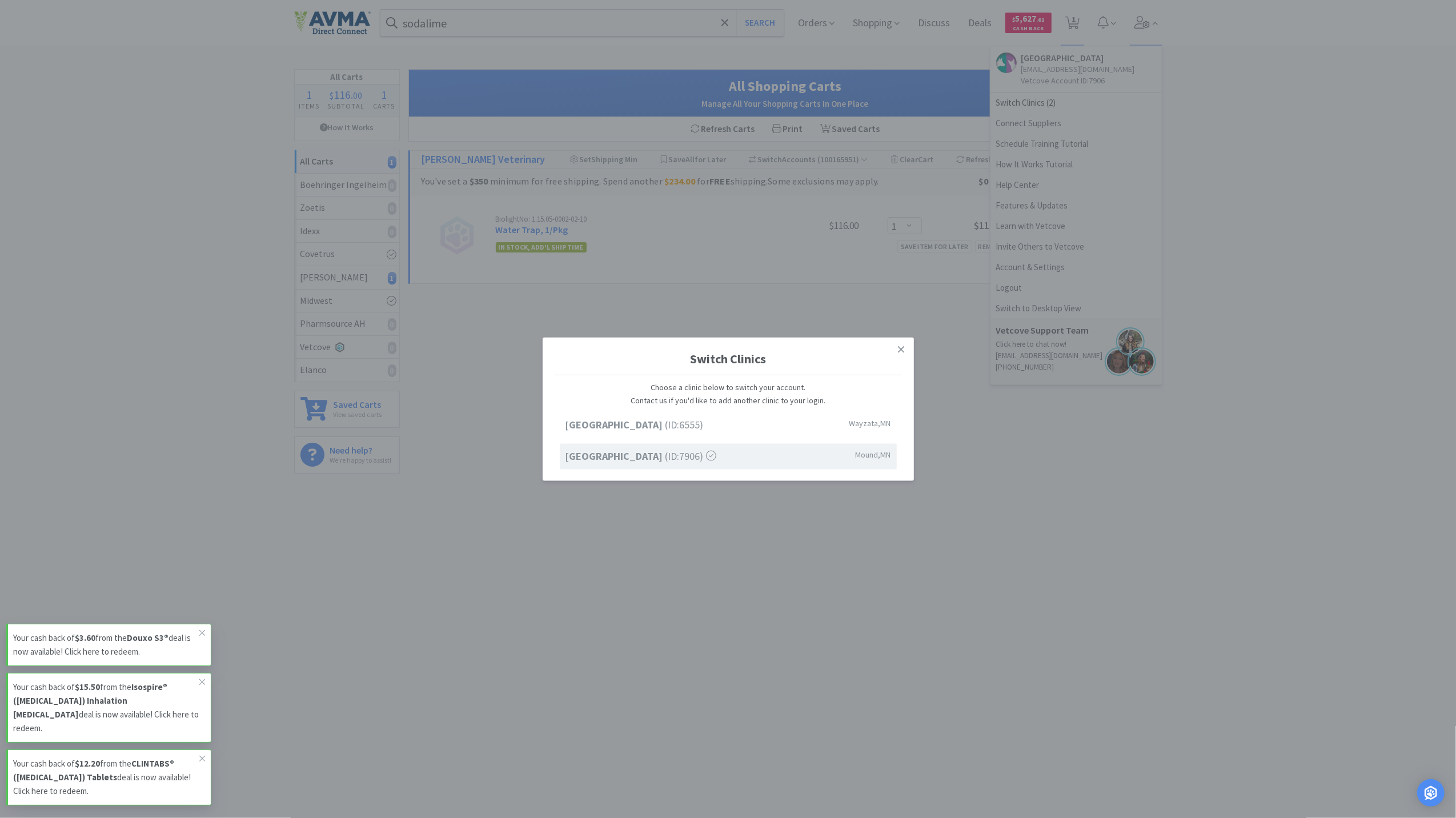
click at [650, 411] on div "Switch Clinics Choose a clinic below to switch your account. Contact us if you'…" at bounding box center [729, 407] width 349 height 126
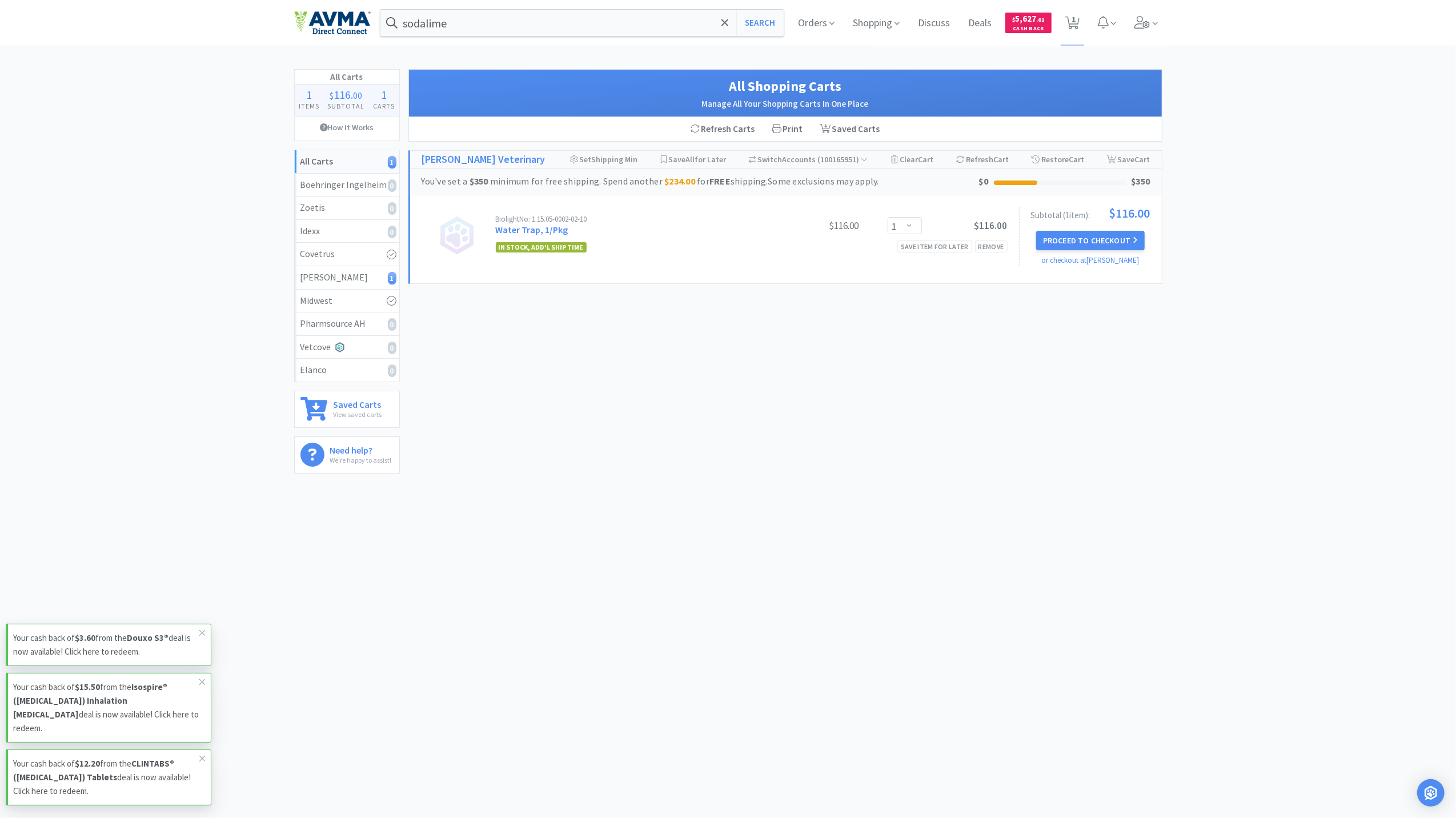
click at [650, 410] on div "All Shopping Carts Manage All Your Shopping Carts In One Place Refresh Carts Pr…" at bounding box center [785, 269] width 754 height 402
click at [1139, 24] on icon at bounding box center [1143, 22] width 16 height 13
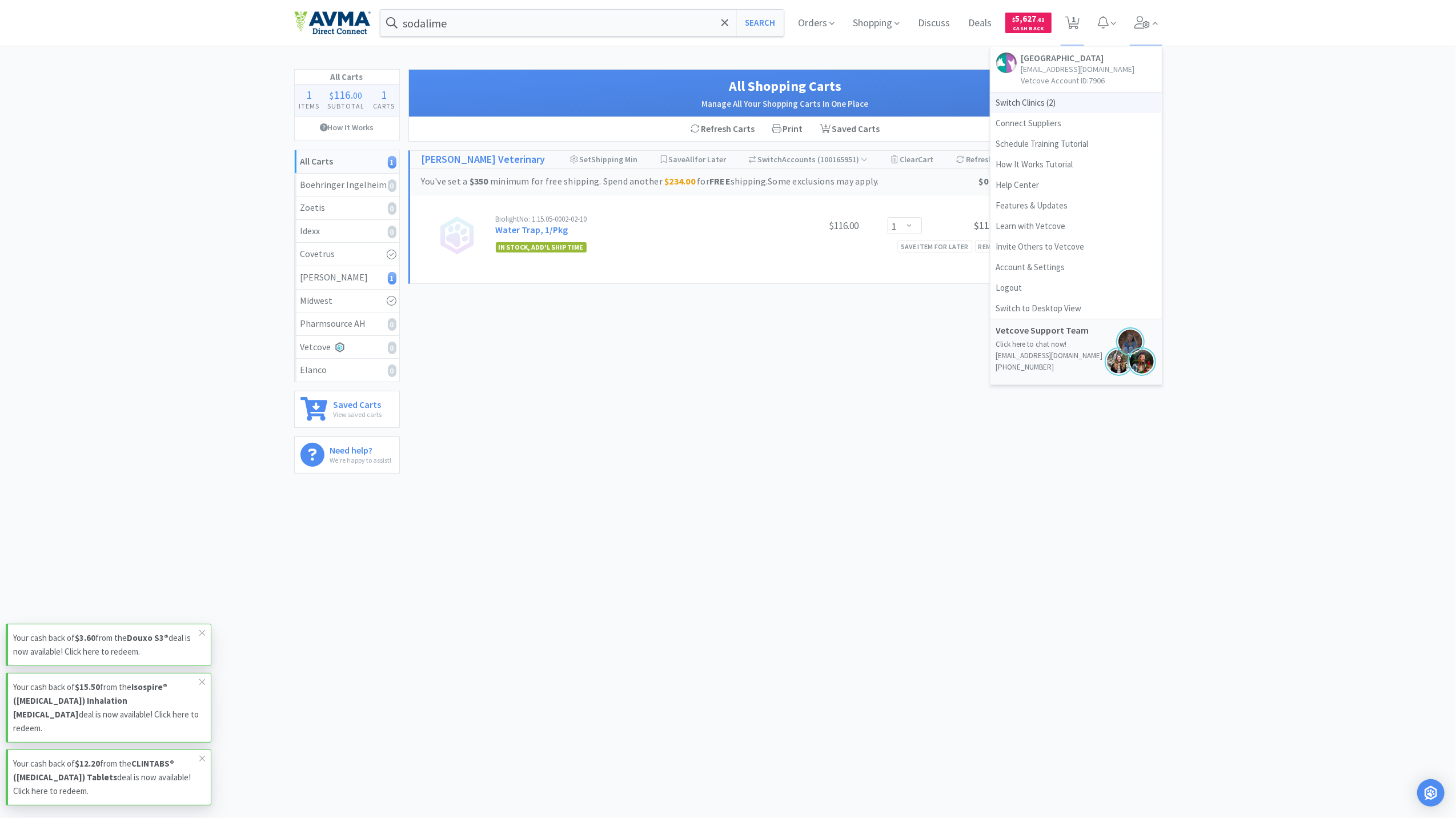
click at [1029, 104] on span "Switch Clinics ( 2 )" at bounding box center [1076, 103] width 171 height 21
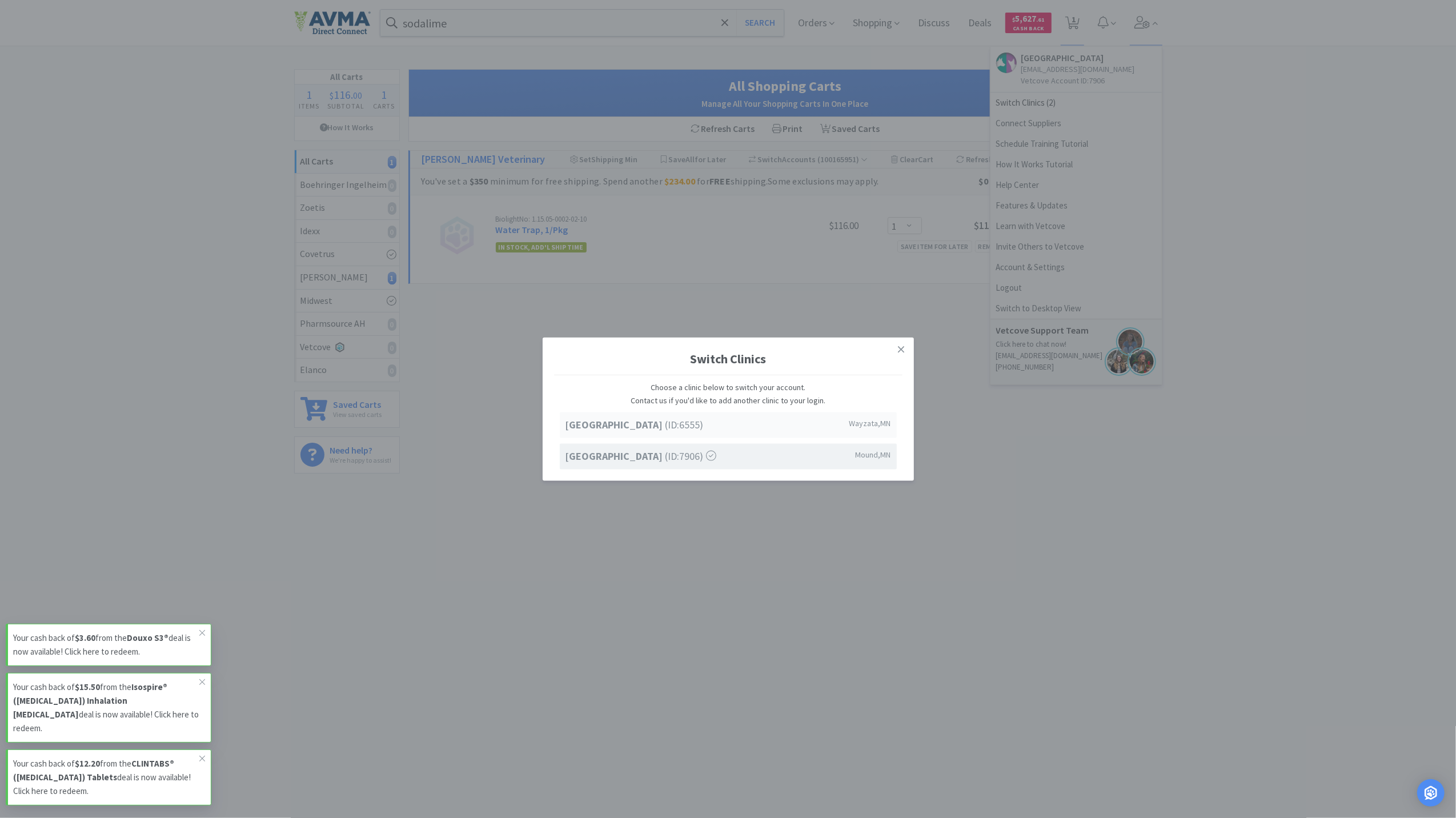
click at [666, 423] on strong "[GEOGRAPHIC_DATA]" at bounding box center [615, 425] width 100 height 13
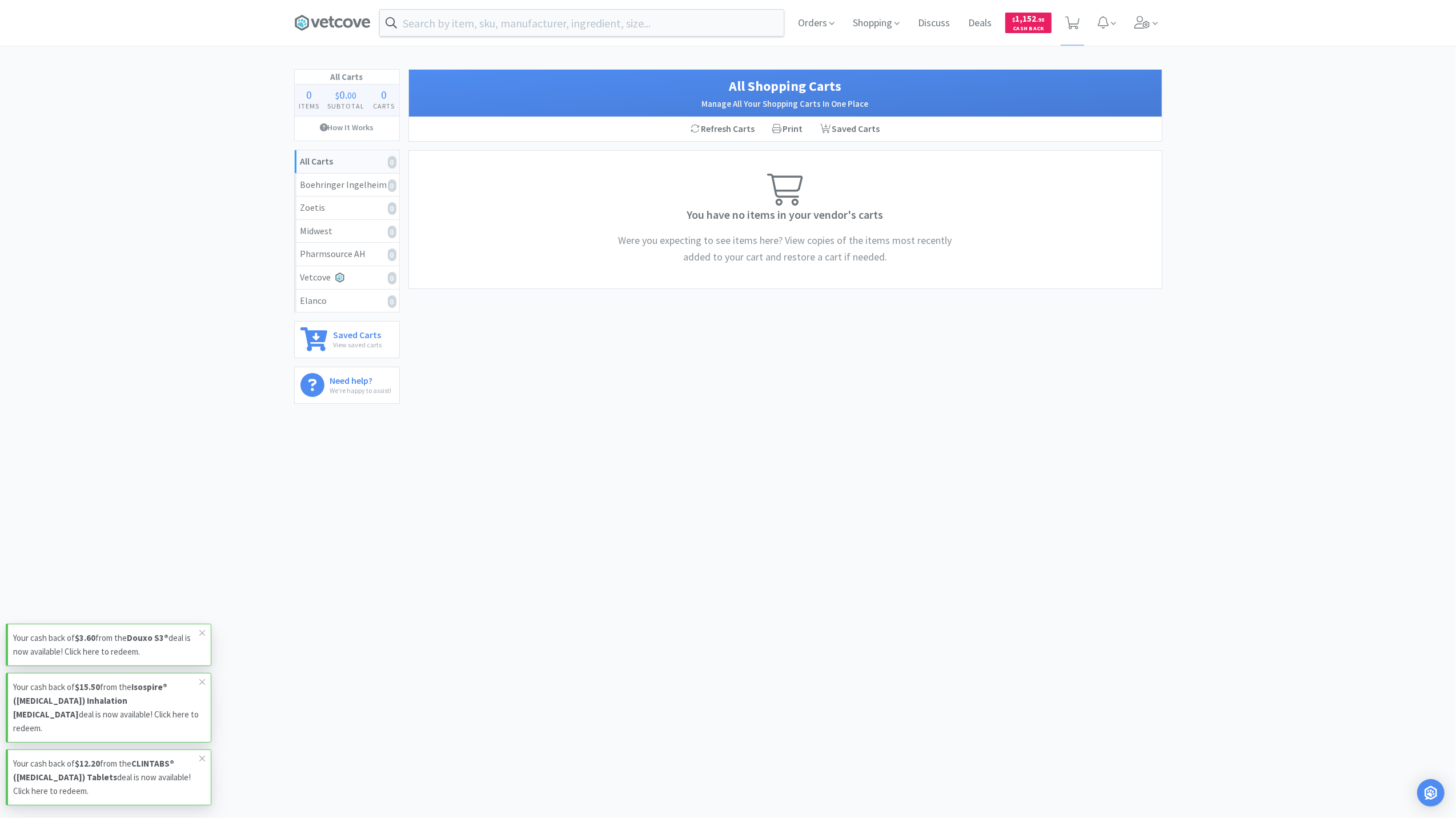
click at [1164, 16] on div "Orders Shopping Discuss Discuss Deals Deals $ 1,152 . 95 Cash Back" at bounding box center [729, 23] width 880 height 46
click at [1150, 21] on icon at bounding box center [1143, 22] width 16 height 13
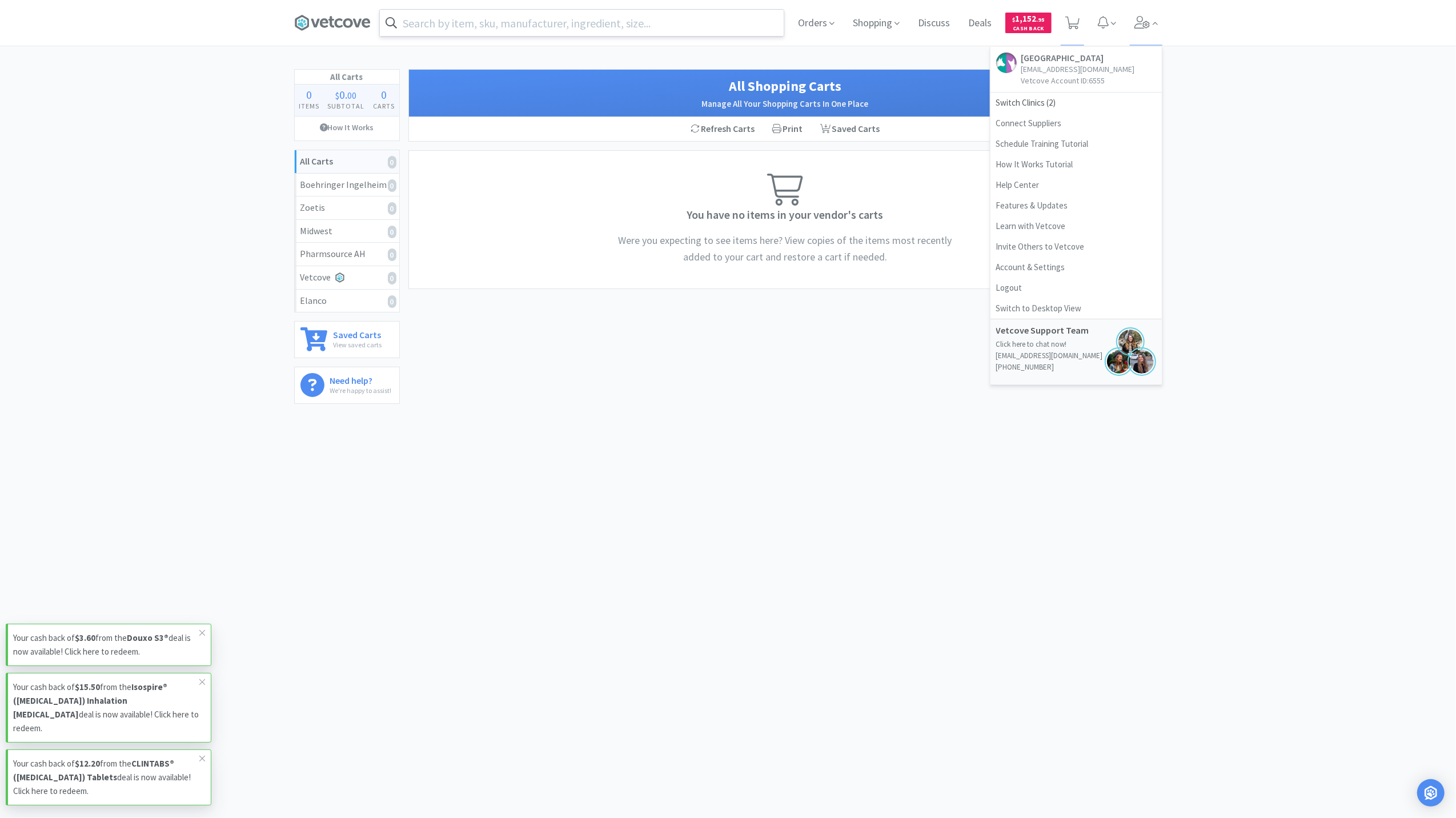
drag, startPoint x: 681, startPoint y: 19, endPoint x: 675, endPoint y: 10, distance: 10.8
click at [680, 13] on input "text" at bounding box center [582, 22] width 404 height 26
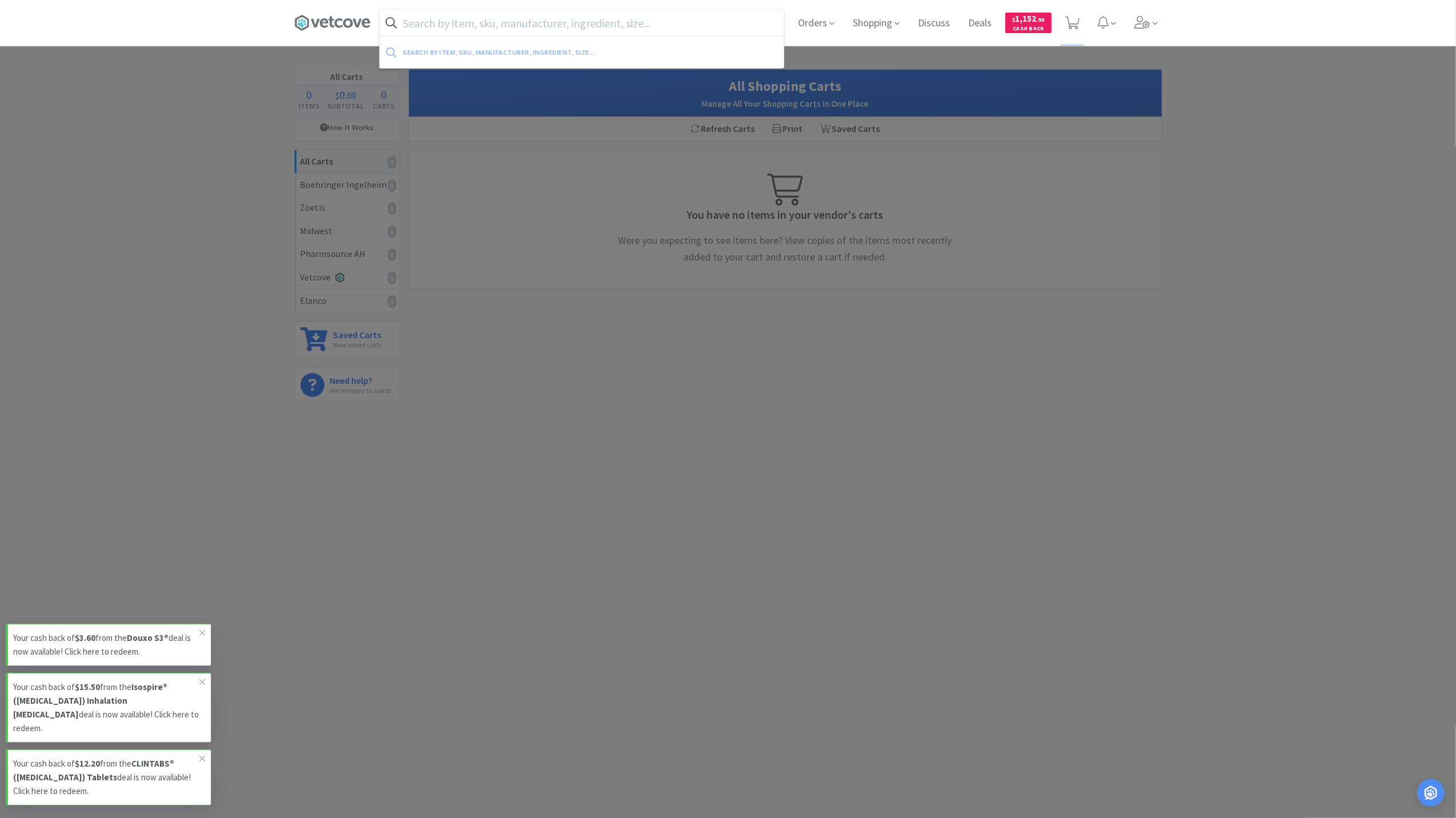
paste input "DHPP"
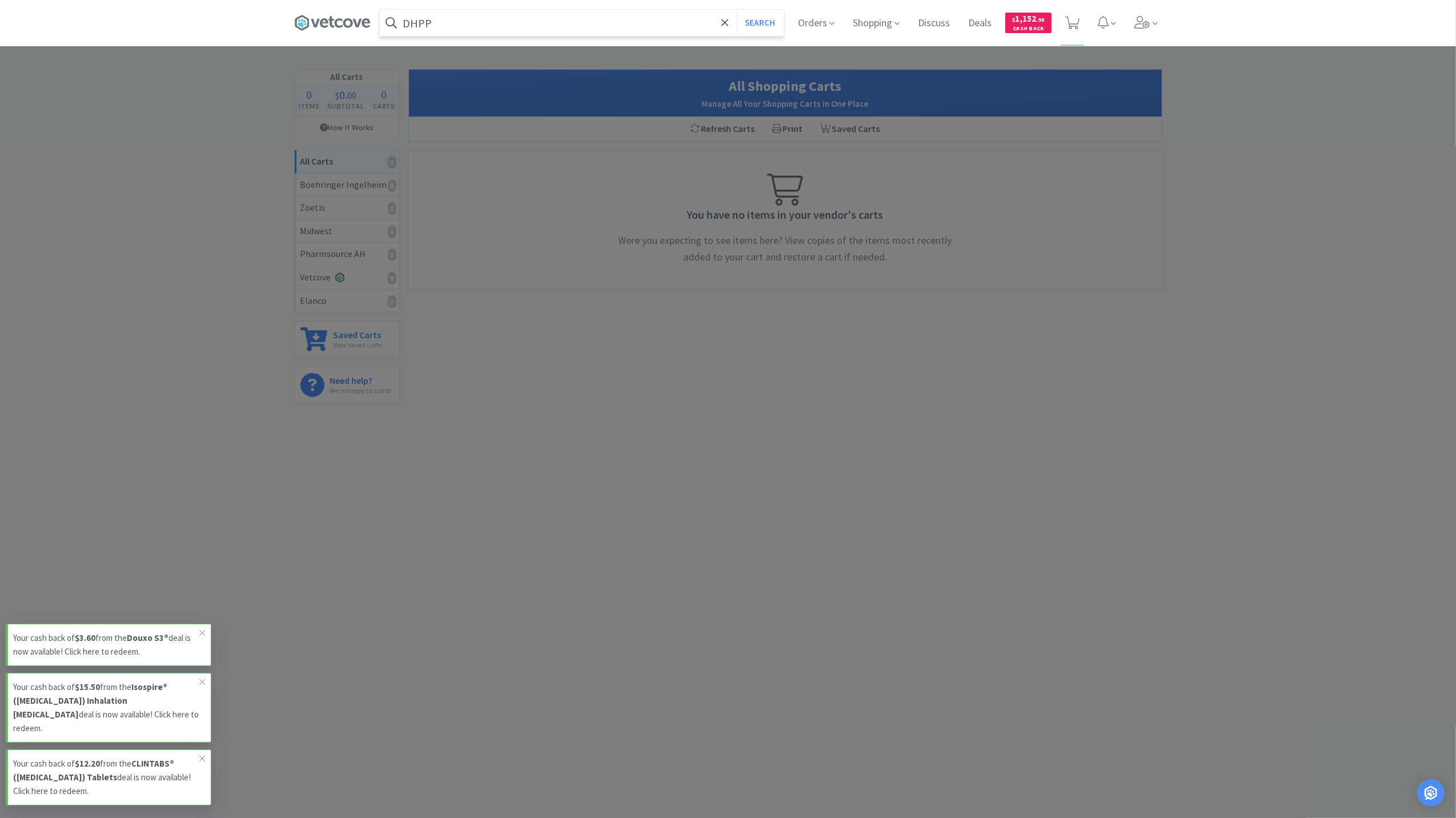
click at [736, 10] on button "Search" at bounding box center [760, 22] width 47 height 26
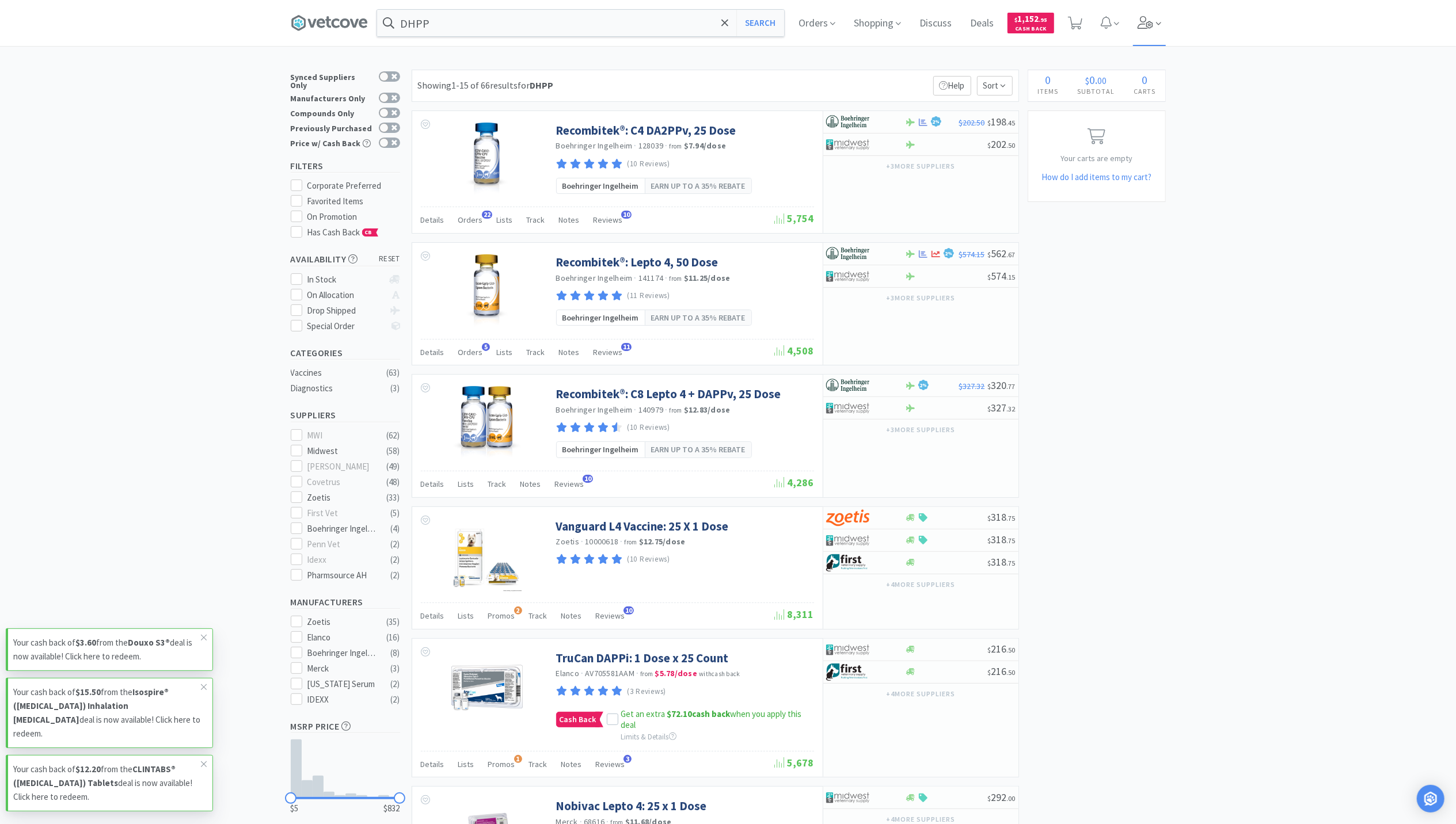
click at [1152, 28] on span at bounding box center [1149, 23] width 33 height 46
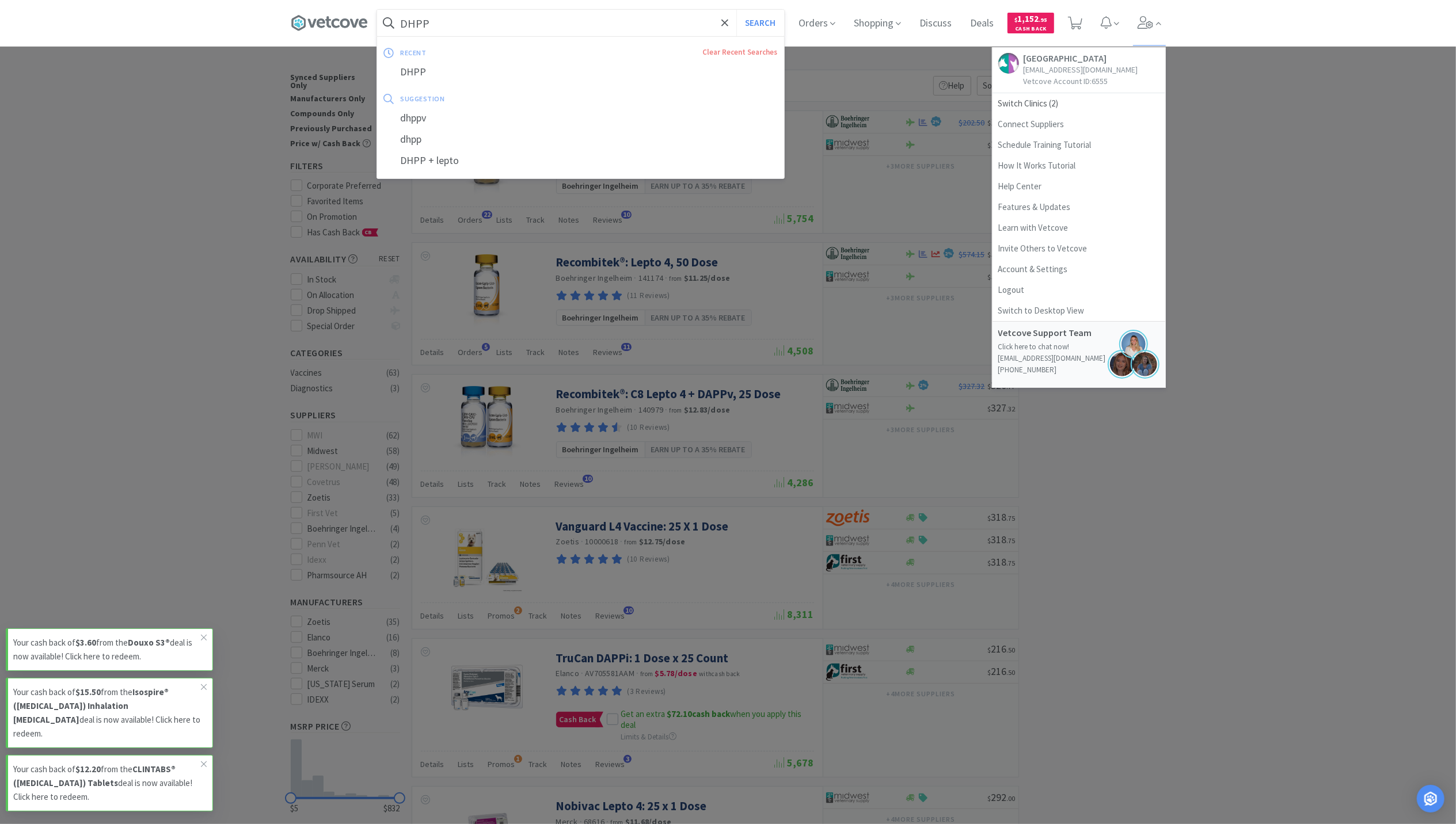
click at [562, 28] on input "DHPP" at bounding box center [580, 22] width 407 height 26
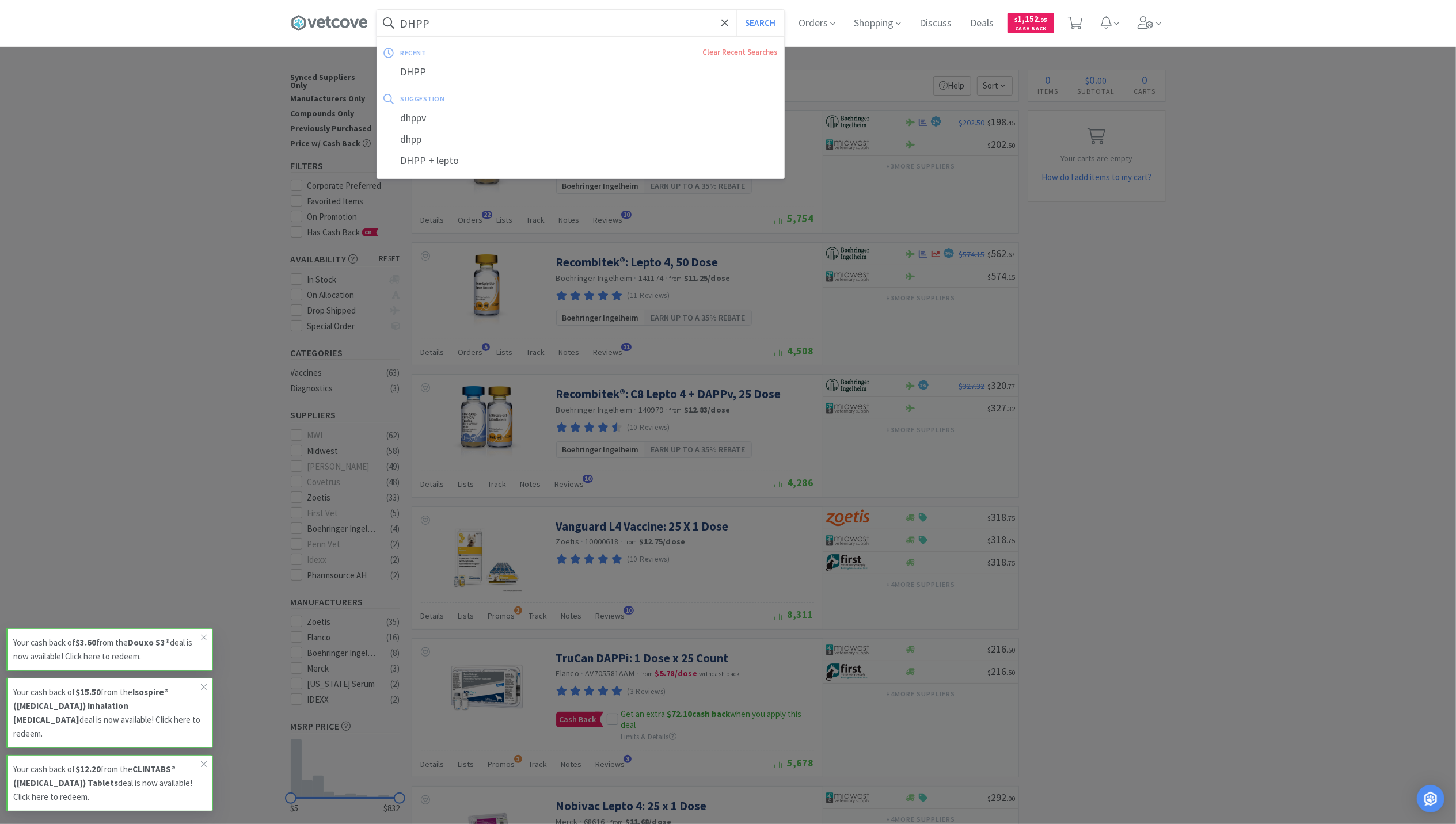
paste input "Euthasol"
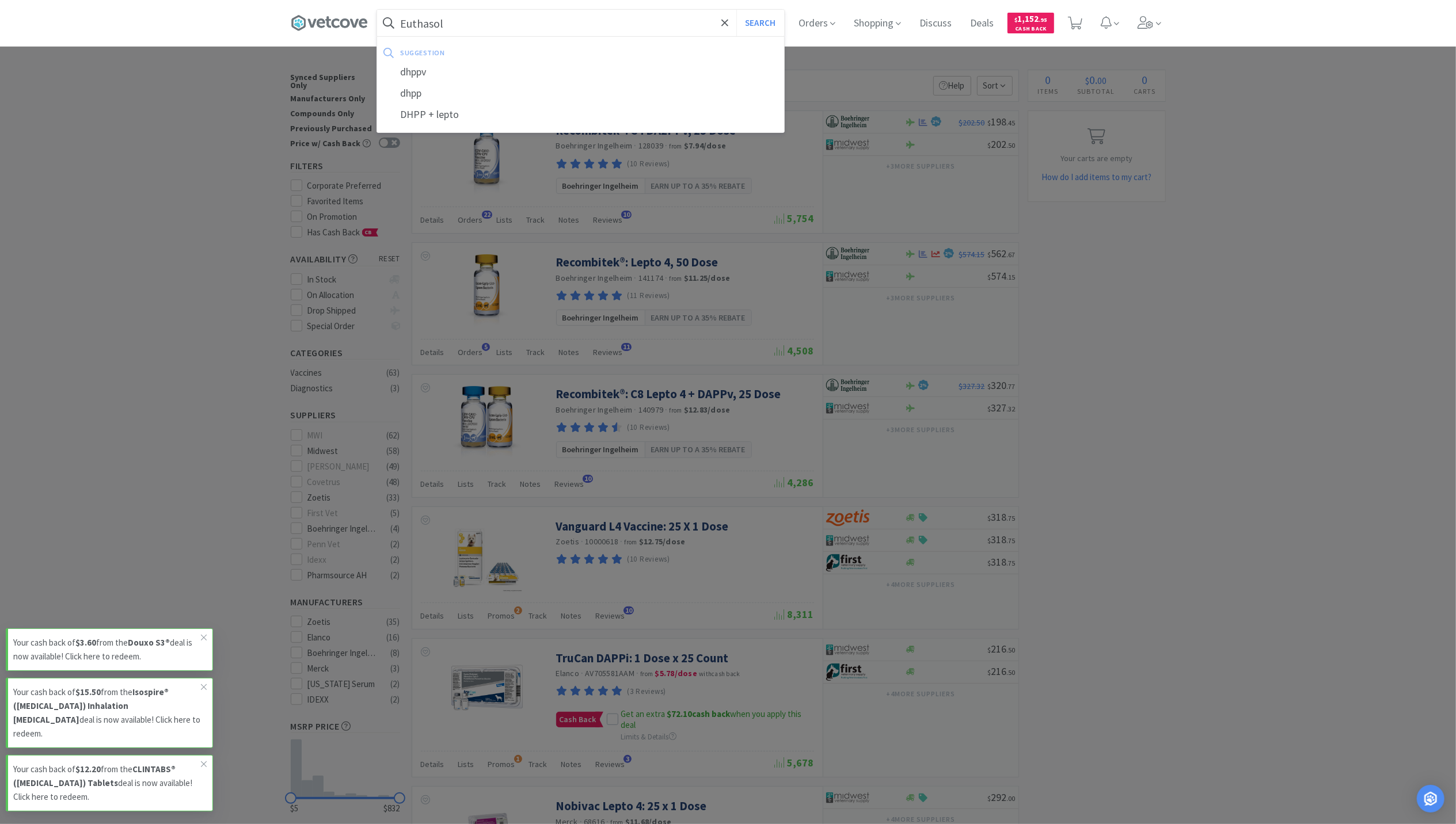
type input "Euthasol"
click at [737, 10] on button "Search" at bounding box center [761, 22] width 48 height 26
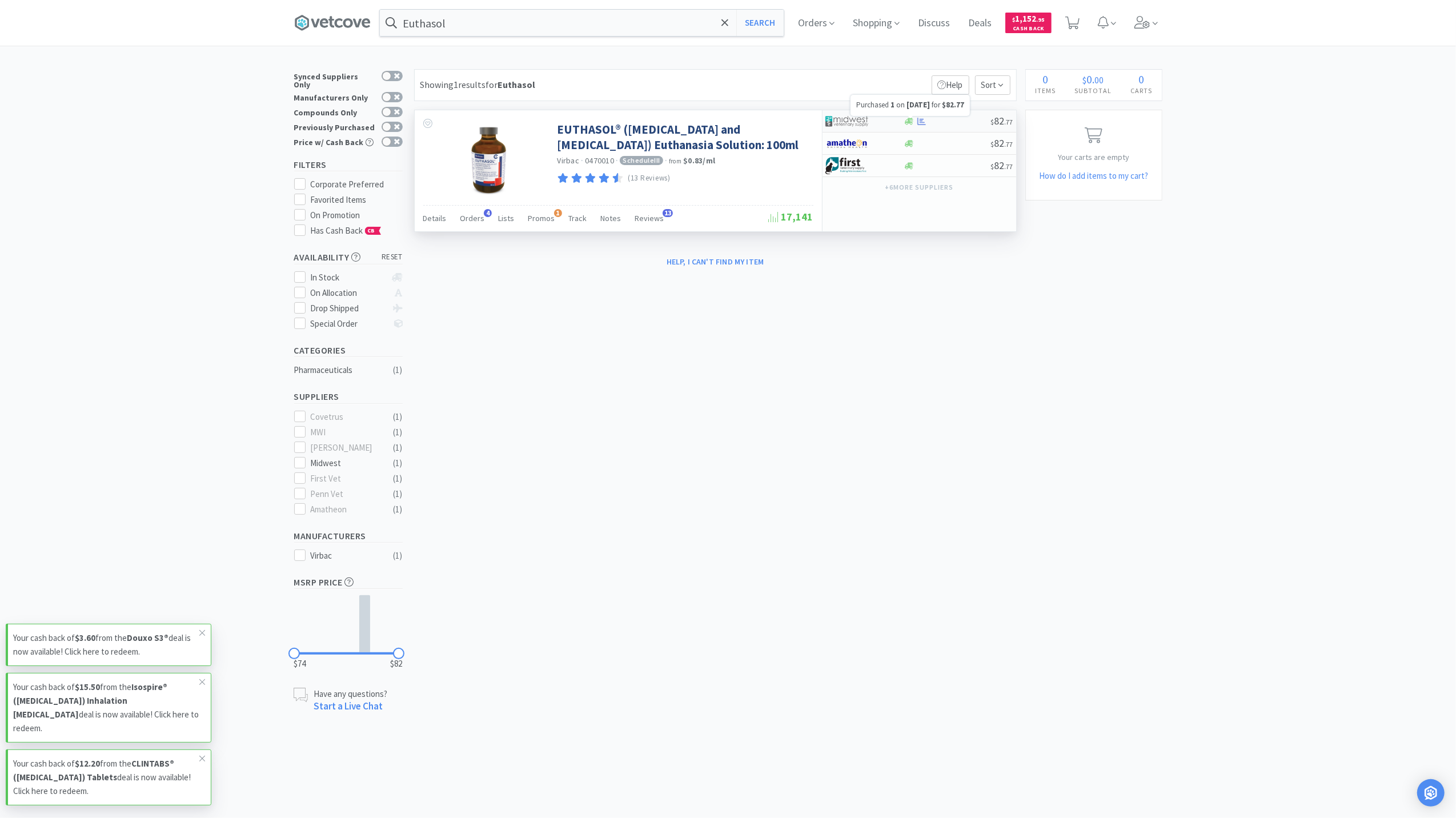
click at [921, 122] on icon at bounding box center [922, 121] width 9 height 7
select select "1"
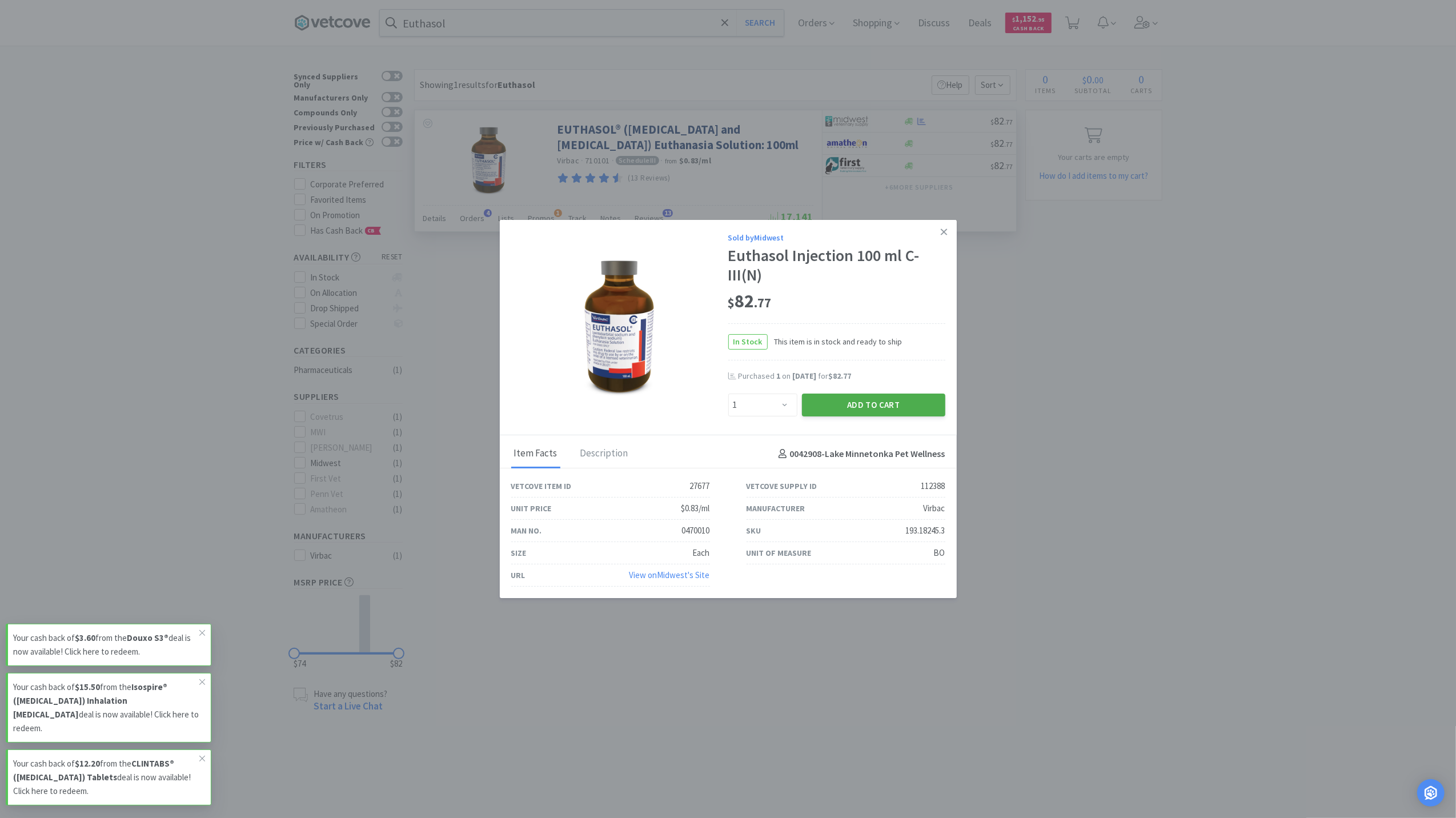
click at [866, 403] on button "Add to Cart" at bounding box center [873, 405] width 143 height 23
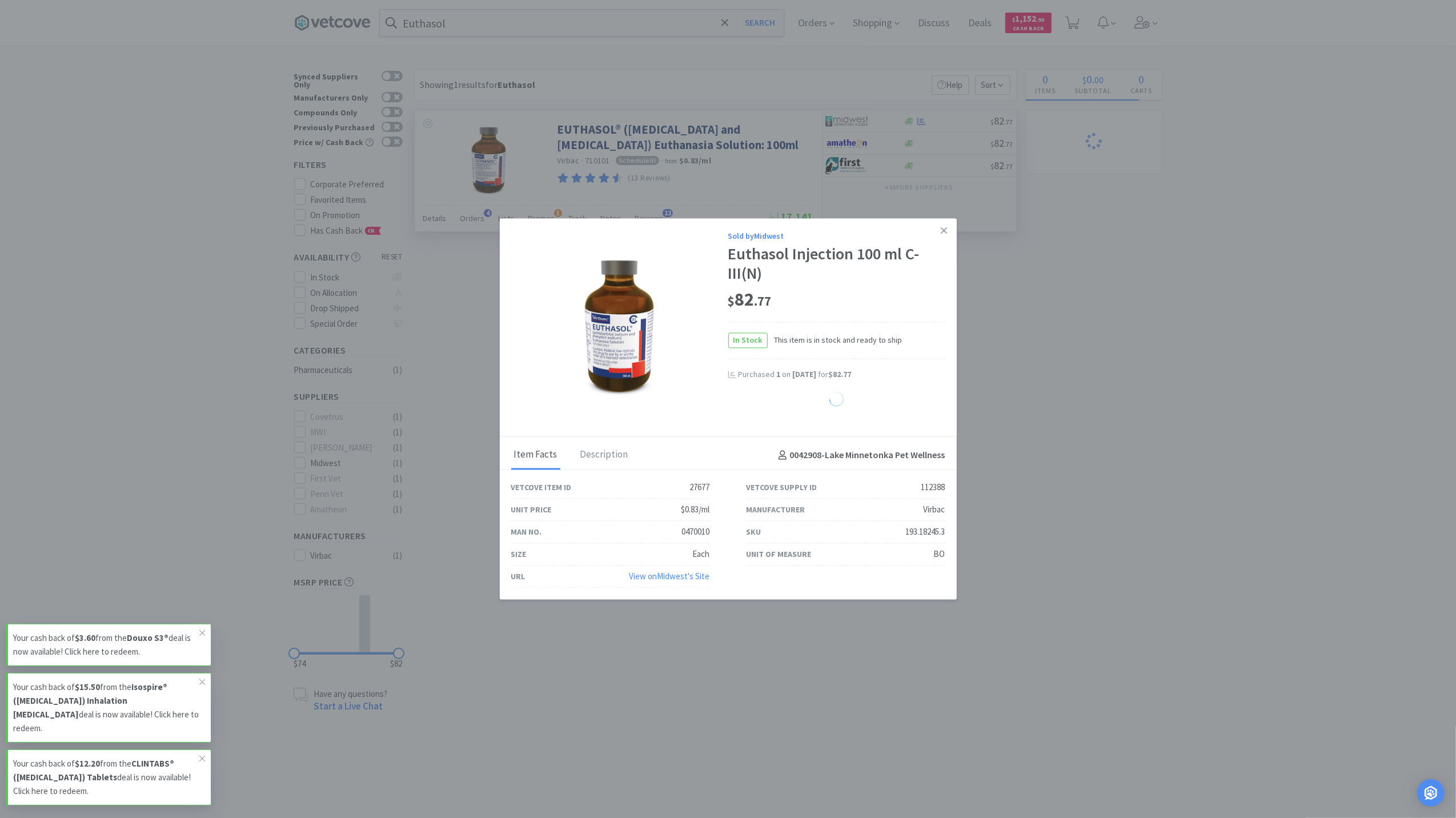
select select "1"
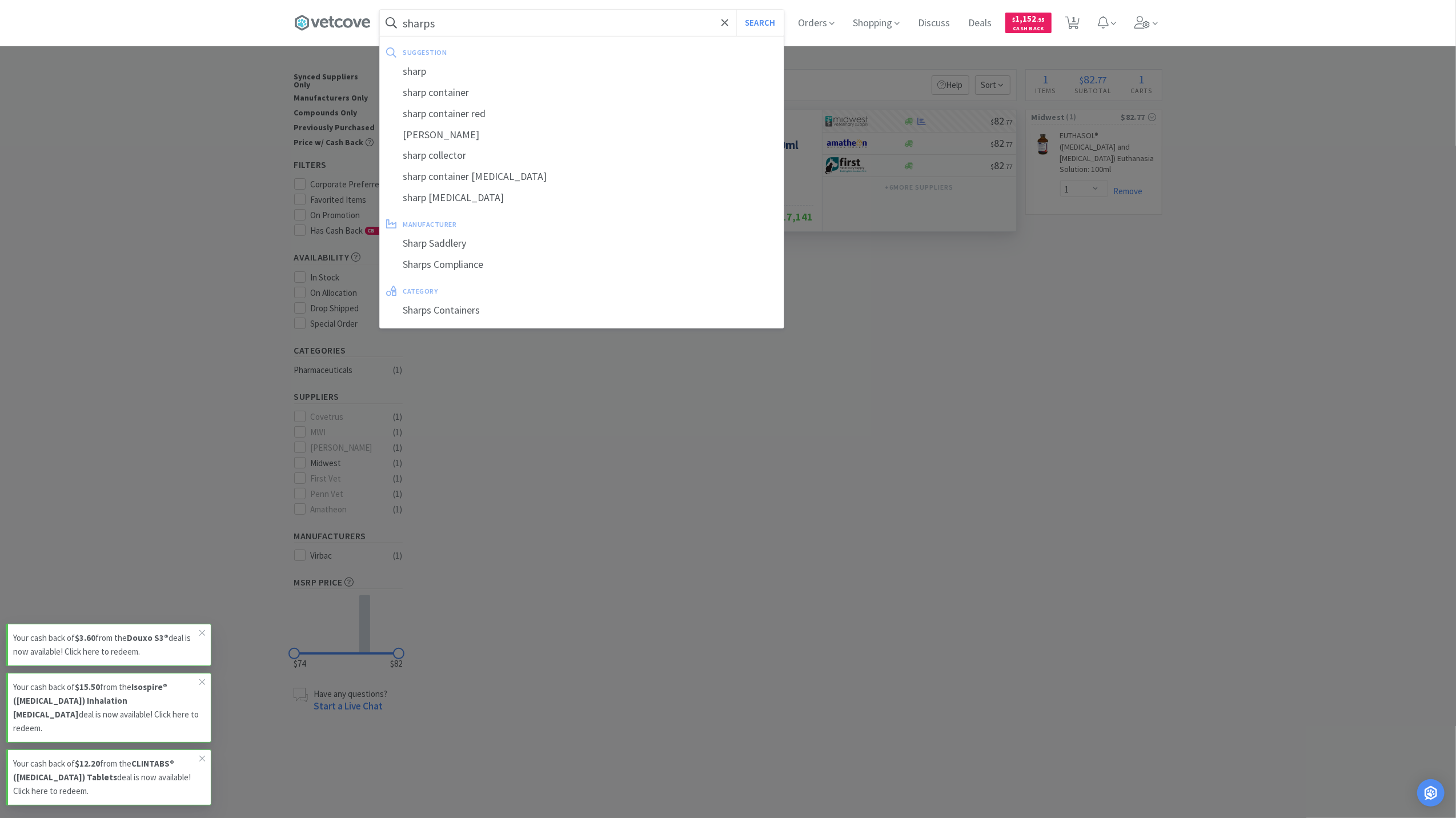
type input "sharps"
click at [736, 10] on button "Search" at bounding box center [760, 22] width 47 height 26
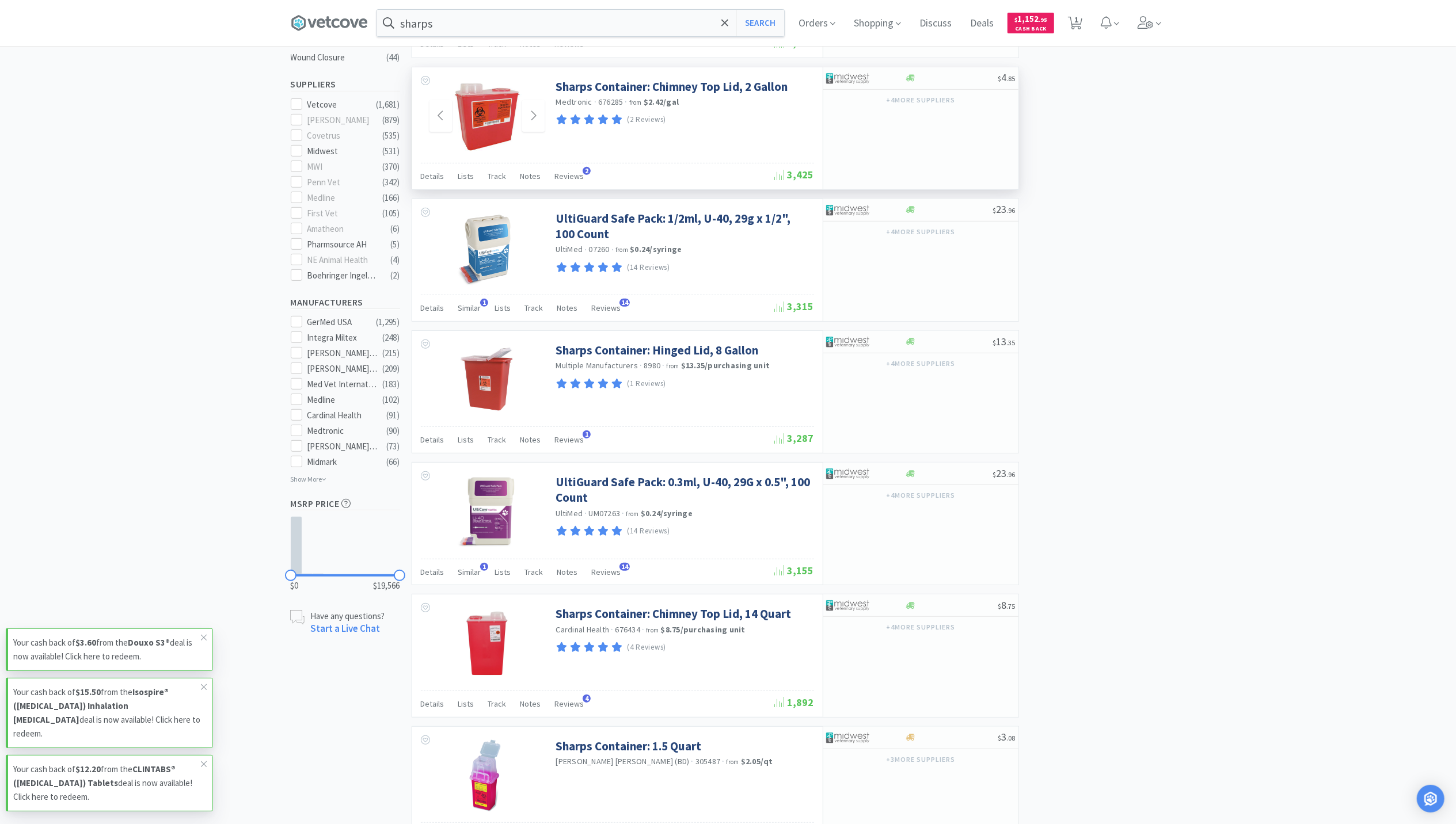
scroll to position [461, 0]
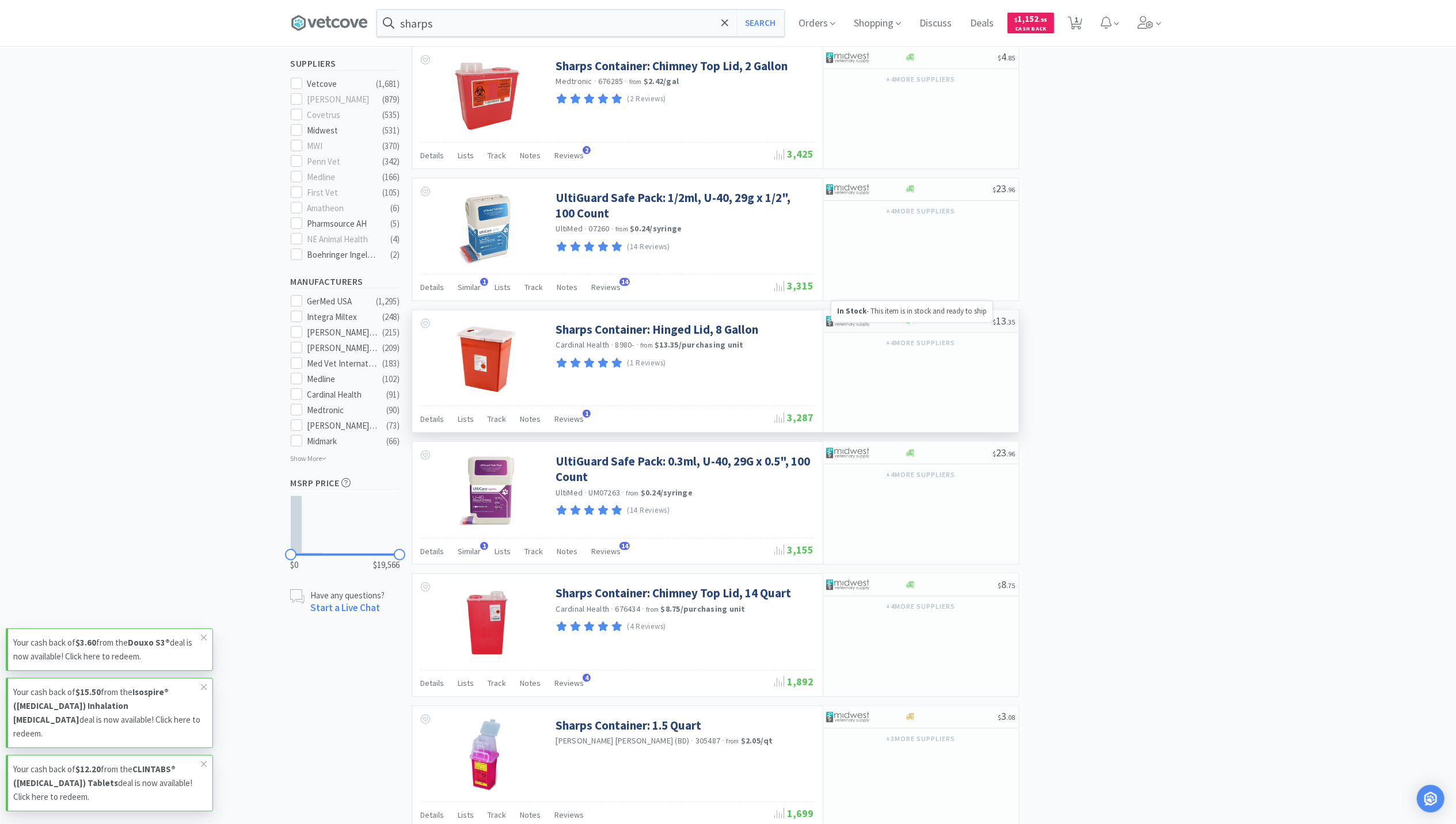
click at [909, 325] on icon at bounding box center [911, 321] width 9 height 7
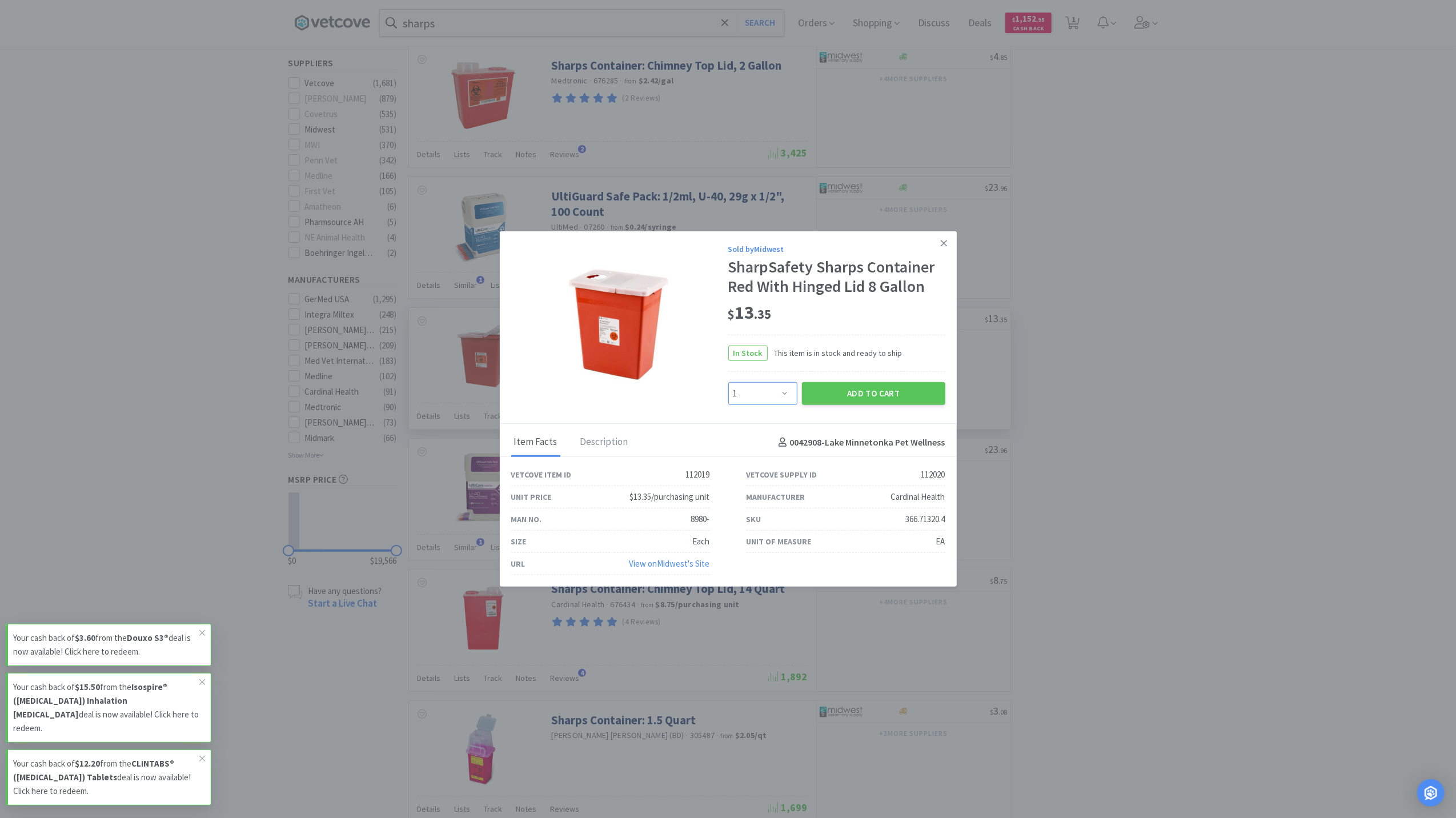
click at [787, 393] on select "Enter Quantity 1 2 3 4 5 6 7 8 9 10 11 12 13 14 15 16 17 18 19 20 Enter Quantity" at bounding box center [763, 393] width 69 height 23
select select "3"
click at [729, 382] on select "Enter Quantity 1 2 3 4 5 6 7 8 9 10 11 12 13 14 15 16 17 18 19 20 Enter Quantity" at bounding box center [763, 393] width 69 height 23
click at [876, 392] on button "Add to Cart" at bounding box center [873, 393] width 143 height 23
select select "3"
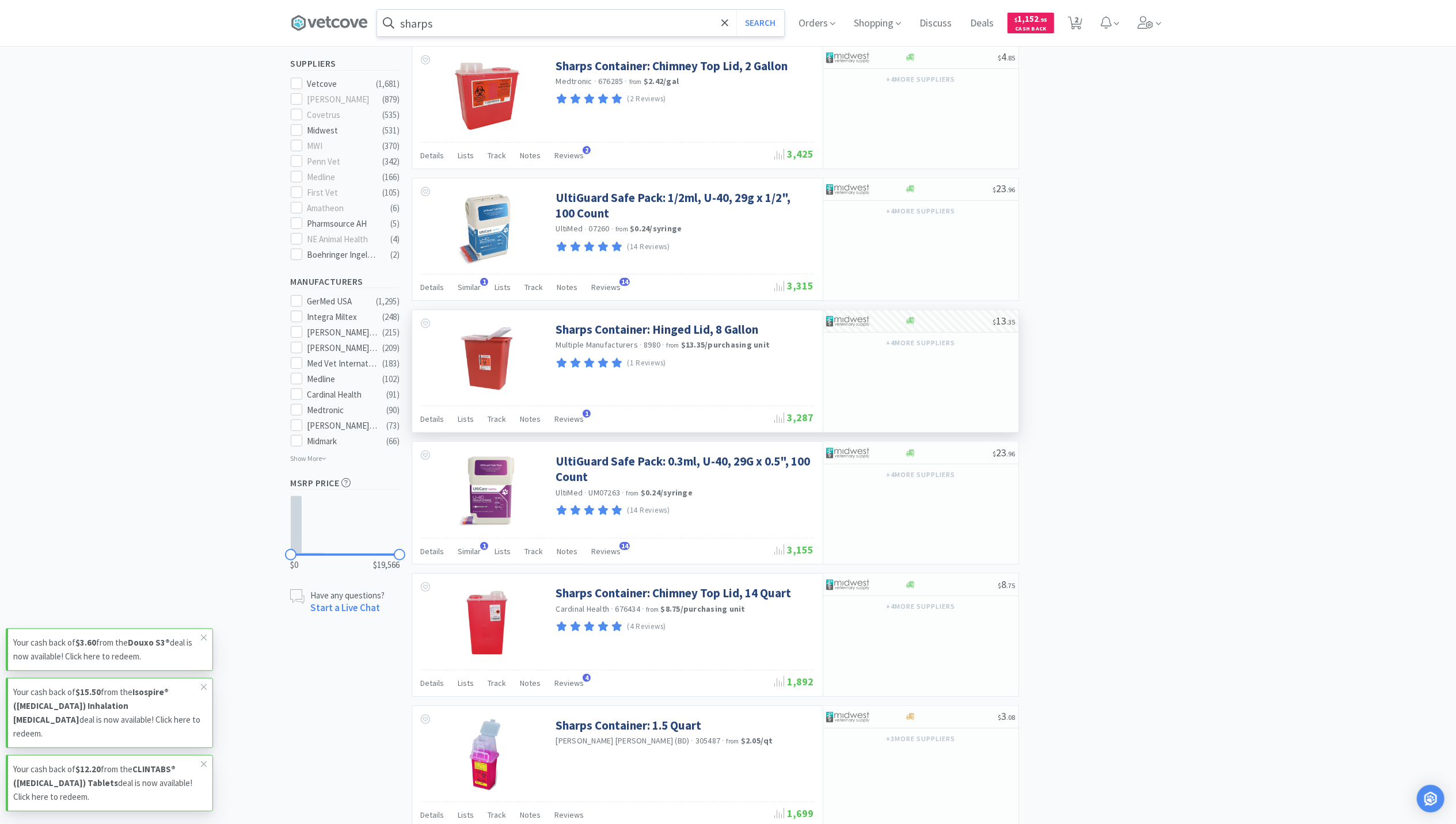
click at [644, 17] on input "sharps" at bounding box center [580, 22] width 407 height 26
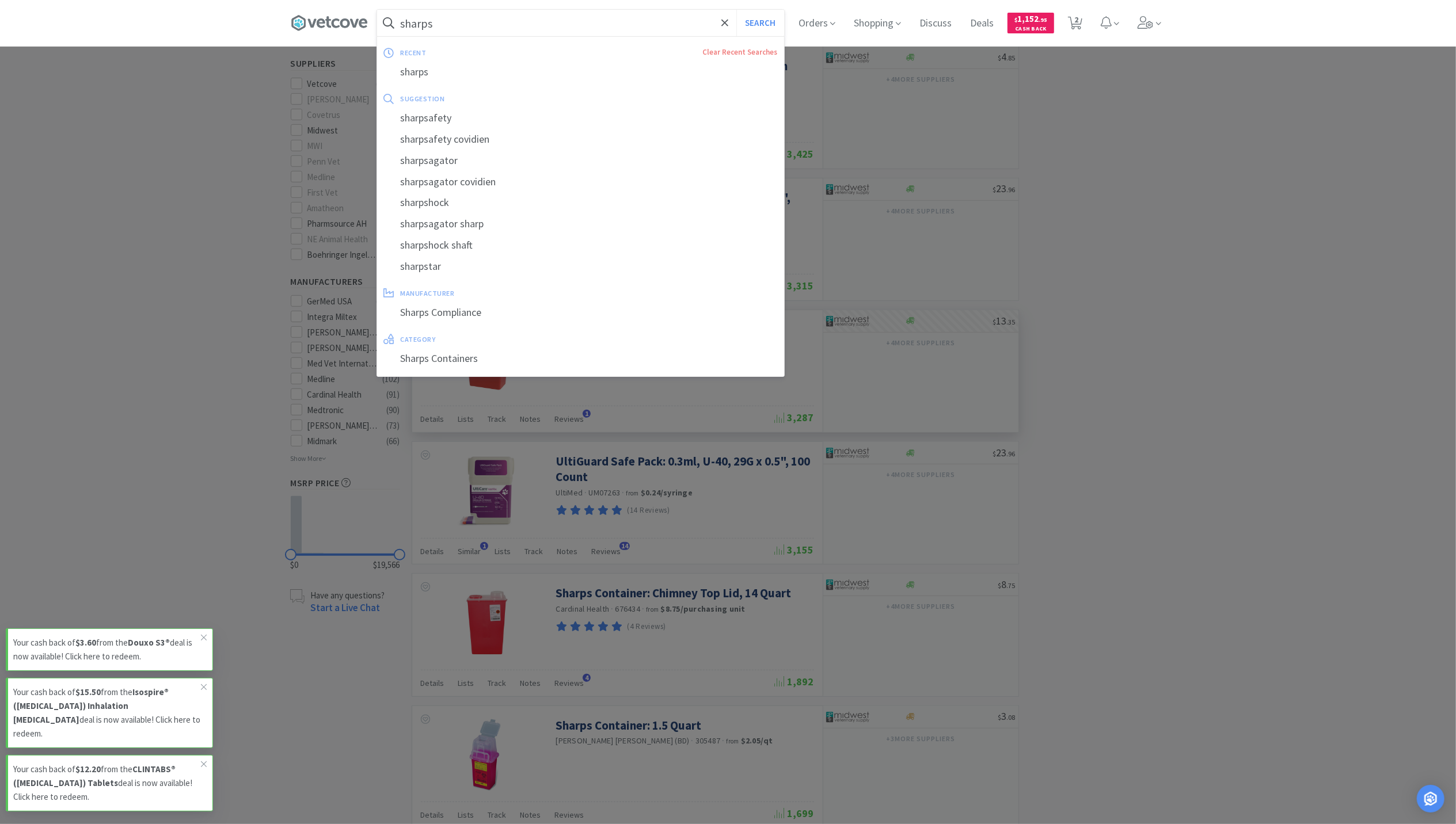
paste input "Doxy 100"
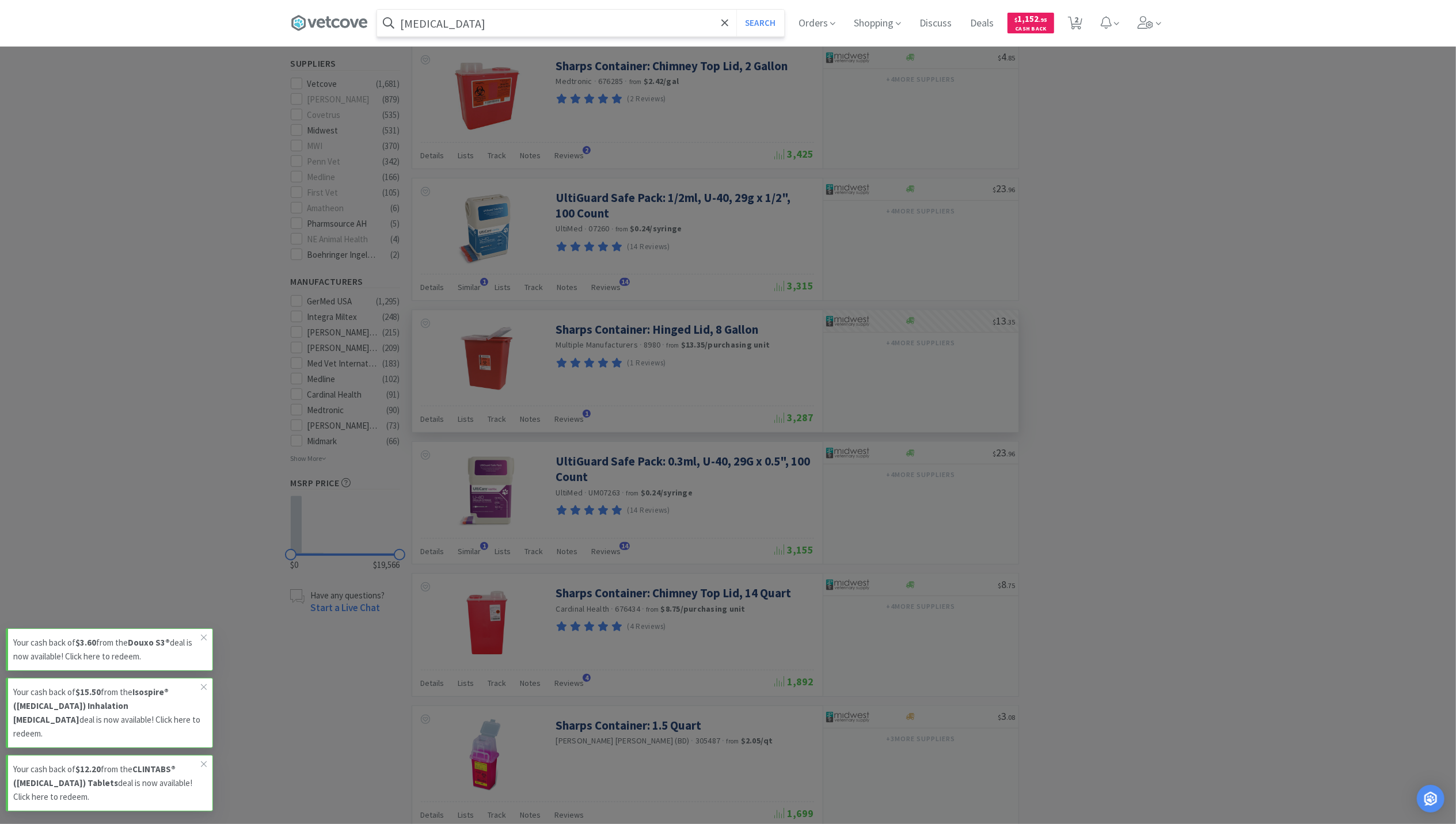
type input "Doxy 100"
click at [737, 10] on button "Search" at bounding box center [761, 22] width 48 height 26
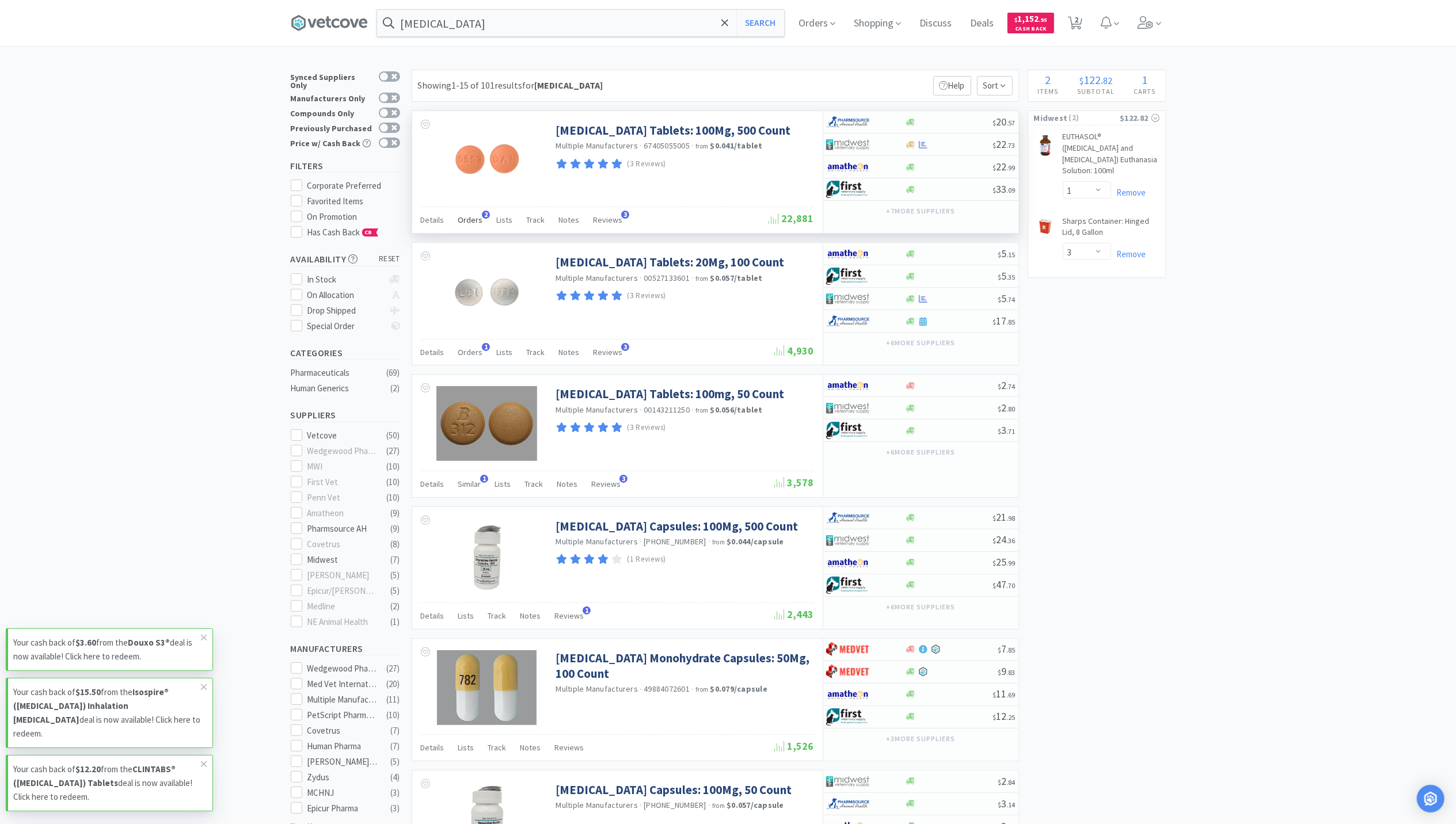
drag, startPoint x: 467, startPoint y: 227, endPoint x: 467, endPoint y: 219, distance: 8.0
click at [467, 224] on div "Orders 2" at bounding box center [470, 221] width 25 height 22
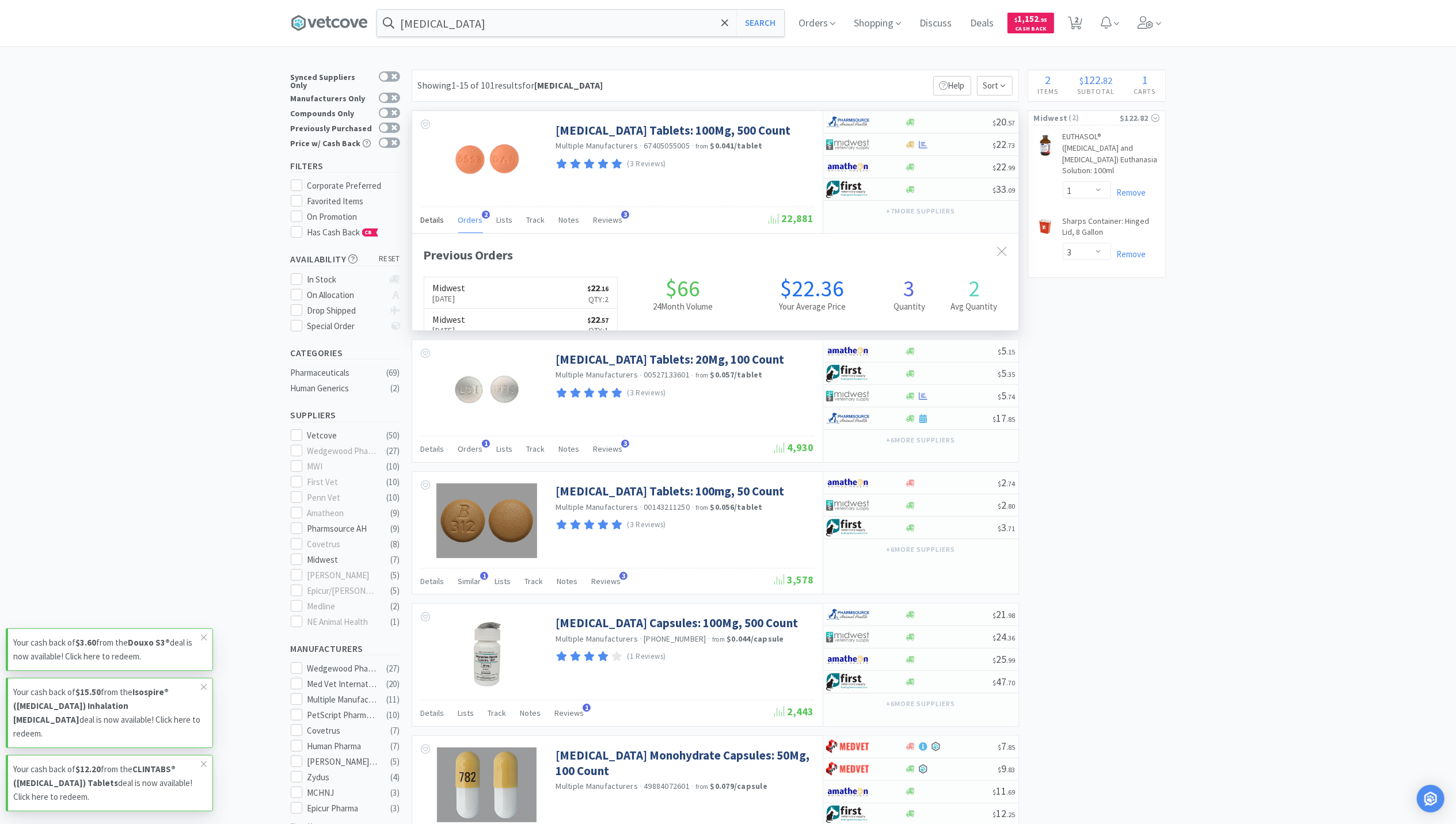
scroll to position [298, 606]
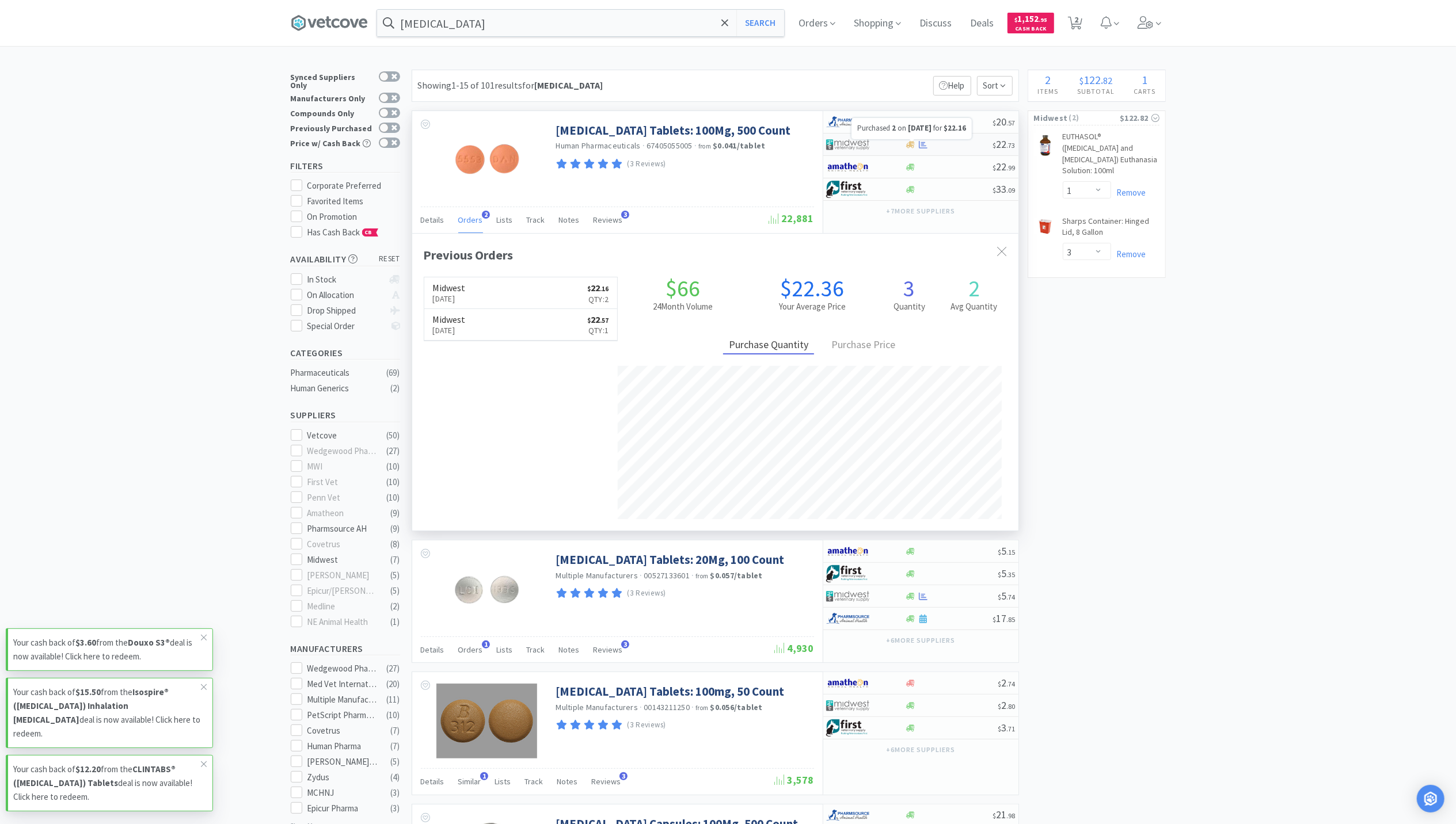
click at [922, 147] on icon at bounding box center [924, 144] width 9 height 7
select select "1"
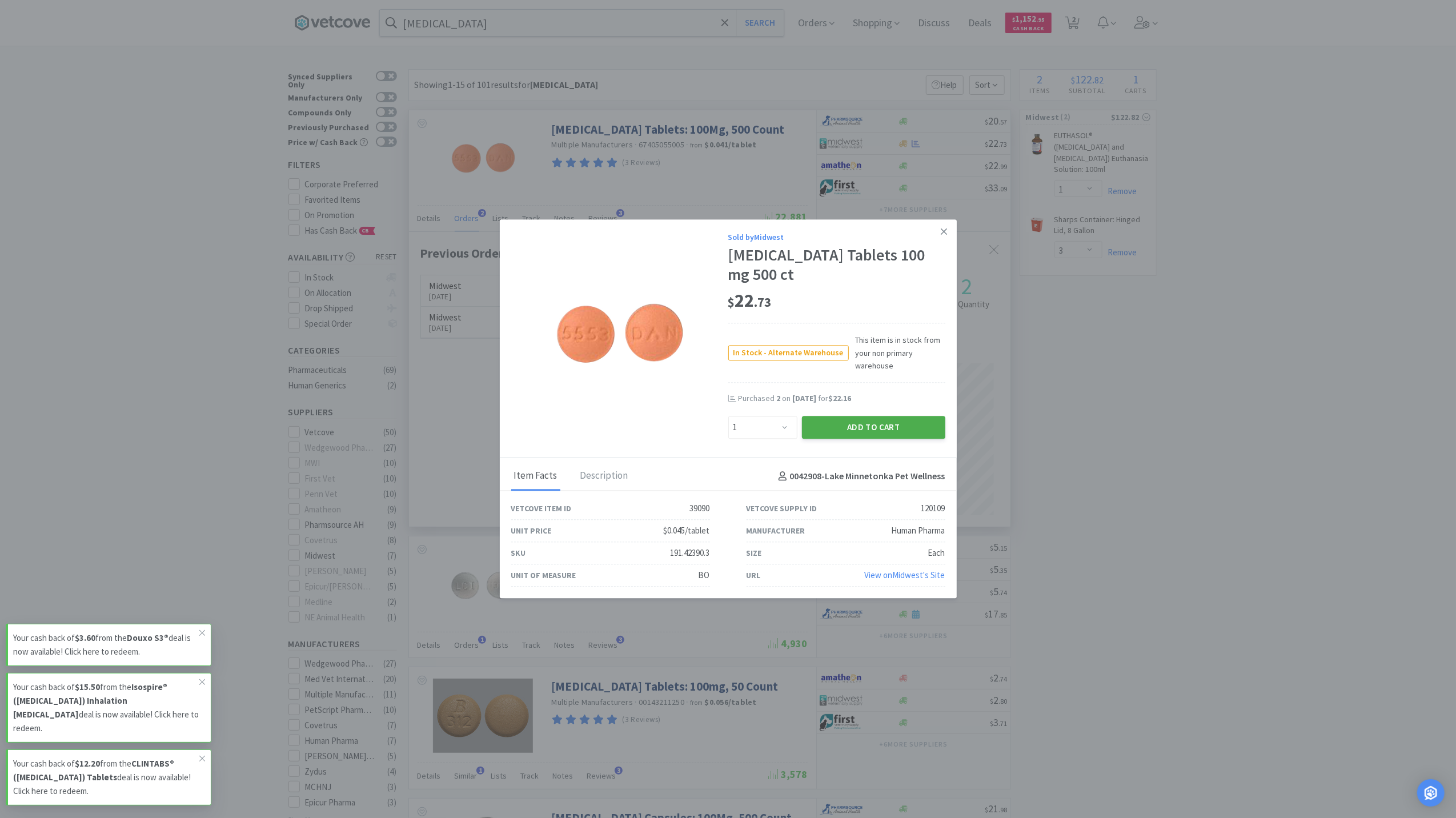
click at [888, 428] on button "Add to Cart" at bounding box center [873, 427] width 143 height 23
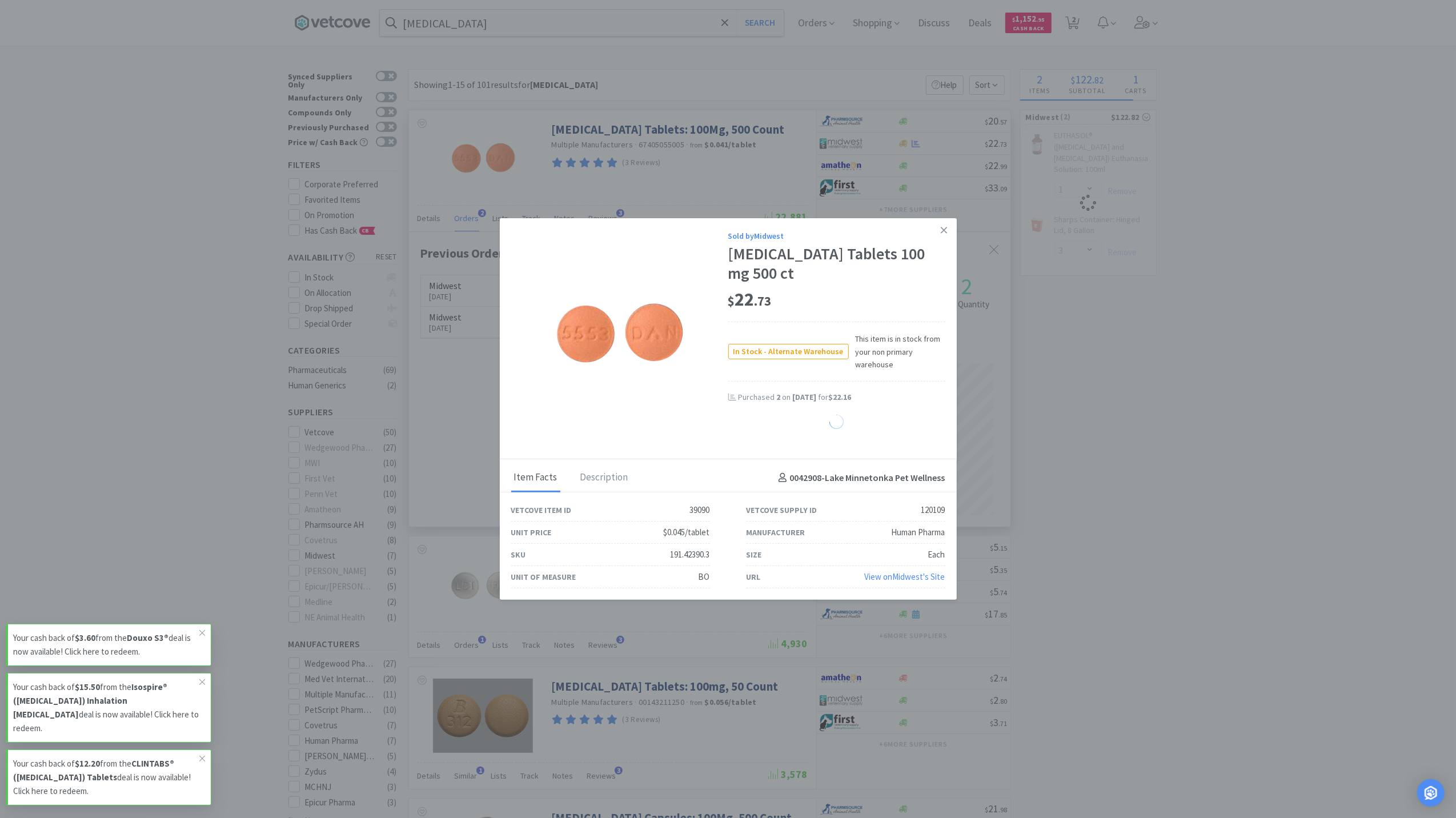
select select "1"
select select "3"
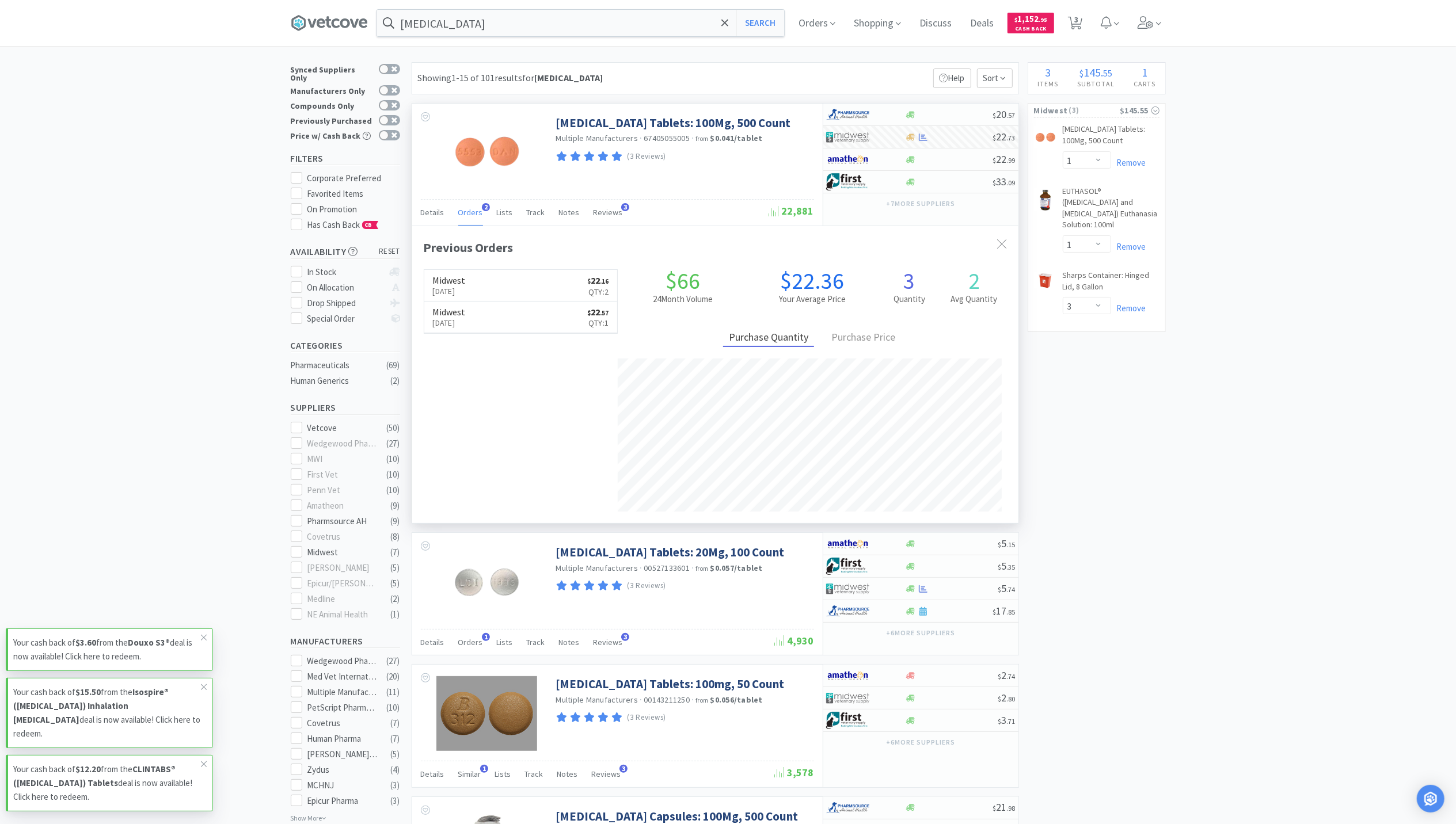
scroll to position [0, 0]
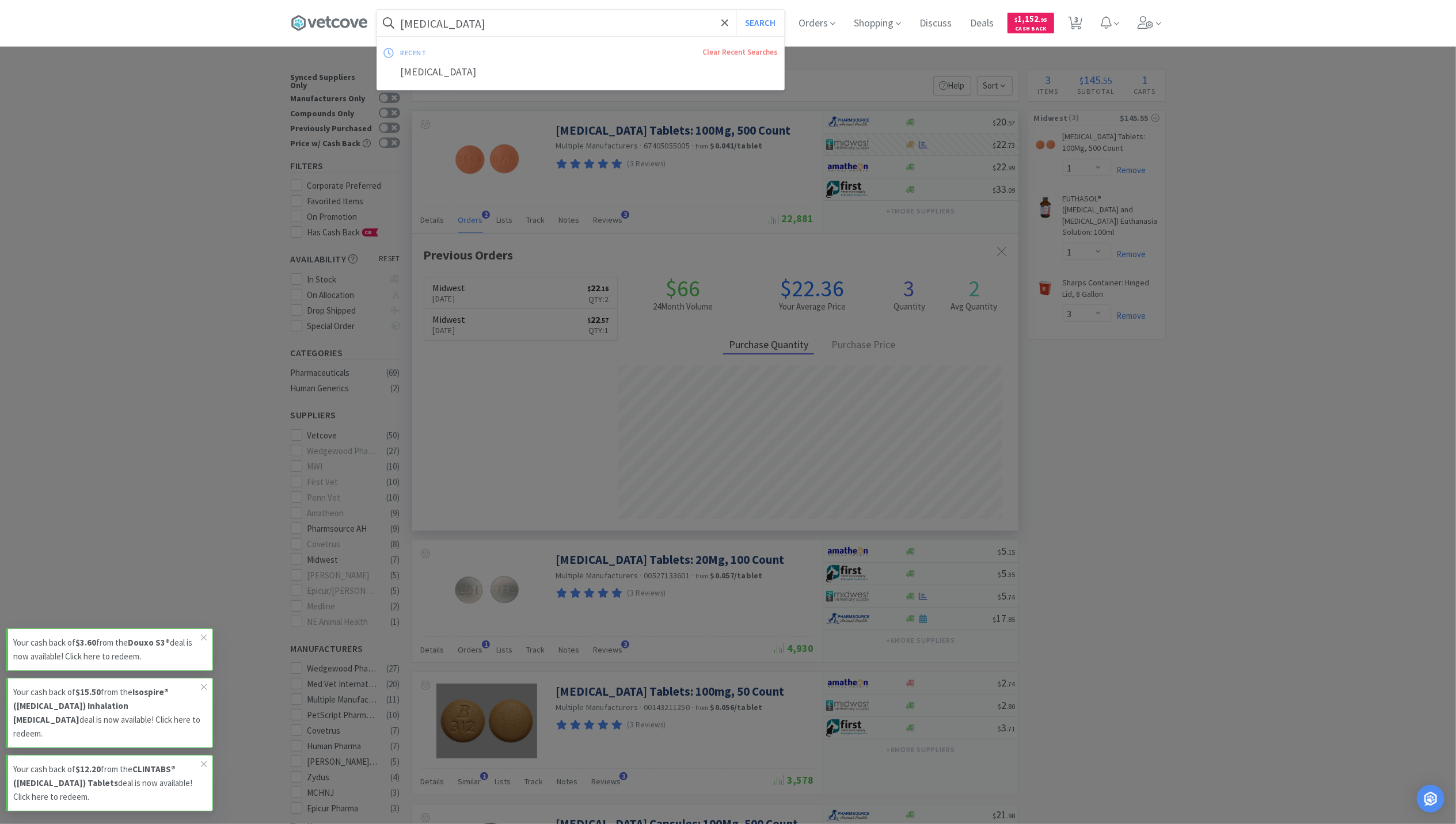
click at [476, 22] on input "Doxy 100" at bounding box center [580, 22] width 407 height 26
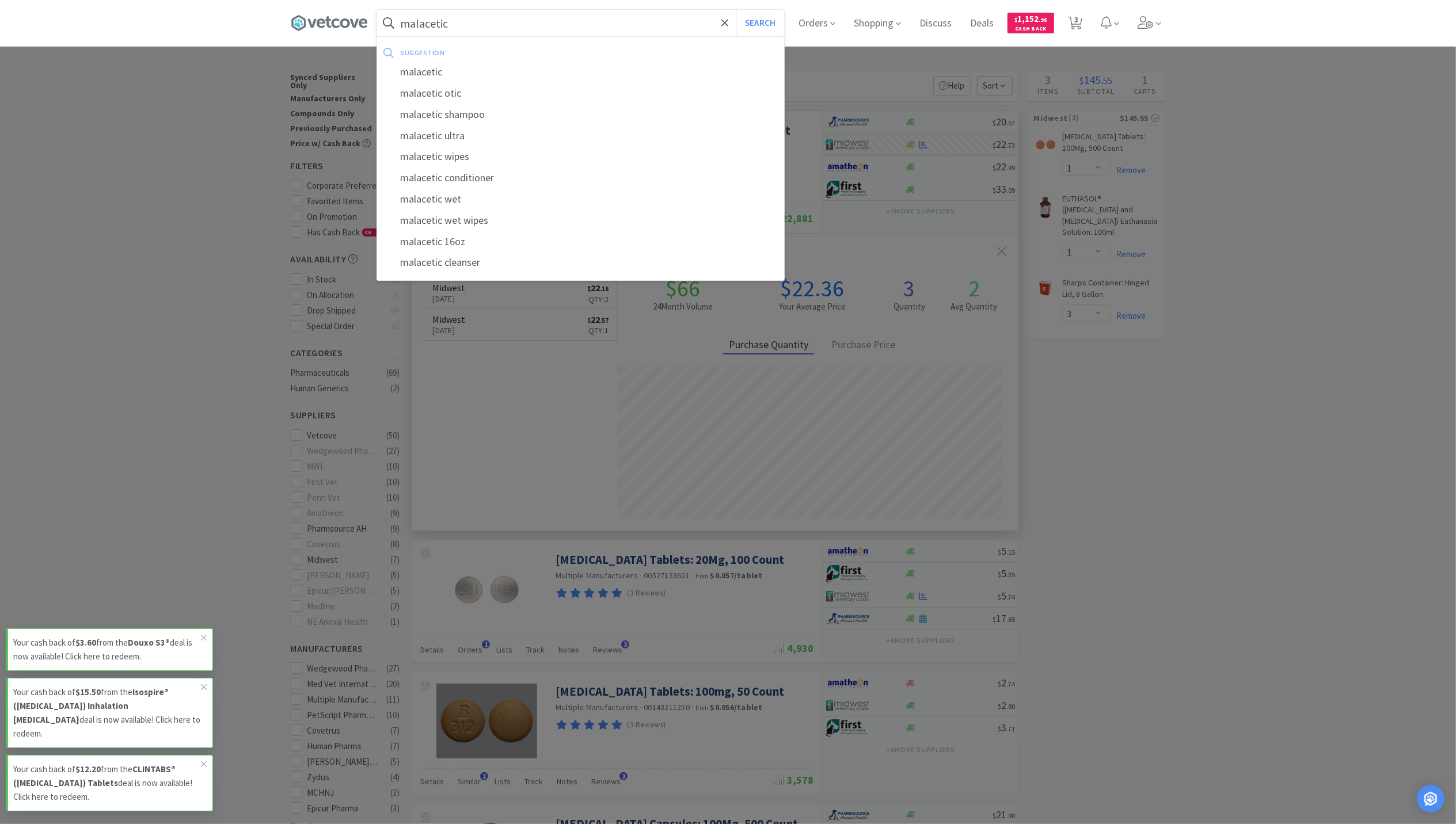
type input "malacetic"
click at [737, 10] on button "Search" at bounding box center [761, 22] width 48 height 26
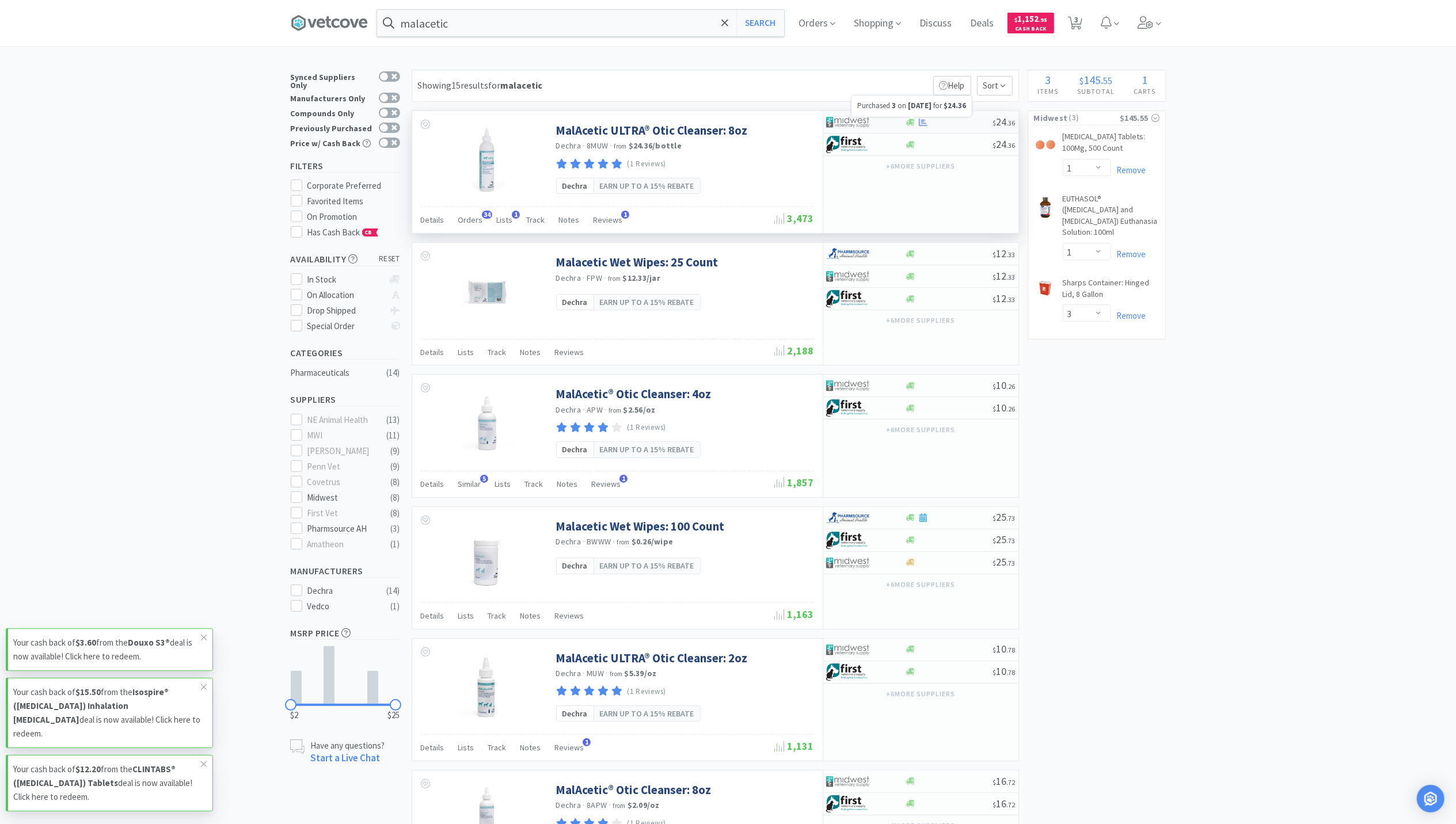
click at [927, 126] on icon at bounding box center [924, 122] width 9 height 7
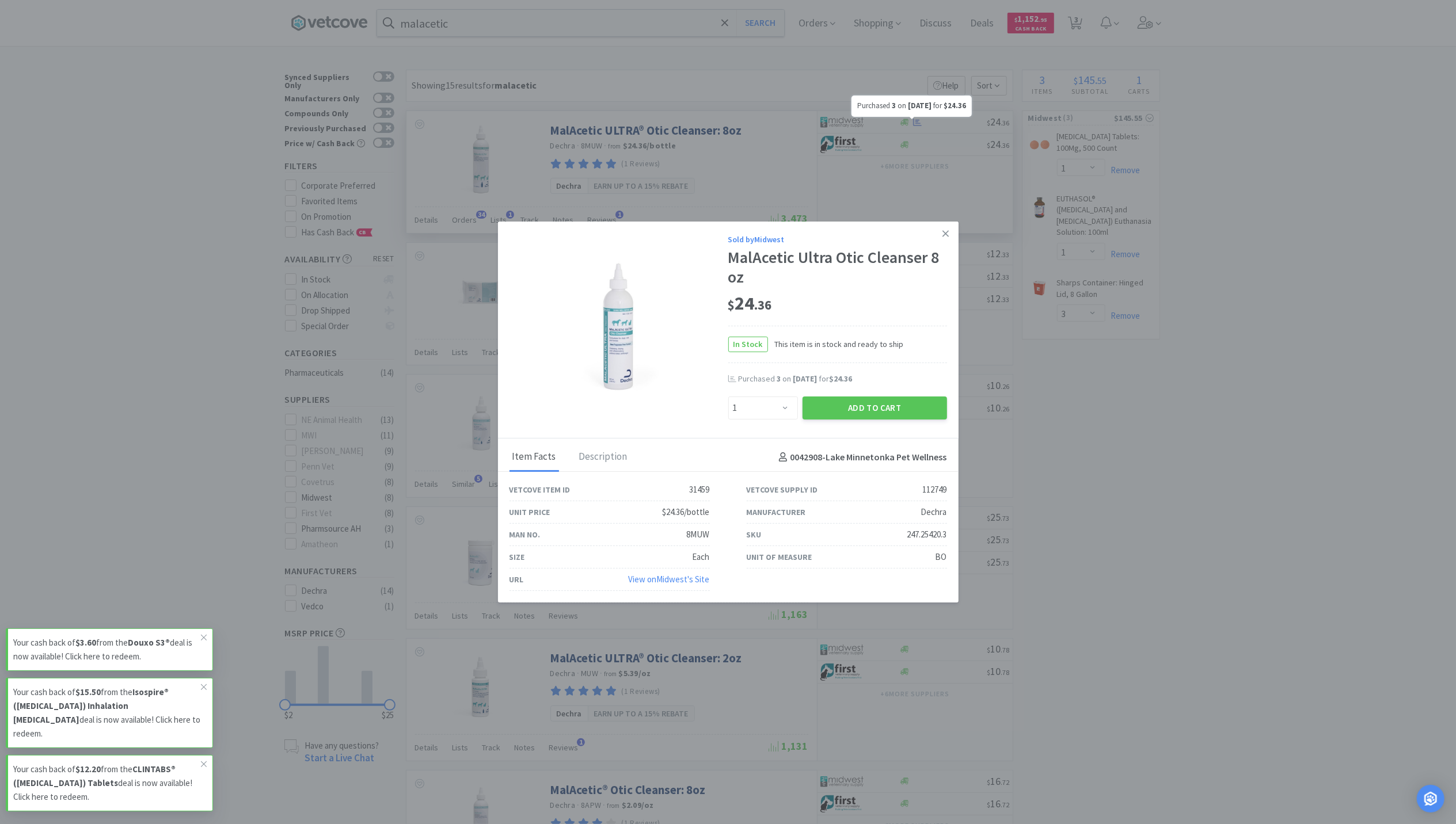
scroll to position [76, 0]
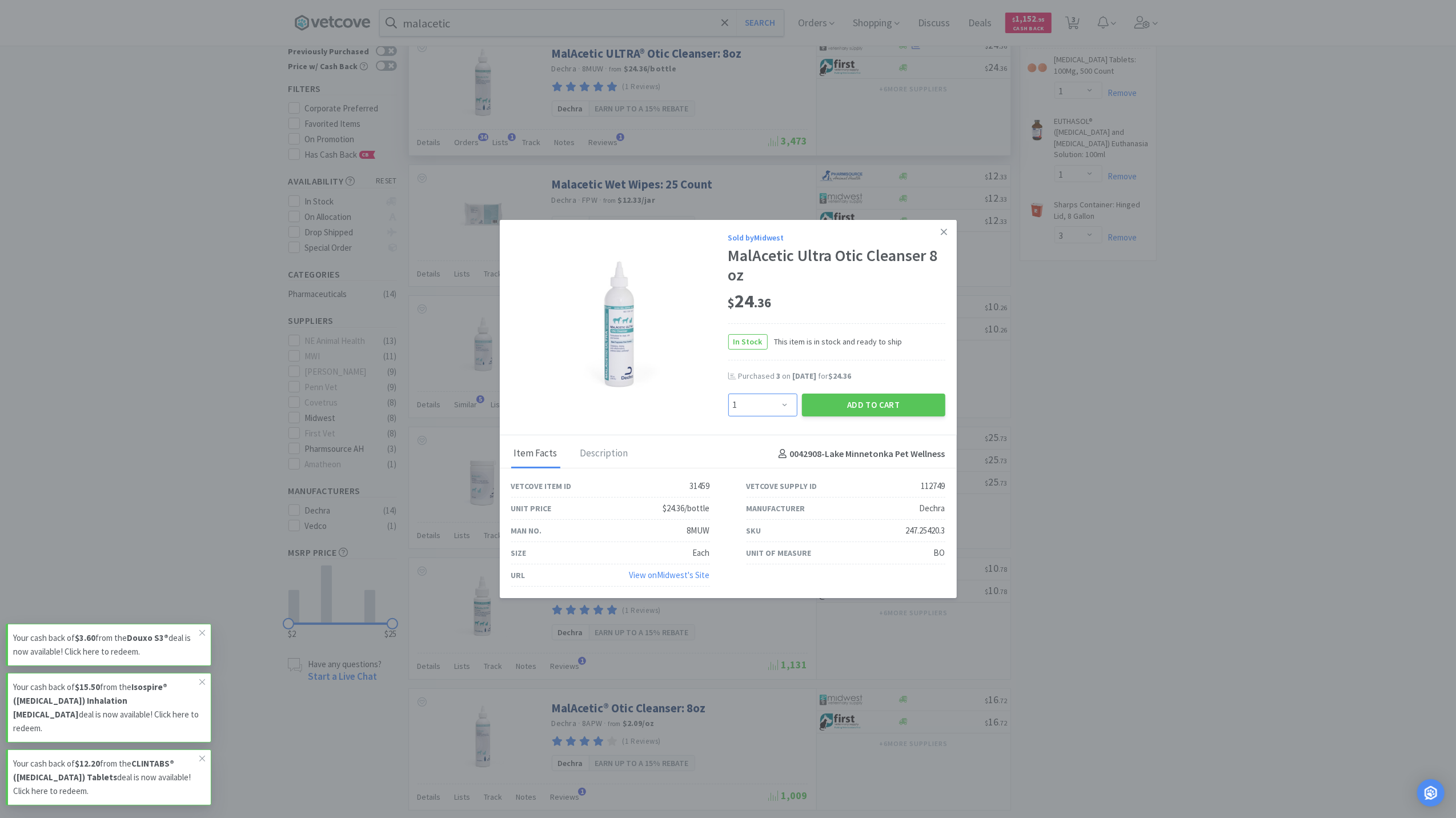
click at [782, 404] on select "Enter Quantity 1 2 3 4 5 6 7 8 9 10 11 12 13 14 15 16 17 18 19 20 Enter Quantity" at bounding box center [763, 405] width 69 height 23
select select "3"
click at [729, 393] on select "Enter Quantity 1 2 3 4 5 6 7 8 9 10 11 12 13 14 15 16 17 18 19 20 Enter Quantity" at bounding box center [763, 405] width 69 height 23
click at [843, 401] on button "Add to Cart" at bounding box center [873, 405] width 143 height 23
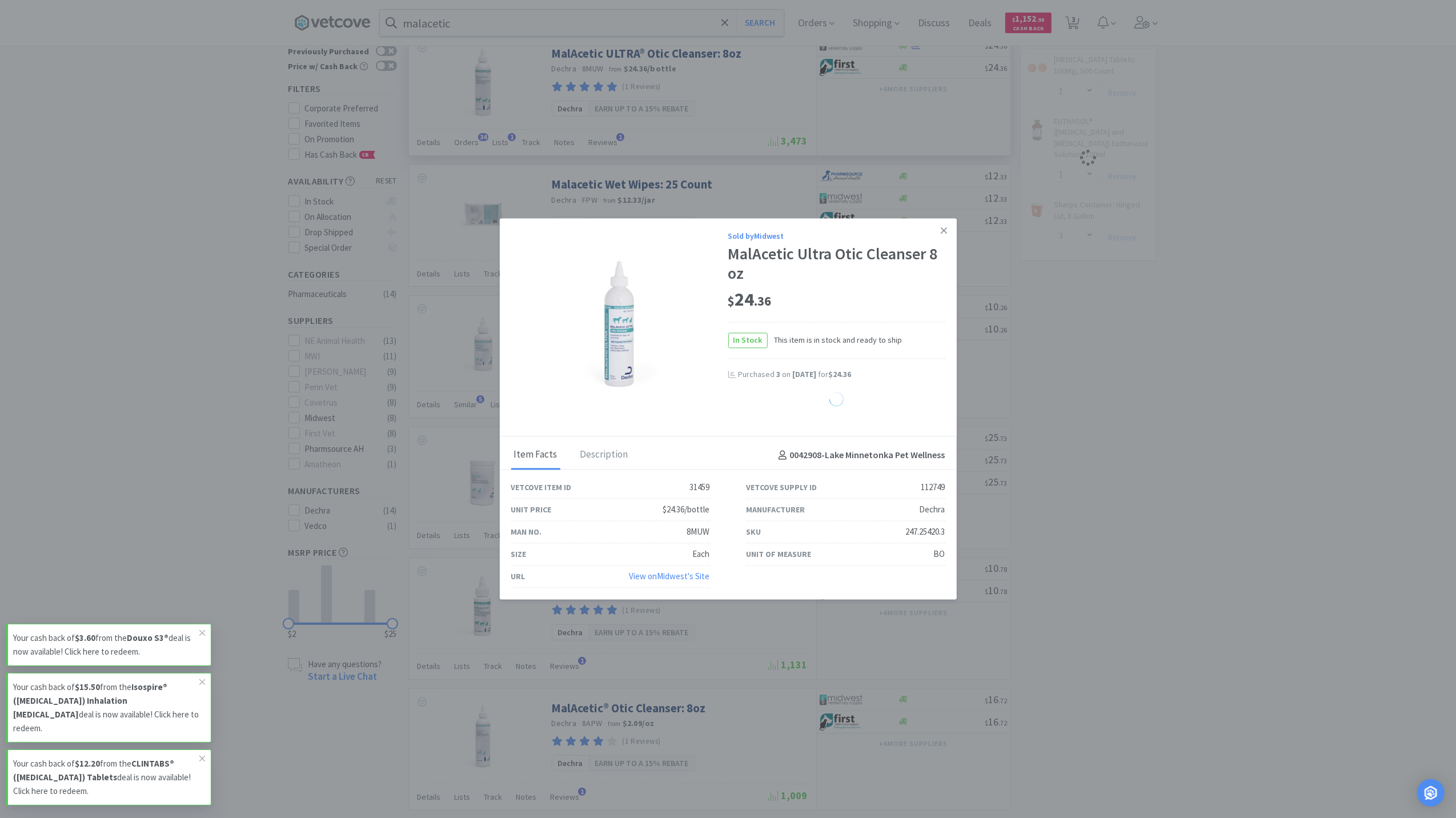
select select "3"
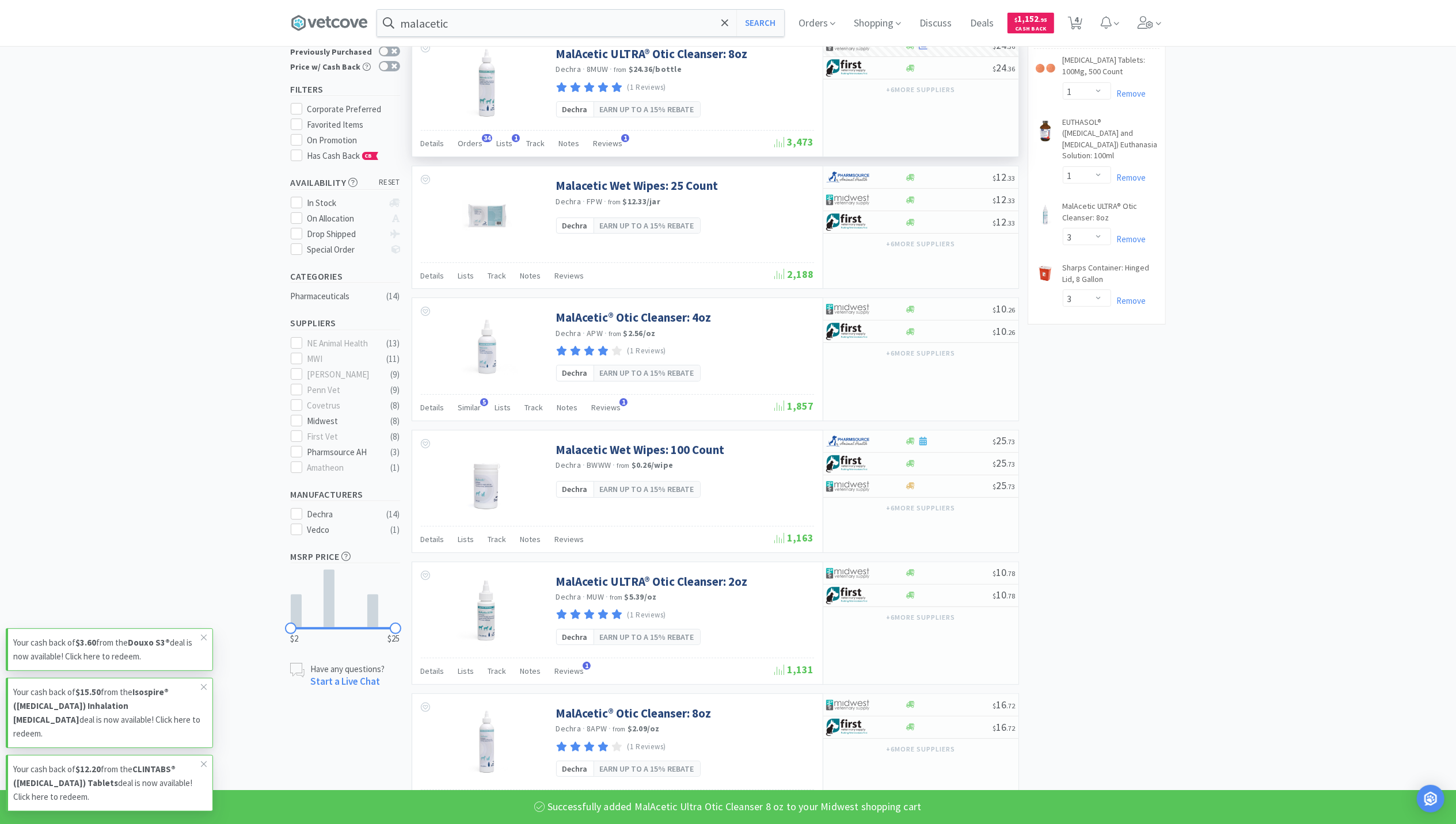
scroll to position [0, 0]
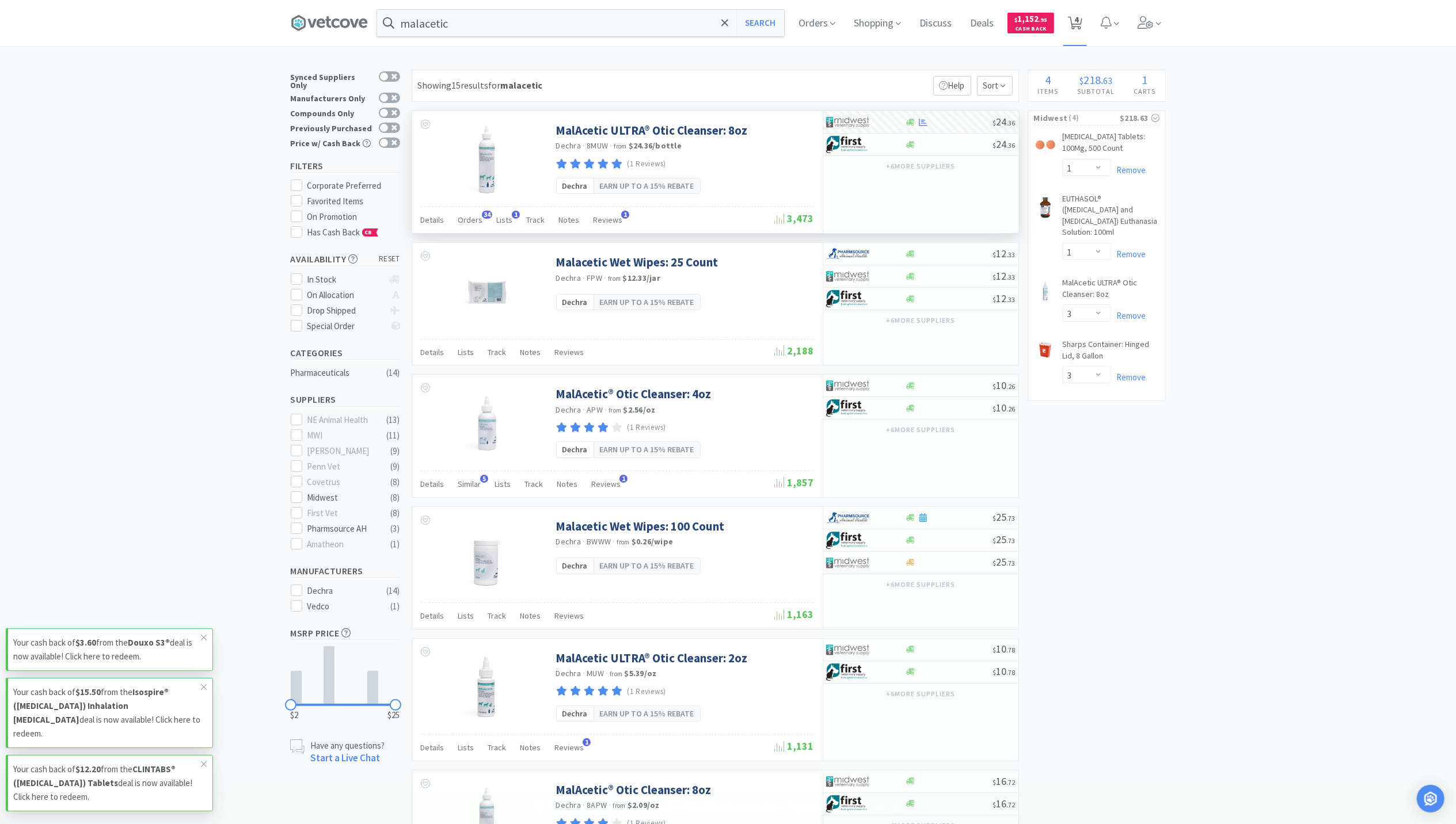
click at [1078, 16] on icon at bounding box center [1075, 22] width 14 height 13
select select "1"
select select "3"
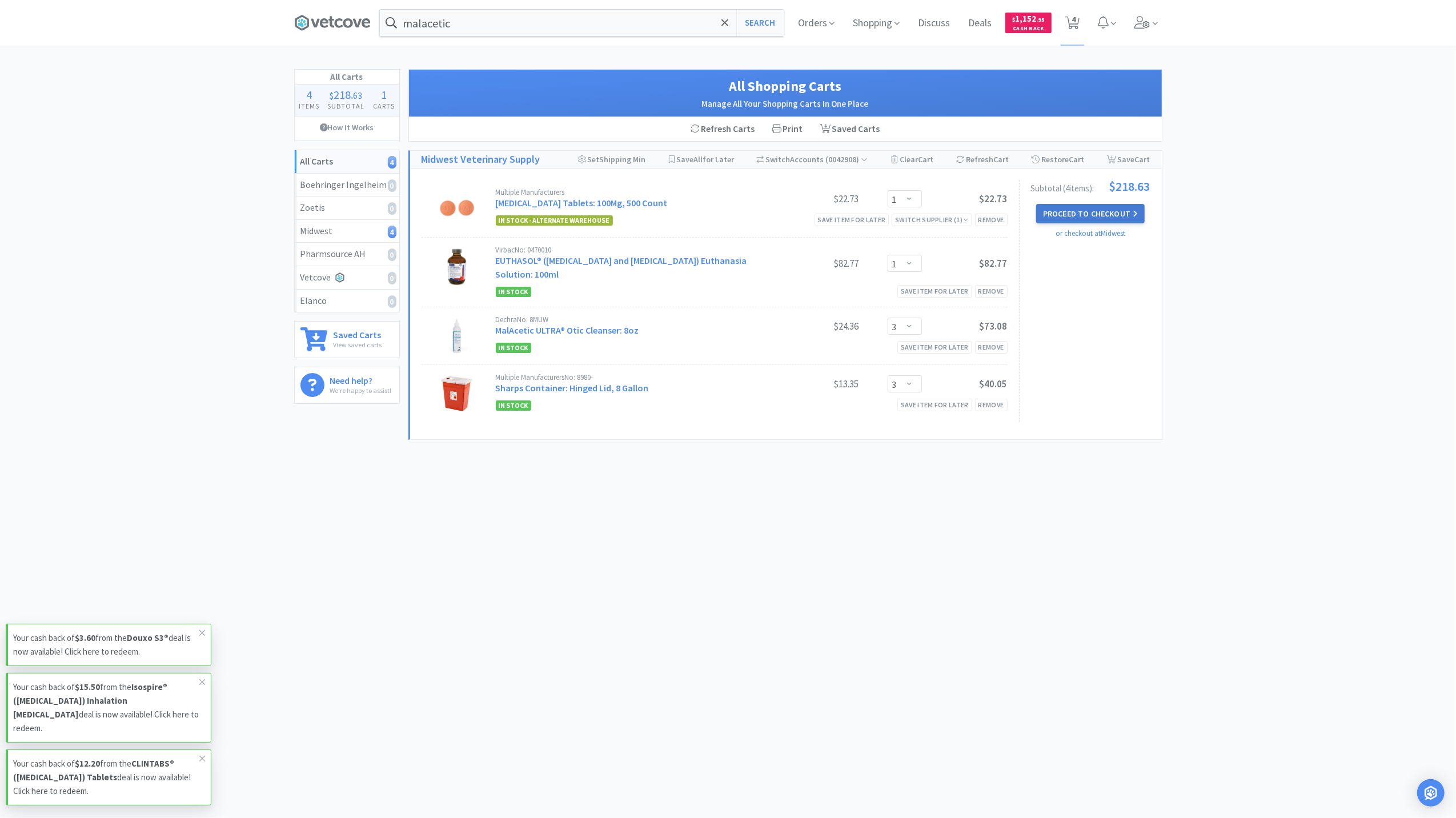
click at [1101, 212] on button "Proceed to Checkout" at bounding box center [1091, 214] width 108 height 19
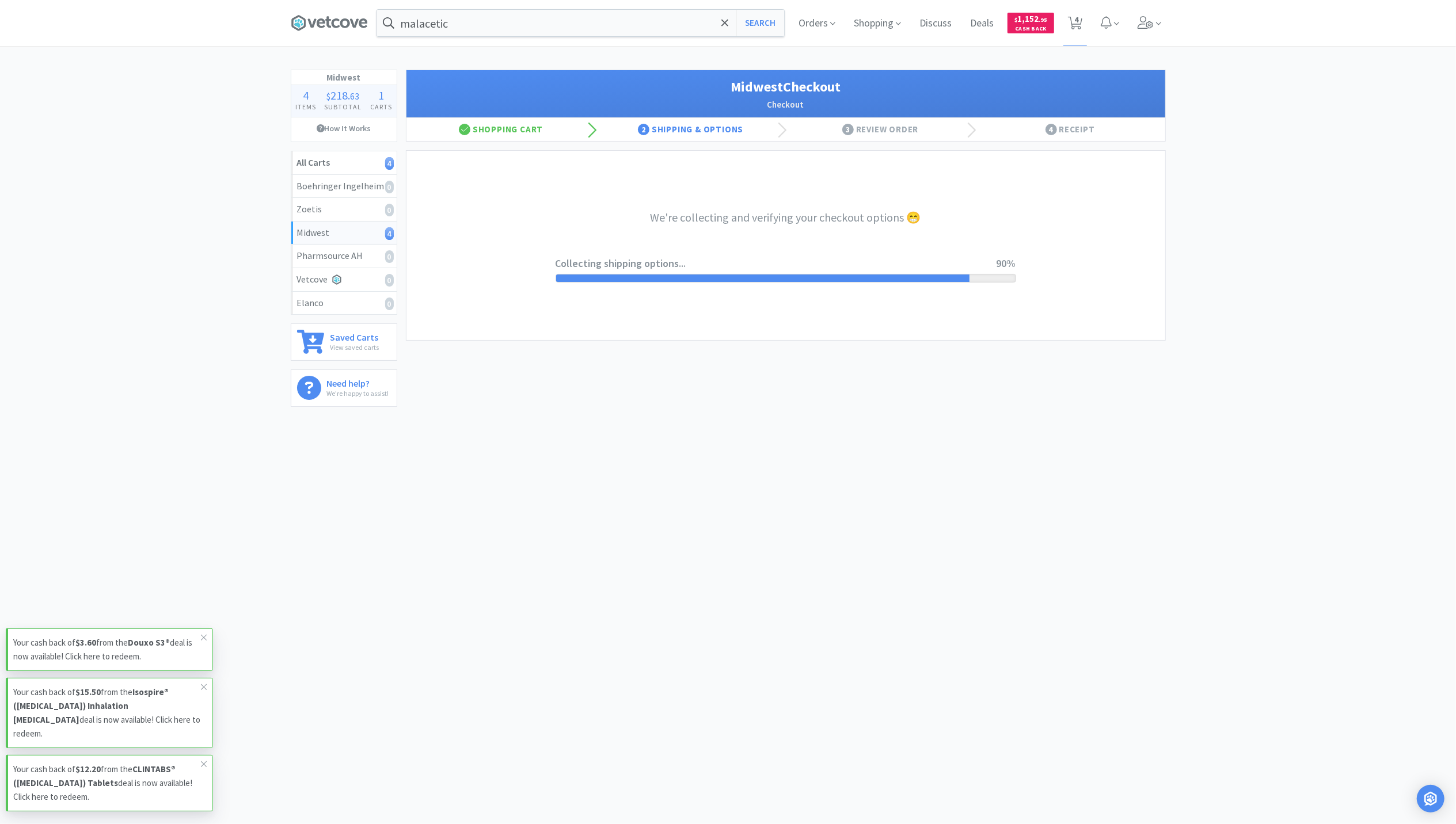
select select "3"
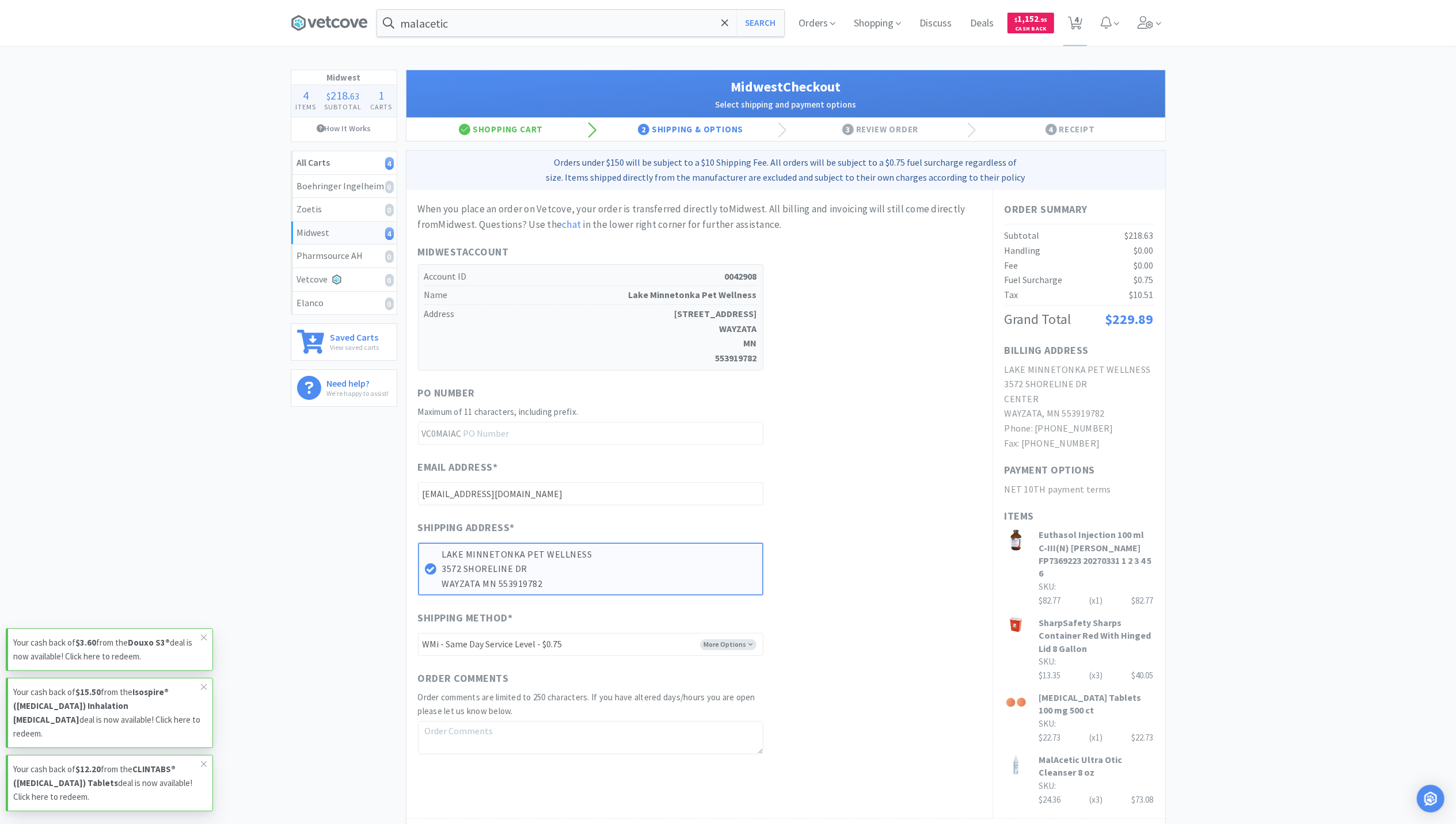
scroll to position [164, 0]
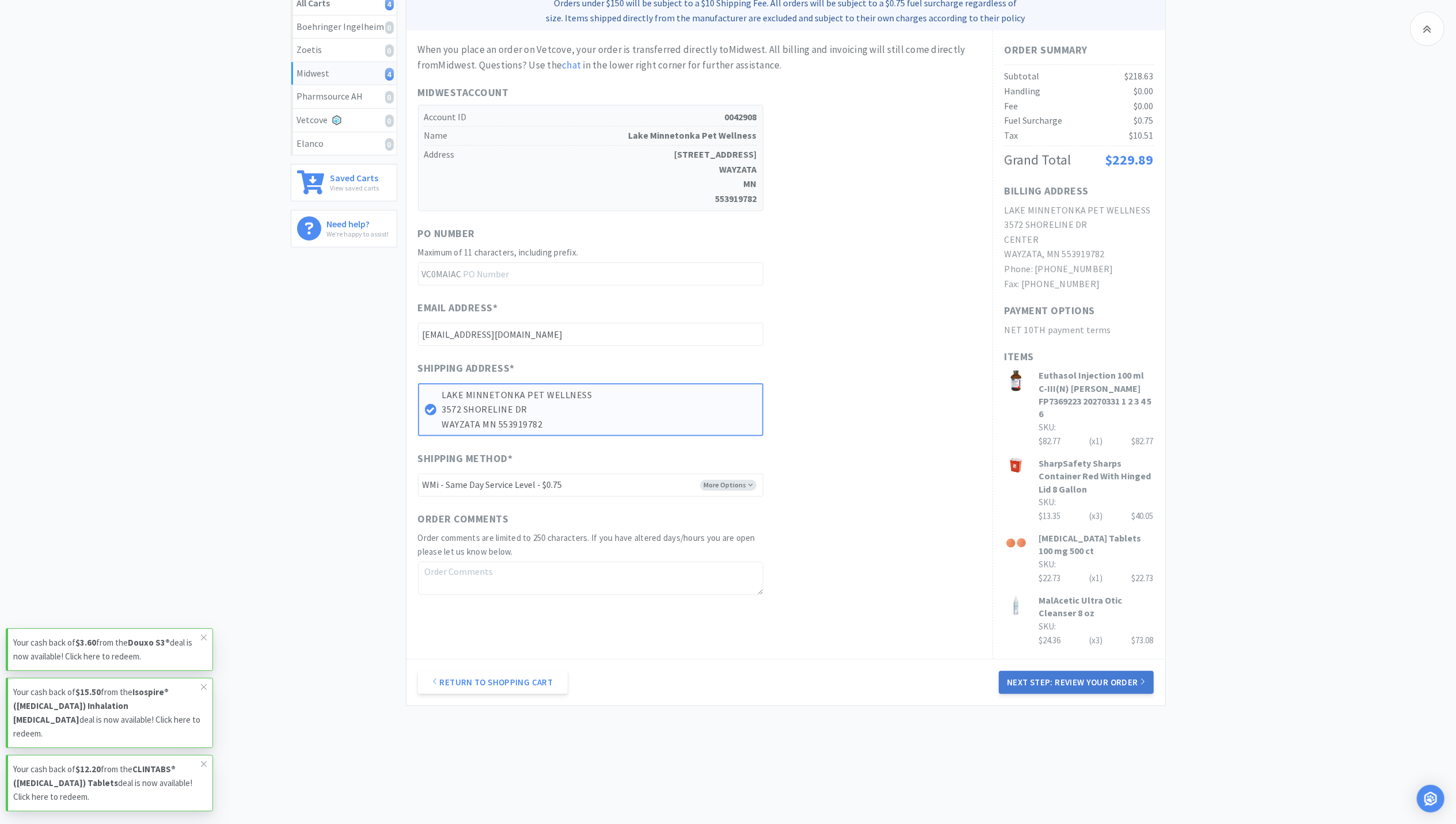
click at [1084, 678] on button "Next Step: Review Your Order" at bounding box center [1076, 683] width 154 height 23
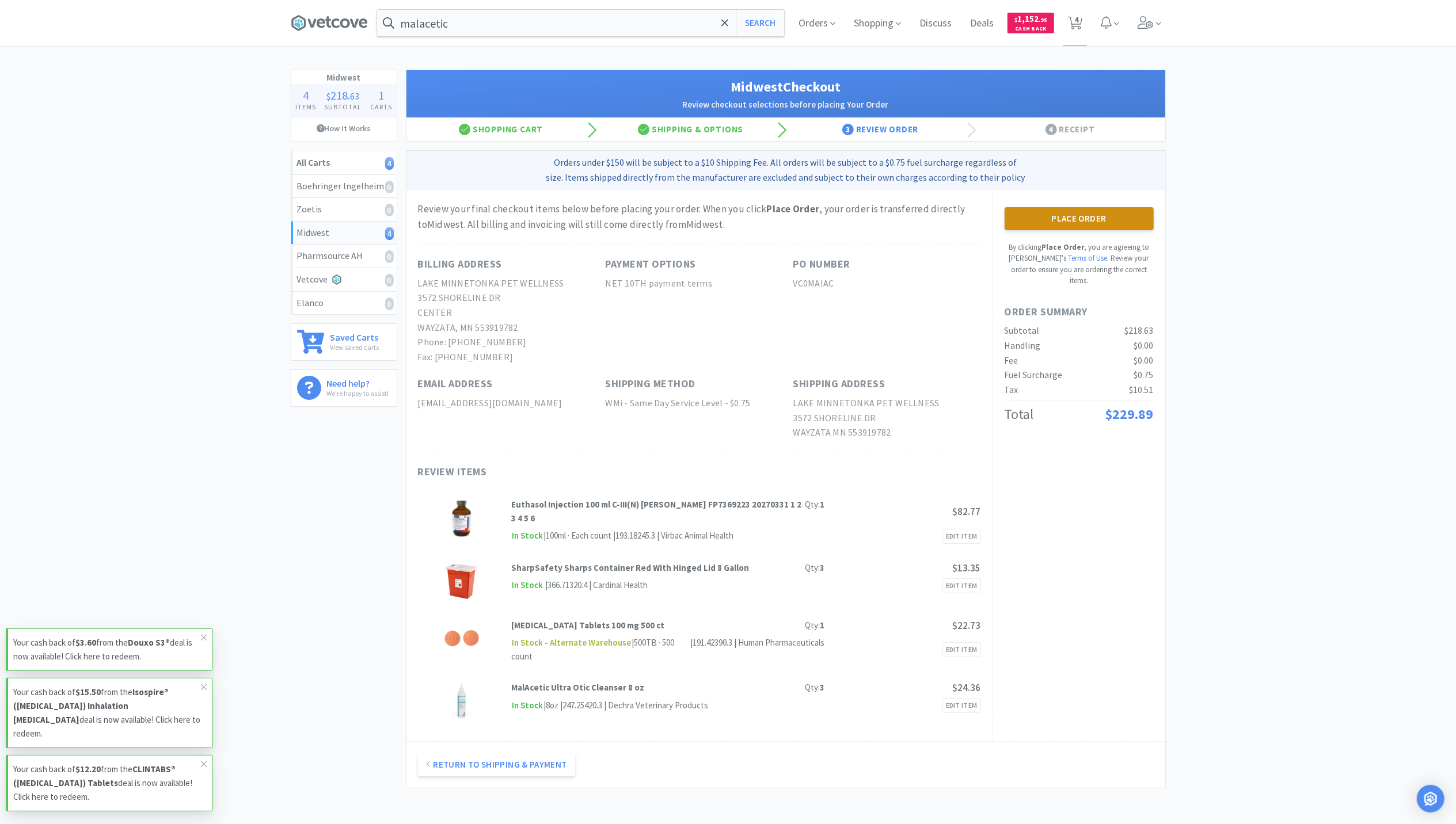
click at [1111, 224] on button "Place Order" at bounding box center [1078, 218] width 149 height 23
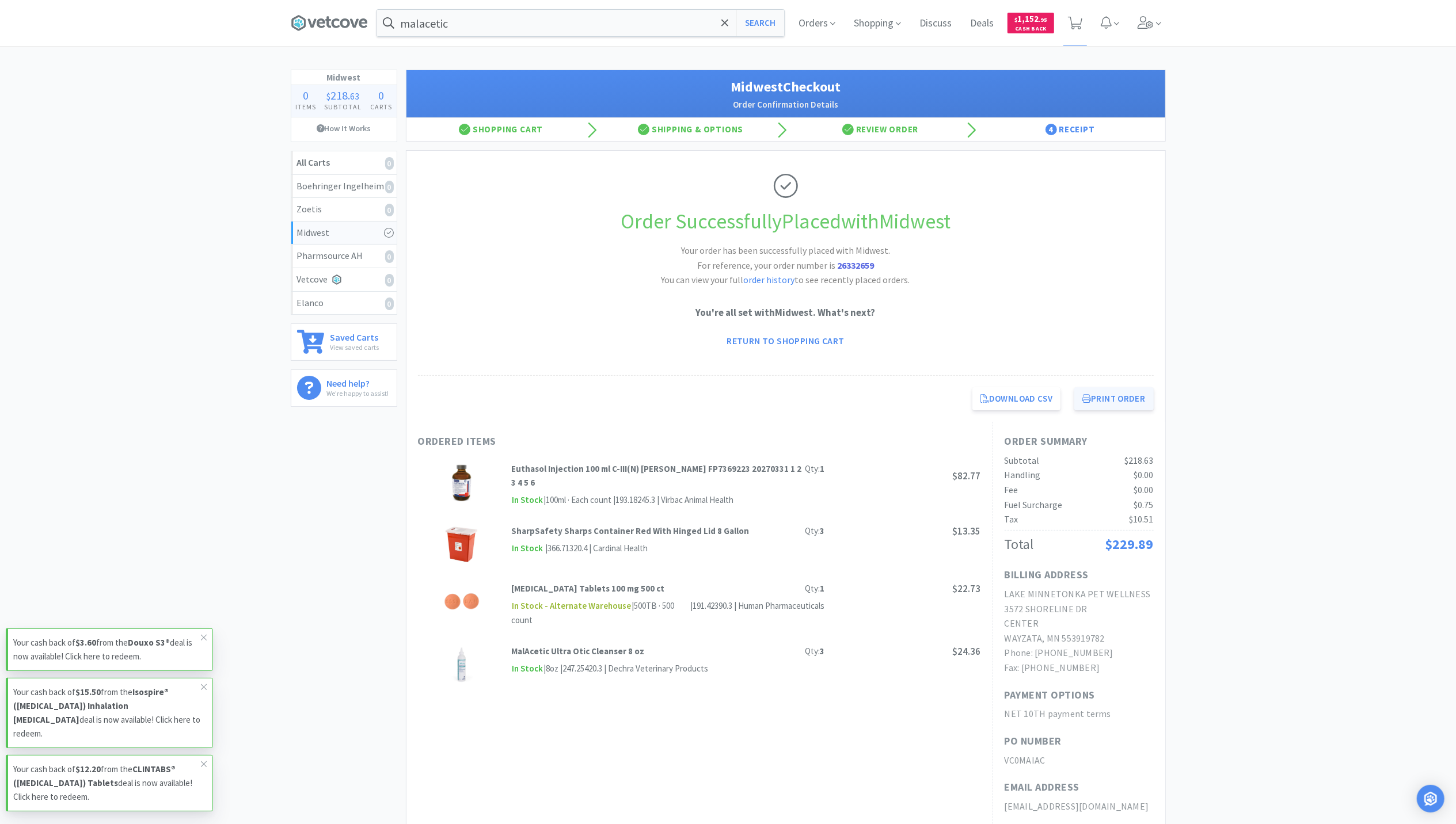
click at [1108, 401] on button "Print Order" at bounding box center [1113, 399] width 79 height 23
click at [1142, 34] on span at bounding box center [1149, 23] width 33 height 46
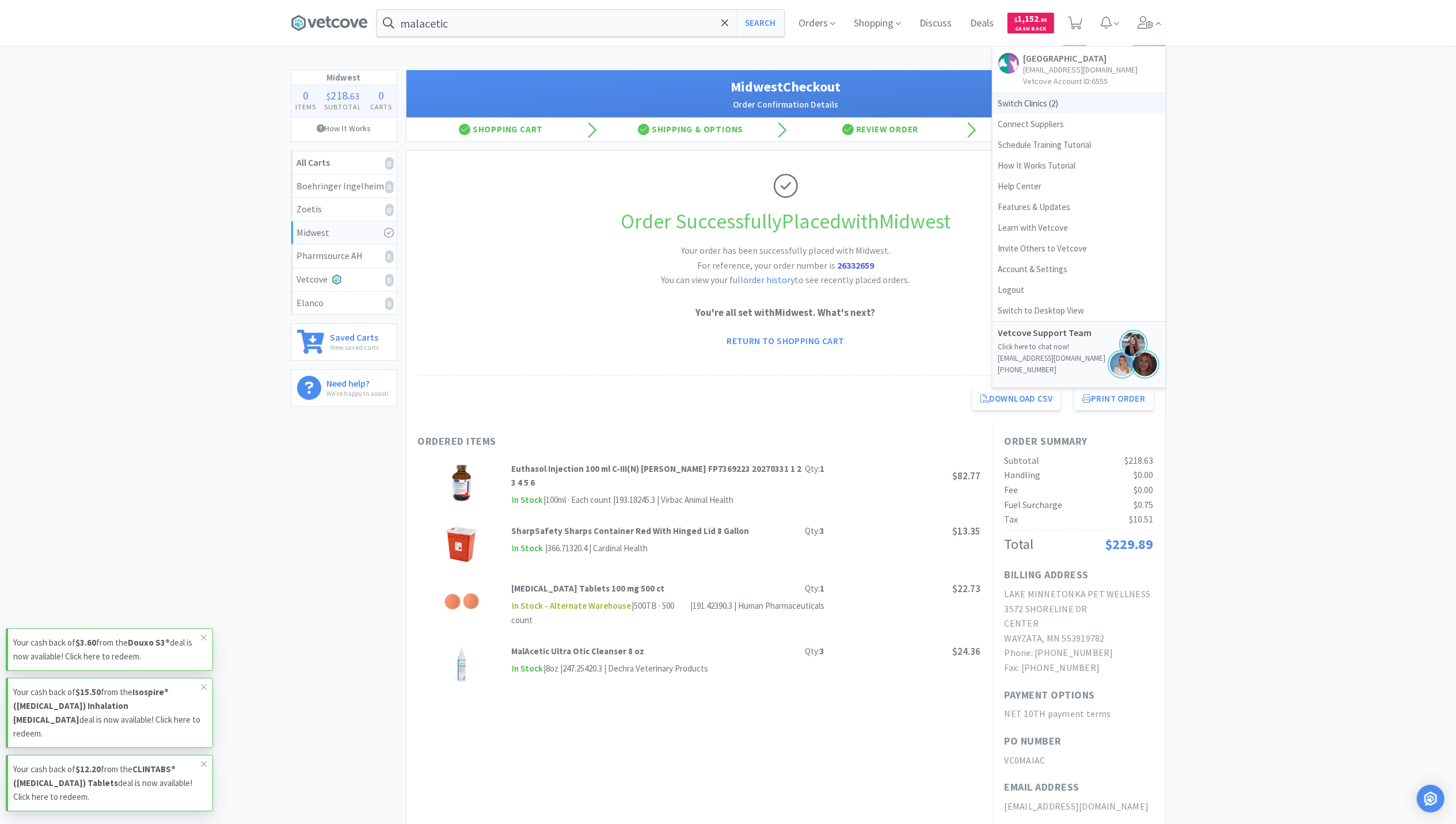
click at [1039, 114] on span "Switch Clinics ( 2 )" at bounding box center [1078, 104] width 173 height 21
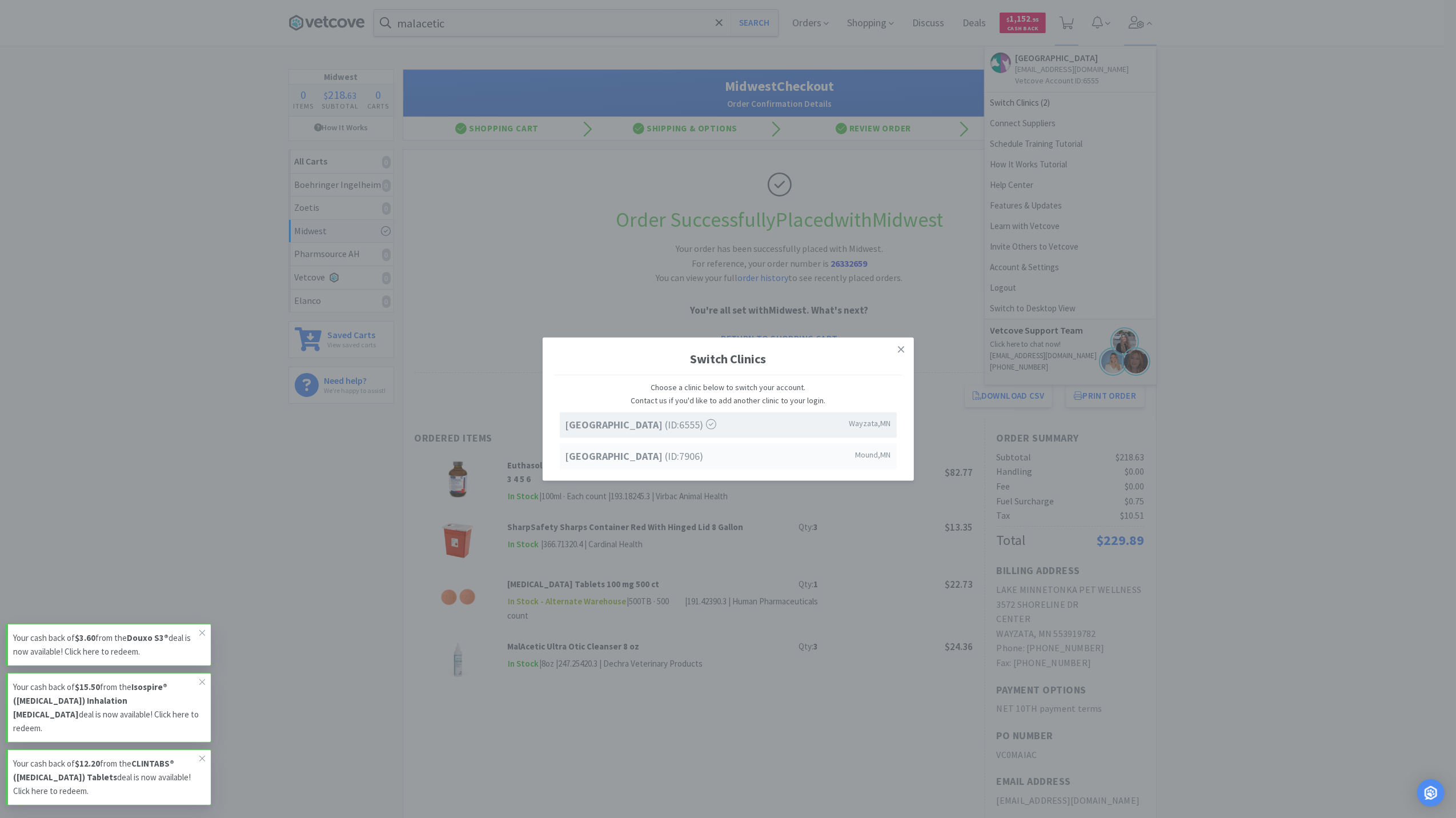
click at [666, 461] on strong "[GEOGRAPHIC_DATA]" at bounding box center [615, 456] width 100 height 13
